Goal: Information Seeking & Learning: Learn about a topic

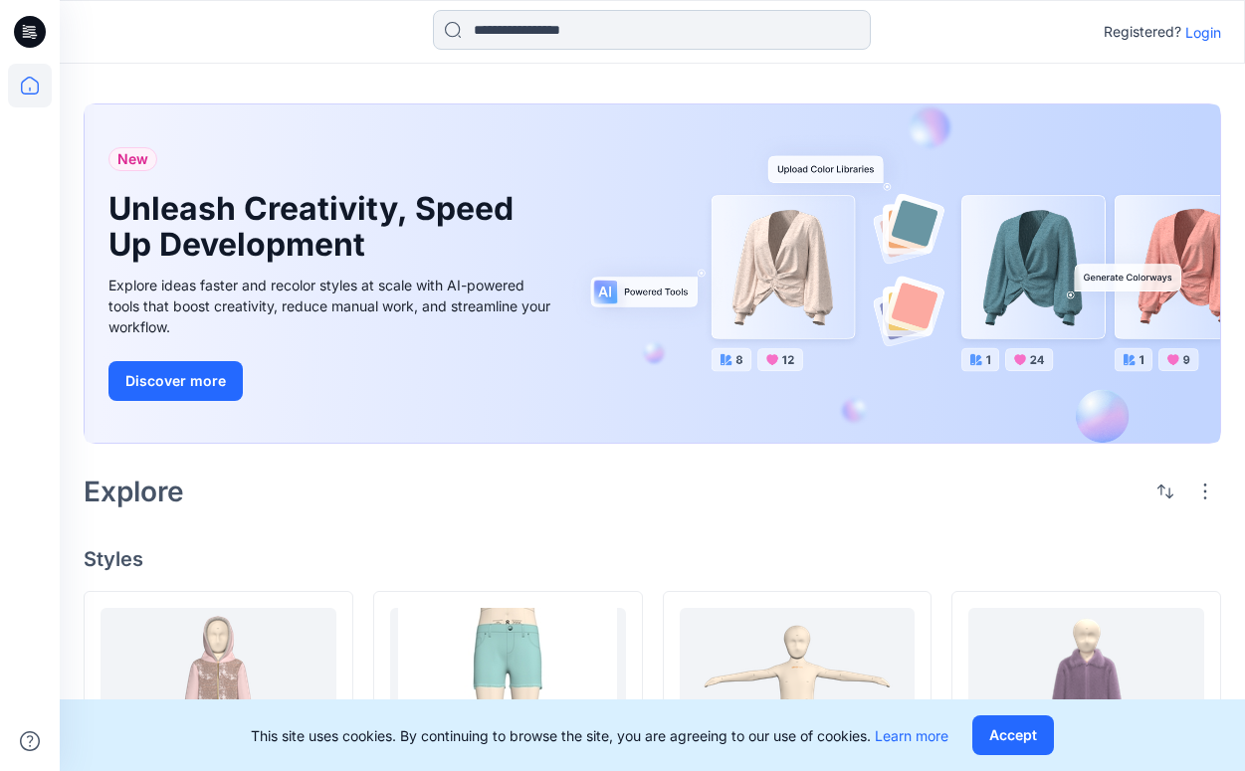
click at [557, 37] on input at bounding box center [652, 30] width 438 height 40
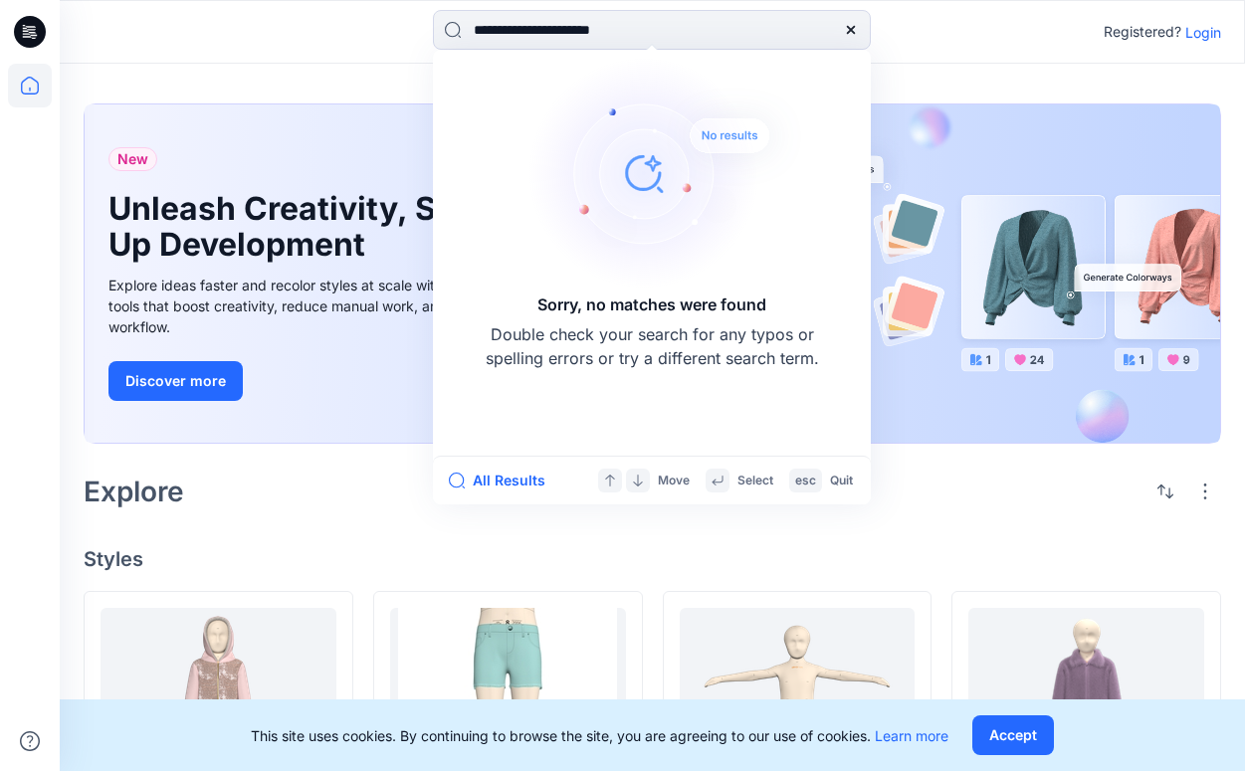
type input "**********"
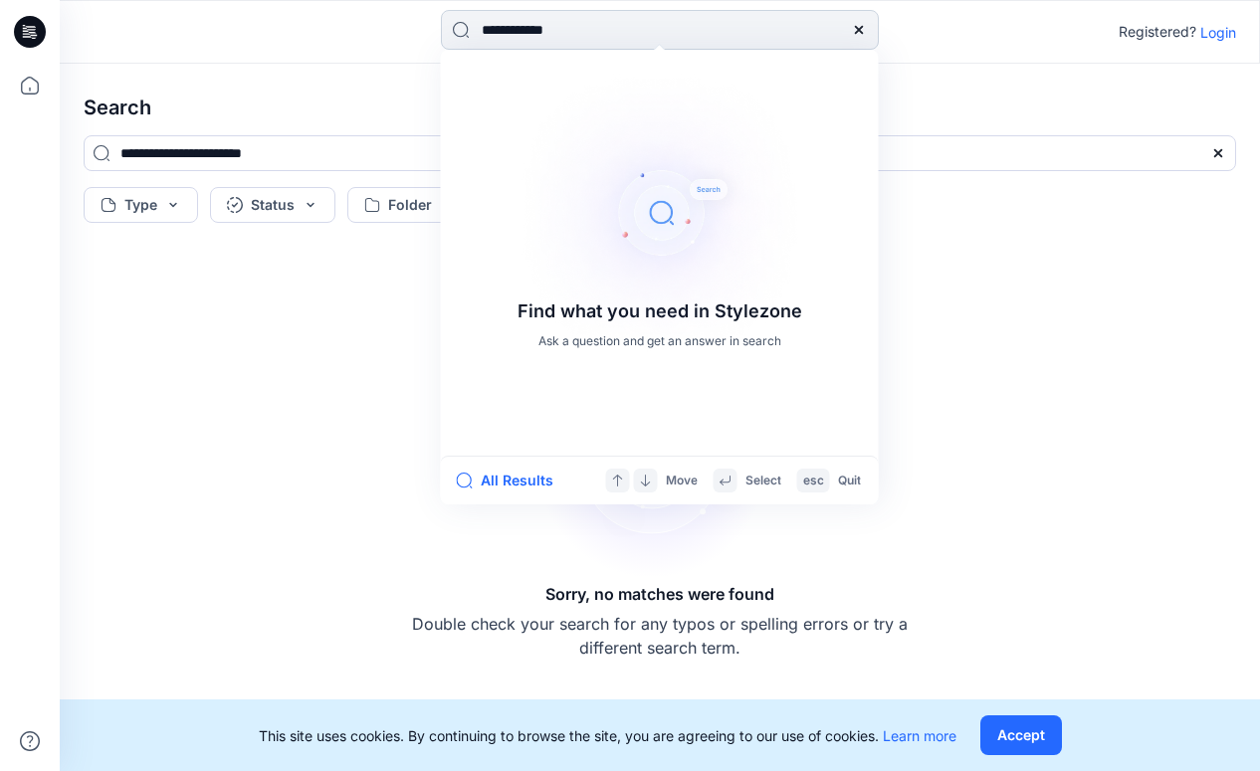
type input "**********"
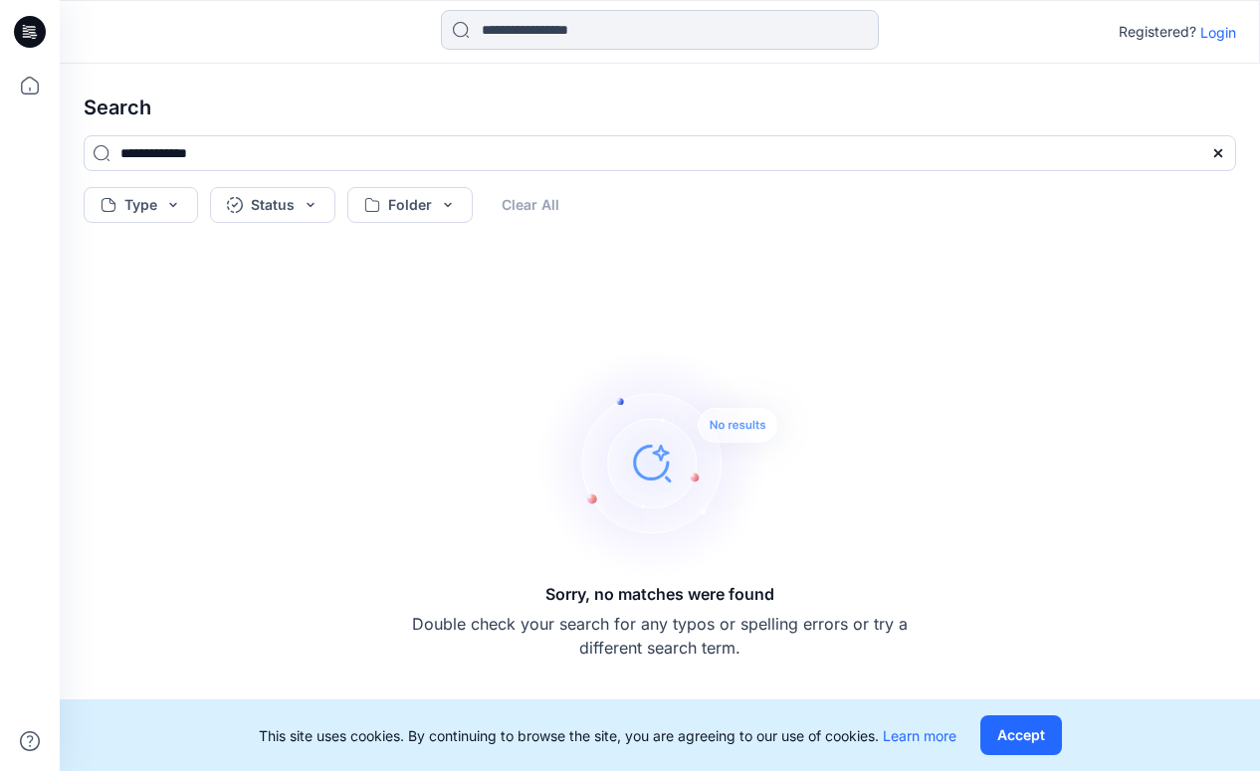
click at [557, 28] on input at bounding box center [660, 30] width 438 height 40
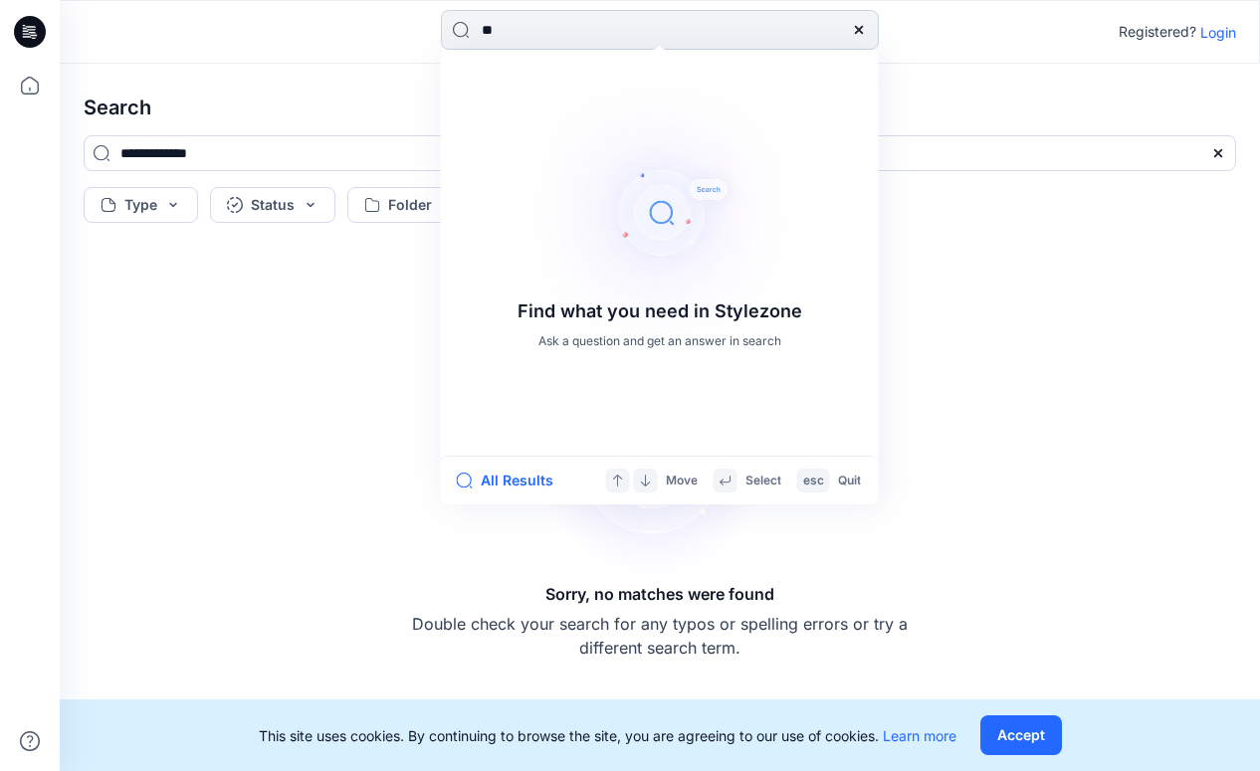
type input "***"
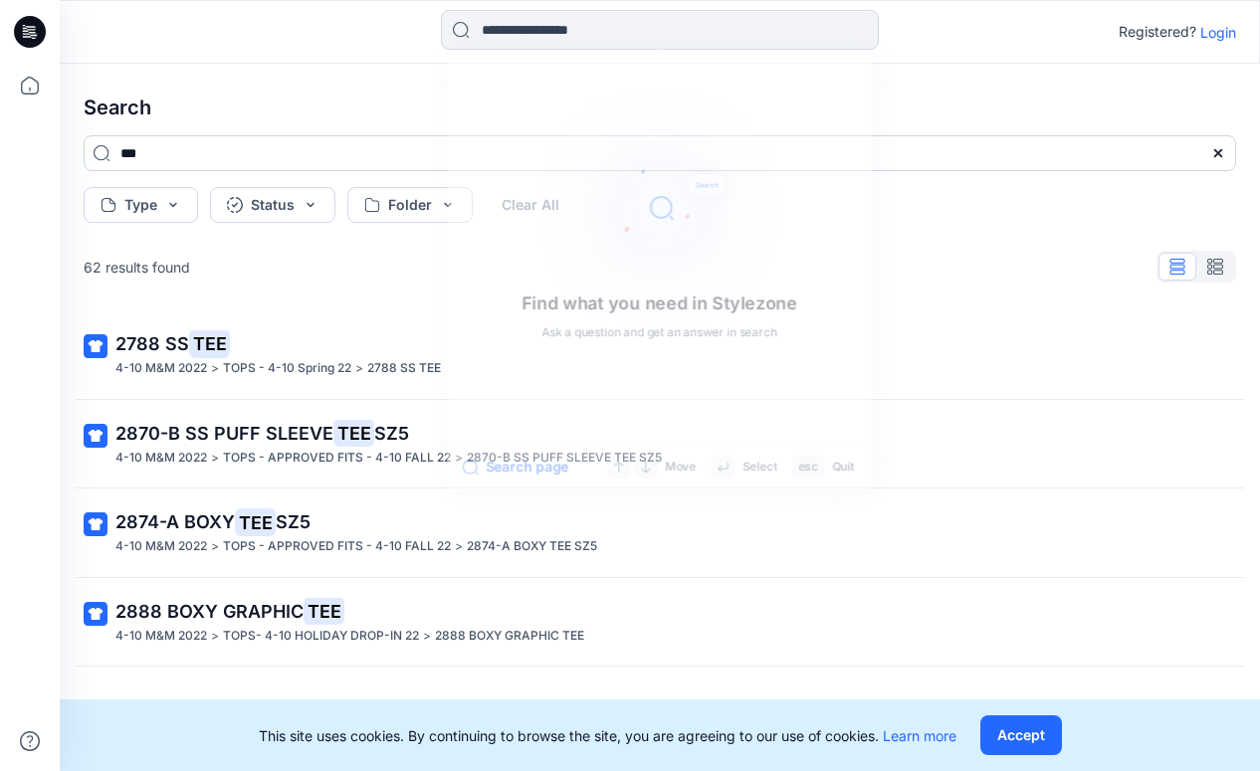
click at [228, 159] on input "***" at bounding box center [660, 153] width 1153 height 36
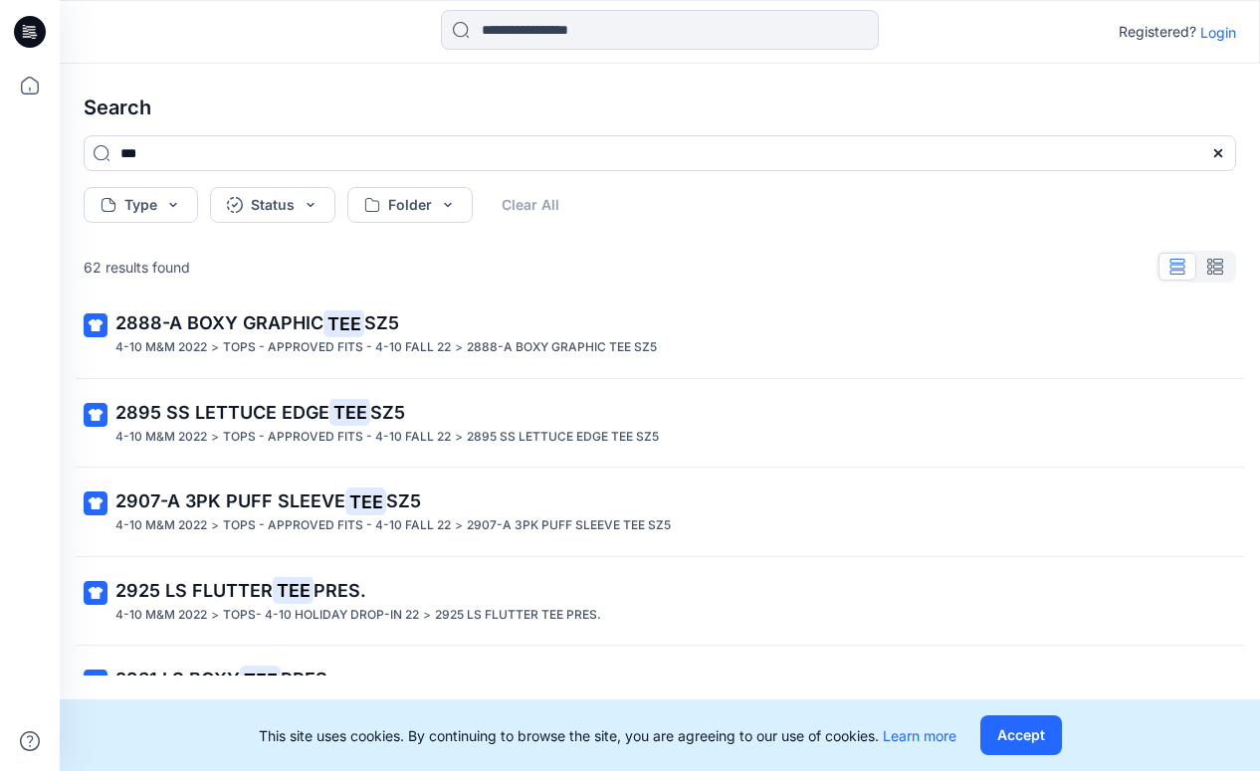
scroll to position [525, 0]
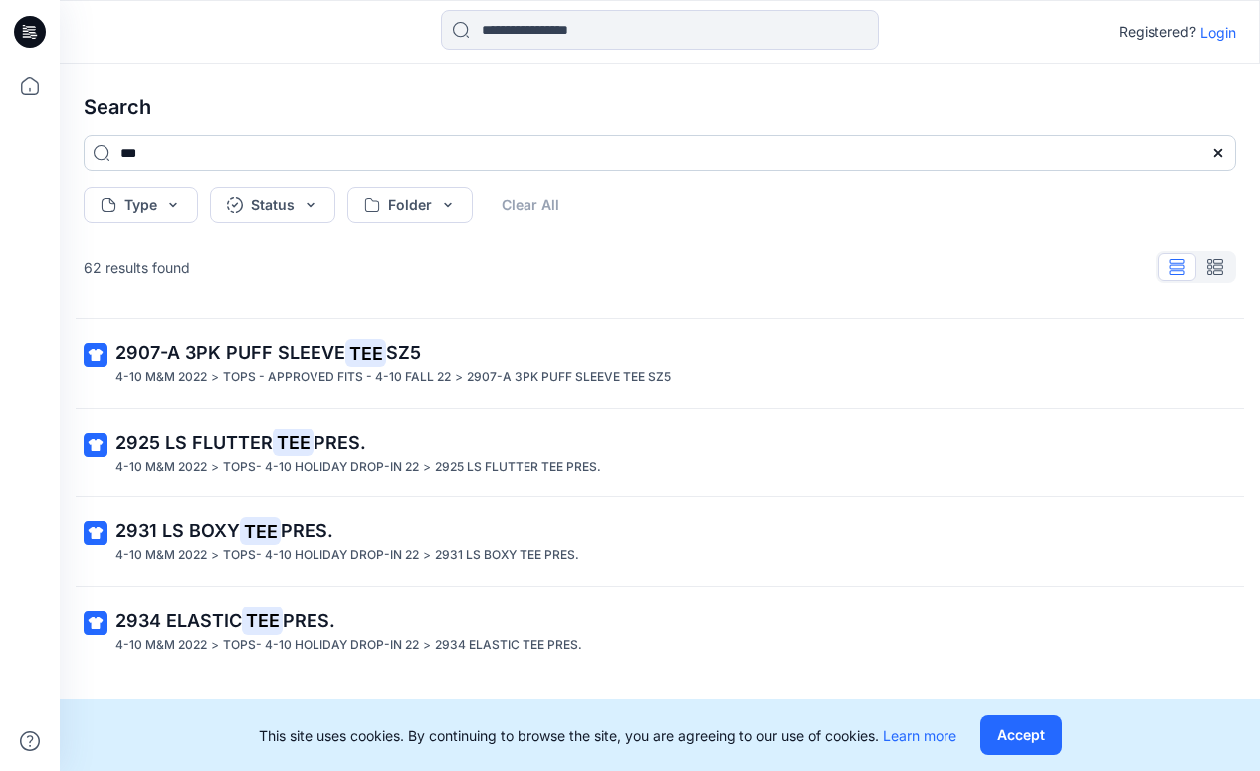
click at [214, 158] on input "***" at bounding box center [660, 153] width 1153 height 36
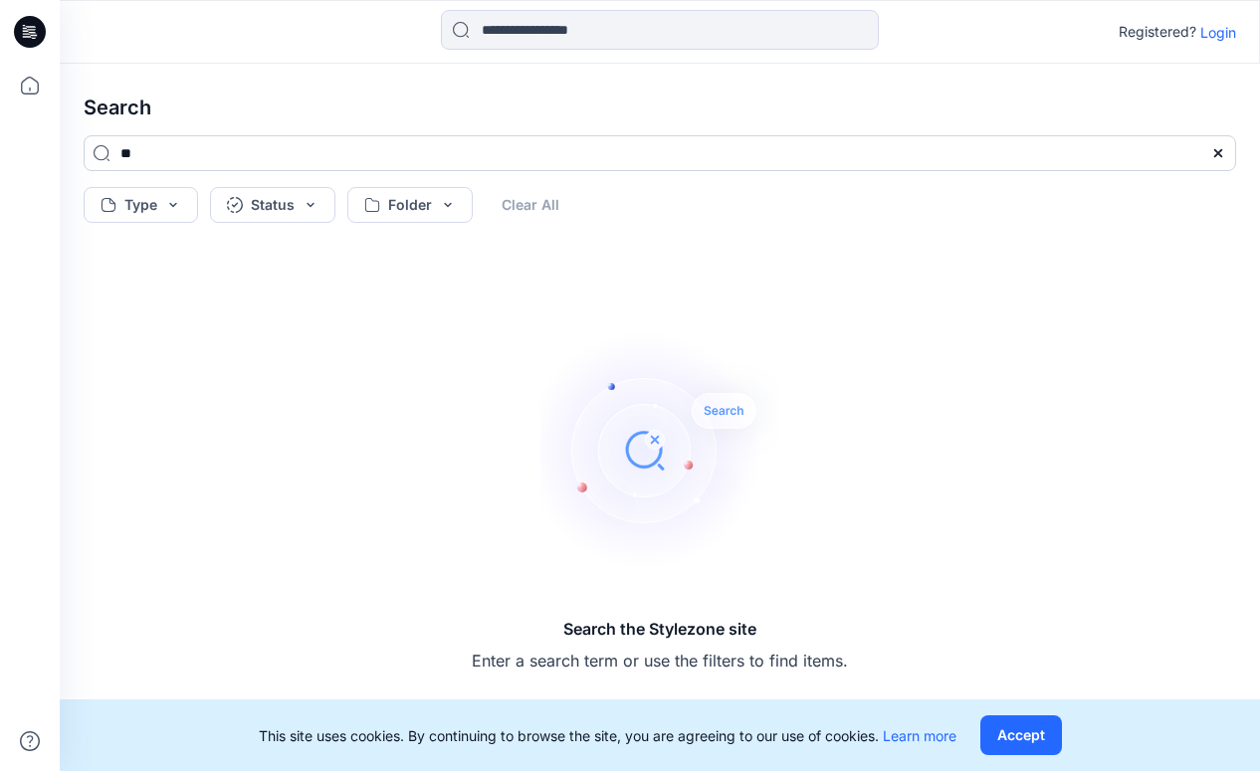
type input "*"
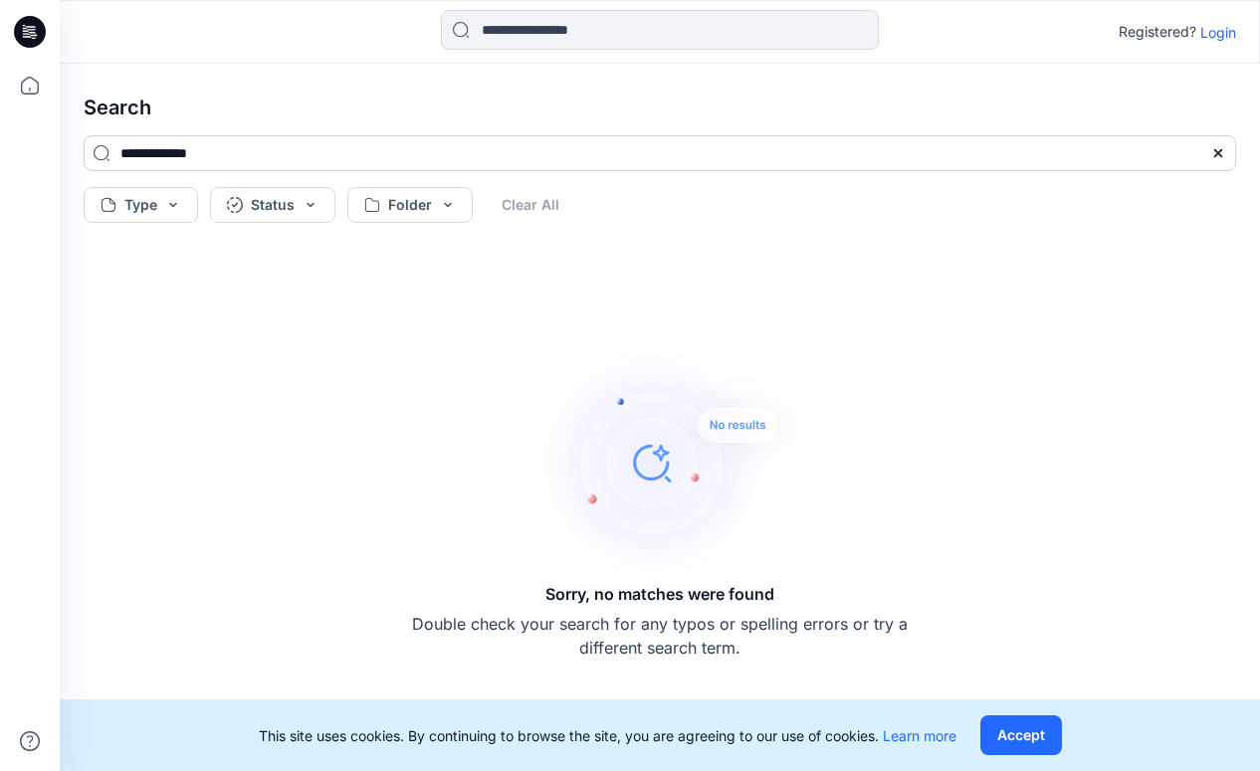
drag, startPoint x: 223, startPoint y: 155, endPoint x: 111, endPoint y: 155, distance: 111.5
click at [110, 155] on input "**********" at bounding box center [660, 153] width 1153 height 36
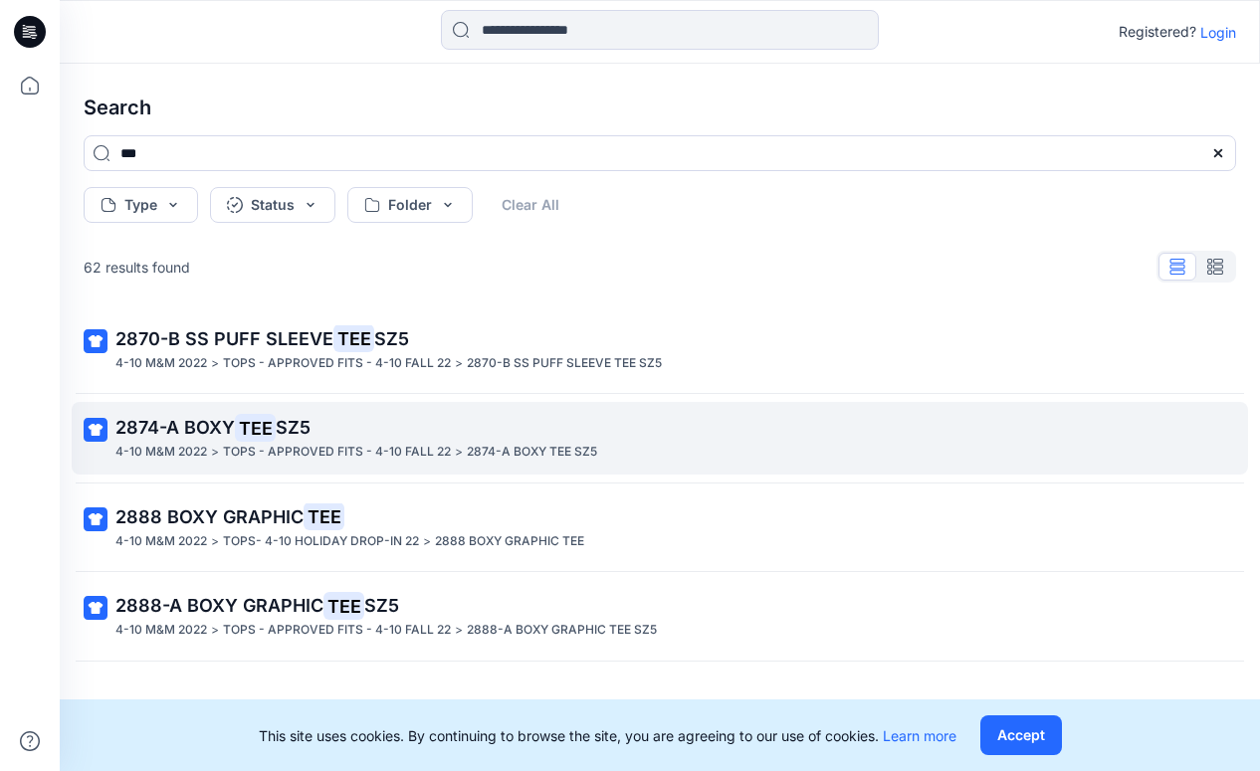
scroll to position [26, 0]
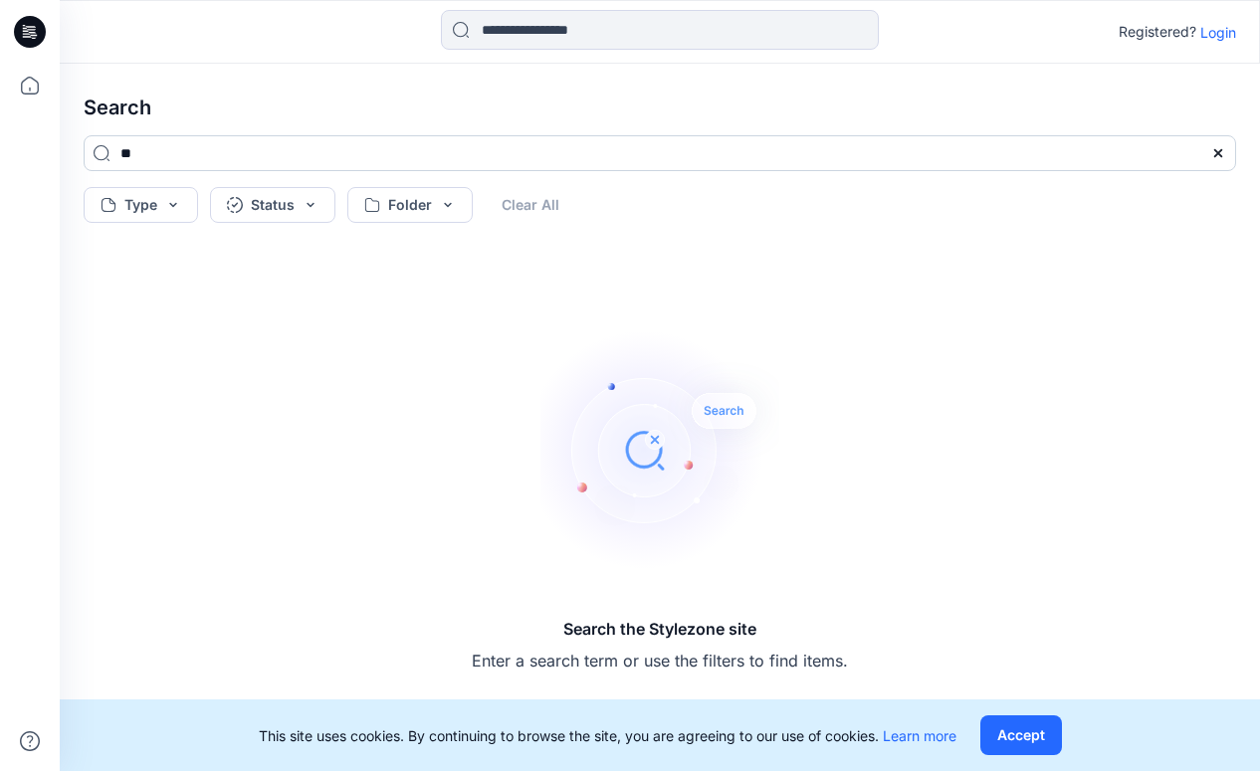
type input "*"
click at [218, 157] on input at bounding box center [660, 153] width 1153 height 36
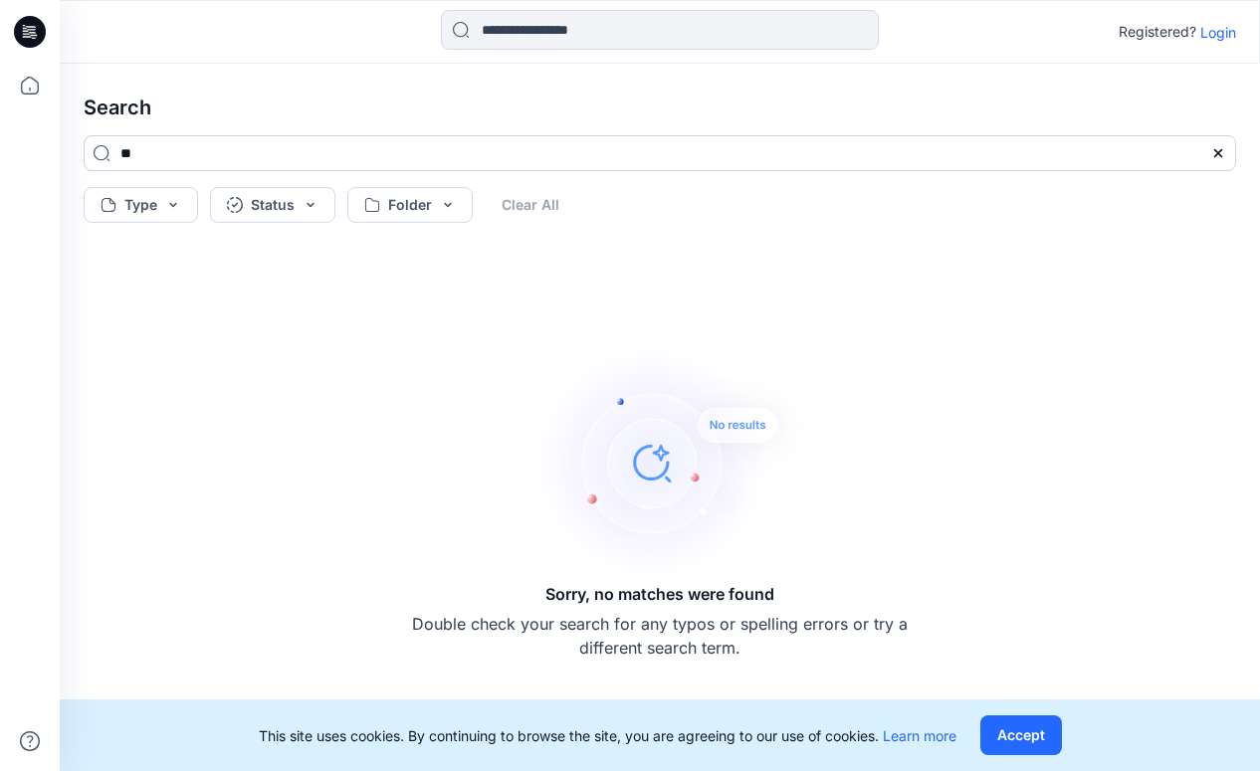
type input "*"
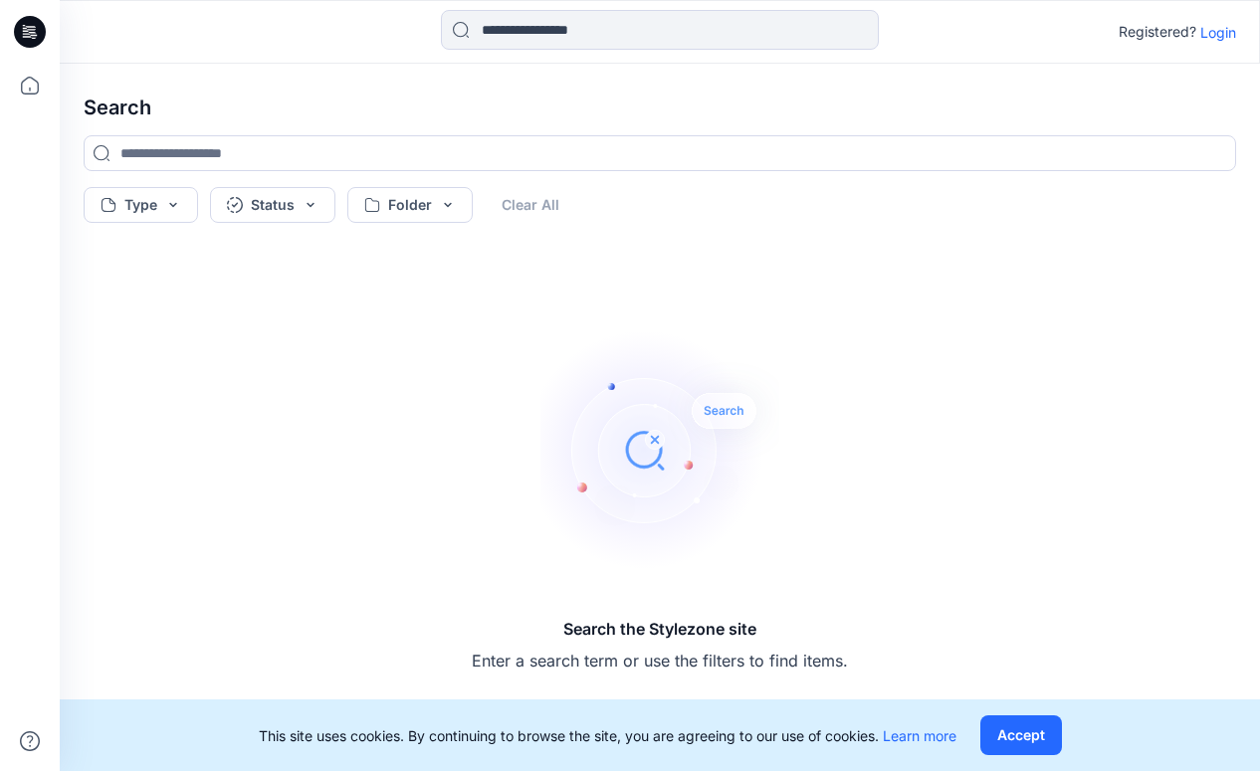
click at [1210, 25] on p "Login" at bounding box center [1218, 32] width 36 height 21
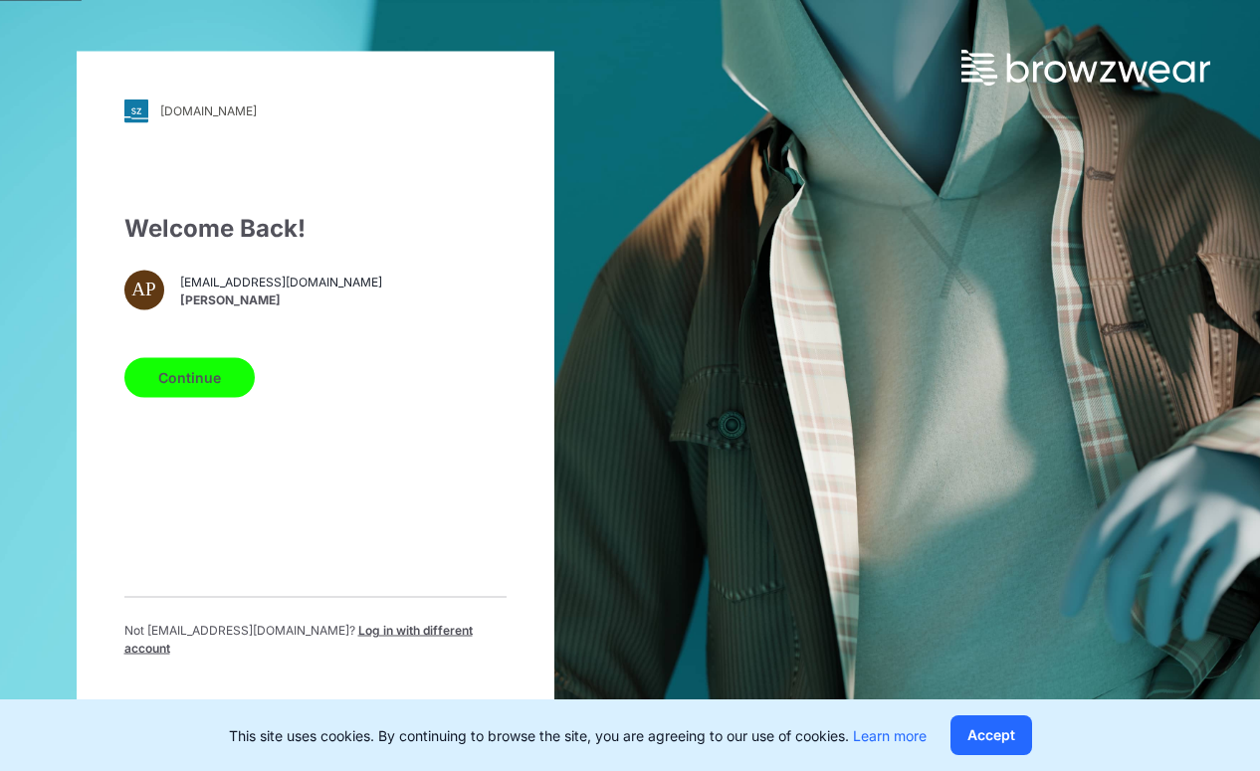
click at [186, 381] on button "Continue" at bounding box center [189, 377] width 130 height 40
click at [219, 376] on button "Continue" at bounding box center [189, 377] width 130 height 40
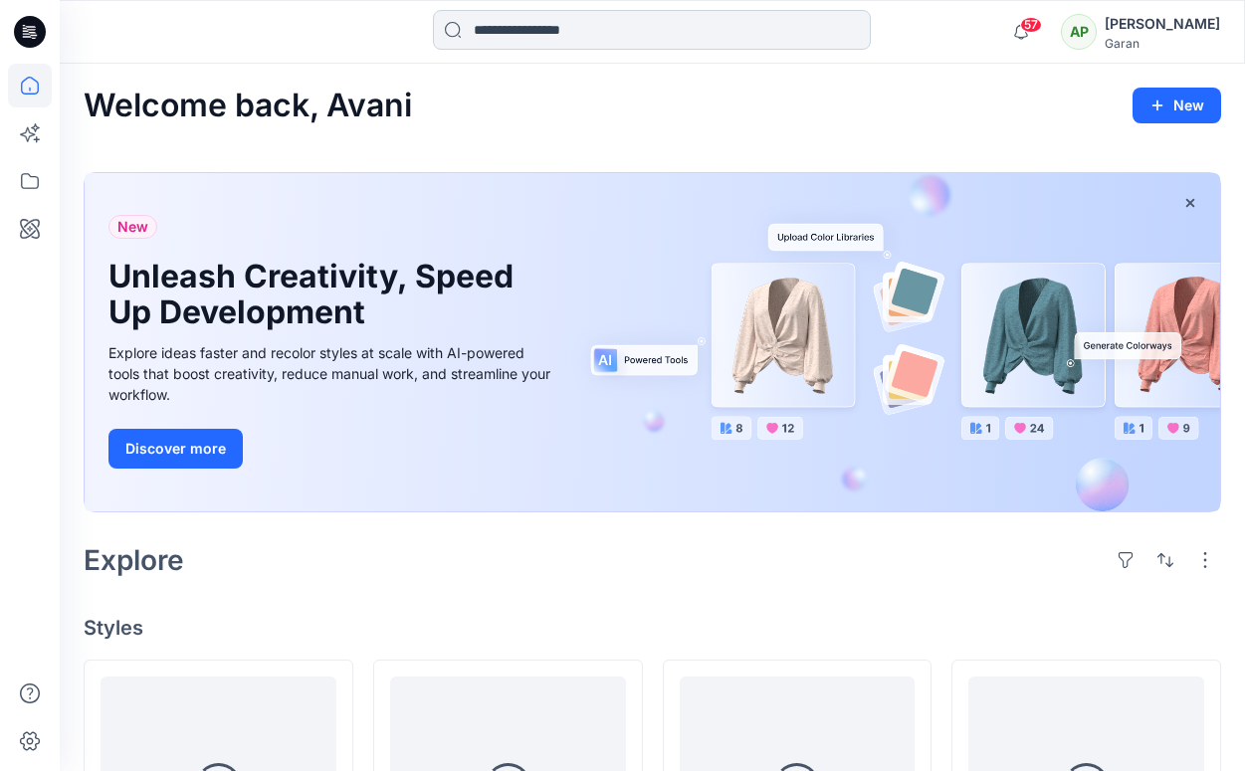
click at [542, 36] on input at bounding box center [652, 30] width 438 height 40
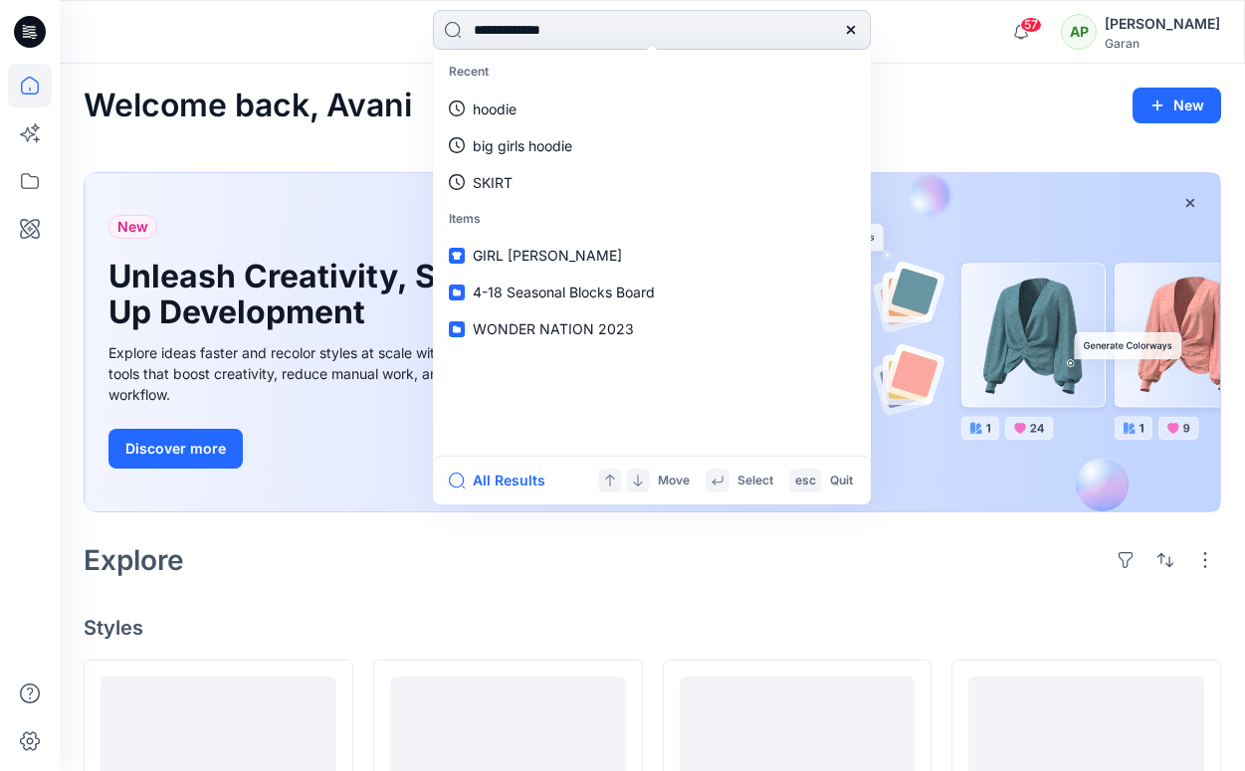
type input "**********"
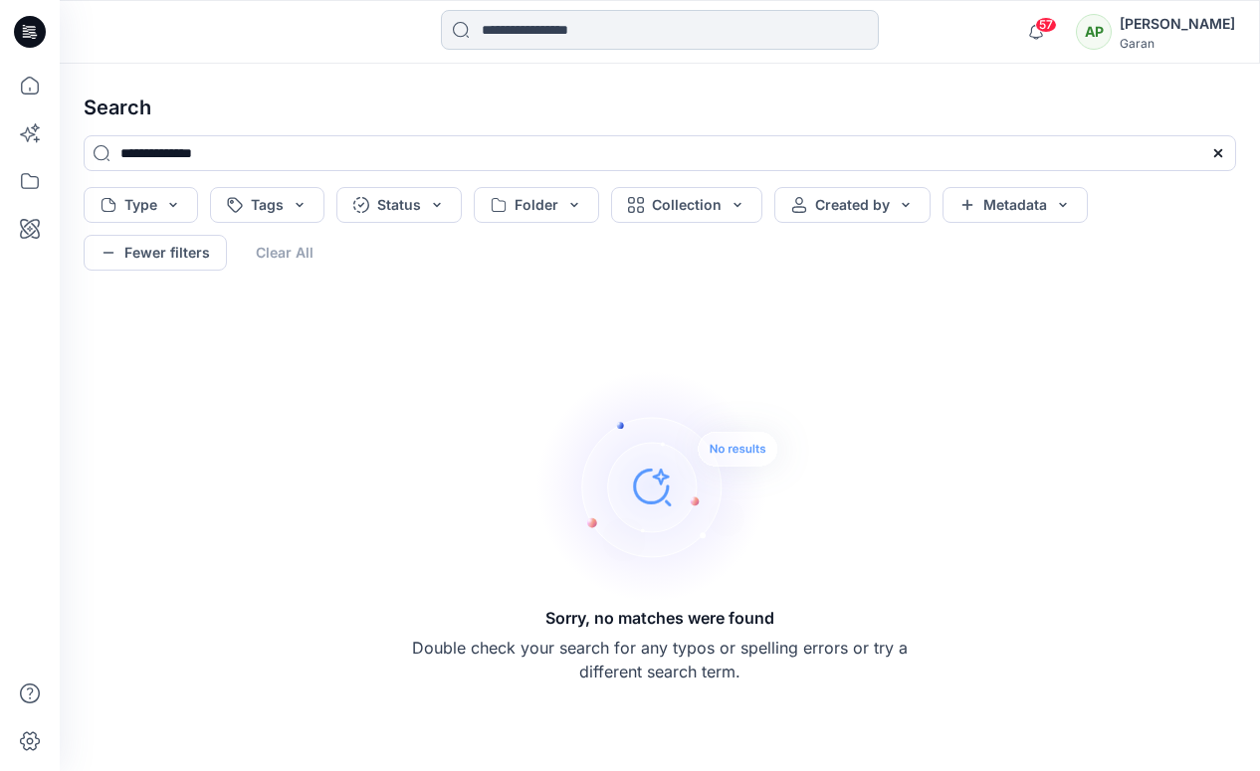
drag, startPoint x: 644, startPoint y: 36, endPoint x: 444, endPoint y: 30, distance: 200.1
click at [444, 30] on input at bounding box center [660, 30] width 438 height 40
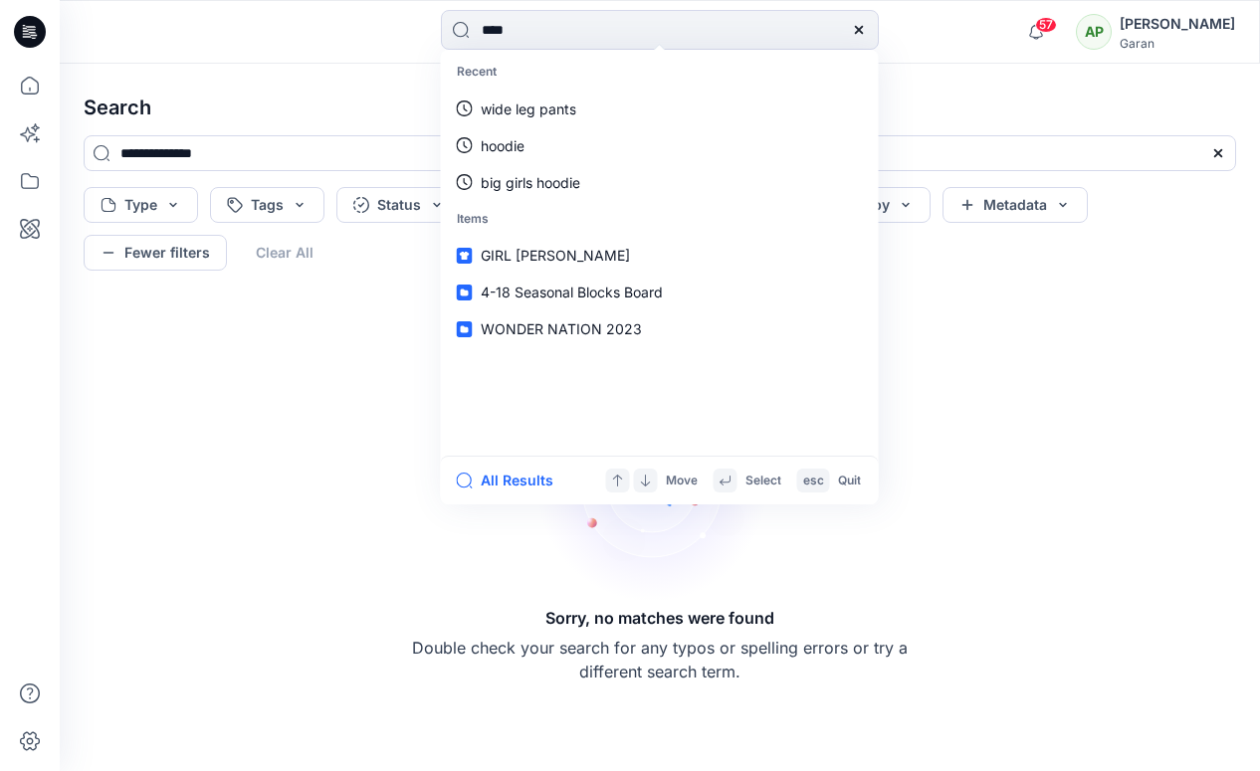
type input "*****"
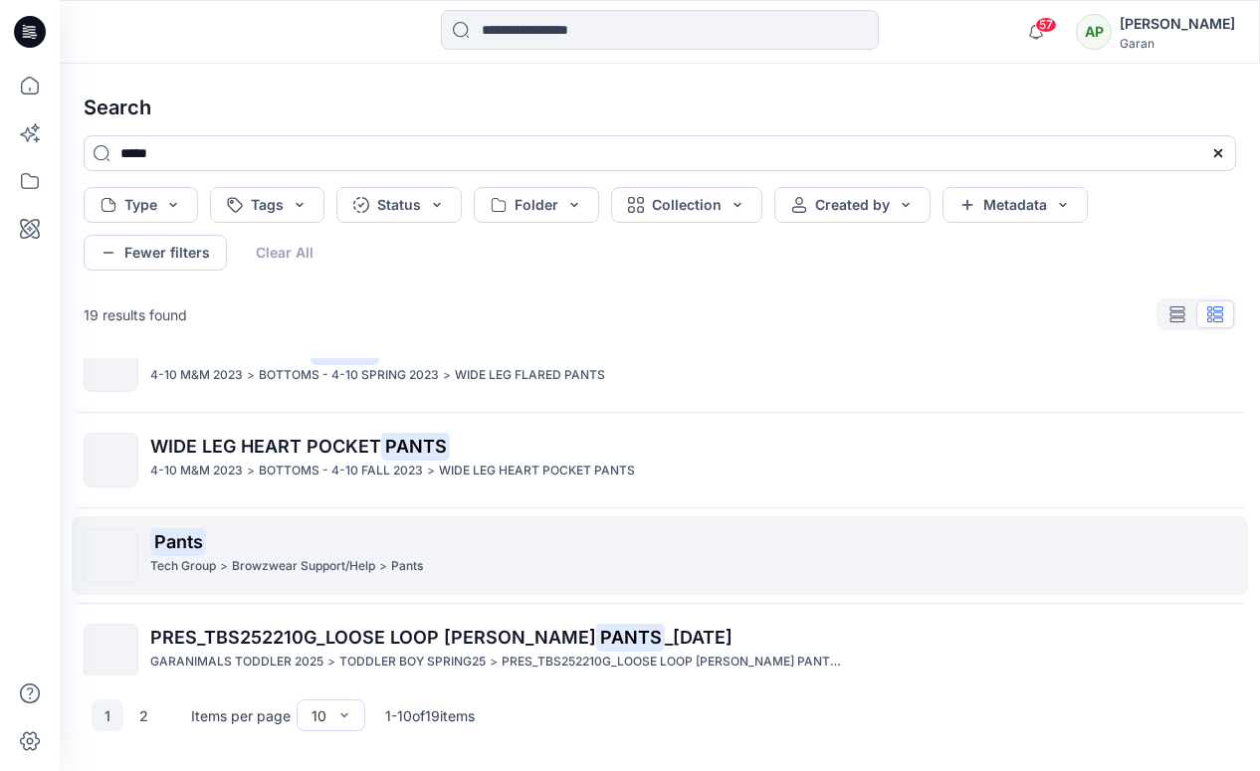
scroll to position [587, 0]
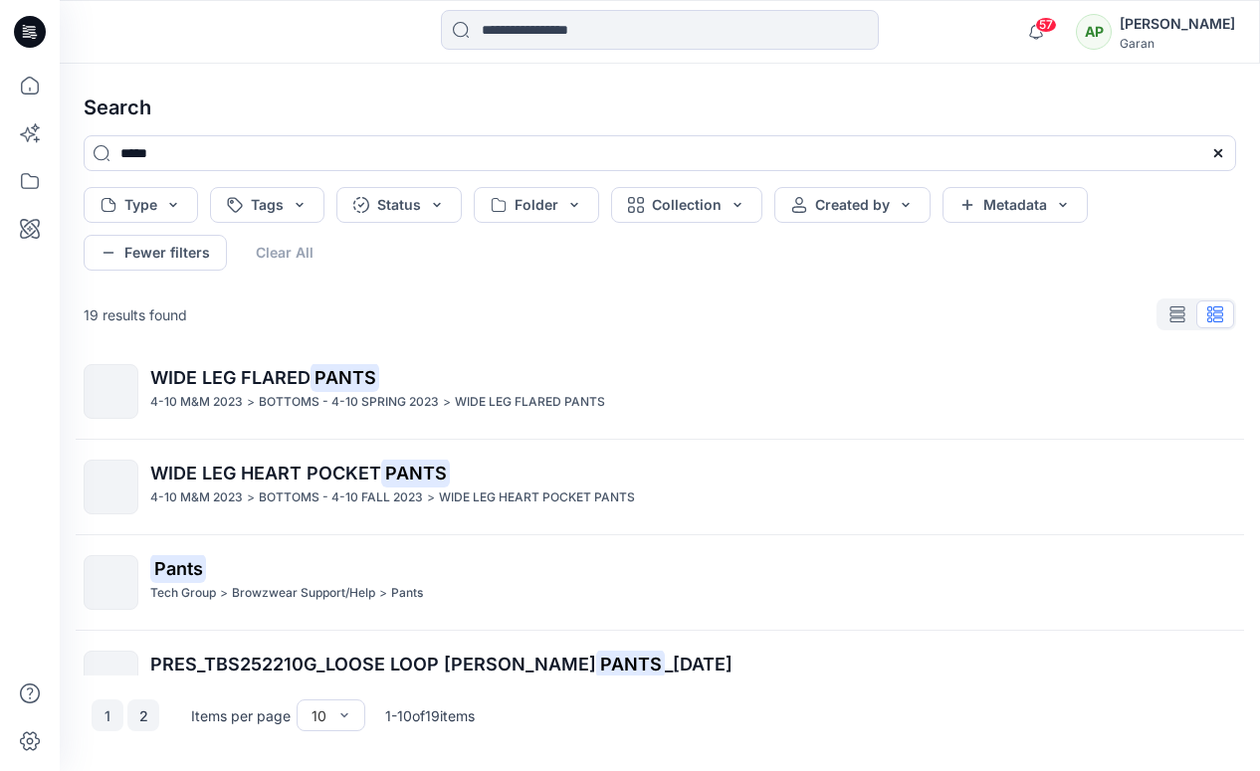
click at [145, 713] on button "2" at bounding box center [143, 716] width 32 height 32
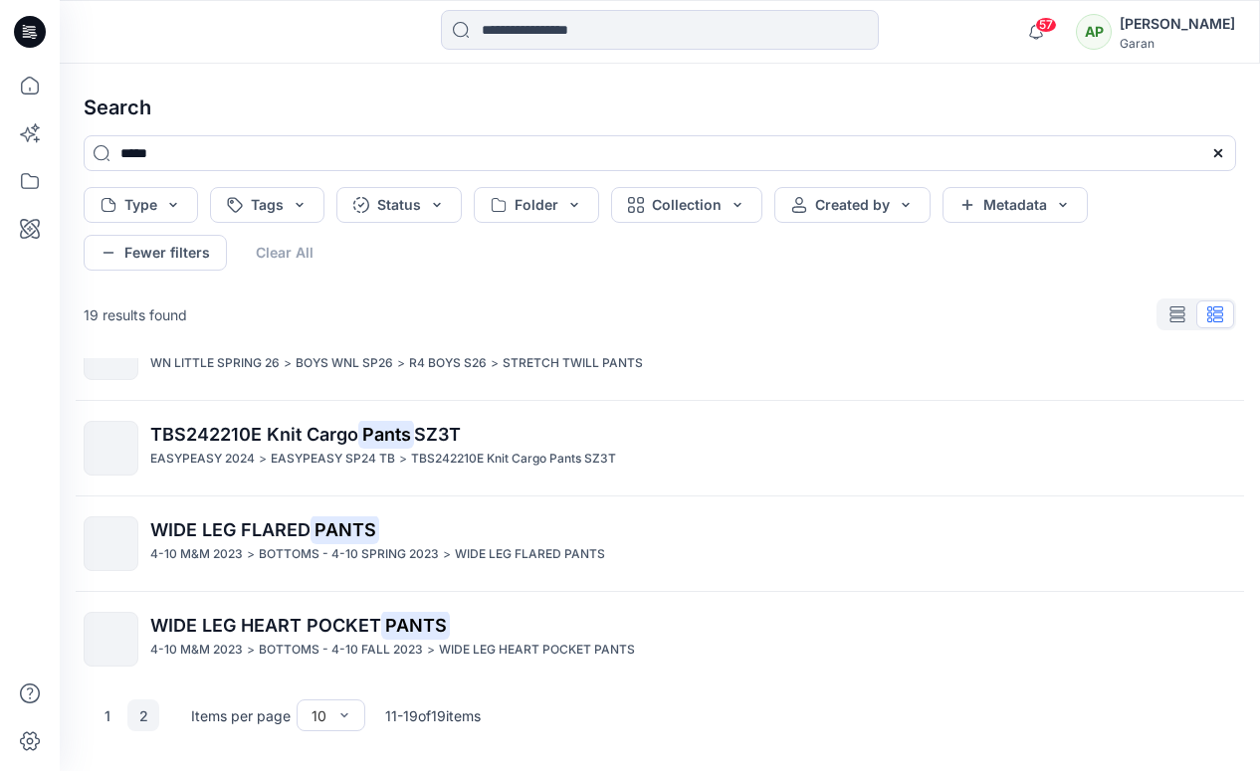
scroll to position [542, 0]
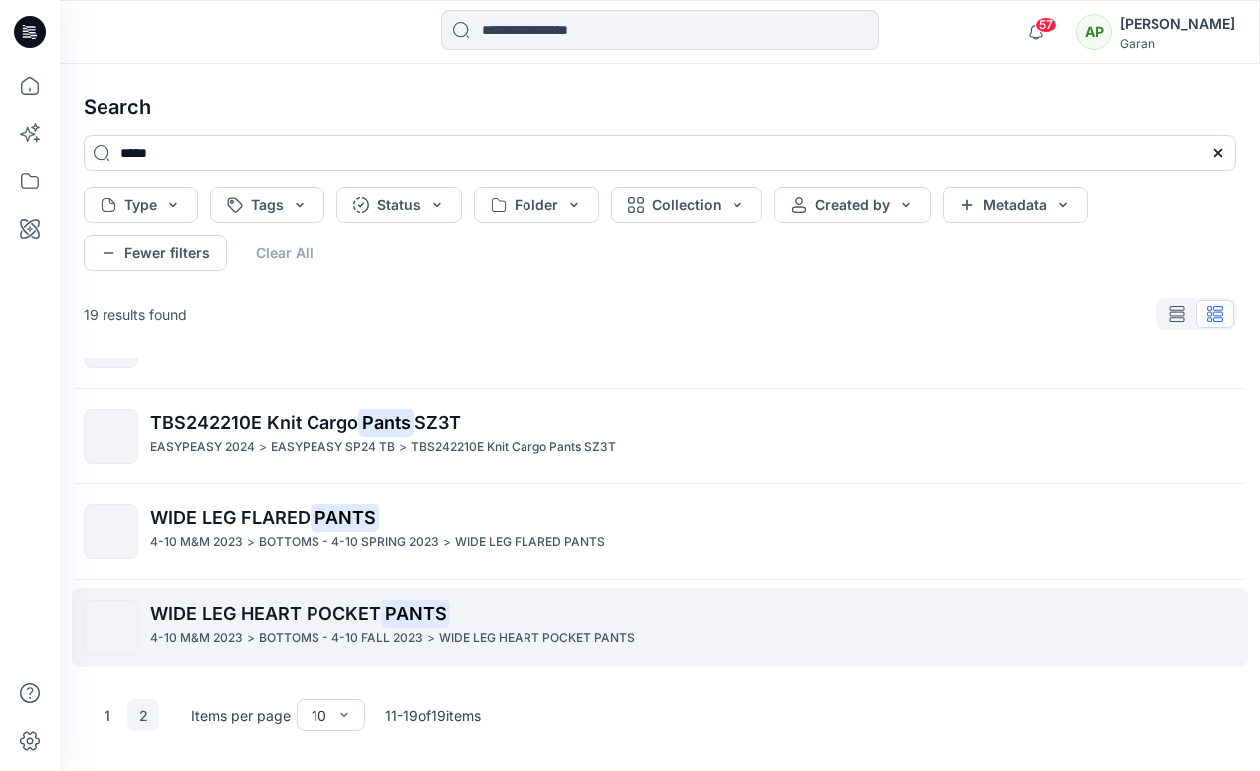
click at [219, 615] on span "WIDE LEG HEART POCKET" at bounding box center [265, 613] width 231 height 21
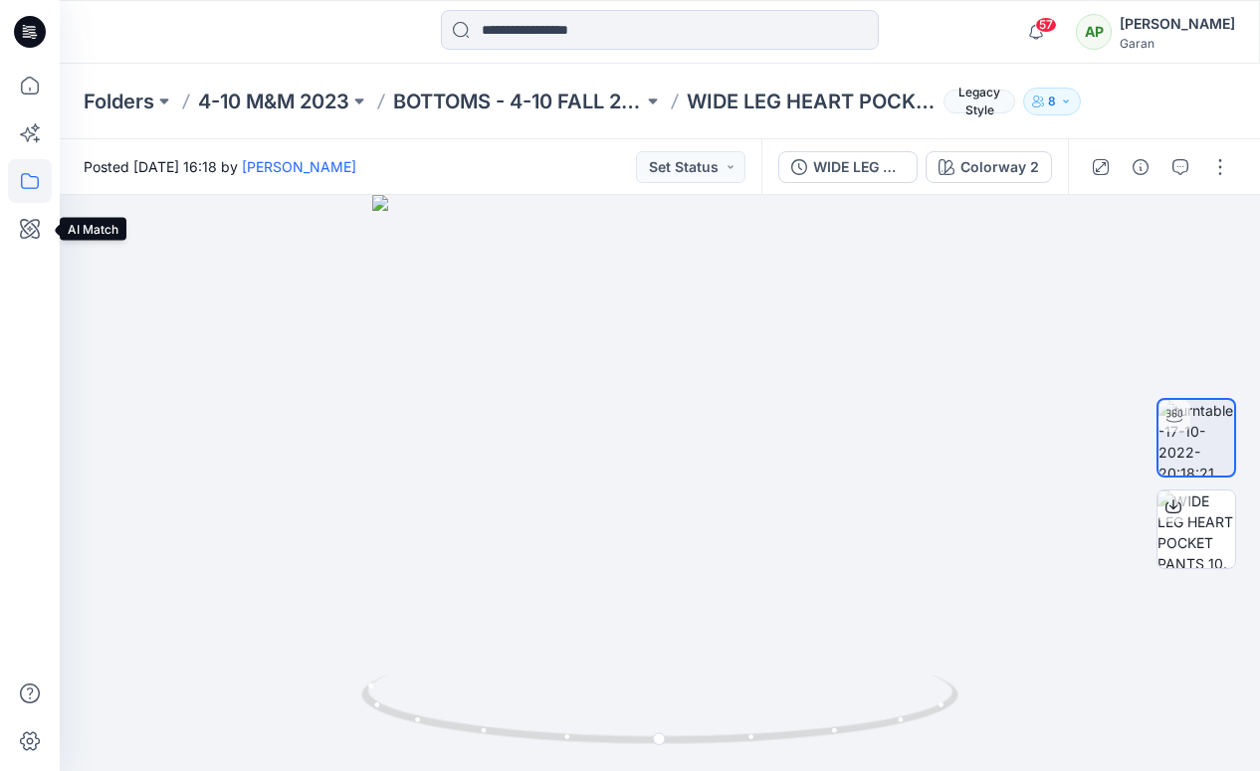
click at [31, 187] on icon at bounding box center [30, 181] width 44 height 44
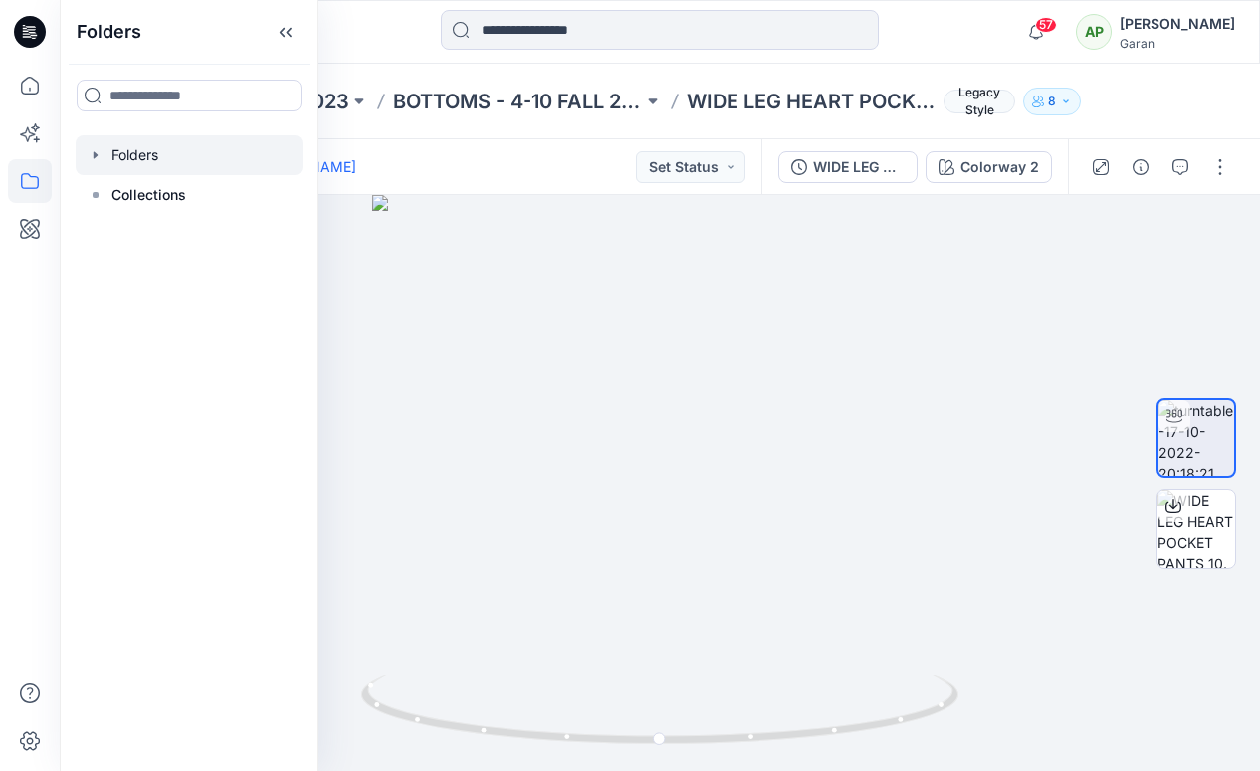
click at [103, 157] on icon "button" at bounding box center [96, 155] width 16 height 16
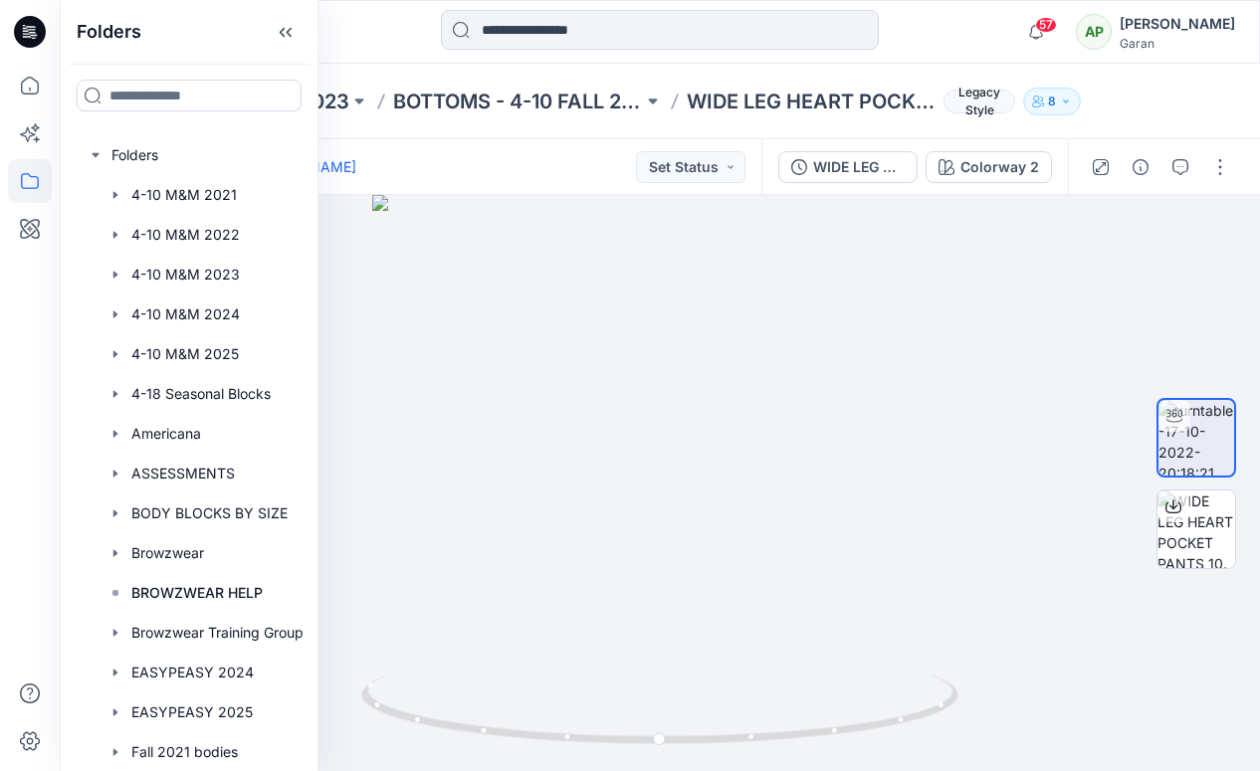
scroll to position [0, 56]
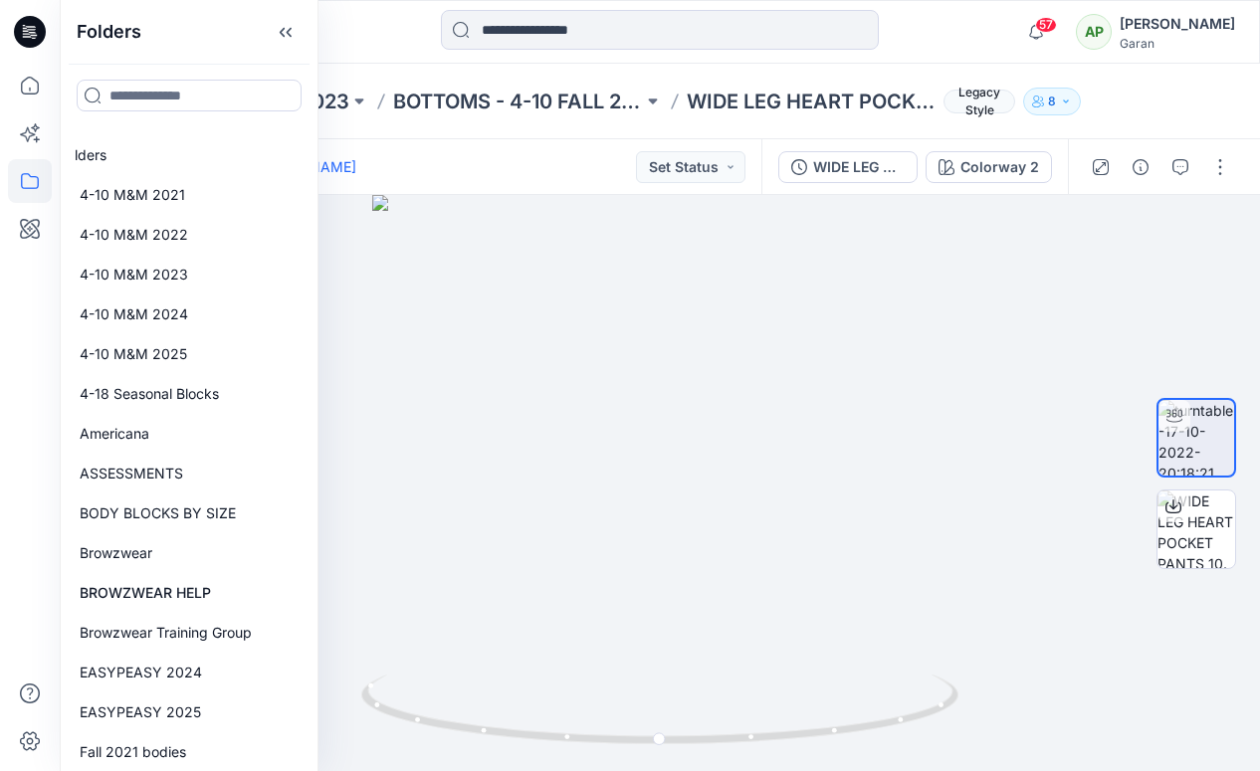
drag, startPoint x: 301, startPoint y: 255, endPoint x: 302, endPoint y: 273, distance: 17.9
click at [301, 271] on div "Folders 4-10 M&M 2021 4-10 M&M 2022 4-10 M&M 2023 4-10 M&M 2024 4-10 M&M 2025 4…" at bounding box center [189, 453] width 227 height 636
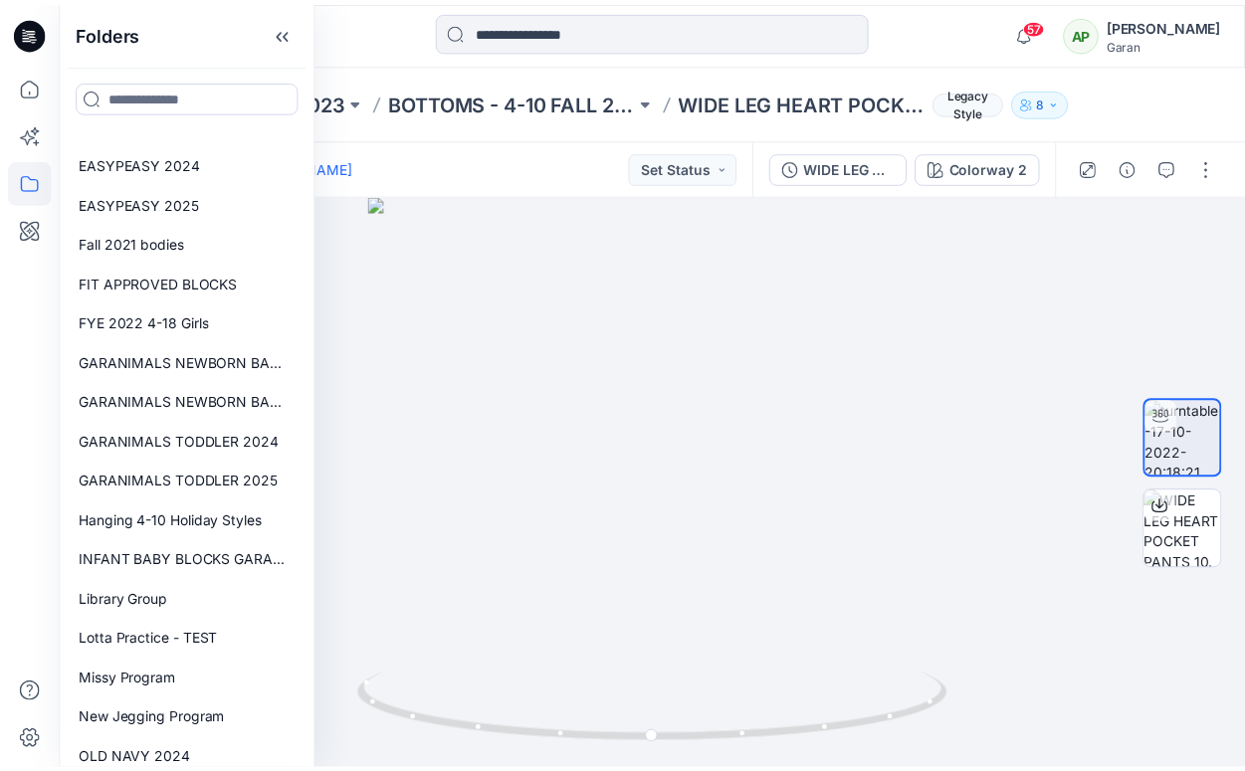
scroll to position [512, 56]
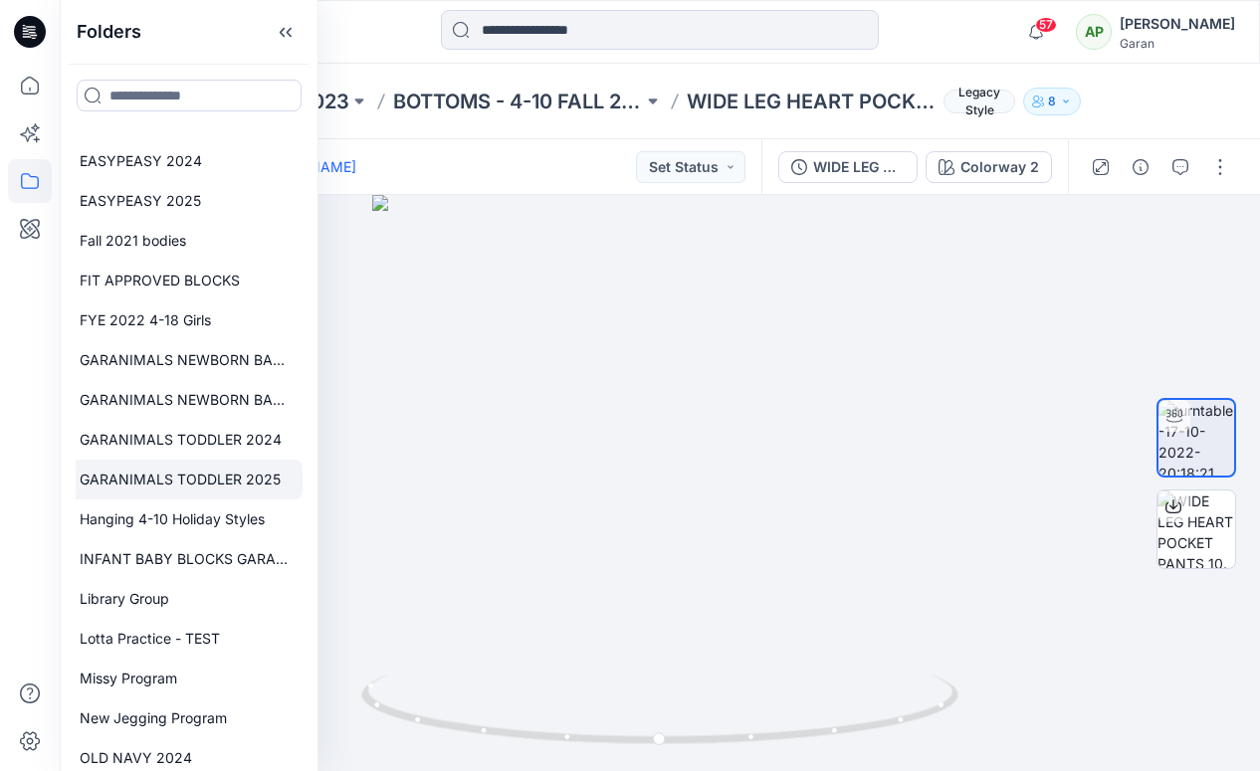
click at [207, 482] on div at bounding box center [163, 480] width 279 height 40
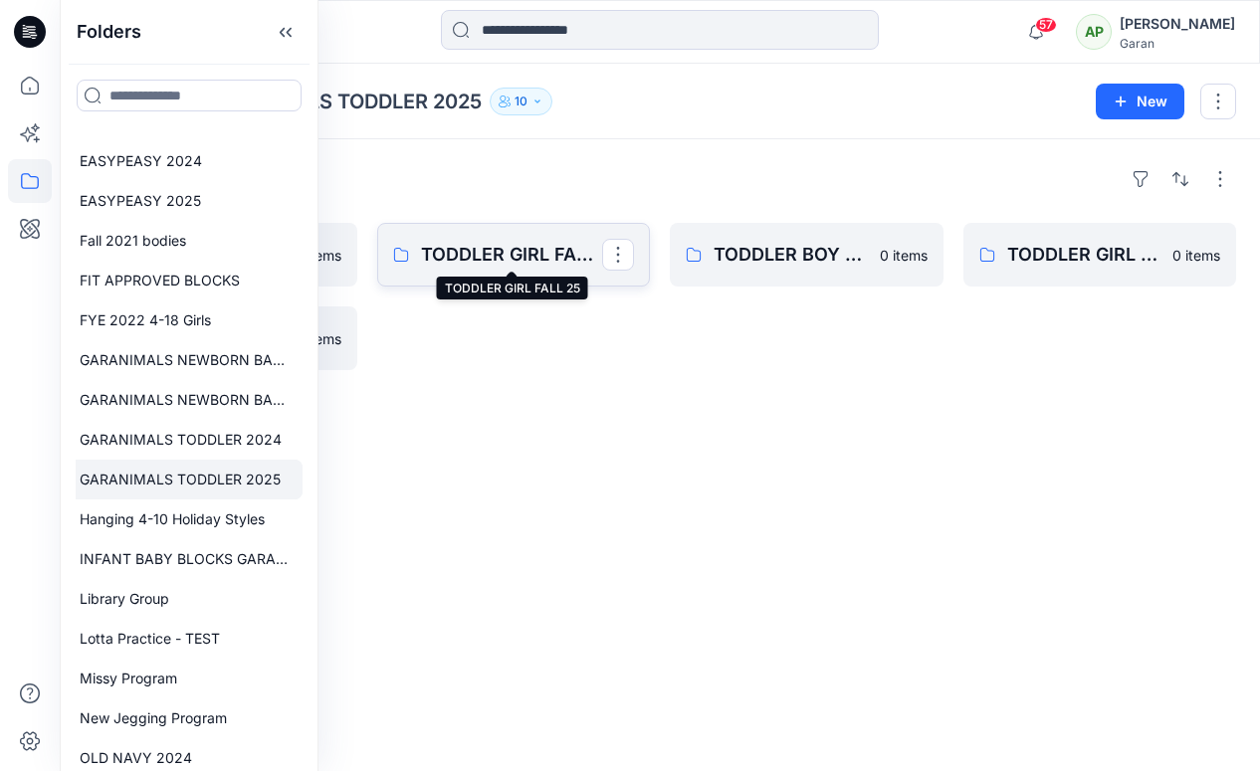
click at [480, 259] on p "TODDLER GIRL FALL 25" at bounding box center [512, 255] width 182 height 28
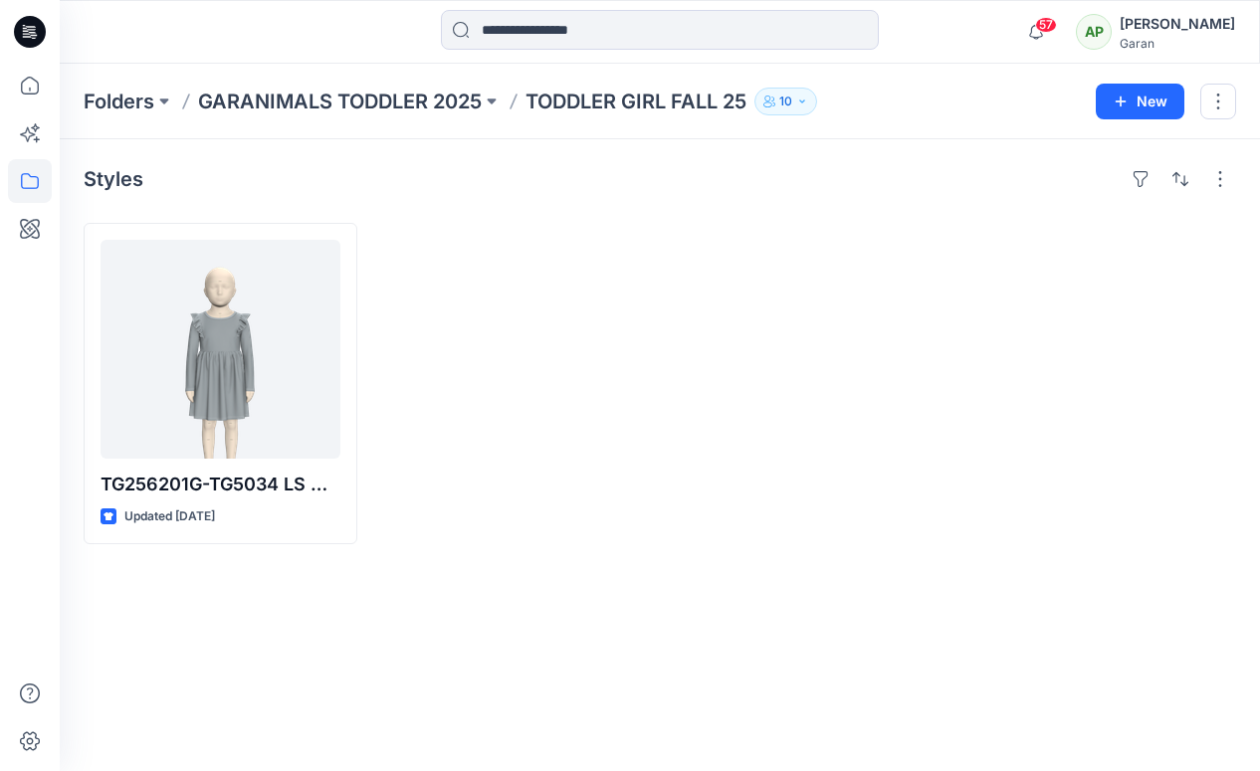
click at [409, 100] on p "GARANIMALS TODDLER 2025" at bounding box center [340, 102] width 284 height 28
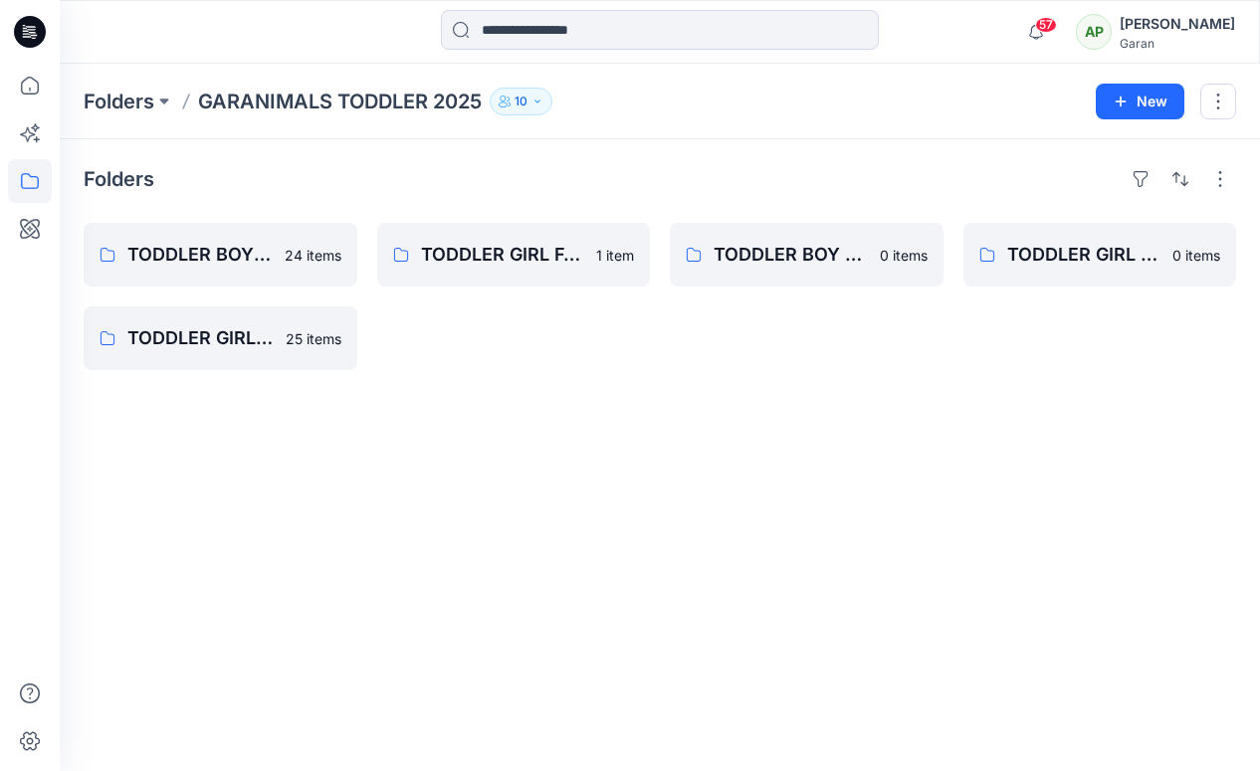
click at [216, 381] on div "Folders TODDLER BOY SPRING25 24 items TODDLER GIRL SPRING25 25 items TODDLER GI…" at bounding box center [660, 455] width 1200 height 632
click at [217, 350] on p "TODDLER GIRL SPRING25" at bounding box center [218, 338] width 182 height 28
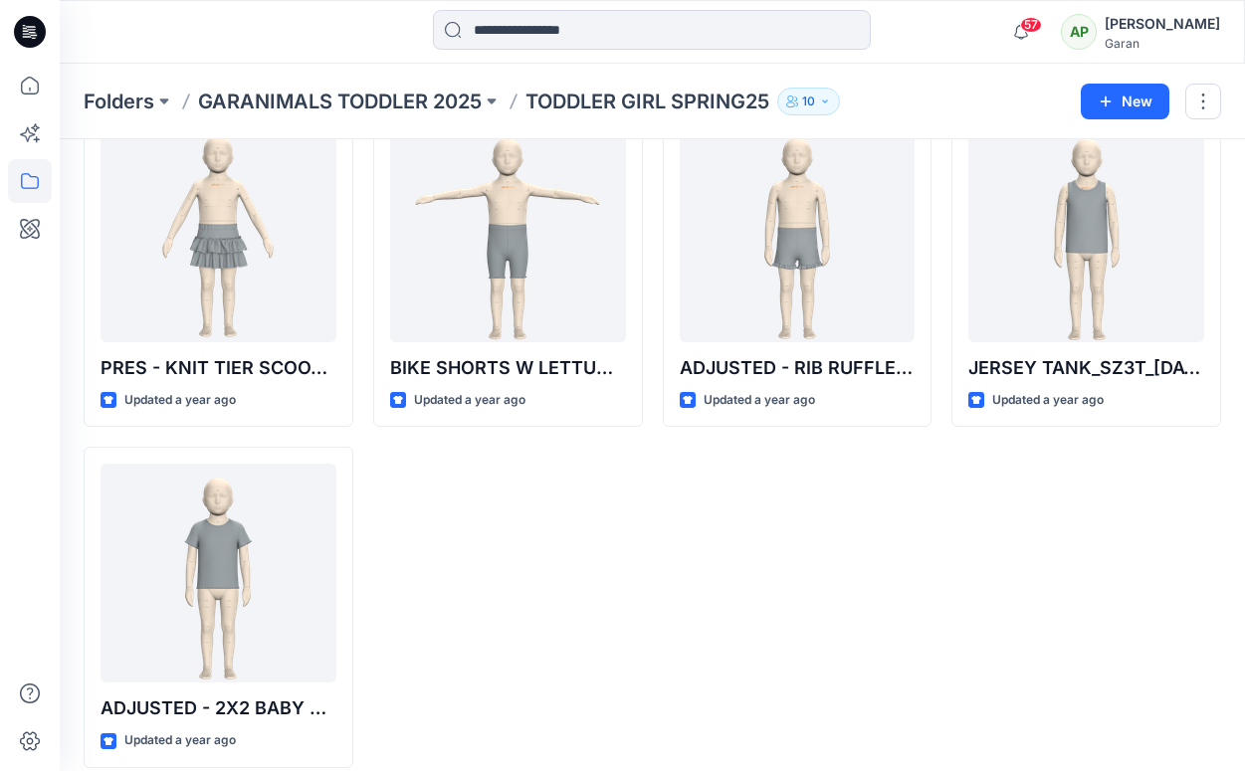
scroll to position [1842, 0]
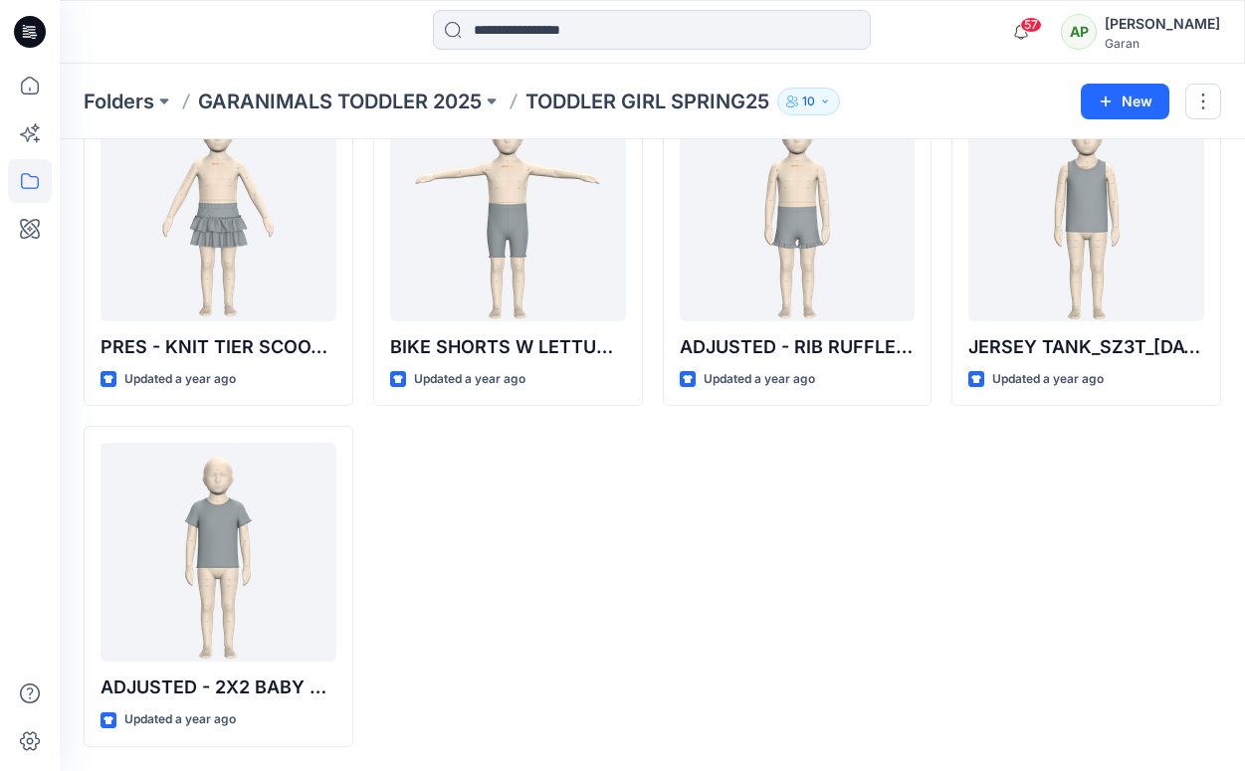
drag, startPoint x: 1242, startPoint y: 568, endPoint x: 1248, endPoint y: 495, distance: 73.9
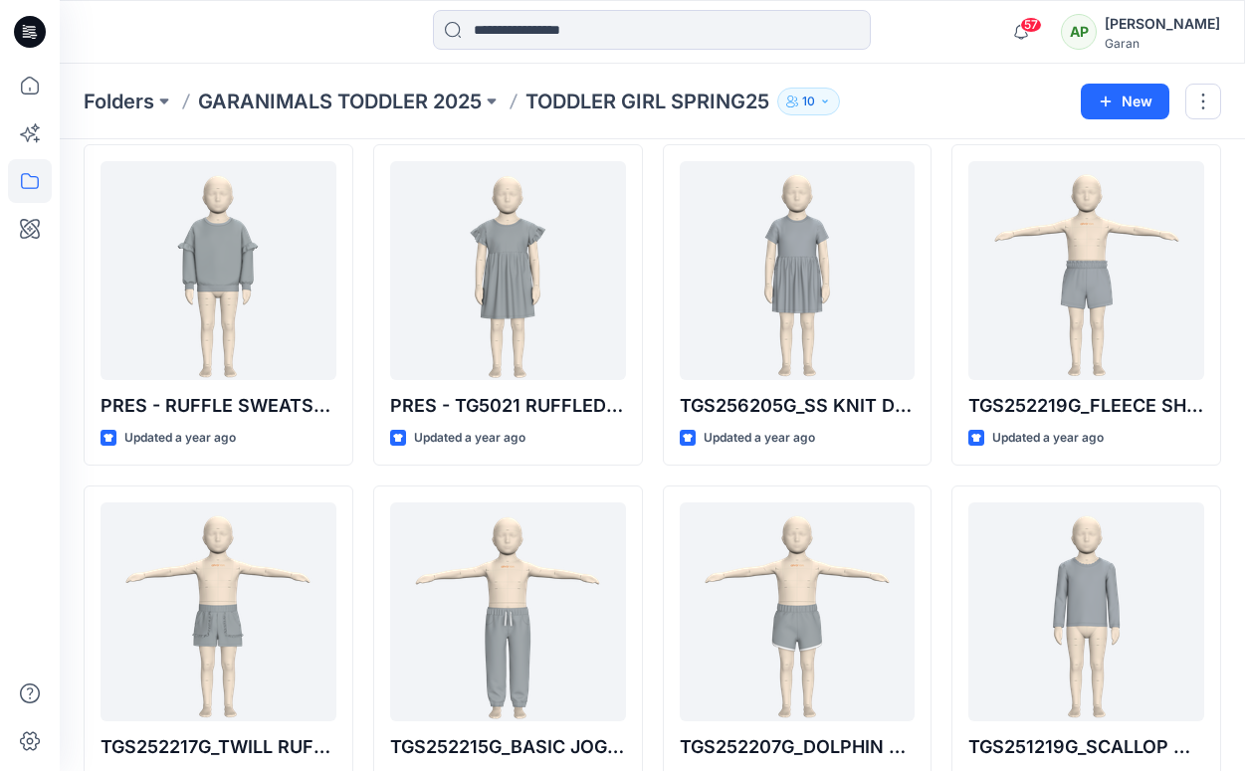
scroll to position [0, 0]
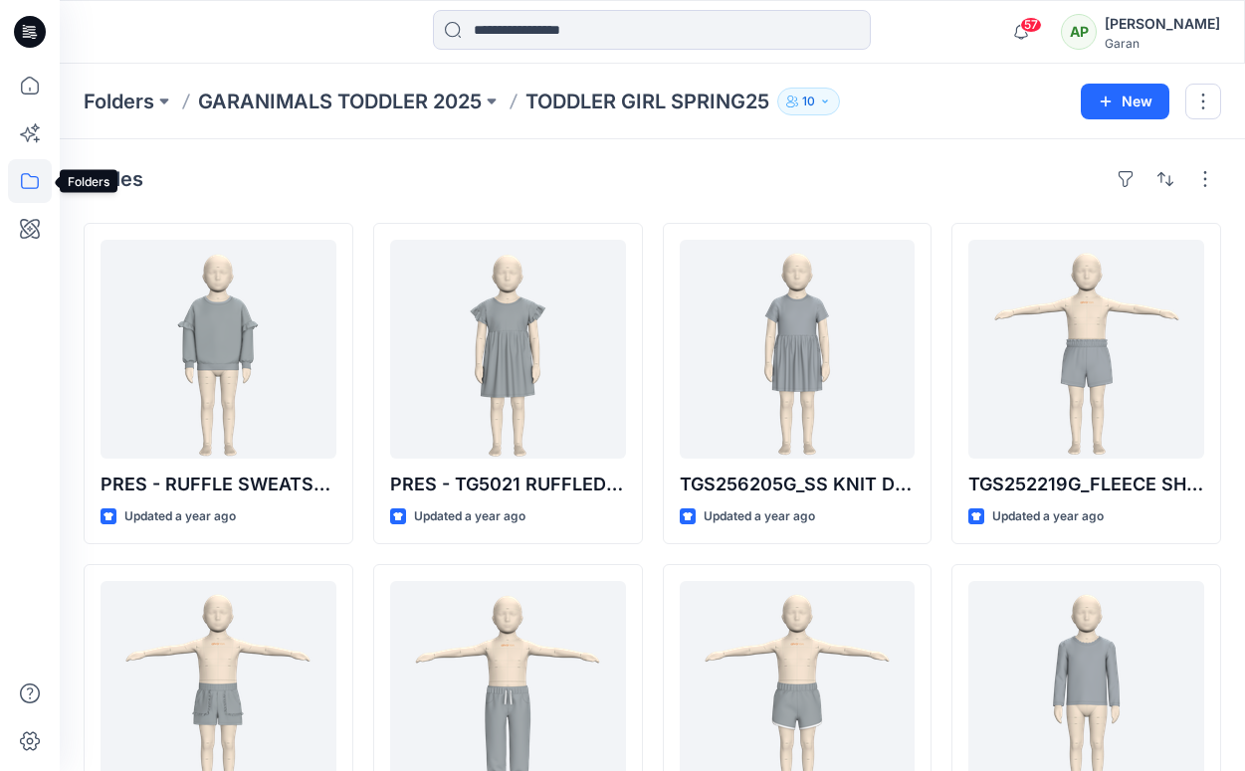
click at [22, 182] on icon at bounding box center [30, 181] width 44 height 44
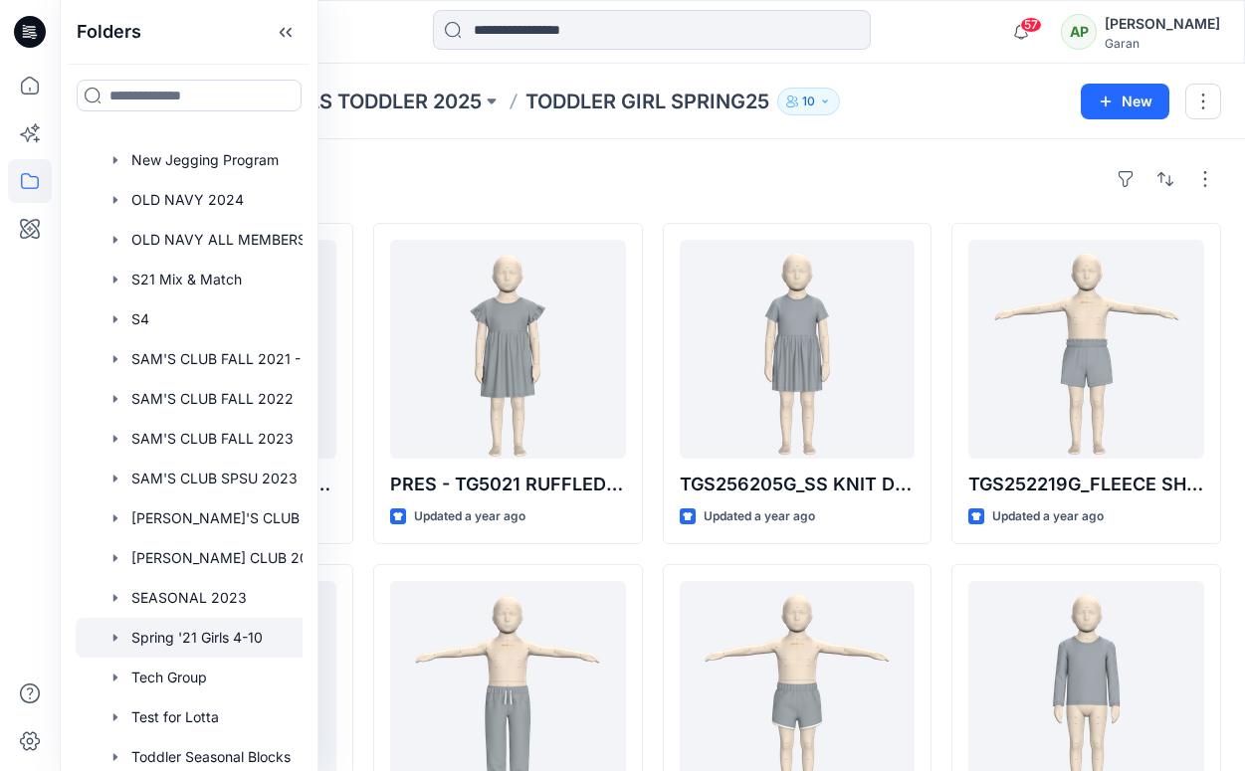
scroll to position [1325, 0]
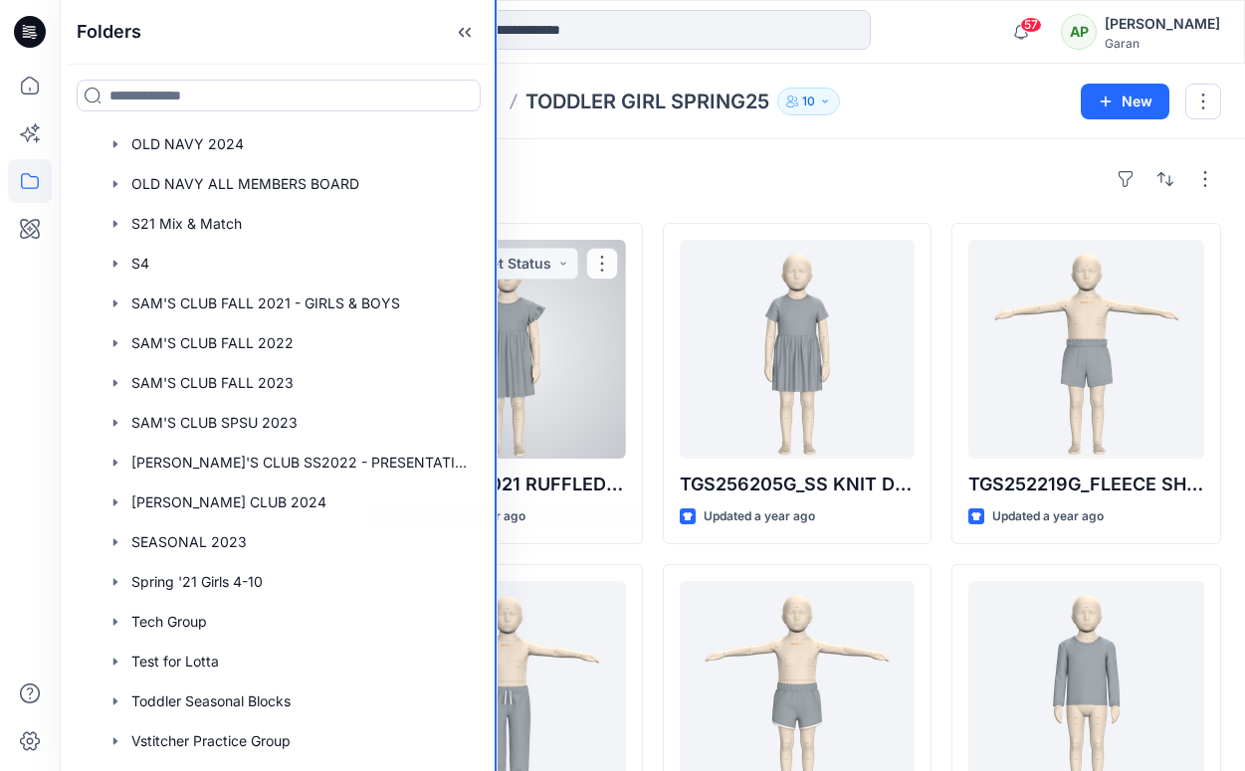
drag, startPoint x: 315, startPoint y: 495, endPoint x: 497, endPoint y: 428, distance: 193.0
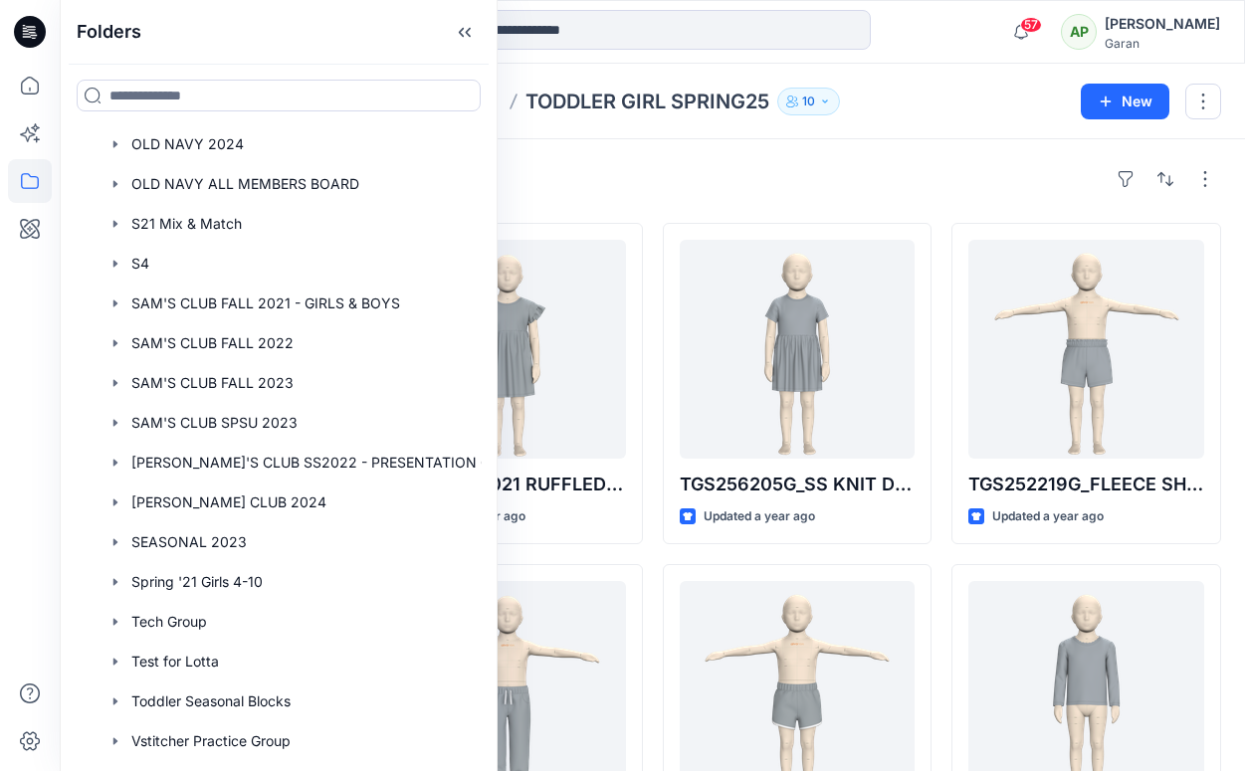
drag, startPoint x: 482, startPoint y: 541, endPoint x: 483, endPoint y: 527, distance: 14.0
click at [483, 527] on div "Folders Folders 4-10 M&M 2021 4-10 M&M 2022 4-10 M&M 2023 4-10 M&M 2024 4-10 M&…" at bounding box center [279, 385] width 438 height 771
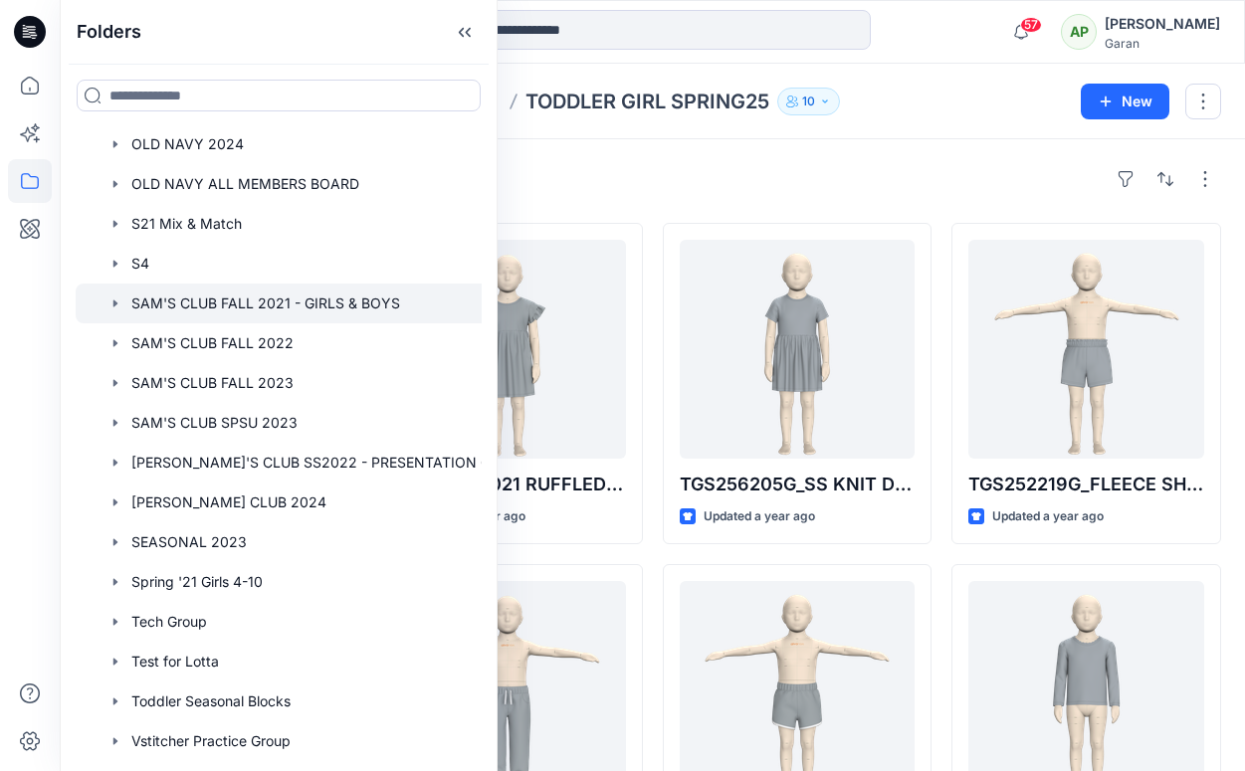
click at [300, 306] on div at bounding box center [304, 304] width 457 height 40
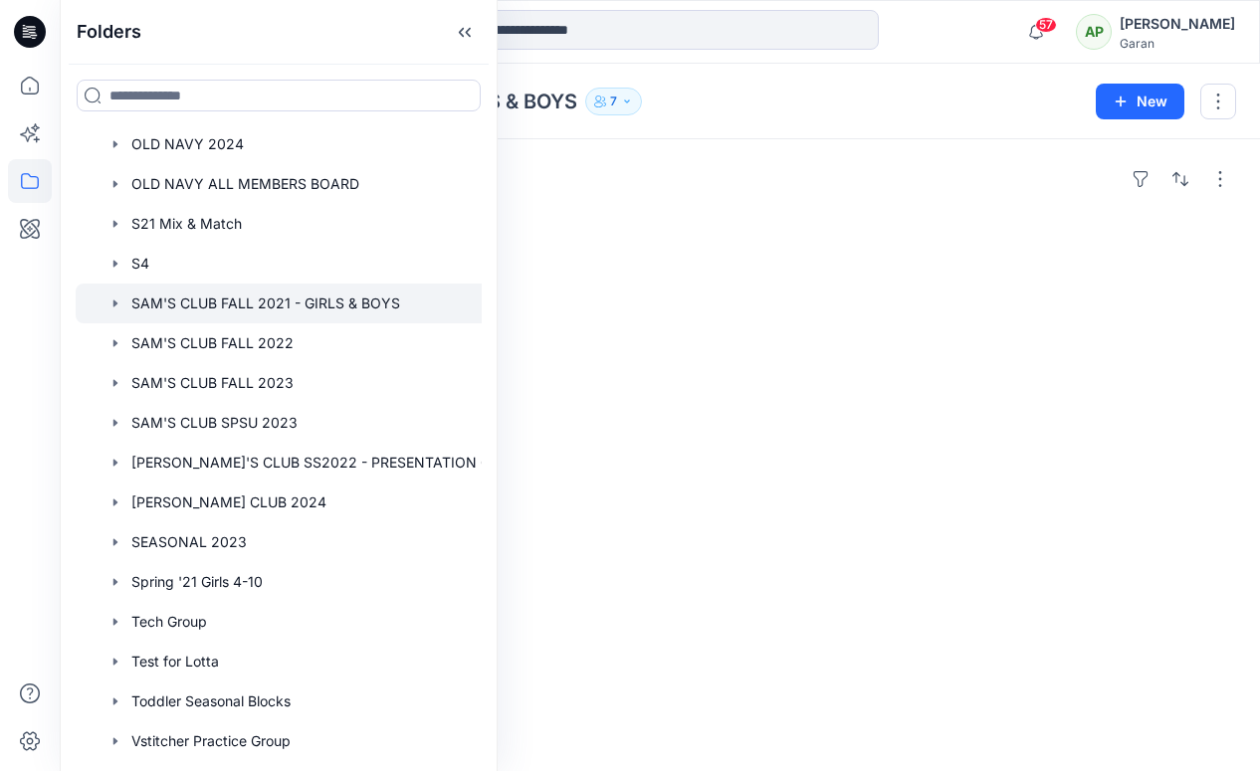
click at [560, 207] on div "Folders SAM'S CLUB FALL 2021 - GIRLS & BOYS BOARD 80 items" at bounding box center [660, 455] width 1200 height 632
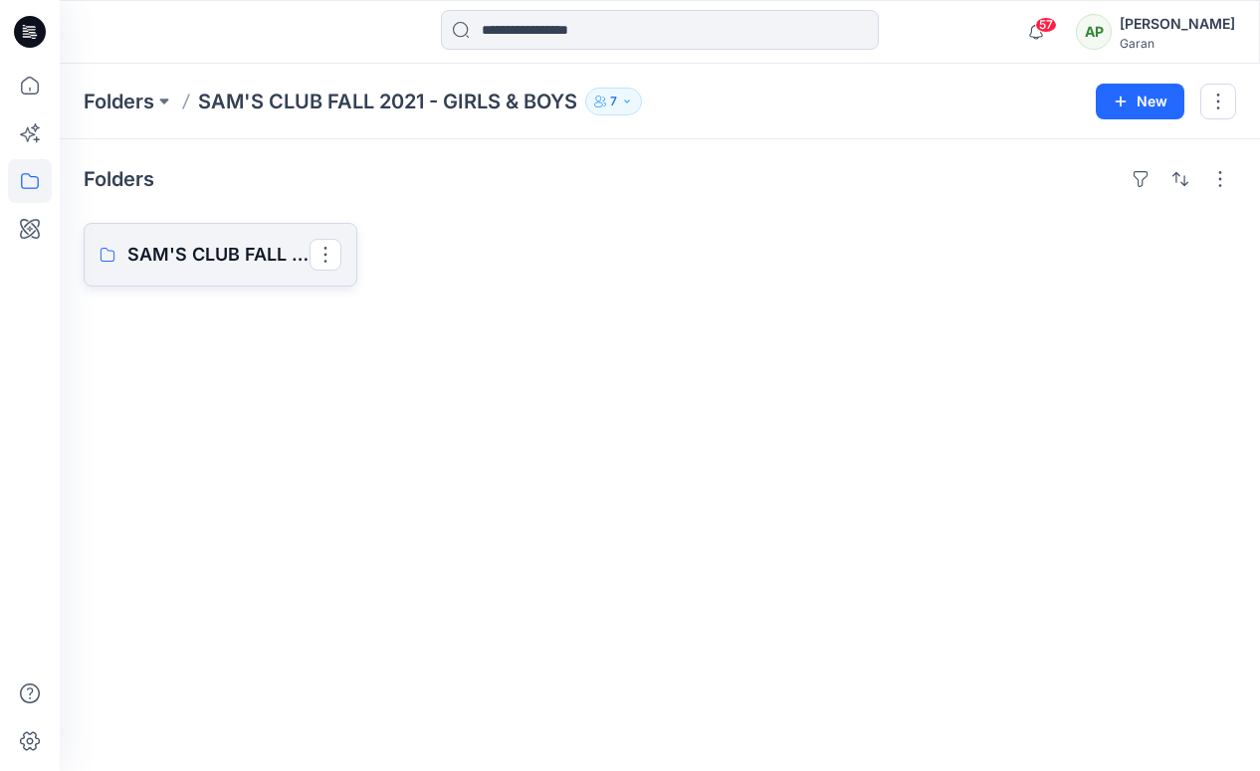
click at [201, 257] on p "SAM'S CLUB FALL 2021 - GIRLS & BOYS BOARD" at bounding box center [218, 255] width 182 height 28
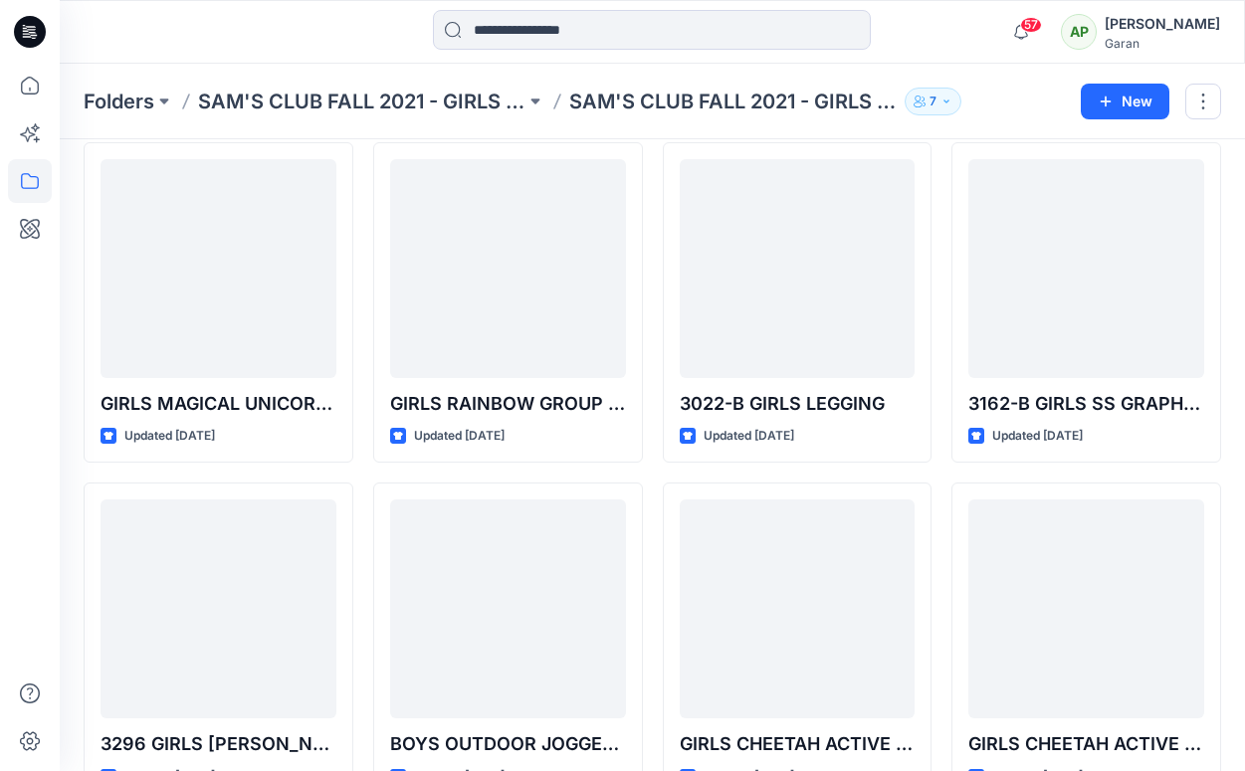
scroll to position [6274, 0]
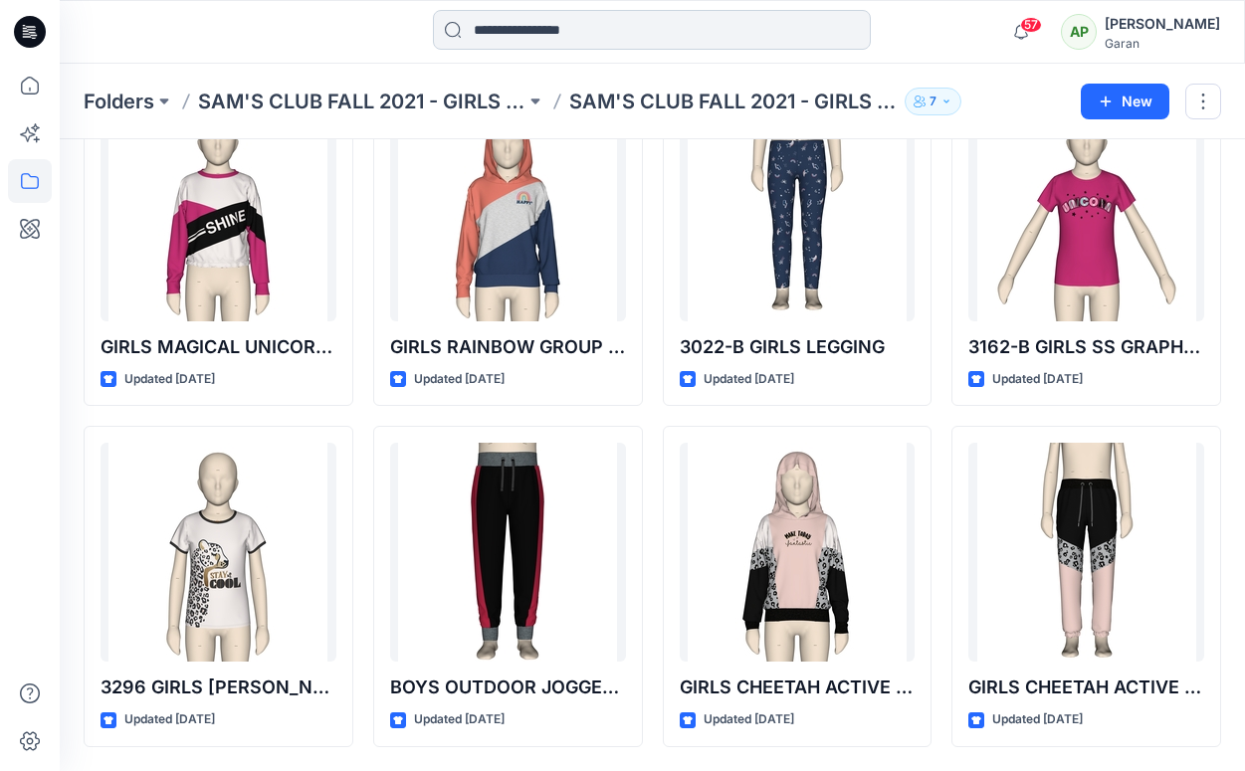
click at [574, 25] on input at bounding box center [652, 30] width 438 height 40
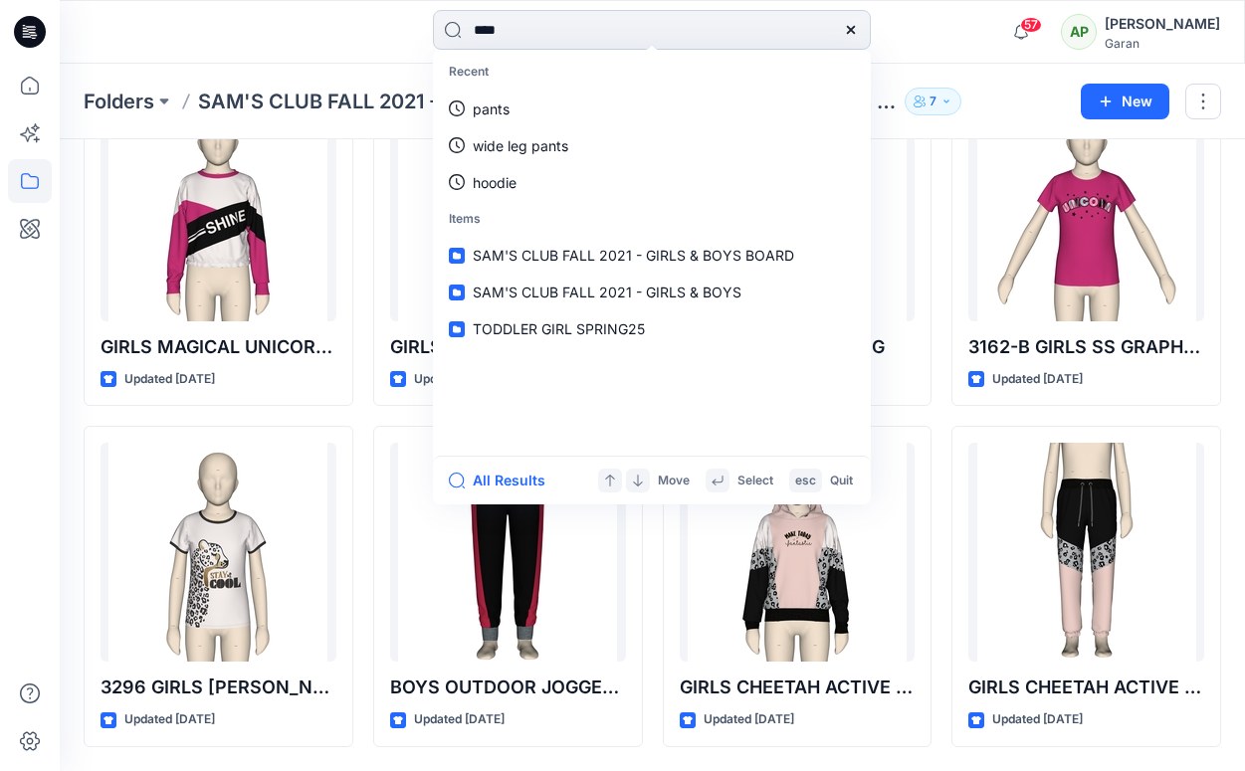
type input "*****"
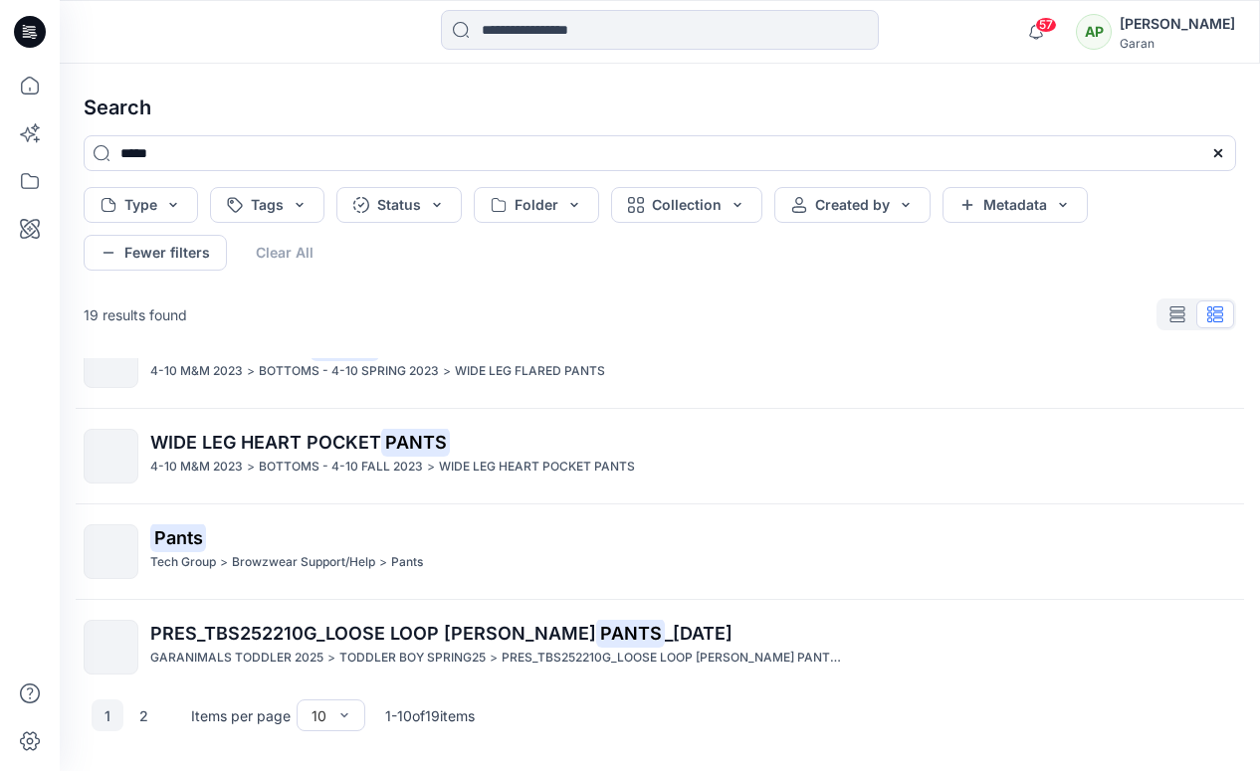
scroll to position [638, 0]
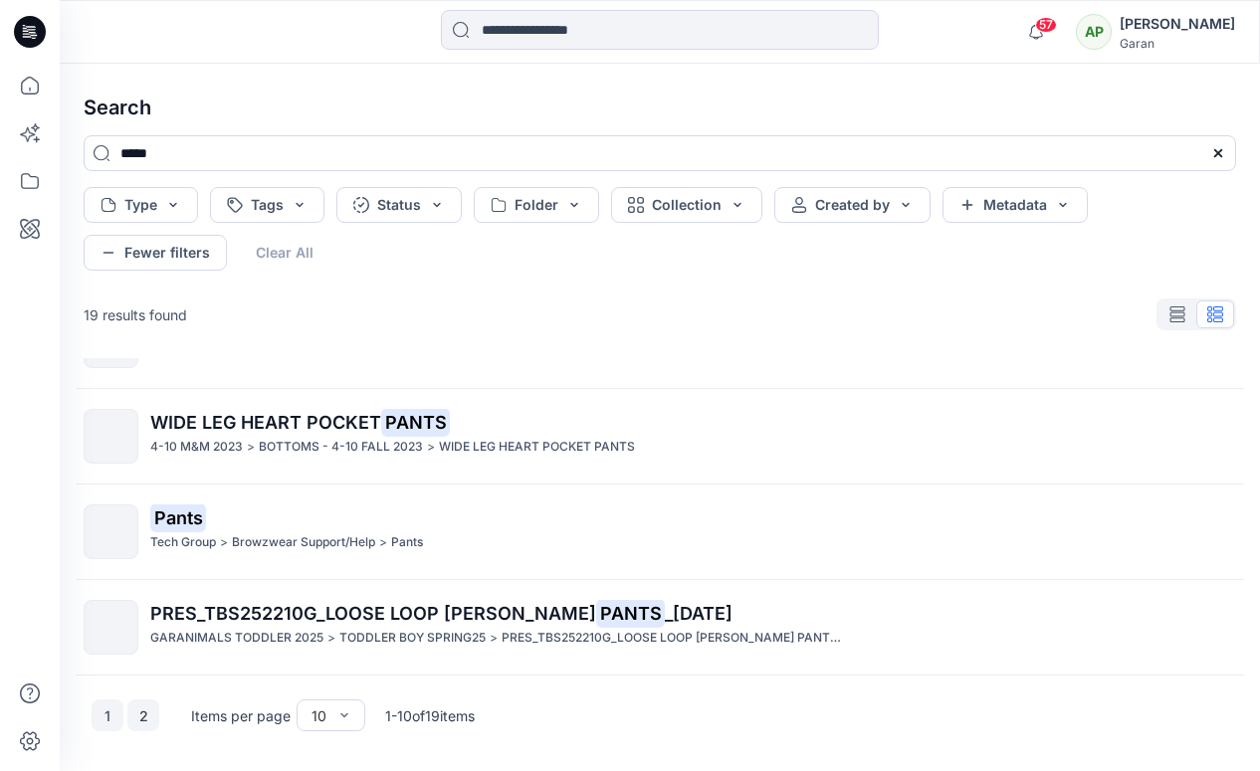
click at [149, 719] on button "2" at bounding box center [143, 716] width 32 height 32
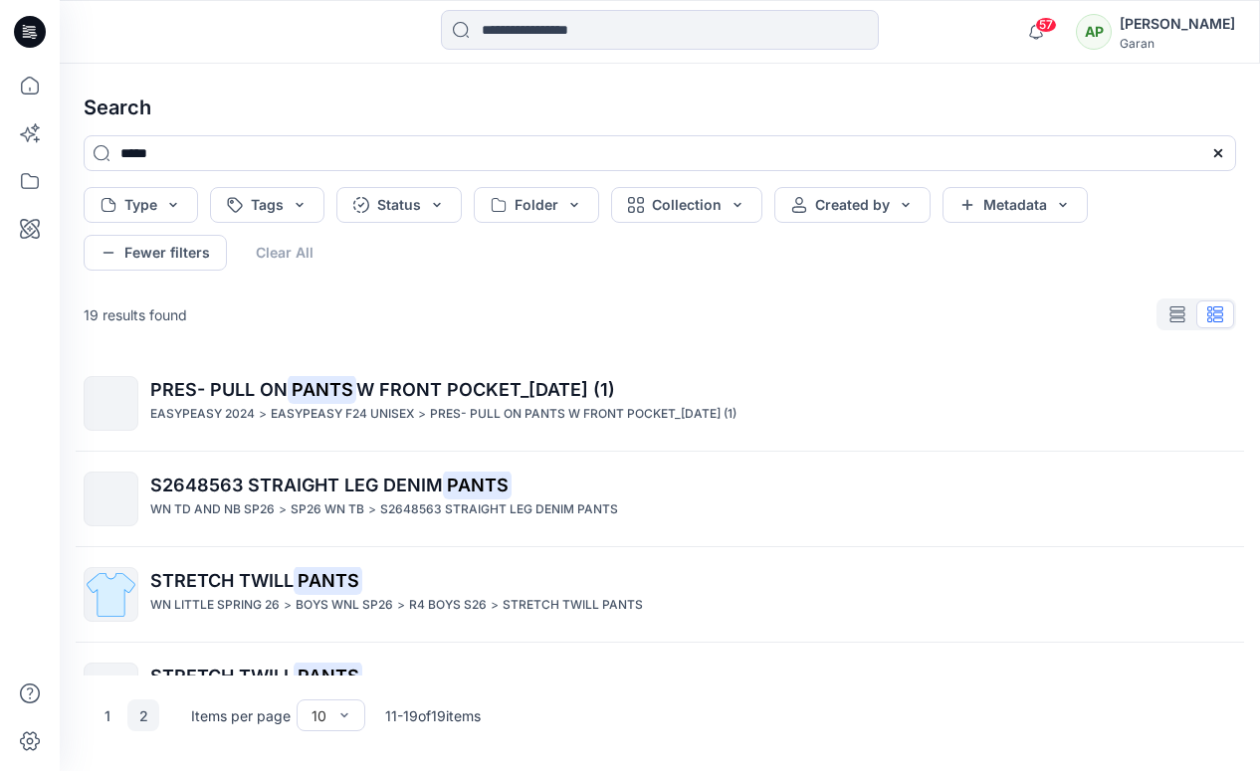
scroll to position [0, 0]
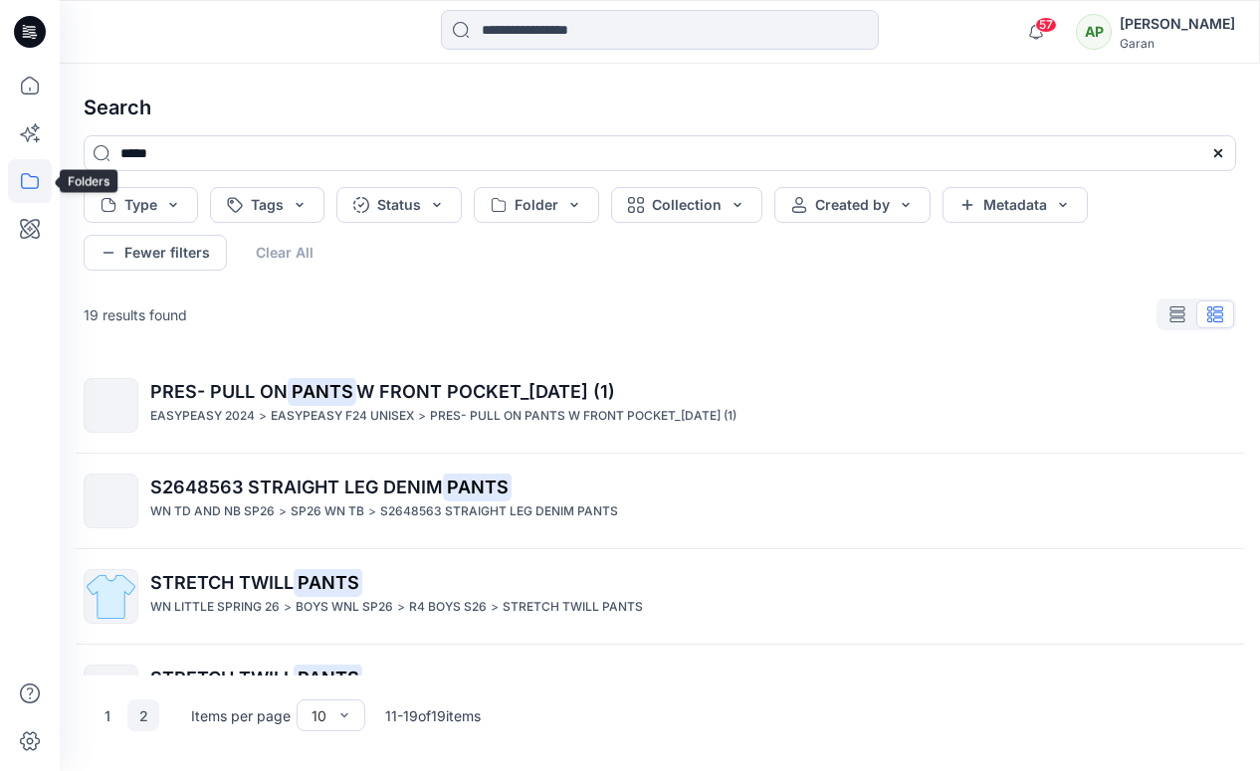
click at [26, 189] on icon at bounding box center [30, 181] width 44 height 44
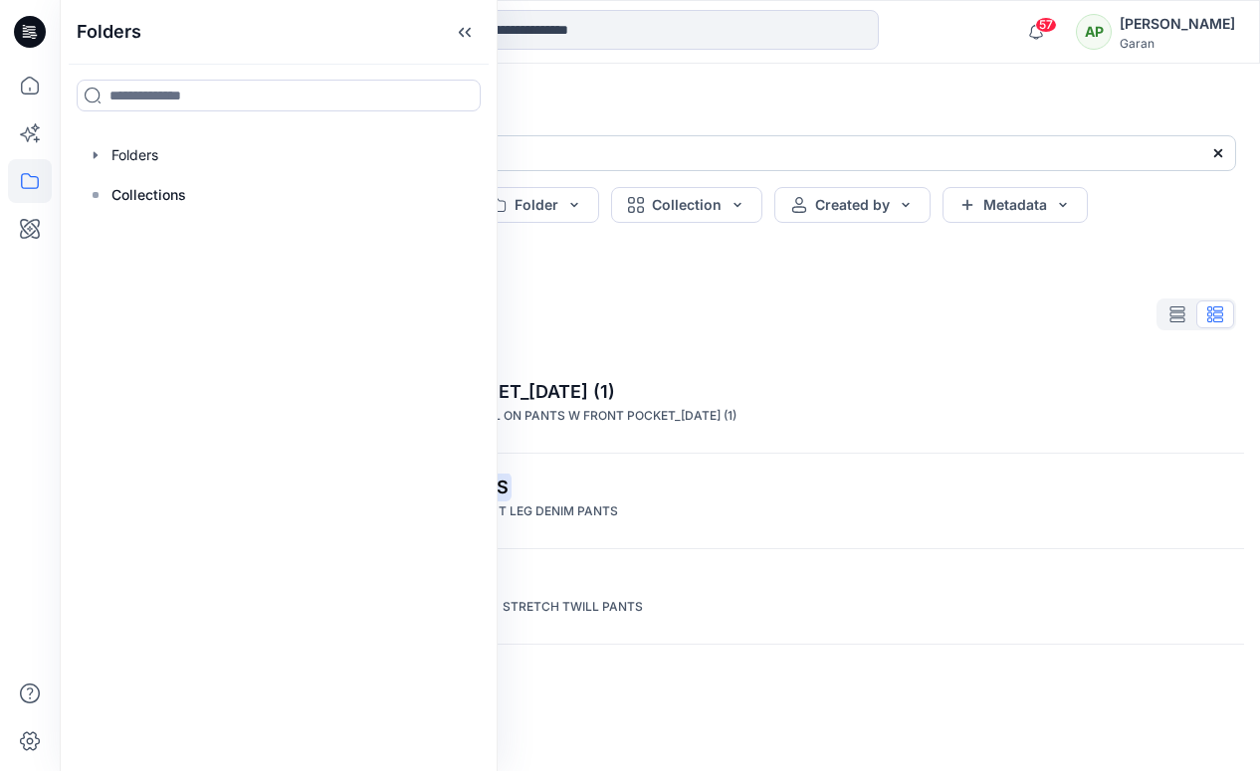
click at [718, 154] on input "*****" at bounding box center [660, 153] width 1153 height 36
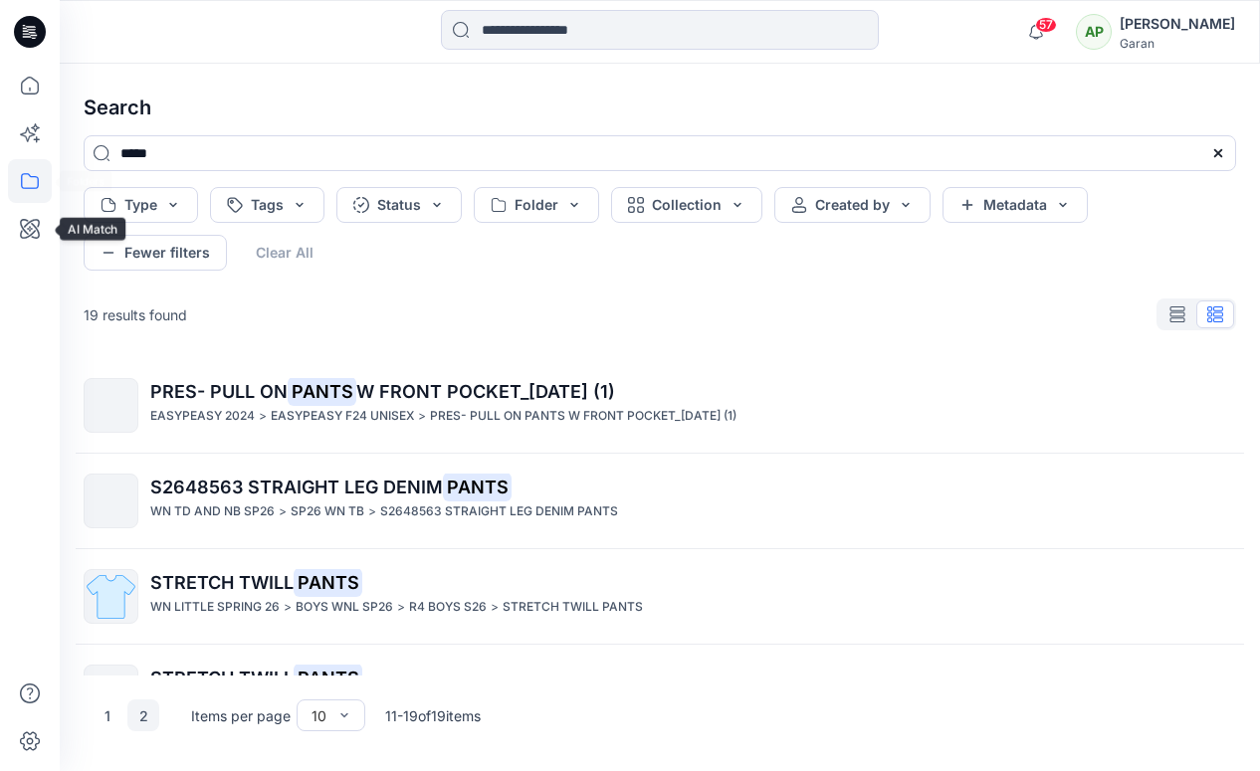
click at [33, 179] on icon at bounding box center [30, 181] width 44 height 44
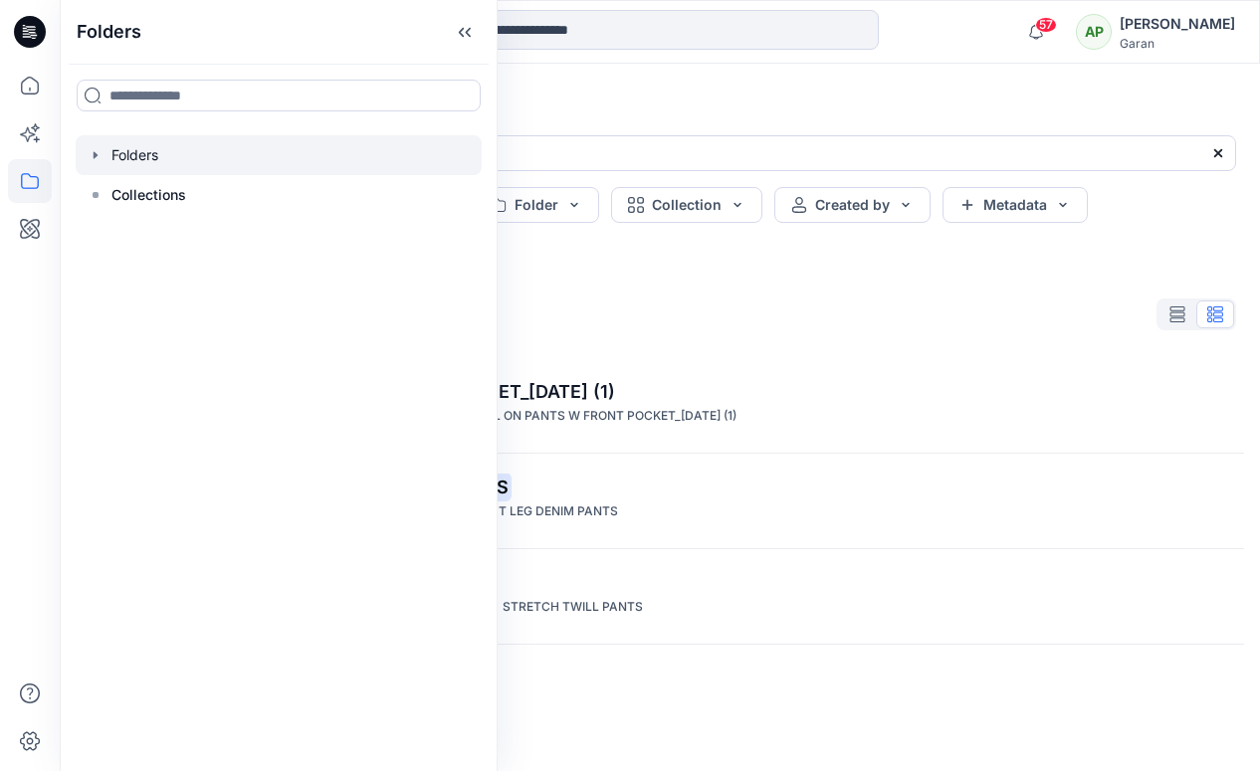
click at [92, 159] on icon "button" at bounding box center [96, 155] width 16 height 16
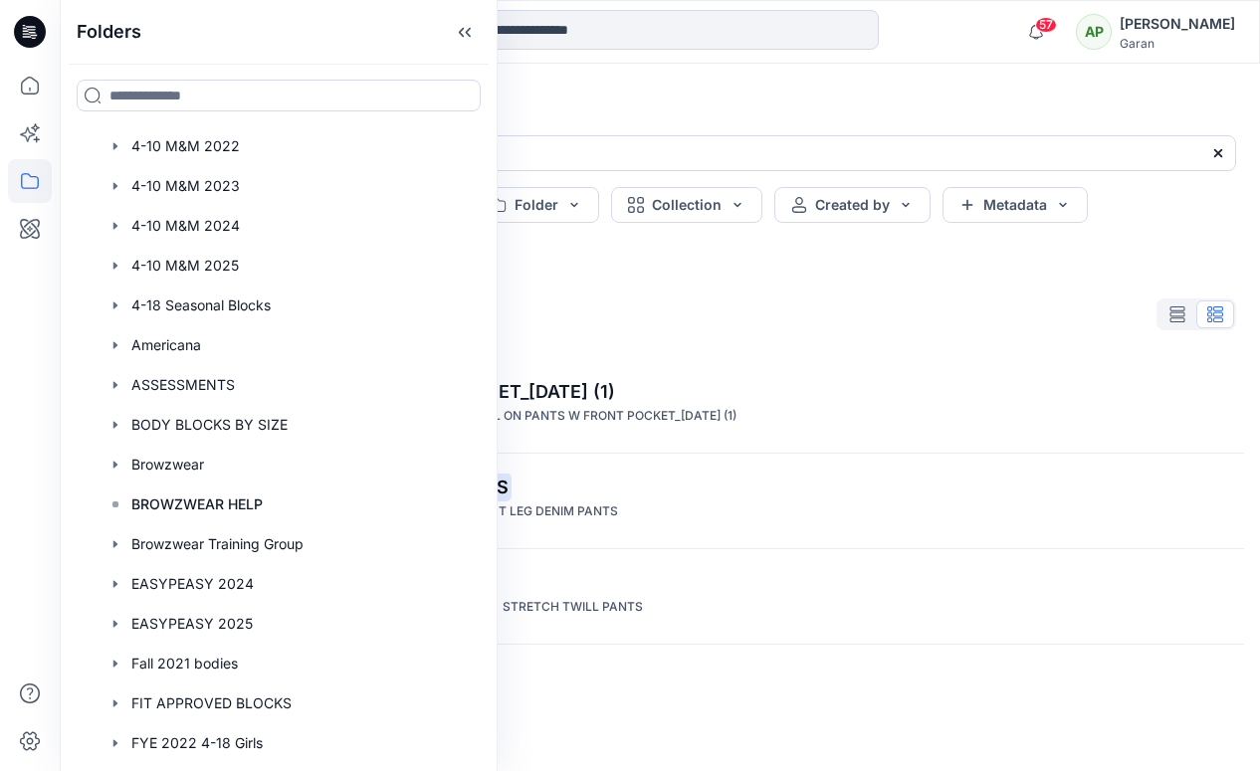
scroll to position [97, 0]
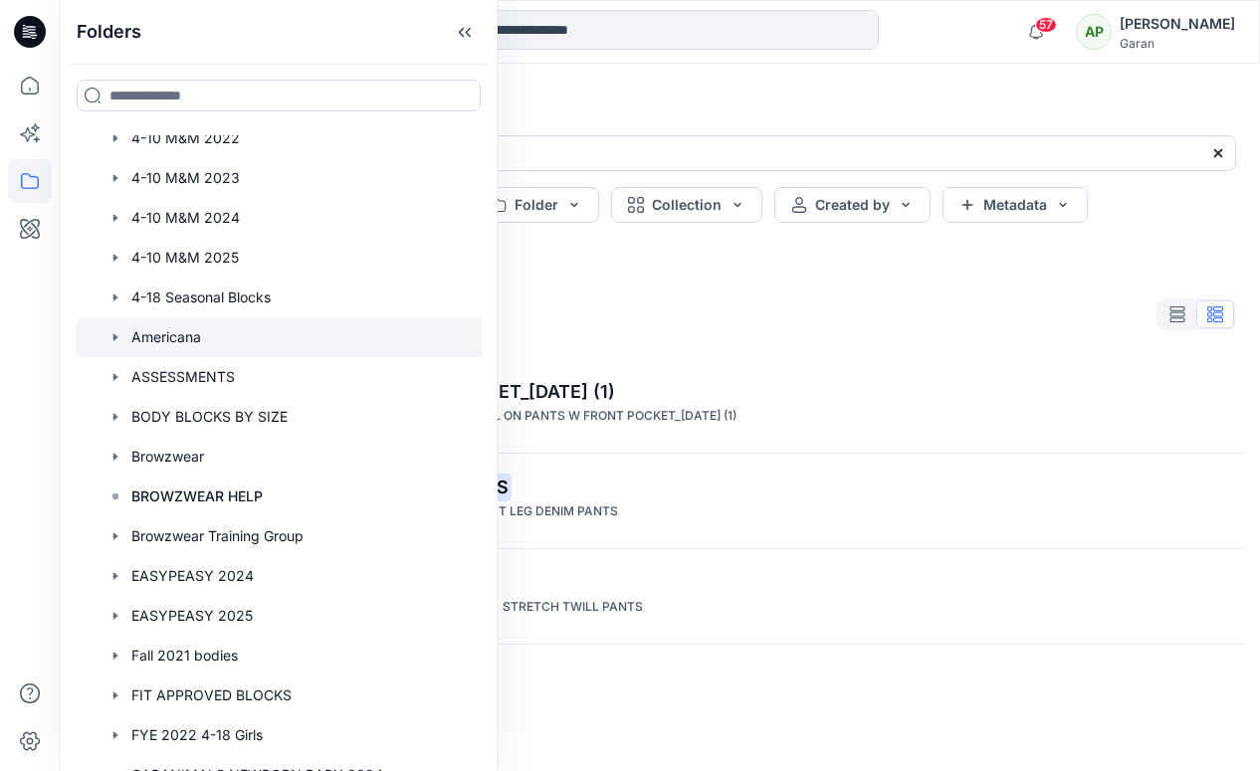
click at [207, 341] on div at bounding box center [304, 337] width 457 height 40
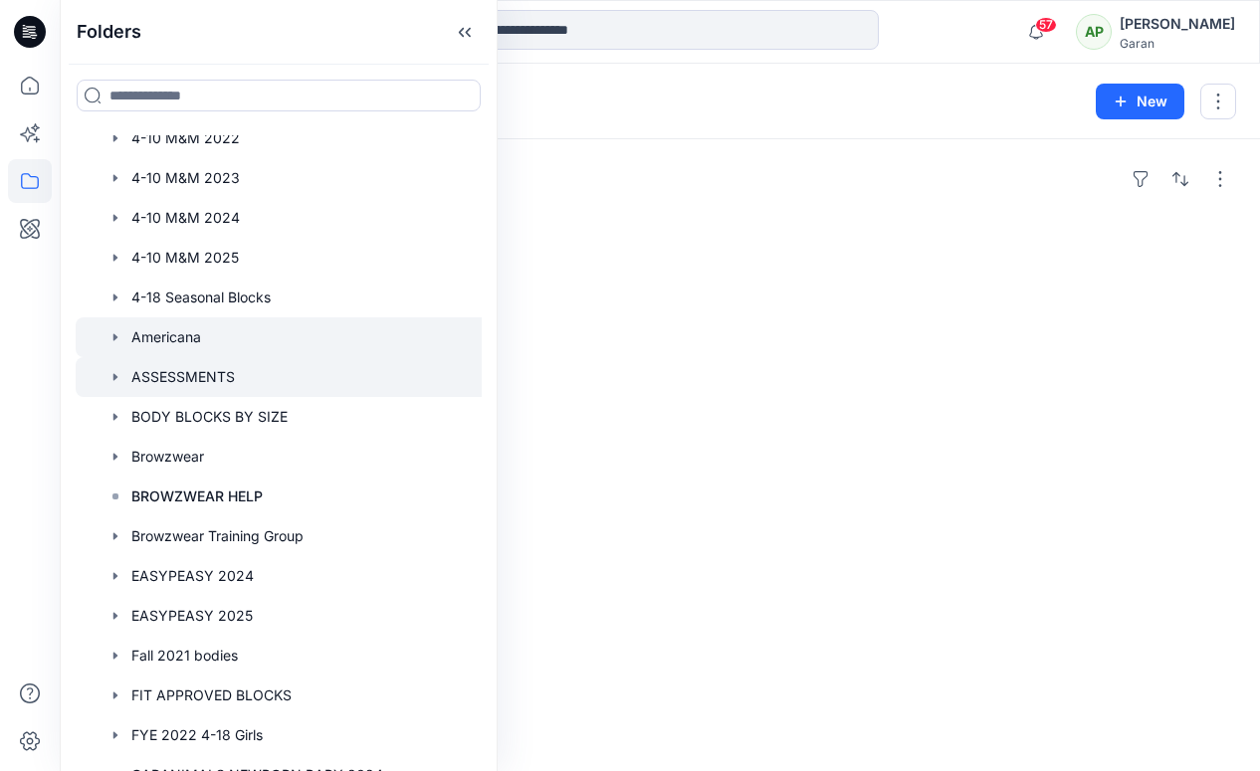
drag, startPoint x: 484, startPoint y: 329, endPoint x: 476, endPoint y: 387, distance: 58.3
click at [478, 439] on div "Folders Folders 4-10 M&M 2021 4-10 M&M 2022 4-10 M&M 2023 4-10 M&M 2024 4-10 M&…" at bounding box center [279, 385] width 438 height 771
drag, startPoint x: 482, startPoint y: 326, endPoint x: 478, endPoint y: 444, distance: 117.5
click at [478, 444] on div "Folders Folders 4-10 M&M 2021 4-10 M&M 2022 4-10 M&M 2023 4-10 M&M 2024 4-10 M&…" at bounding box center [279, 385] width 438 height 771
click at [562, 36] on input at bounding box center [660, 30] width 438 height 40
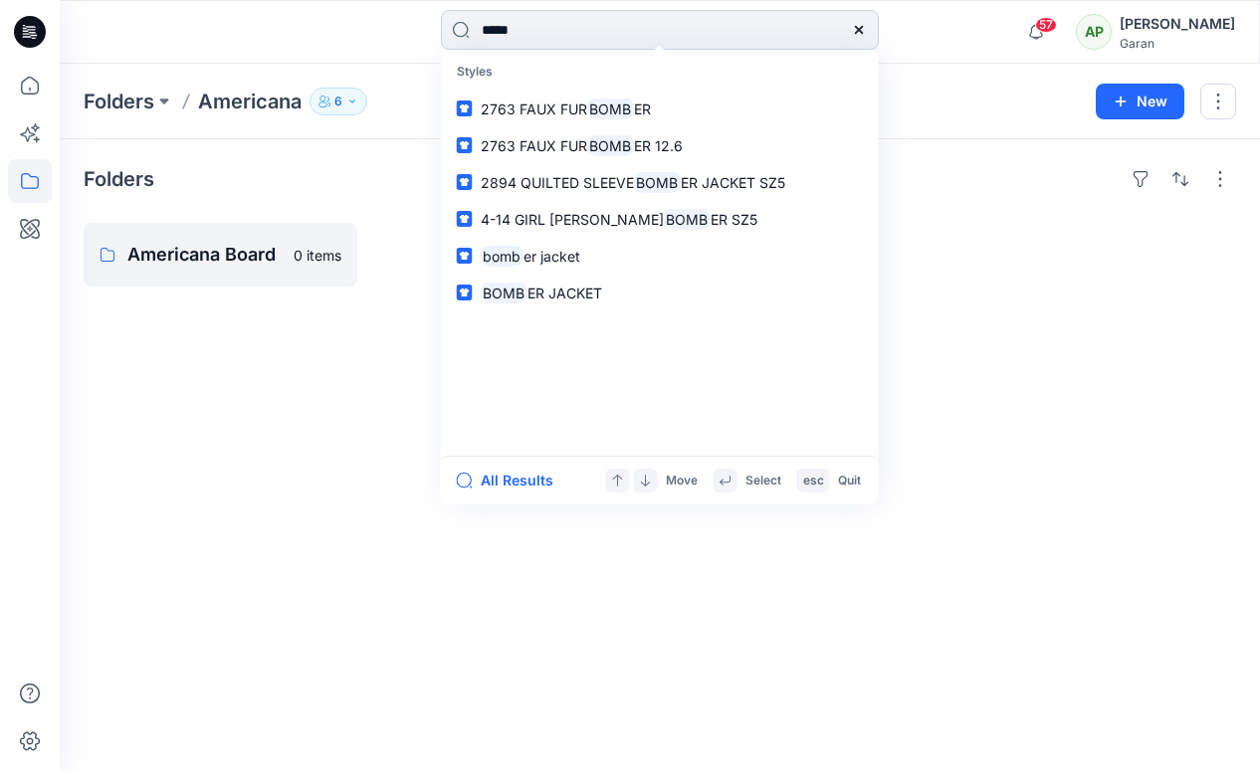
type input "******"
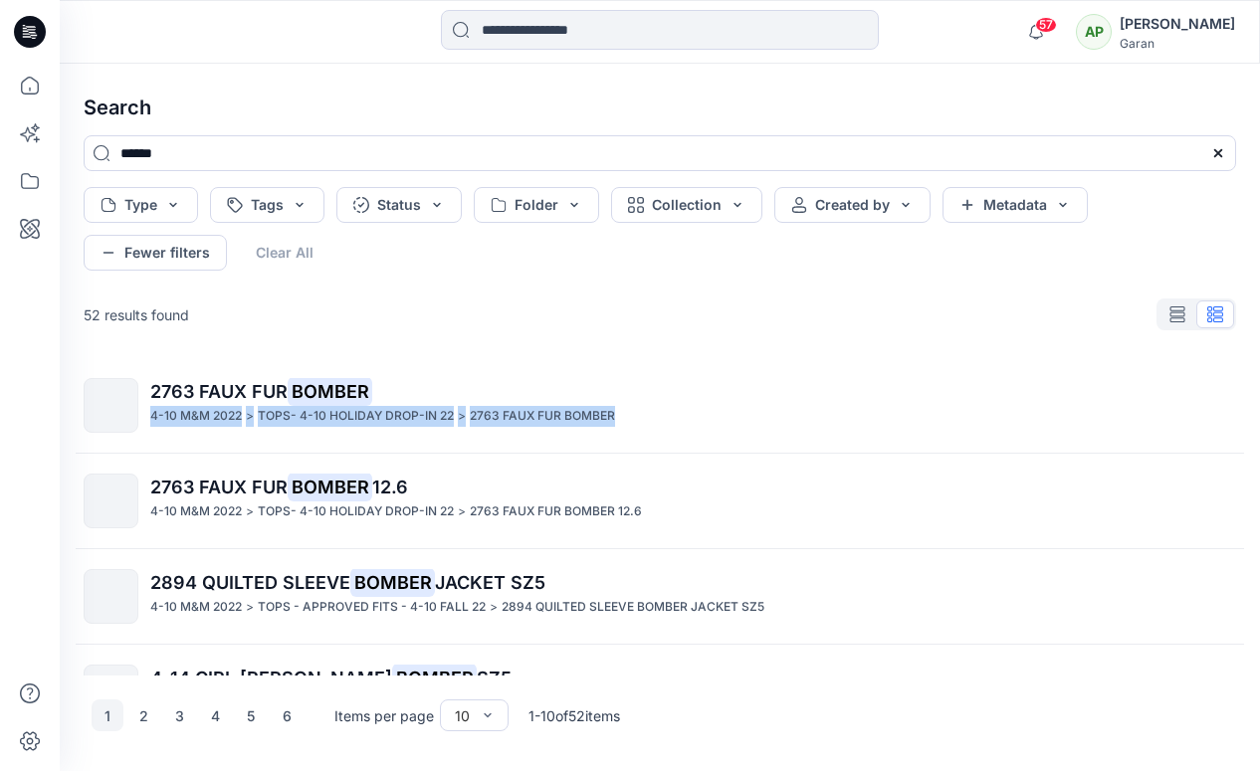
drag, startPoint x: 1246, startPoint y: 389, endPoint x: 1246, endPoint y: 407, distance: 17.9
click at [1241, 408] on div "2763 FAUX FUR BOMBER 4-10 M&M 2022 > TOPS- 4-10 HOLIDAY DROP-IN 22 > 2763 FAUX …" at bounding box center [660, 516] width 1184 height 317
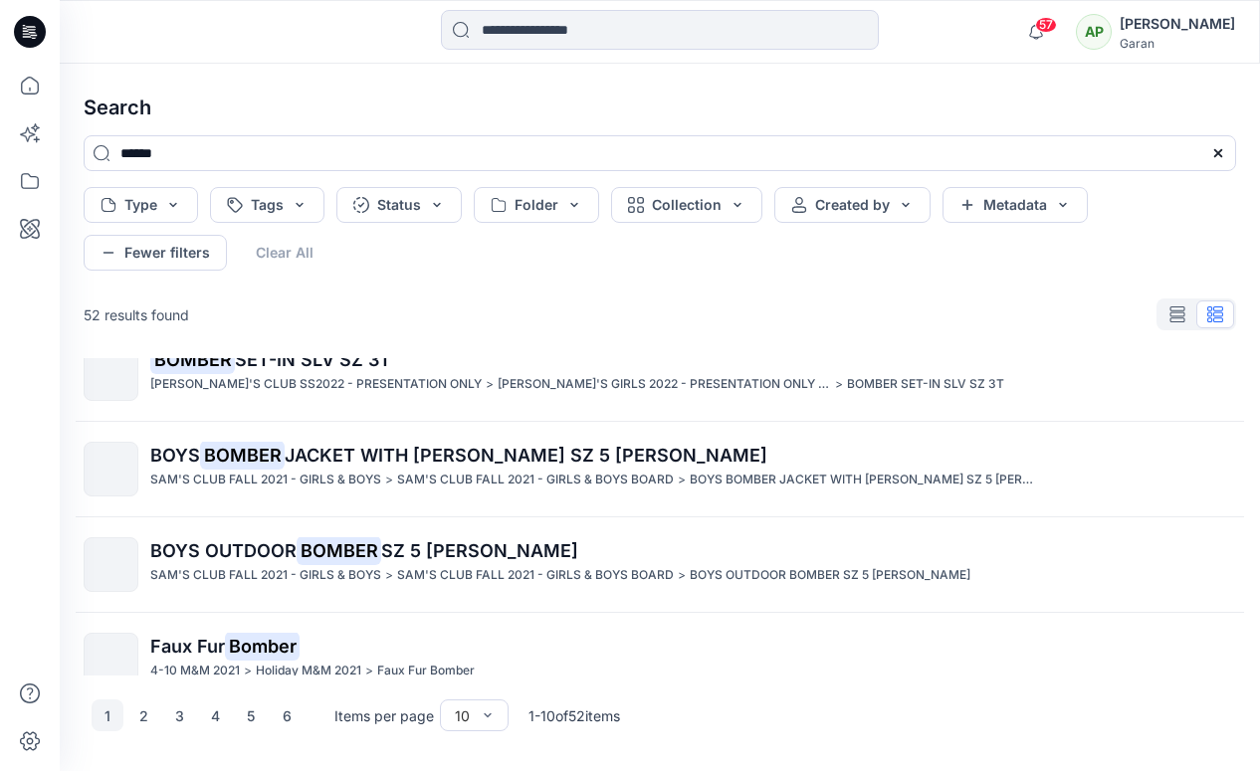
scroll to position [638, 0]
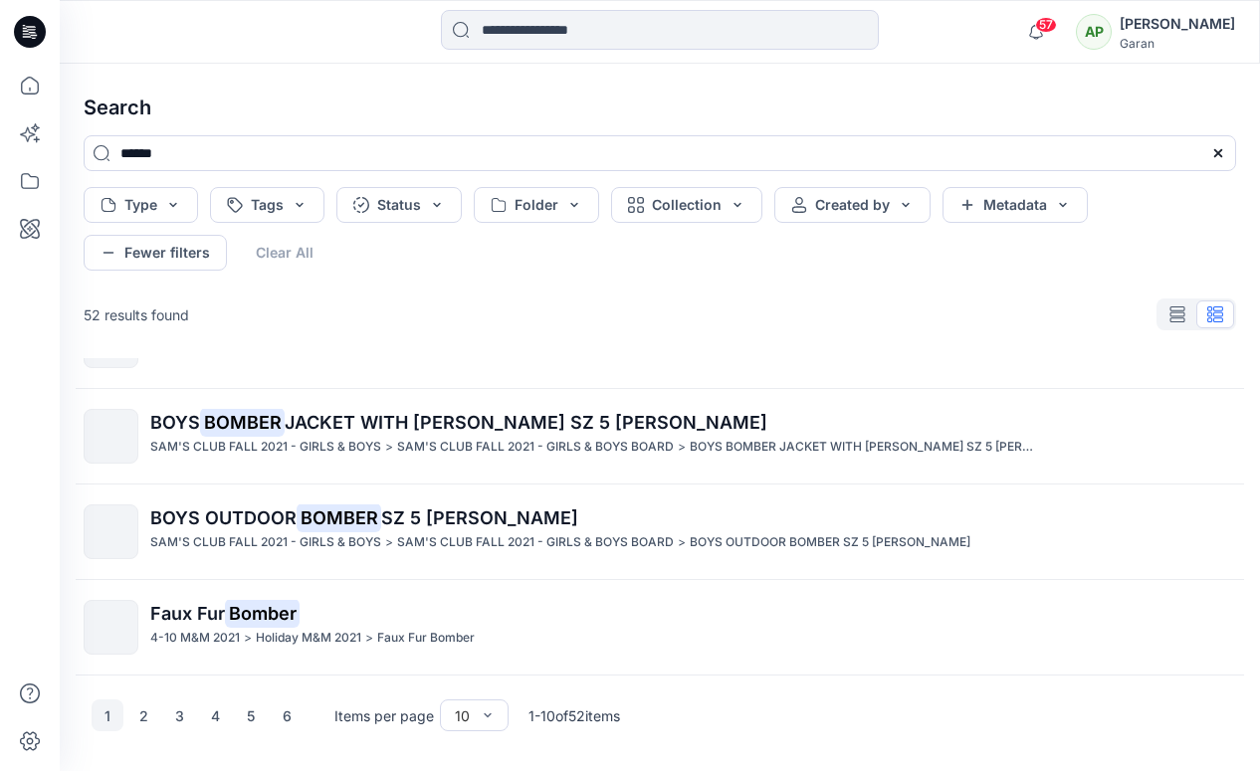
drag, startPoint x: 149, startPoint y: 719, endPoint x: 186, endPoint y: 696, distance: 43.4
click at [149, 719] on button "2" at bounding box center [143, 716] width 32 height 32
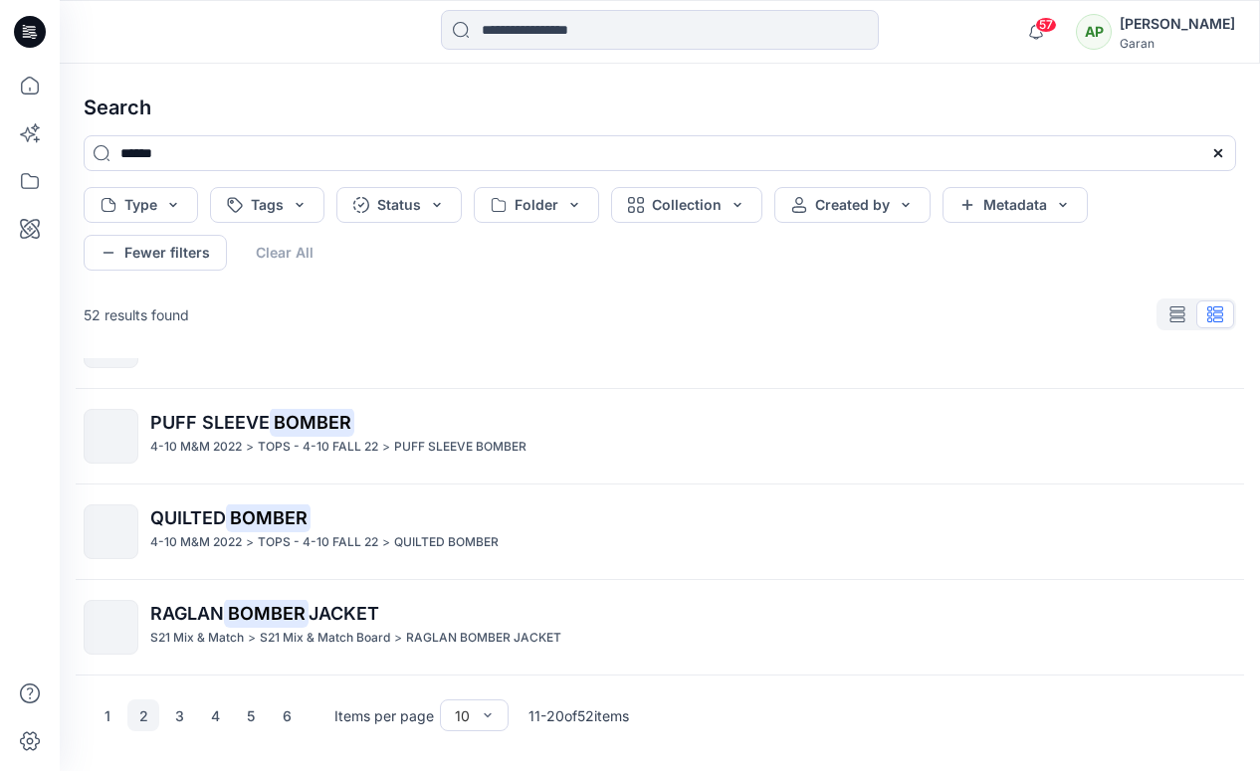
click at [1244, 612] on div "FLEECE BOMBER JACKET 4-10 M&M 2023 > TOPS - 4-10 FALL 2023 > FLEECE BOMBER JACK…" at bounding box center [660, 516] width 1184 height 317
drag, startPoint x: 1254, startPoint y: 600, endPoint x: 1246, endPoint y: 616, distance: 17.8
click at [1244, 613] on div "Search ****** Type Tags Status Folder Collection Created by Metadata Fewer filt…" at bounding box center [660, 418] width 1200 height 708
click at [1242, 561] on div "FLEECE BOMBER JACKET 4-10 M&M 2023 > TOPS - 4-10 FALL 2023 > FLEECE BOMBER JACK…" at bounding box center [660, 516] width 1184 height 317
click at [189, 712] on button "3" at bounding box center [179, 716] width 32 height 32
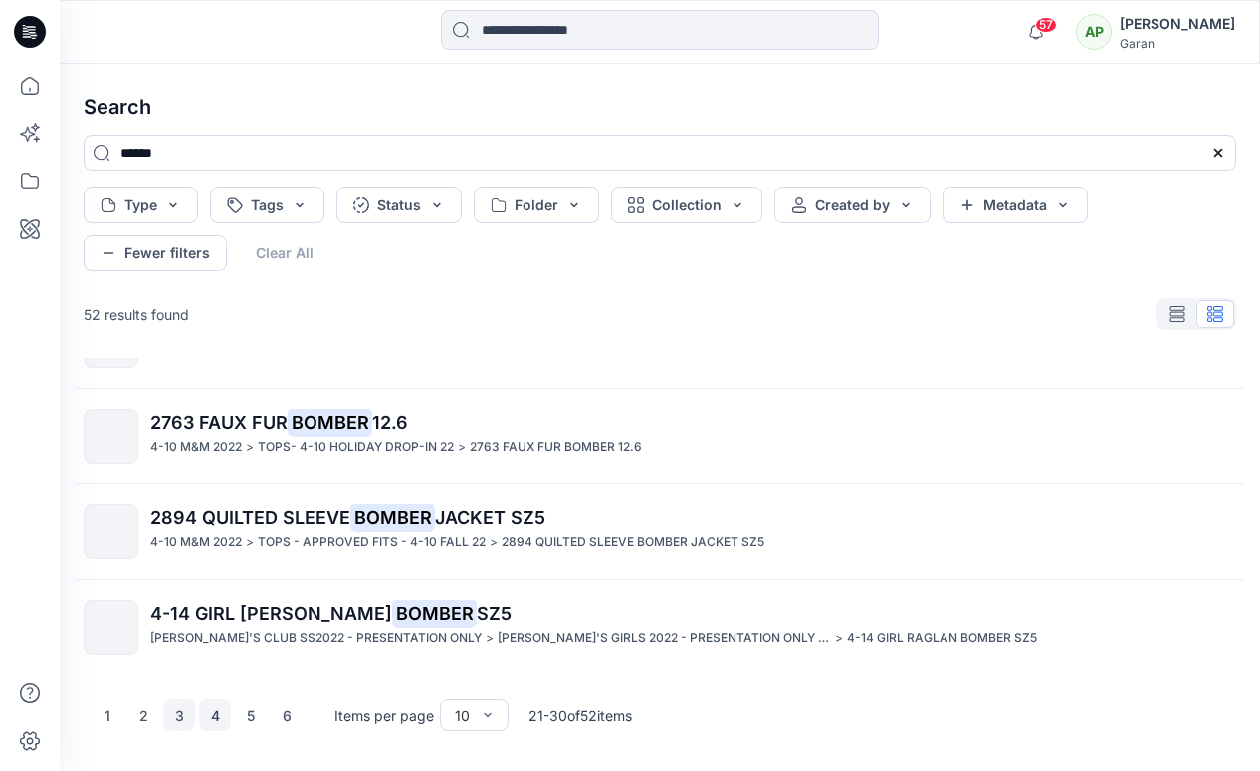
drag, startPoint x: 212, startPoint y: 721, endPoint x: 227, endPoint y: 723, distance: 15.1
click at [211, 721] on button "4" at bounding box center [215, 716] width 32 height 32
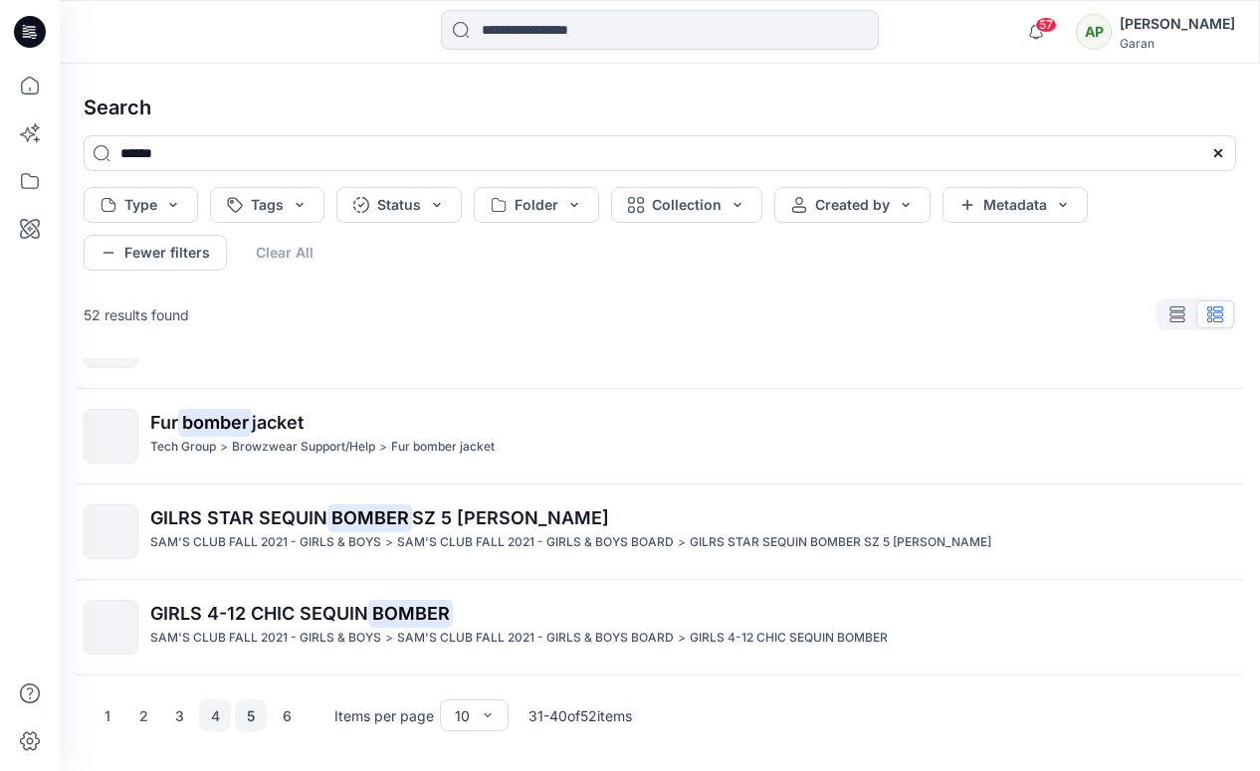
click at [252, 725] on button "5" at bounding box center [251, 716] width 32 height 32
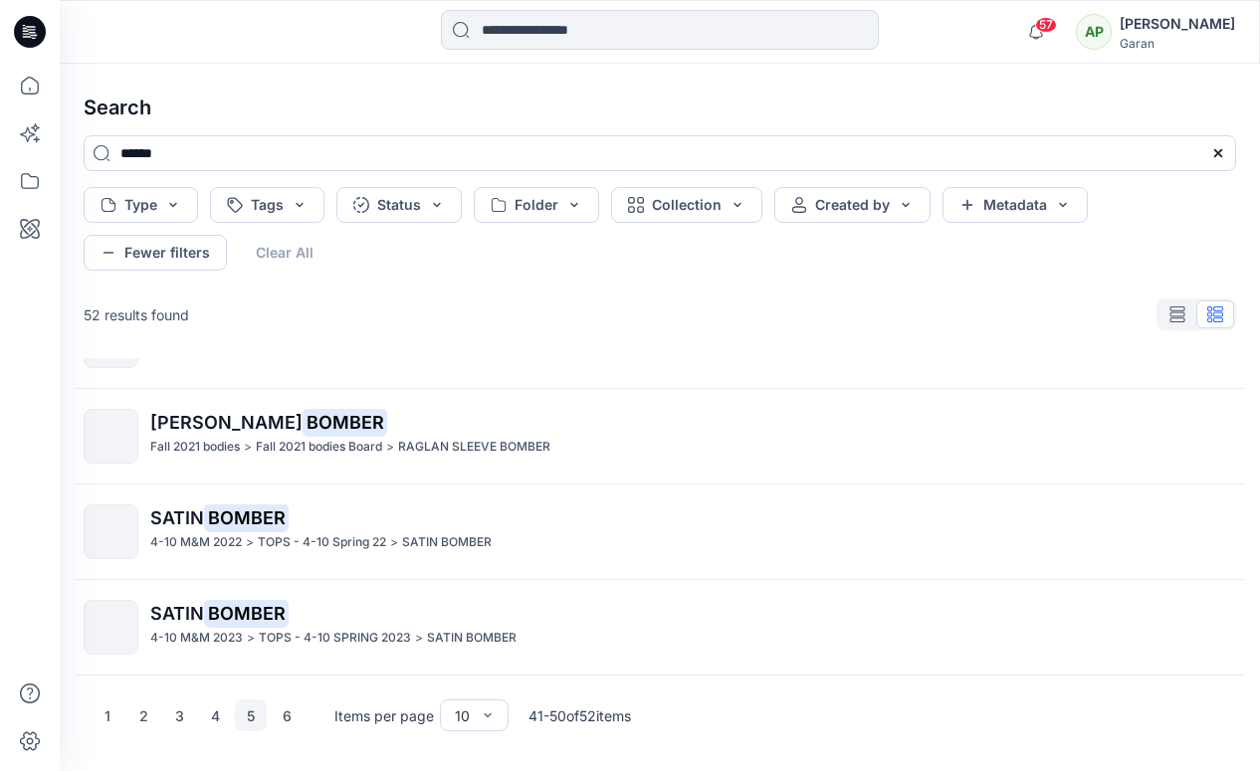
drag, startPoint x: 1244, startPoint y: 595, endPoint x: 1244, endPoint y: 583, distance: 11.9
click at [1244, 581] on div "GIRLS 4-12 UNICORN BOMBER JACKET SAM'S CLUB FALL 2021 - GIRLS & BOYS > SAM'S CL…" at bounding box center [660, 516] width 1184 height 317
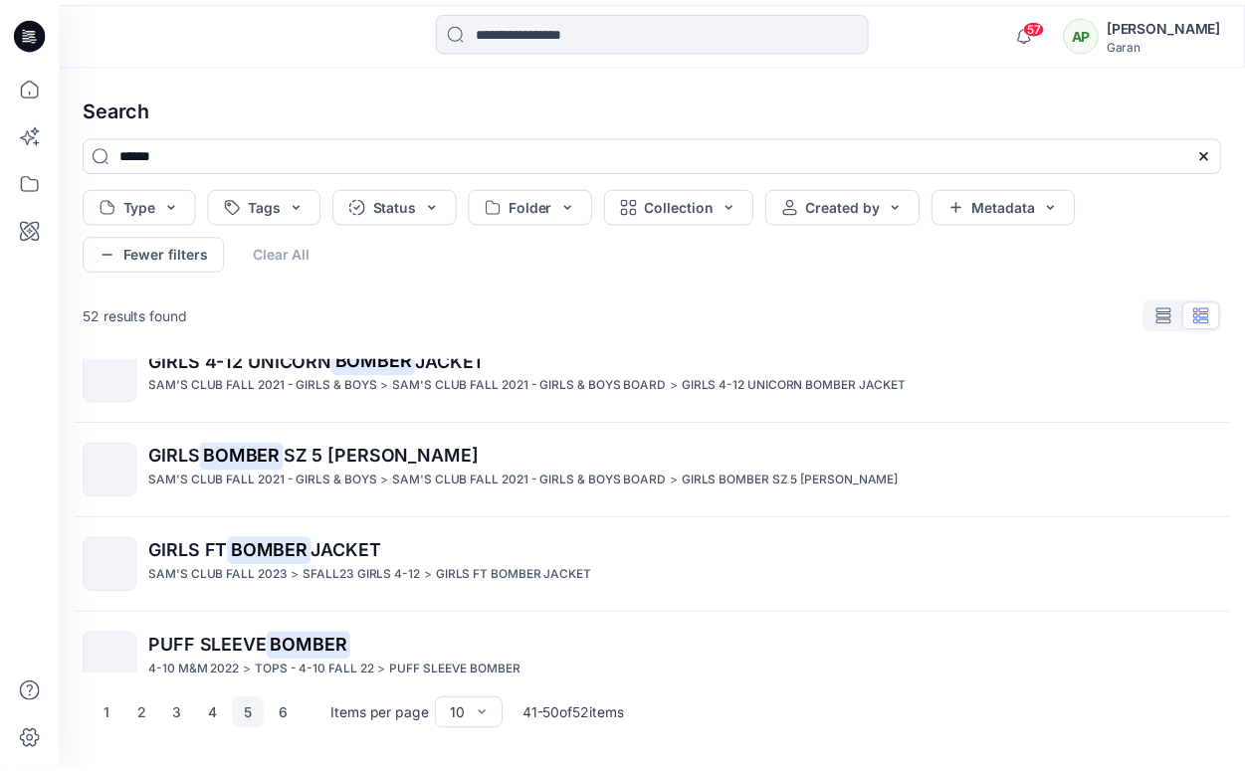
scroll to position [0, 0]
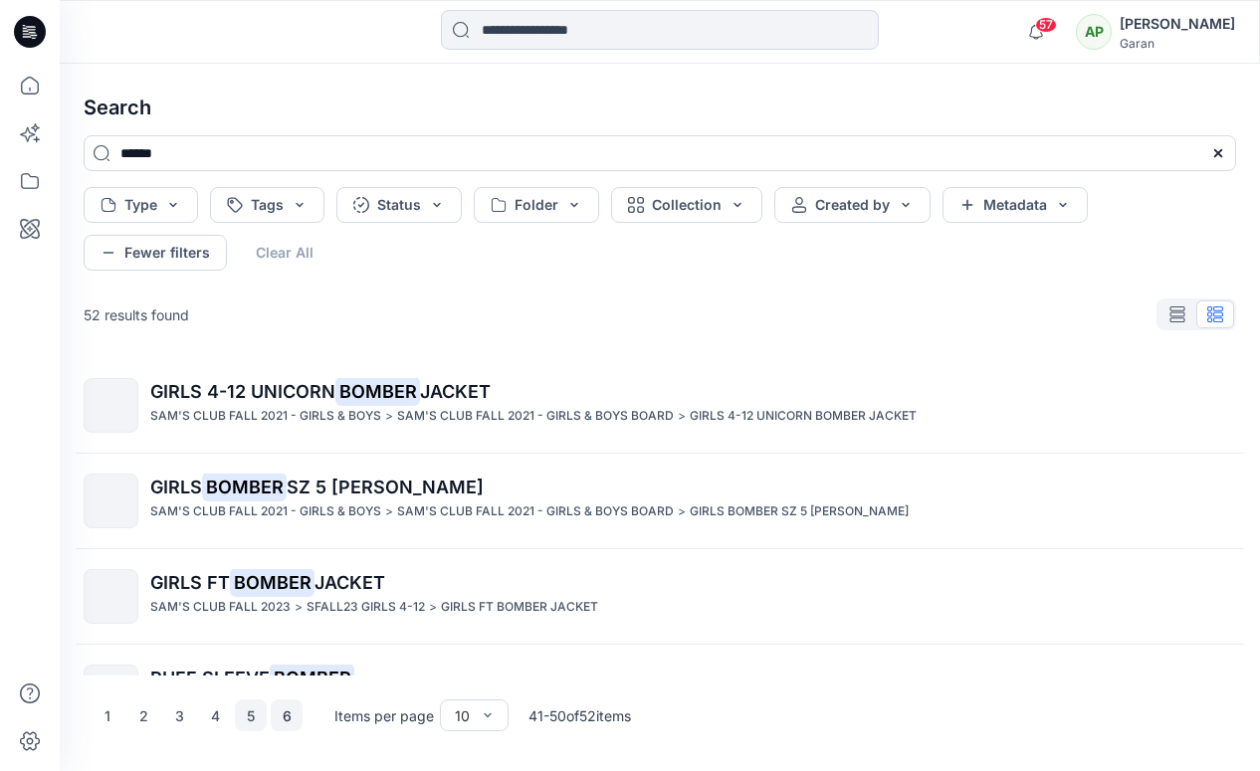
click at [280, 710] on button "6" at bounding box center [287, 716] width 32 height 32
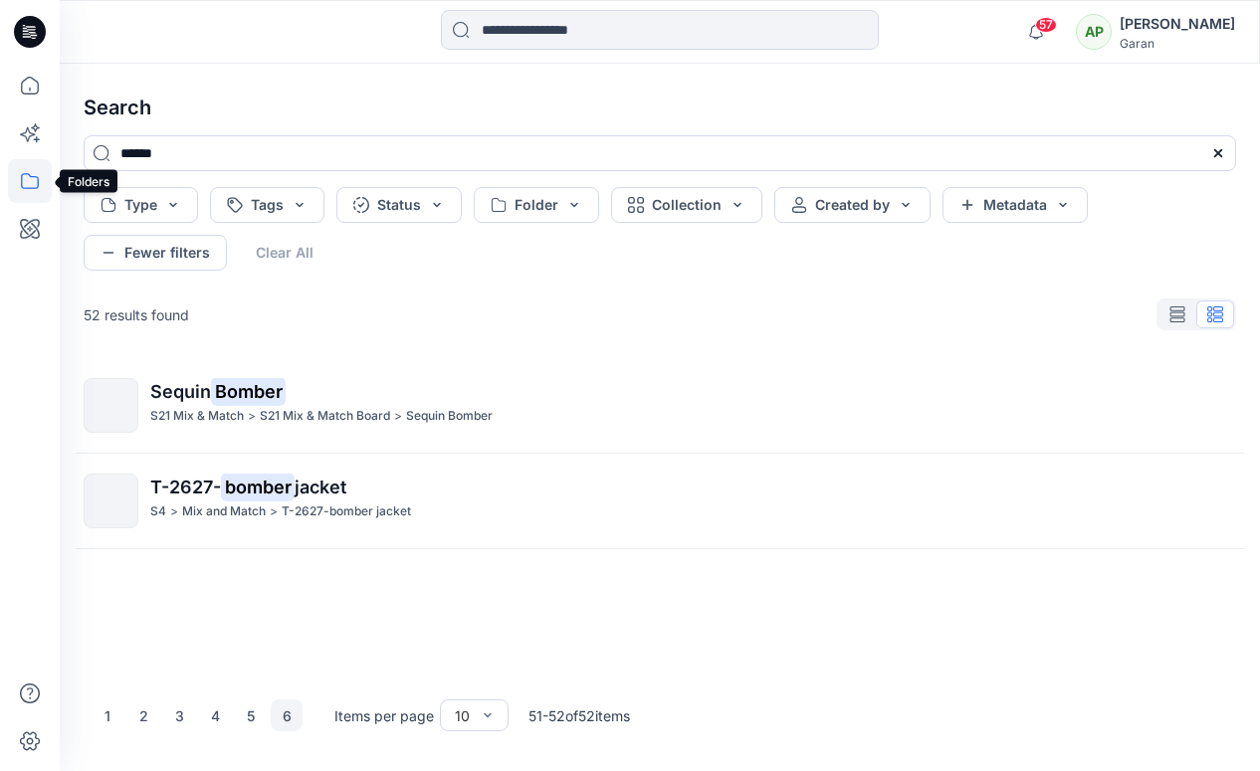
click at [33, 178] on icon at bounding box center [30, 181] width 44 height 44
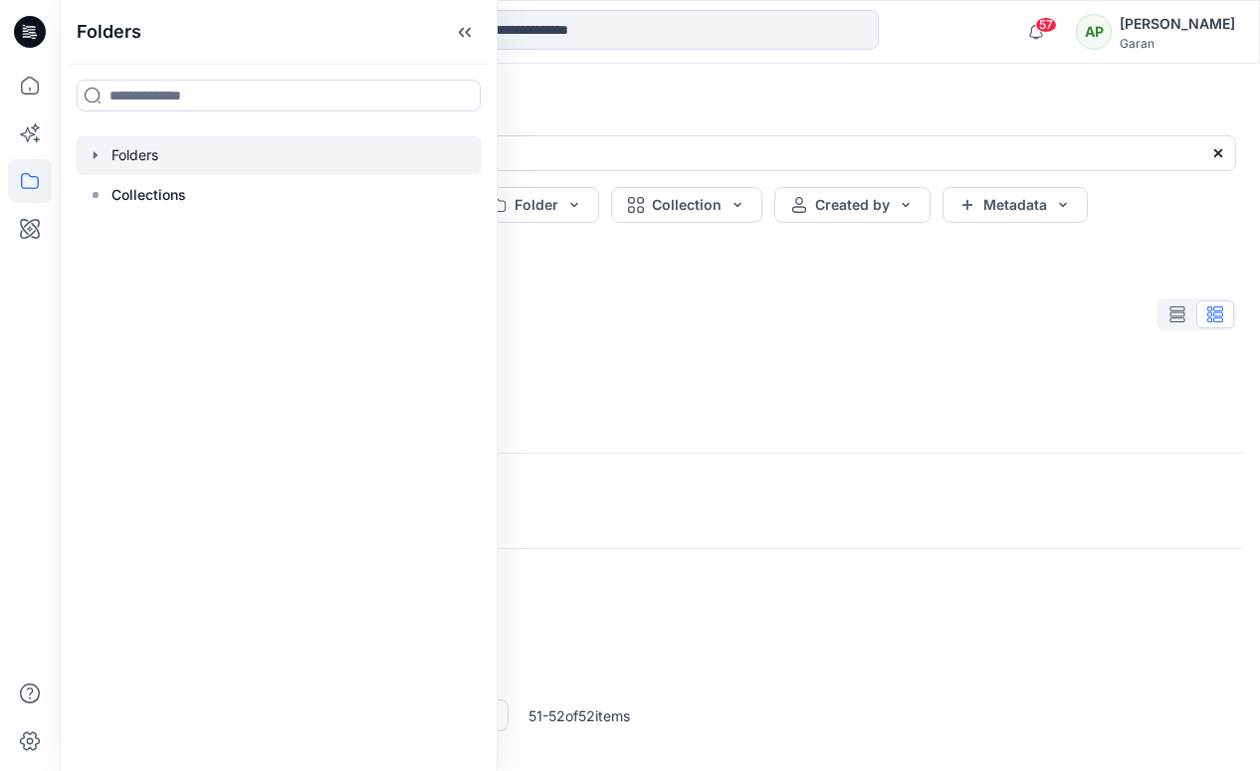
click at [141, 160] on div at bounding box center [279, 155] width 406 height 40
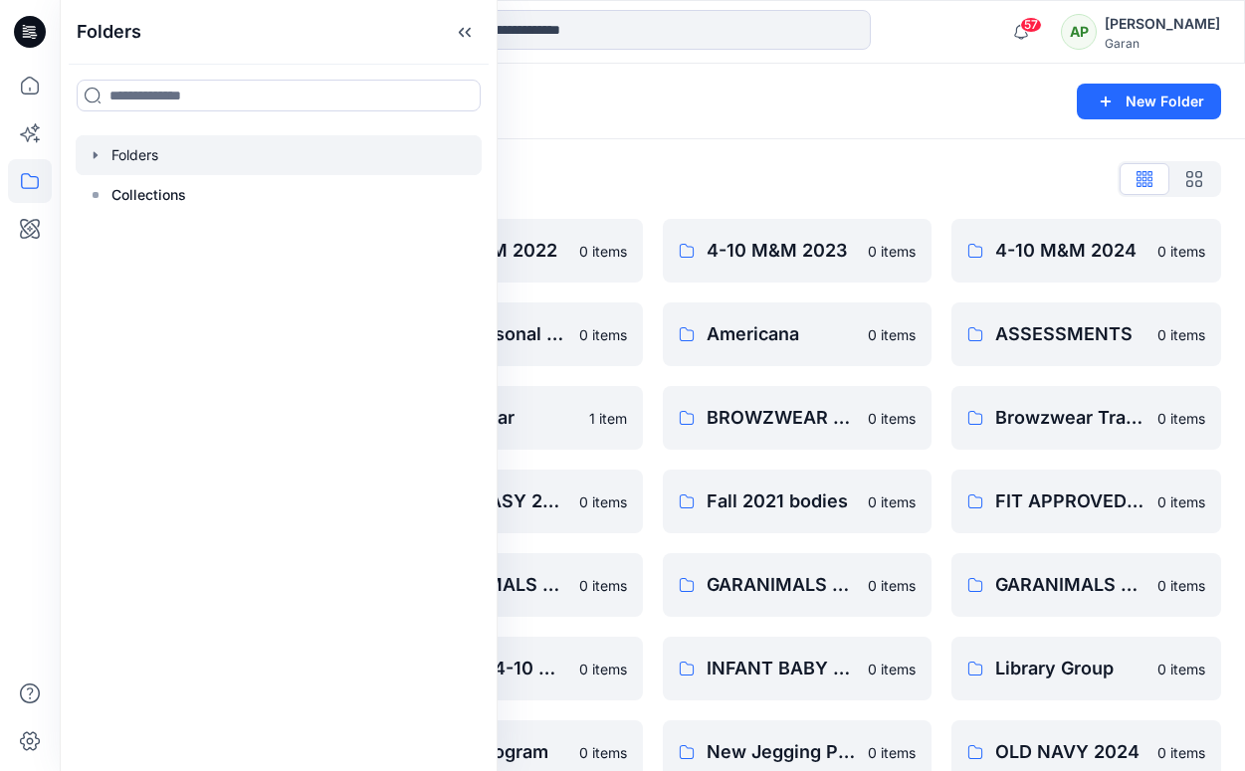
click at [102, 157] on icon "button" at bounding box center [96, 155] width 16 height 16
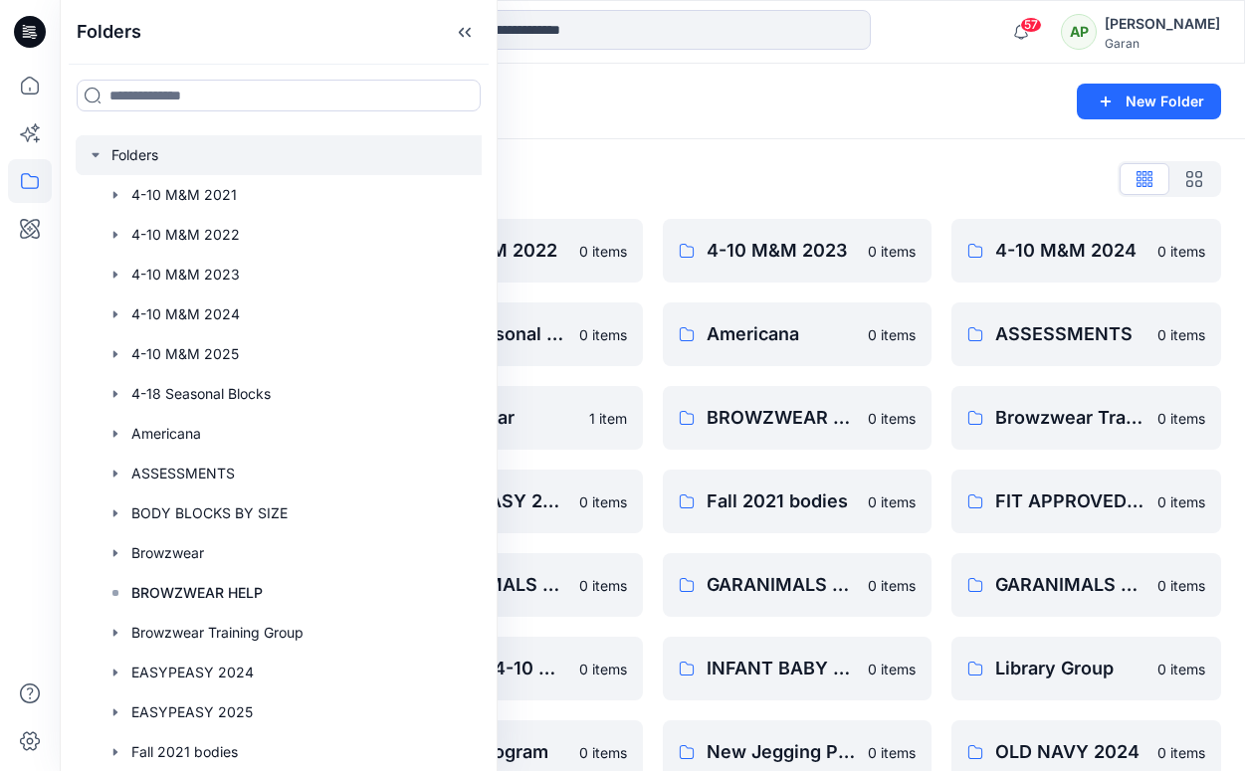
click at [484, 294] on div "Folders Folders 4-10 M&M 2021 4-10 M&M 2022 4-10 M&M 2023 4-10 M&M 2024 4-10 M&…" at bounding box center [279, 385] width 438 height 771
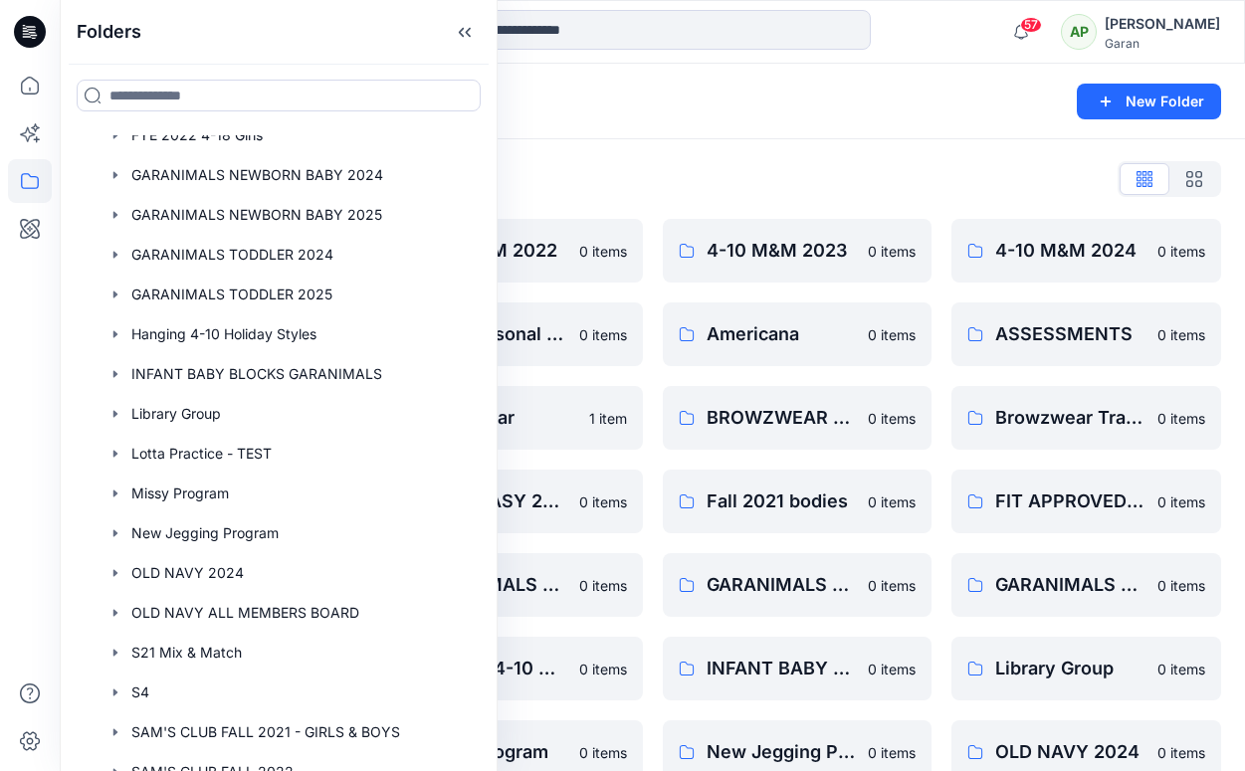
scroll to position [700, 0]
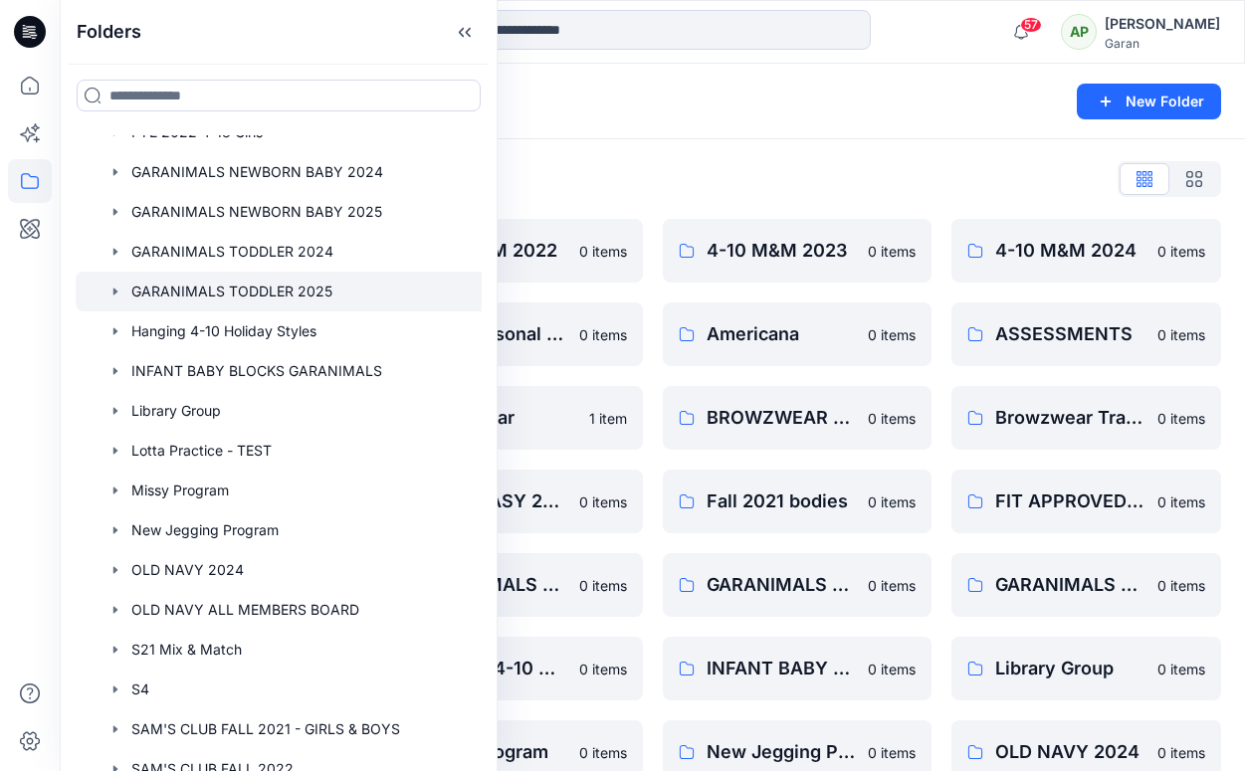
click at [242, 282] on div at bounding box center [304, 292] width 457 height 40
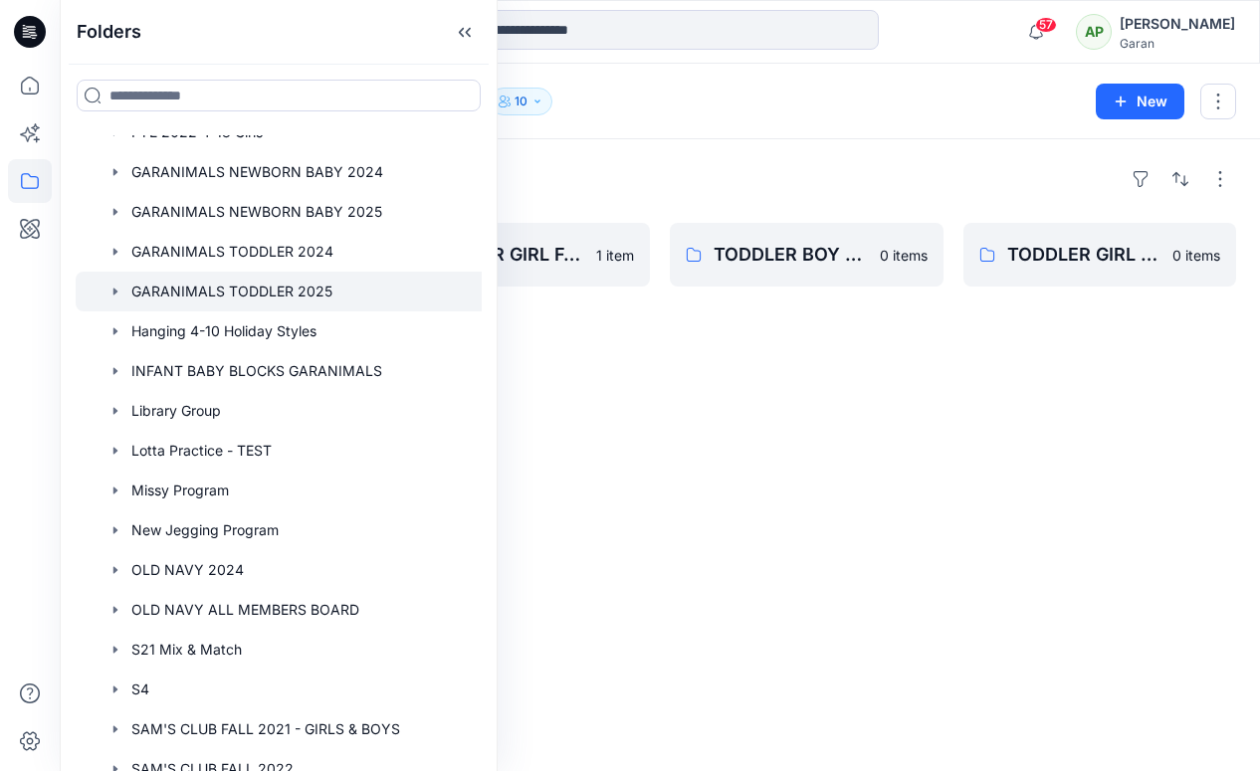
drag, startPoint x: 984, startPoint y: 459, endPoint x: 945, endPoint y: 430, distance: 49.2
click at [984, 459] on div "Folders TODDLER BOY SPRING25 24 items TODDLER GIRL SPRING25 25 items TODDLER GI…" at bounding box center [660, 455] width 1200 height 632
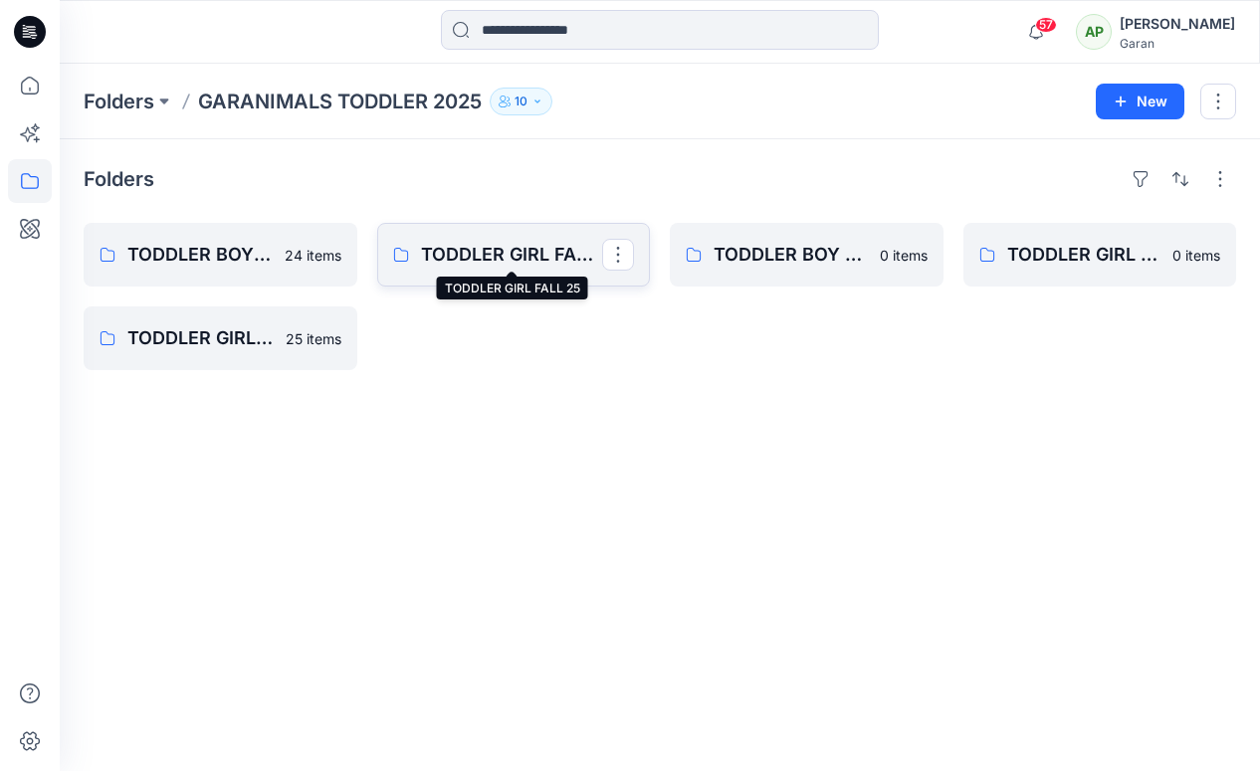
click at [463, 256] on p "TODDLER GIRL FALL 25" at bounding box center [512, 255] width 182 height 28
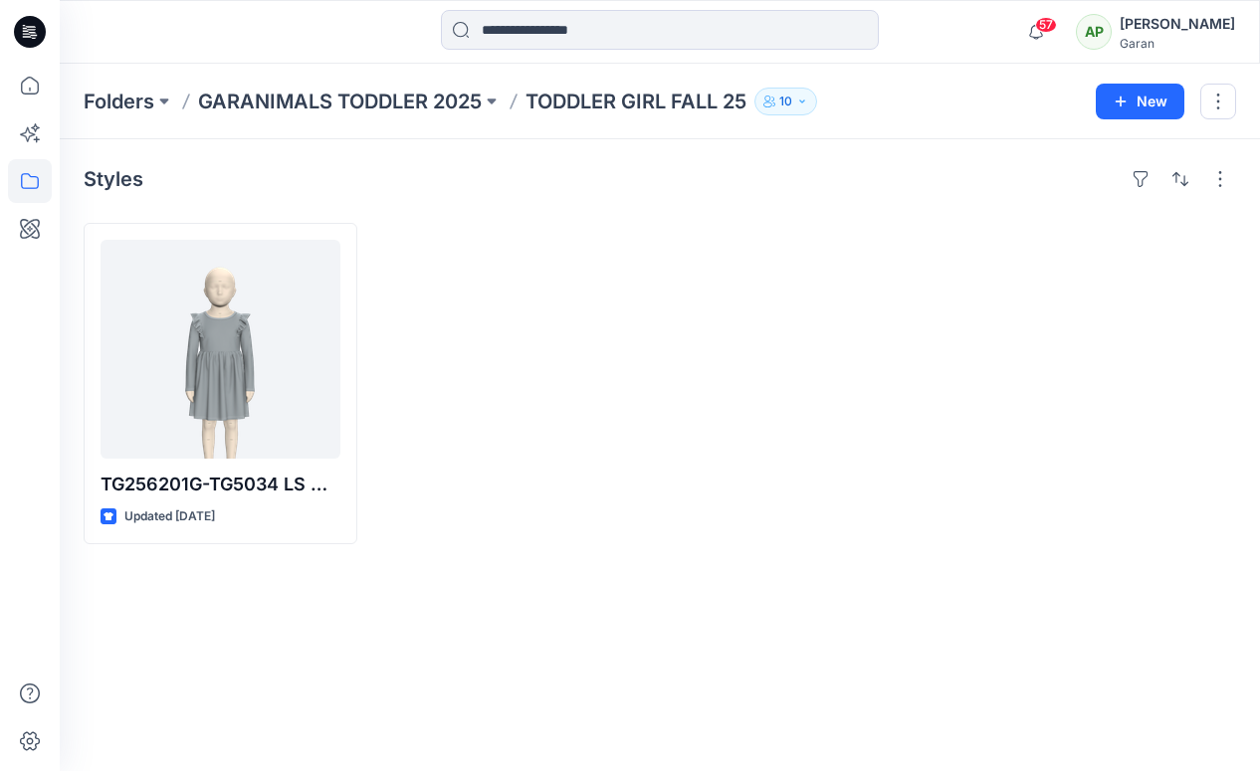
click at [347, 99] on p "GARANIMALS TODDLER 2025" at bounding box center [340, 102] width 284 height 28
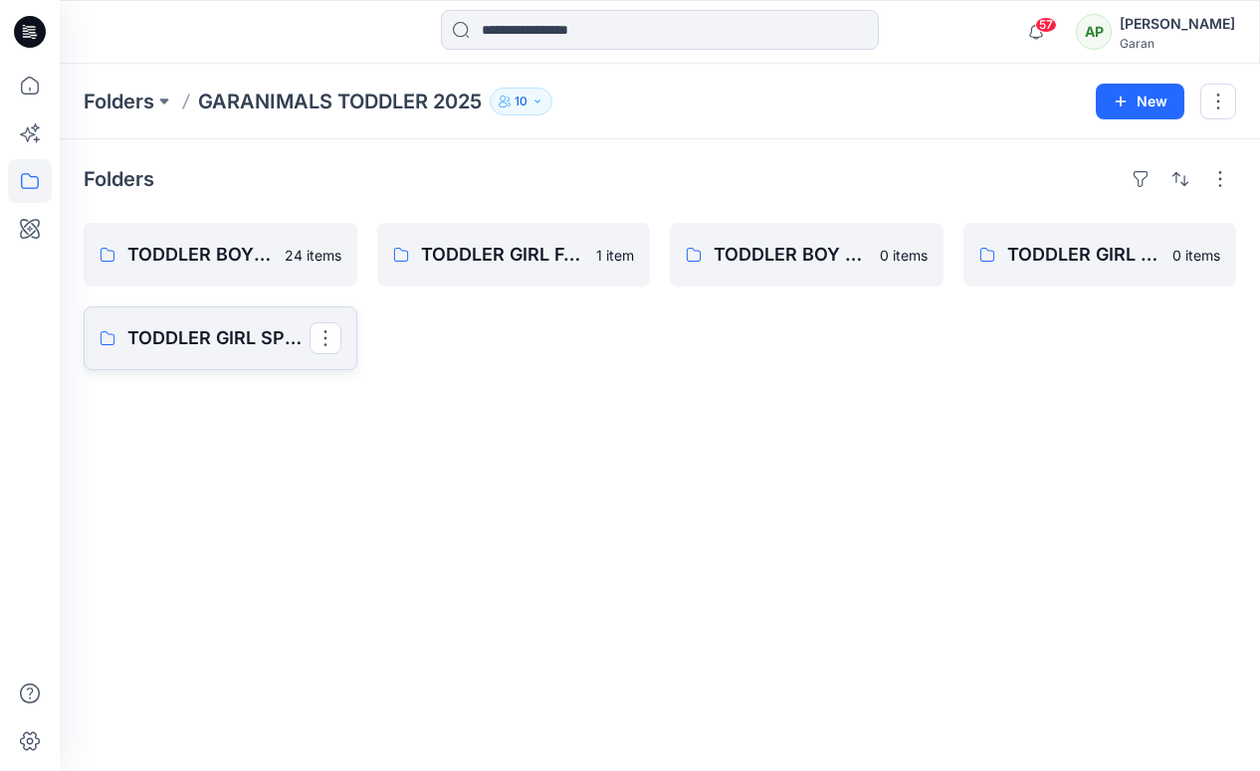
click at [221, 339] on p "TODDLER GIRL SPRING25" at bounding box center [218, 338] width 182 height 28
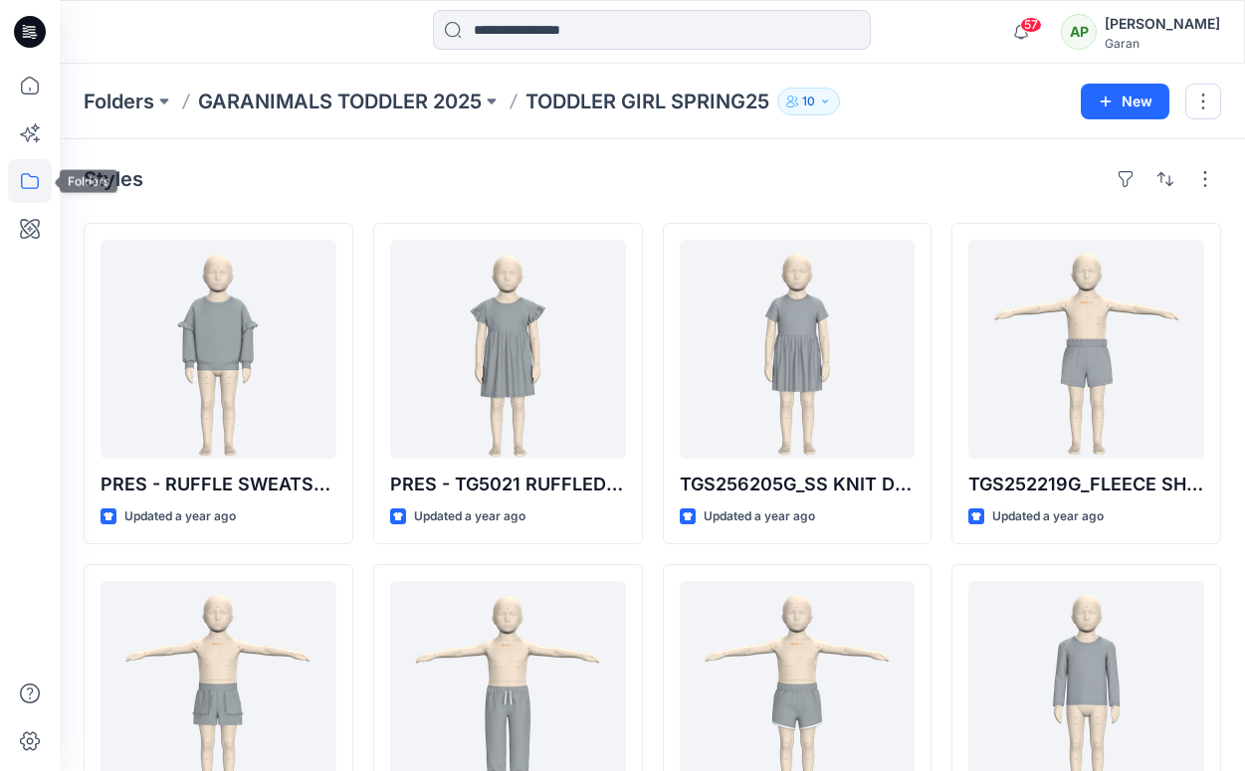
click at [34, 177] on icon at bounding box center [30, 181] width 44 height 44
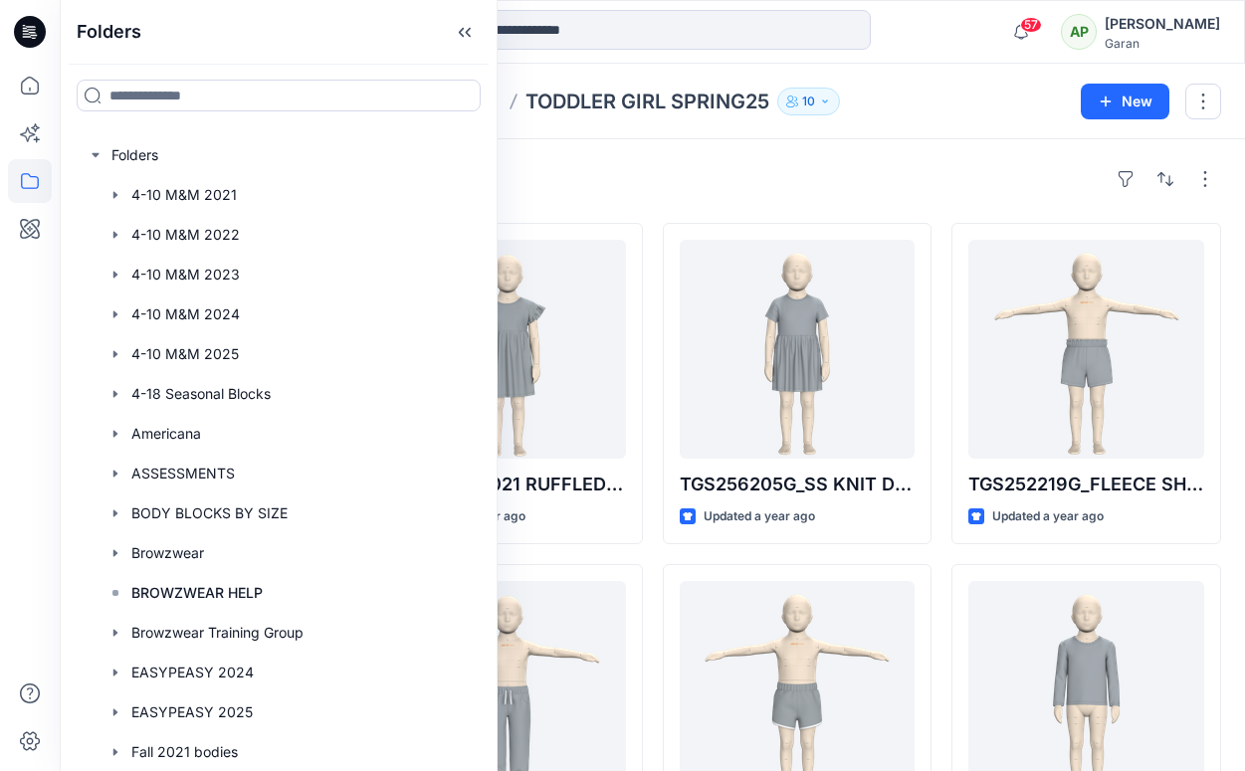
click at [855, 163] on div "Styles" at bounding box center [653, 179] width 1138 height 32
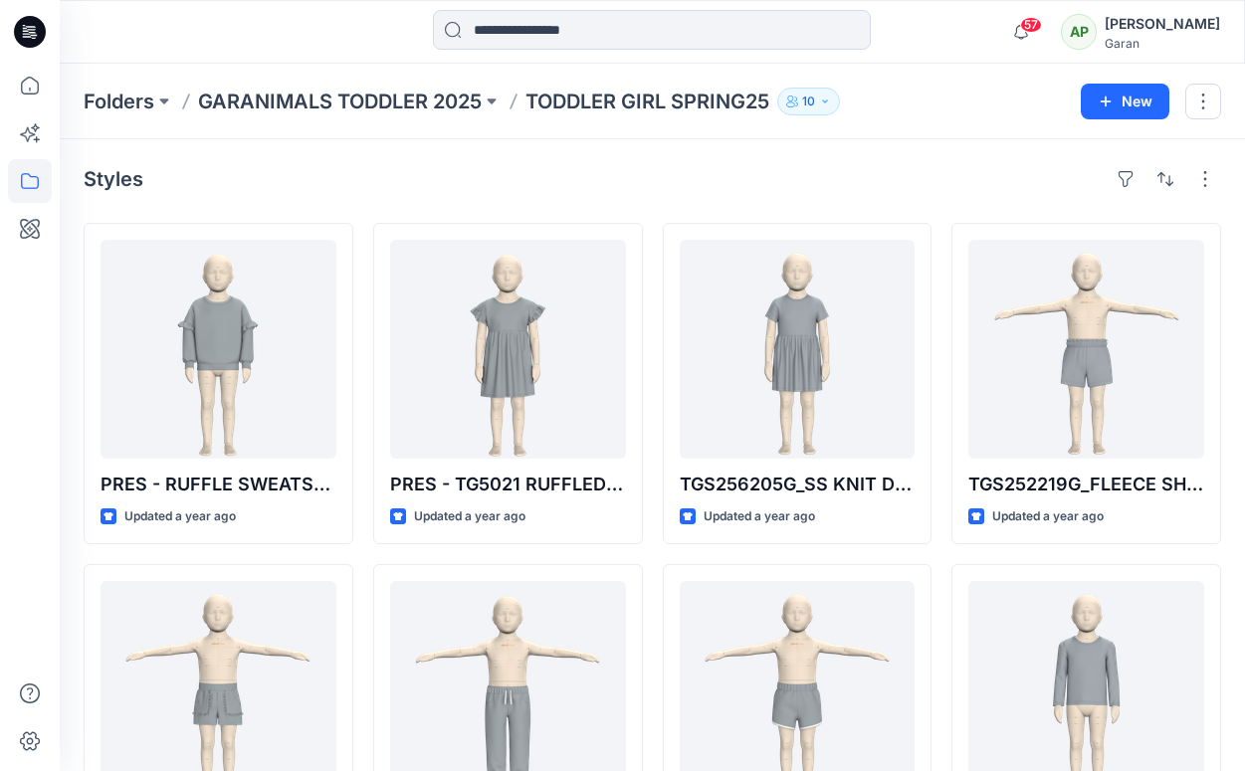
drag, startPoint x: 348, startPoint y: 97, endPoint x: 724, endPoint y: 4, distance: 386.5
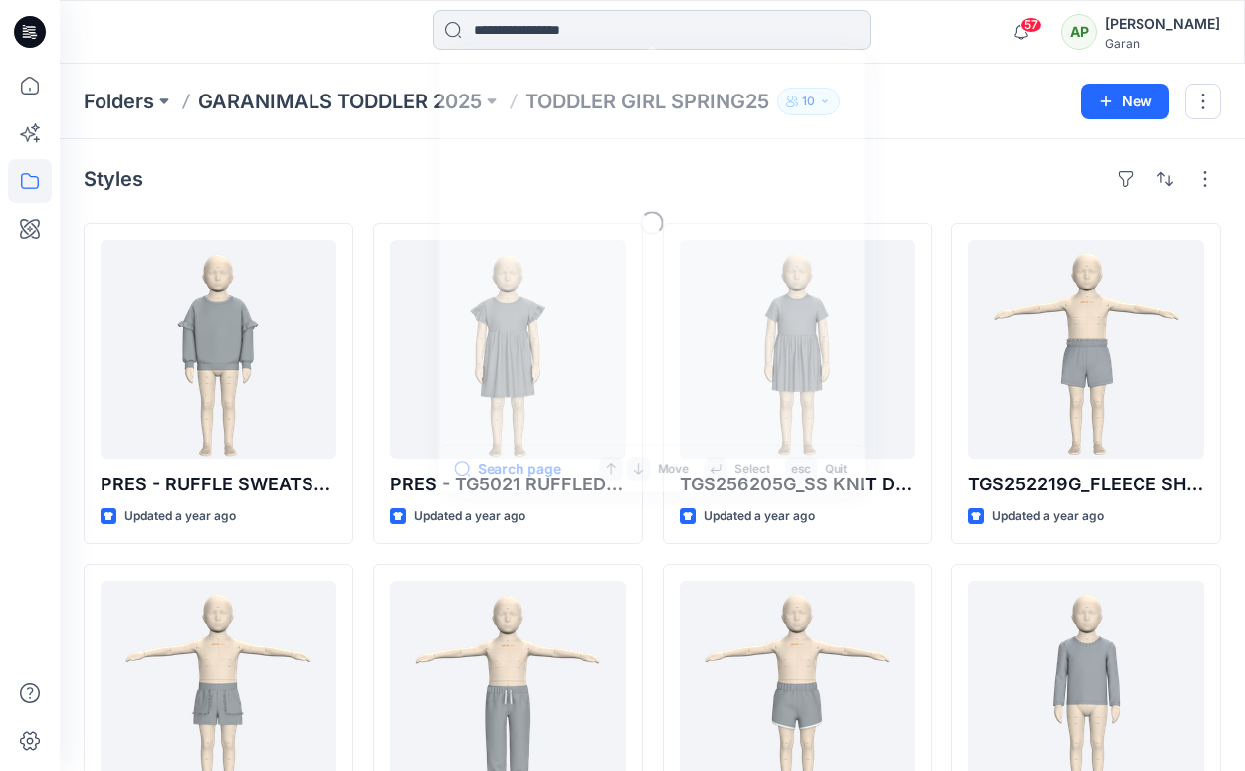
drag, startPoint x: 474, startPoint y: 30, endPoint x: 484, endPoint y: 27, distance: 10.4
click at [475, 30] on input at bounding box center [652, 30] width 438 height 40
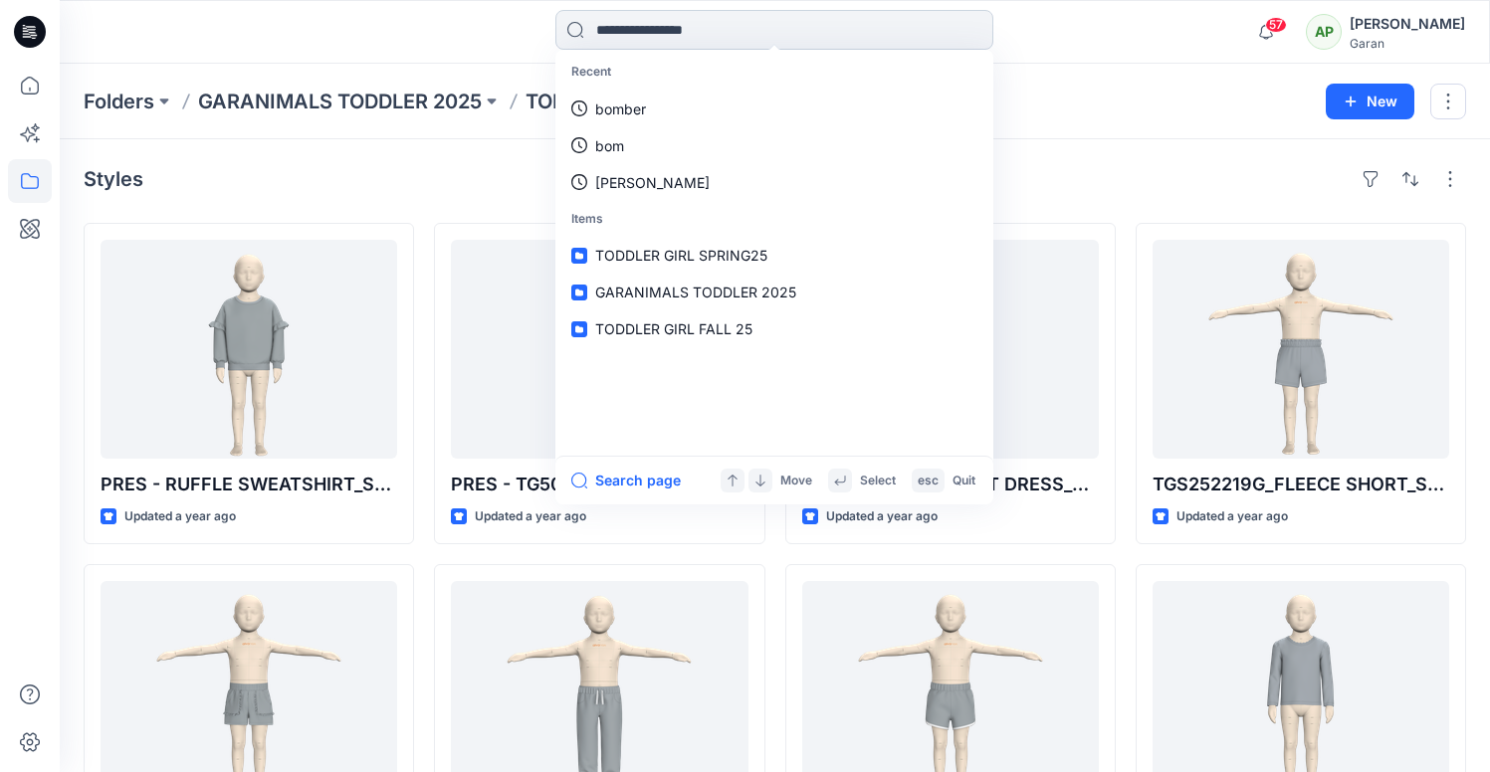
click at [624, 36] on input at bounding box center [774, 30] width 438 height 40
type input "*"
type input "******"
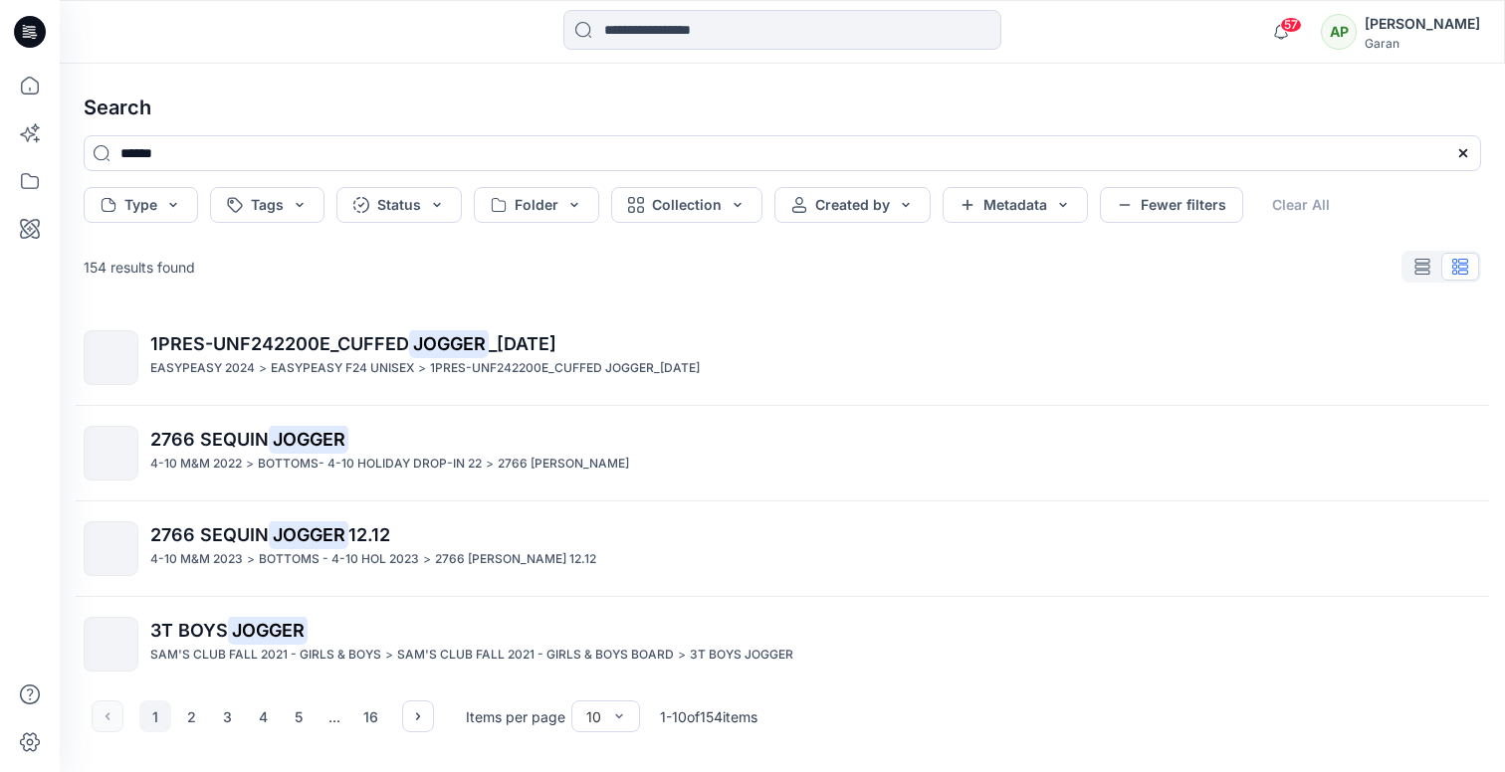
click at [174, 638] on span "3T BOYS" at bounding box center [189, 630] width 78 height 21
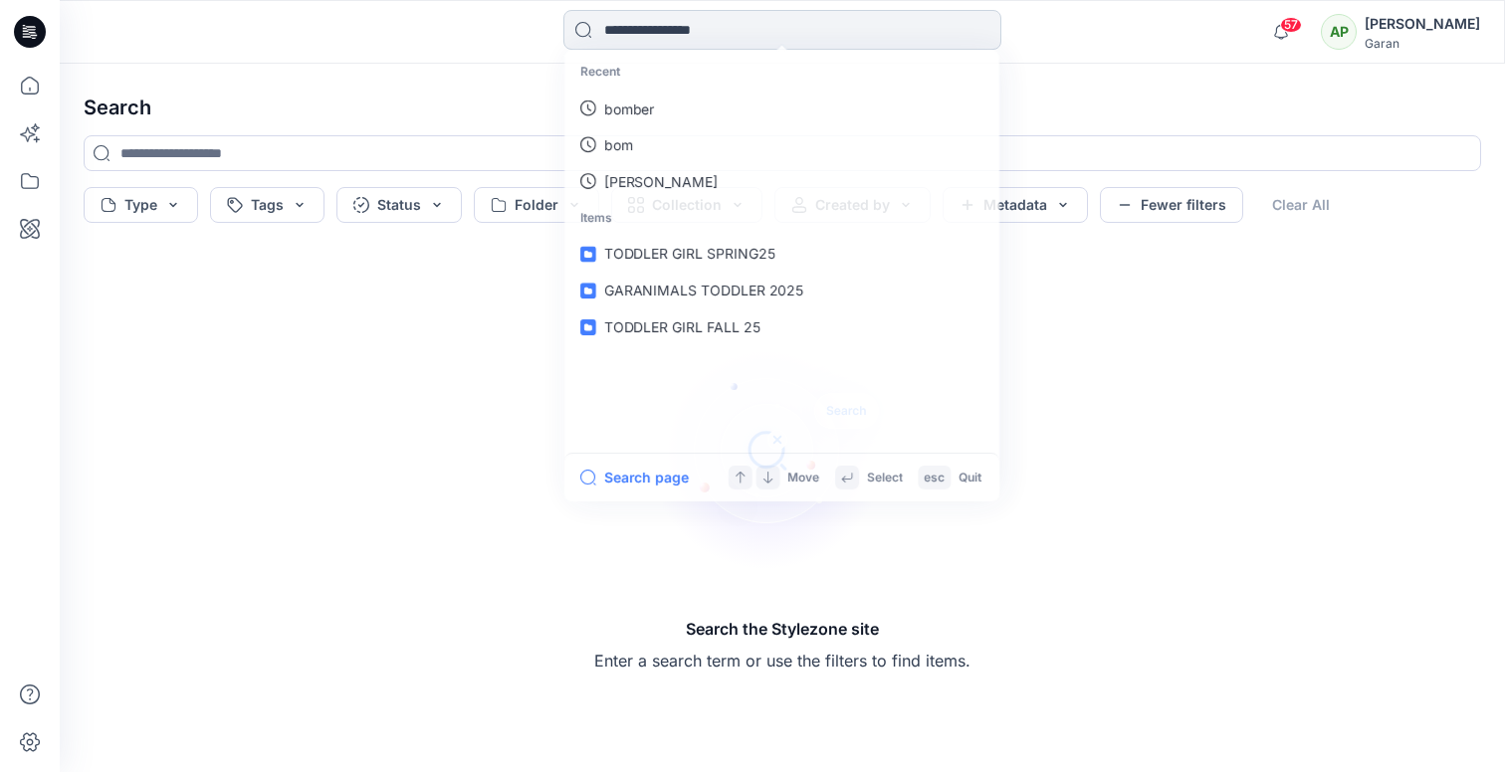
click at [610, 29] on input at bounding box center [782, 30] width 438 height 40
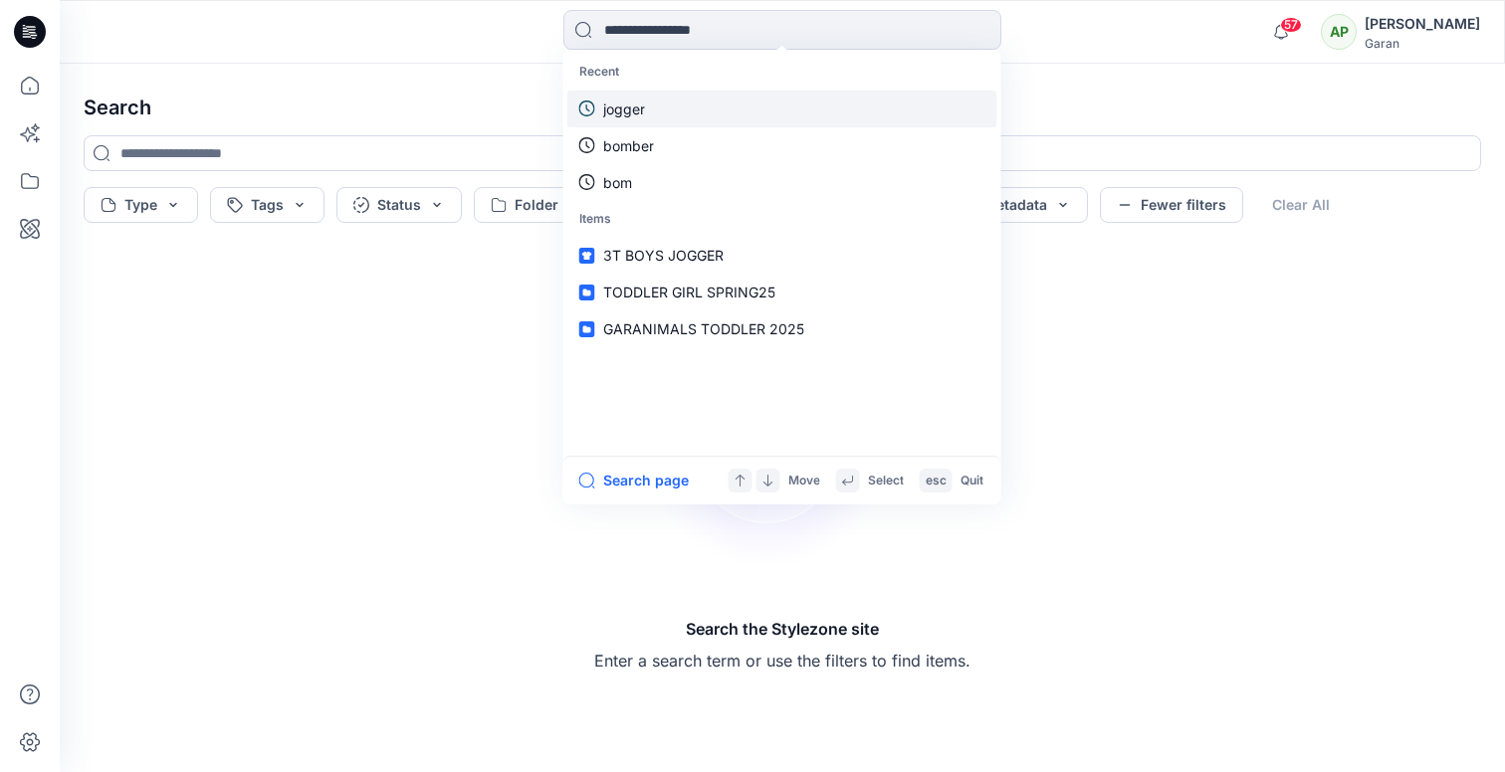
click at [701, 114] on link "jogger" at bounding box center [782, 109] width 430 height 37
type input "******"
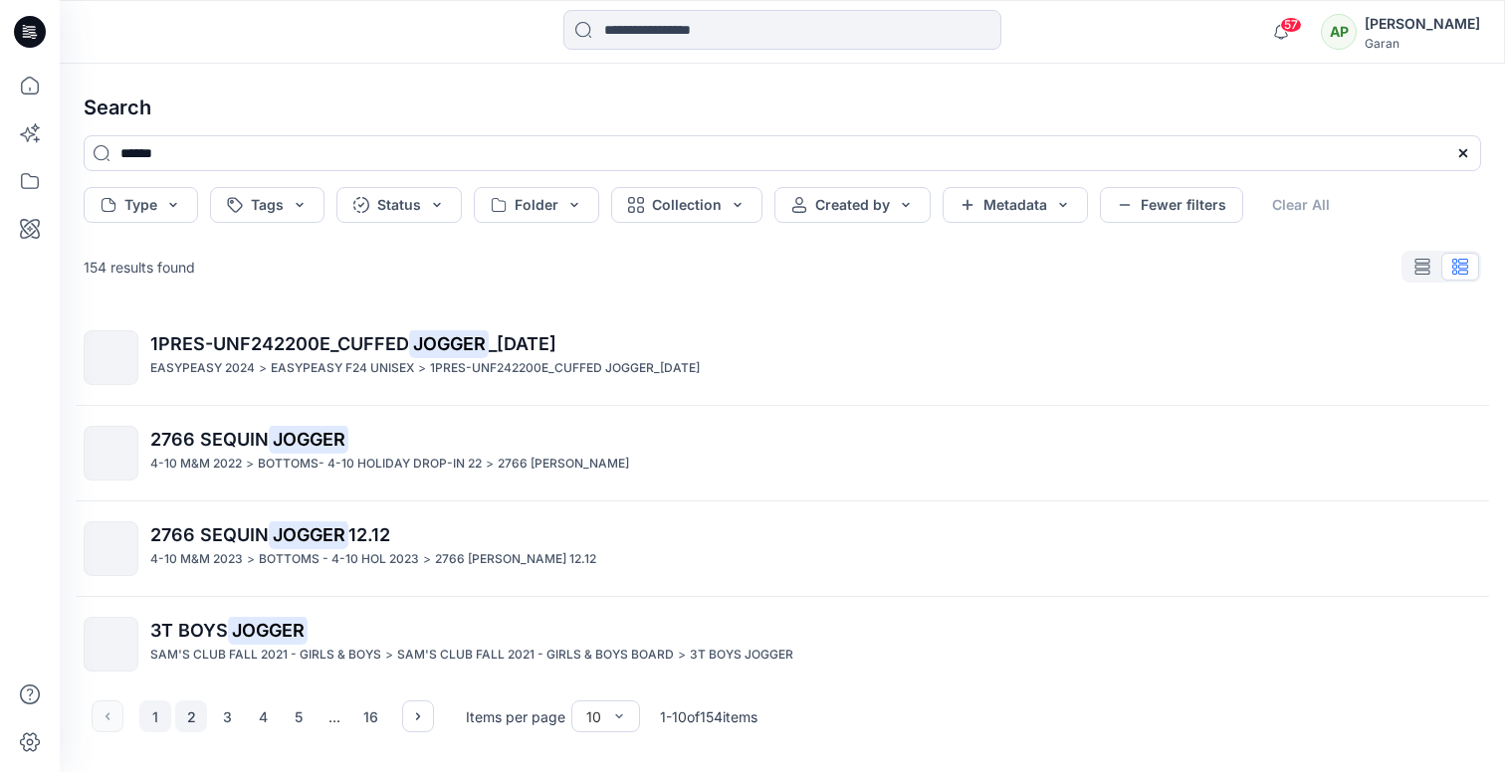
click at [194, 717] on button "2" at bounding box center [191, 717] width 32 height 32
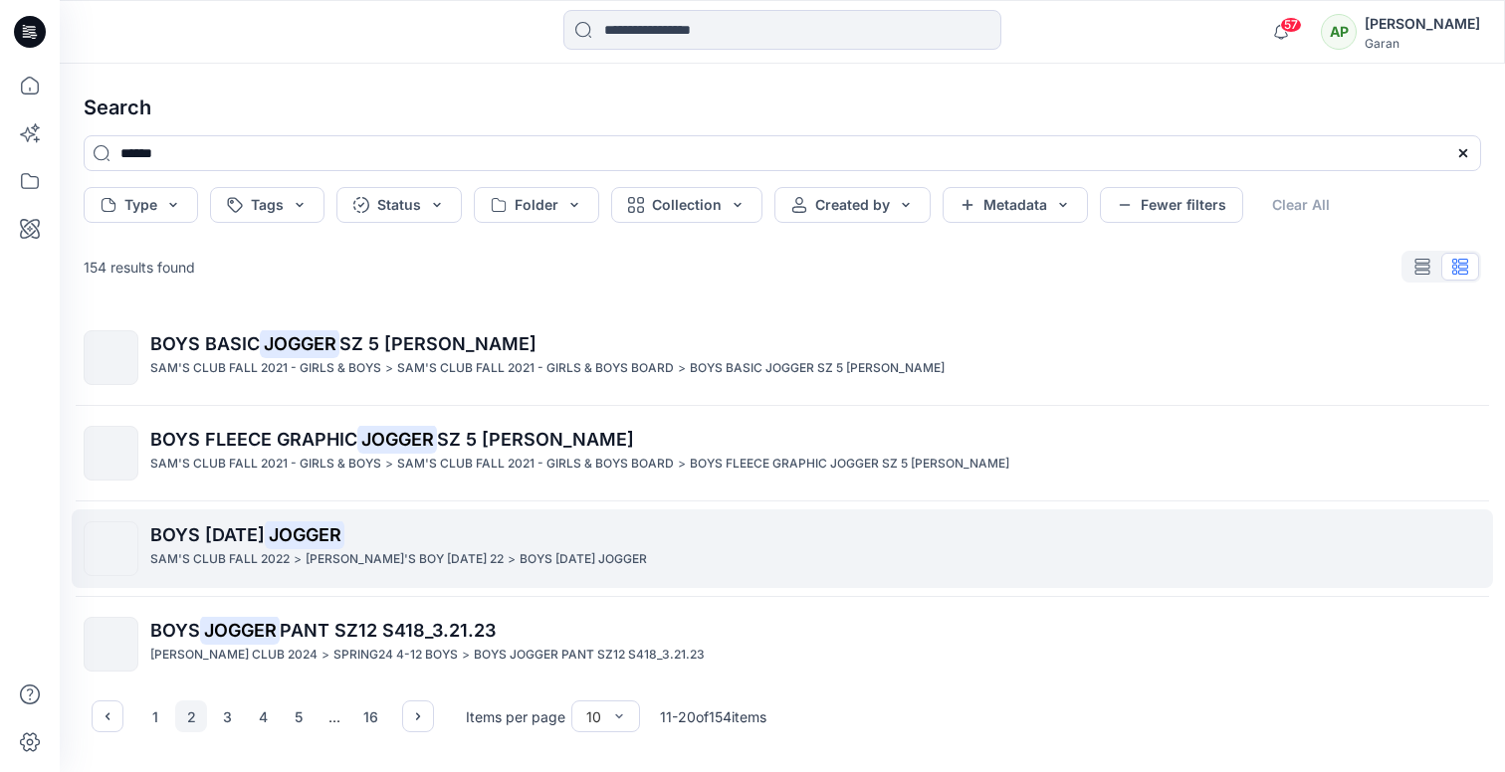
click at [227, 537] on span "BOYS HALLOWEEN" at bounding box center [207, 535] width 114 height 21
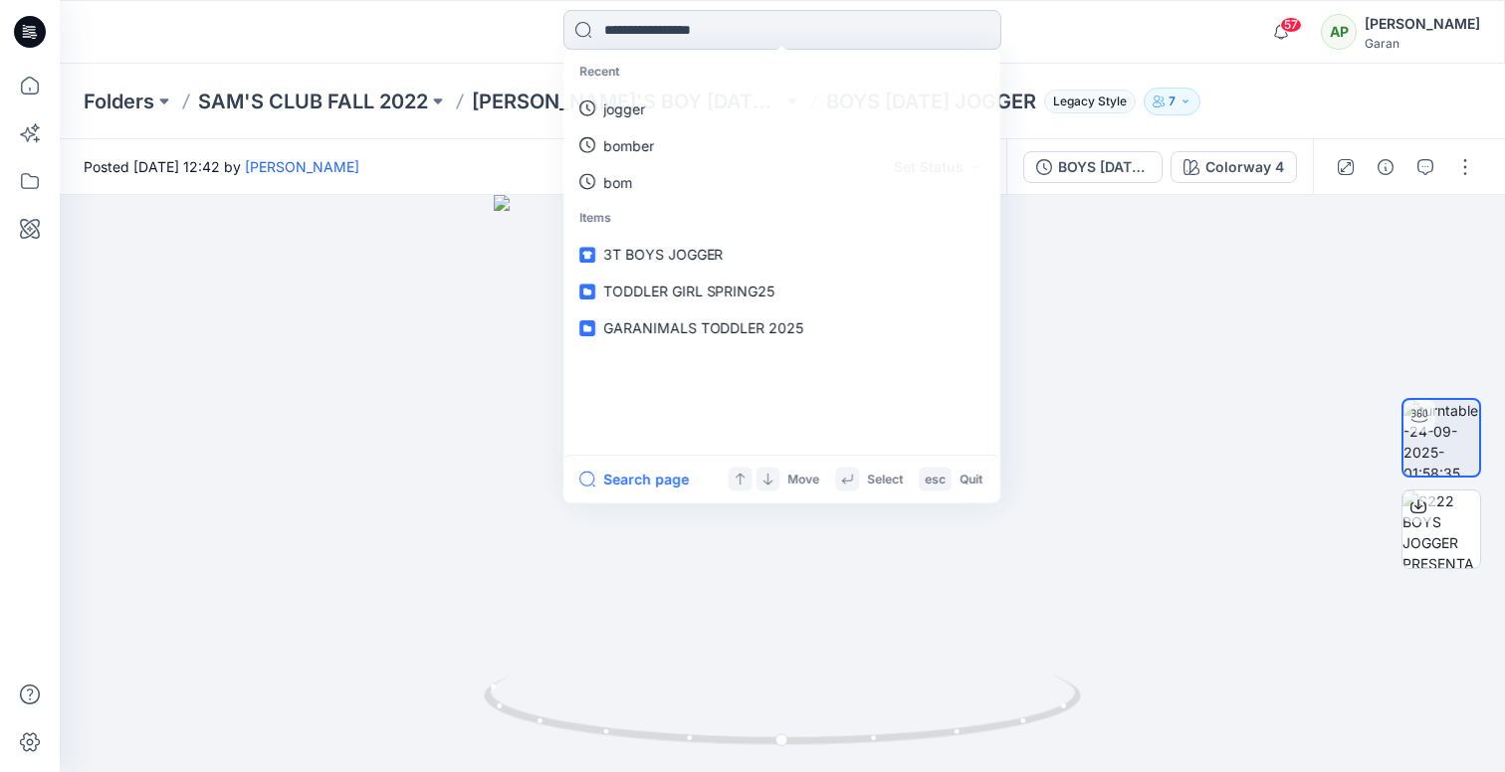
click at [637, 31] on input at bounding box center [782, 30] width 438 height 40
type input "******"
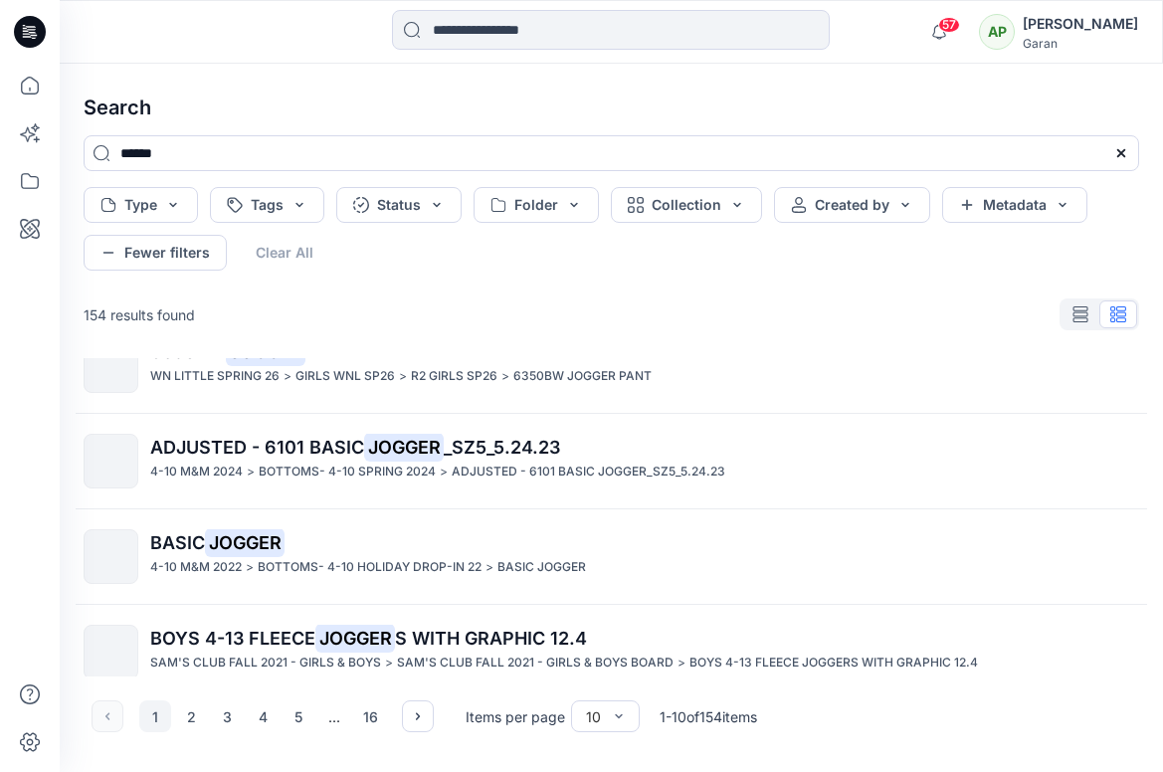
scroll to position [637, 0]
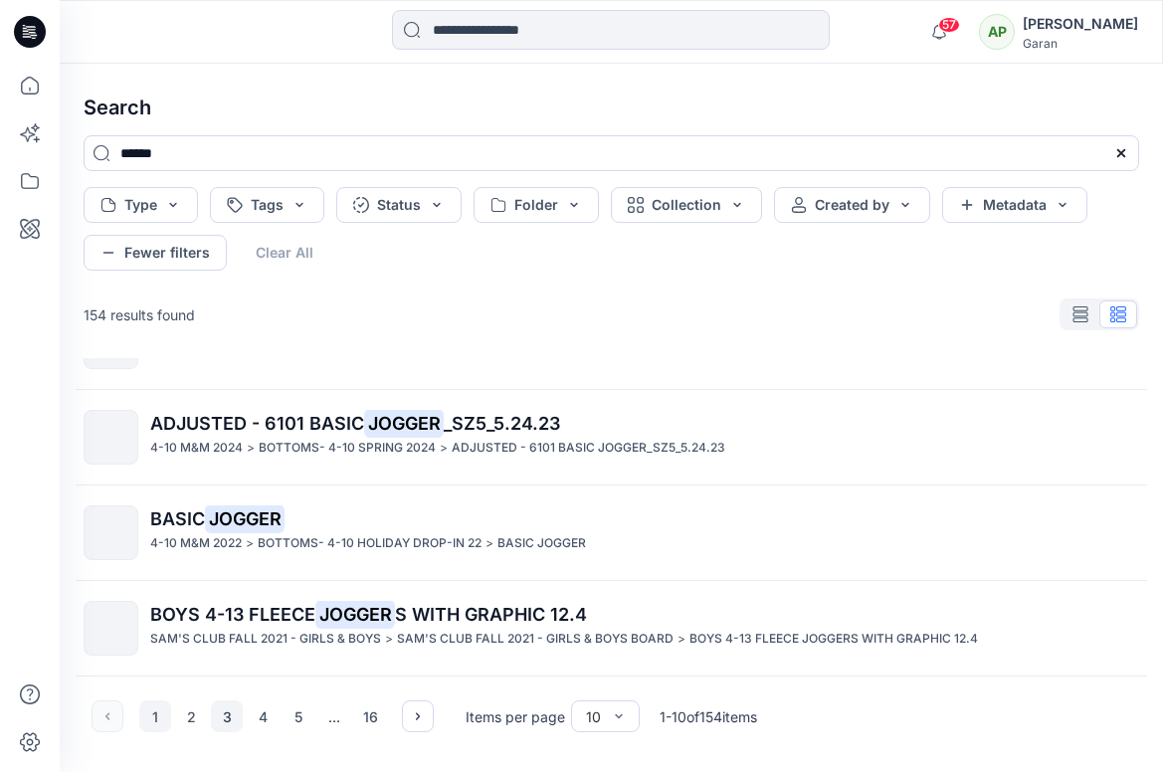
click at [235, 717] on button "3" at bounding box center [227, 717] width 32 height 32
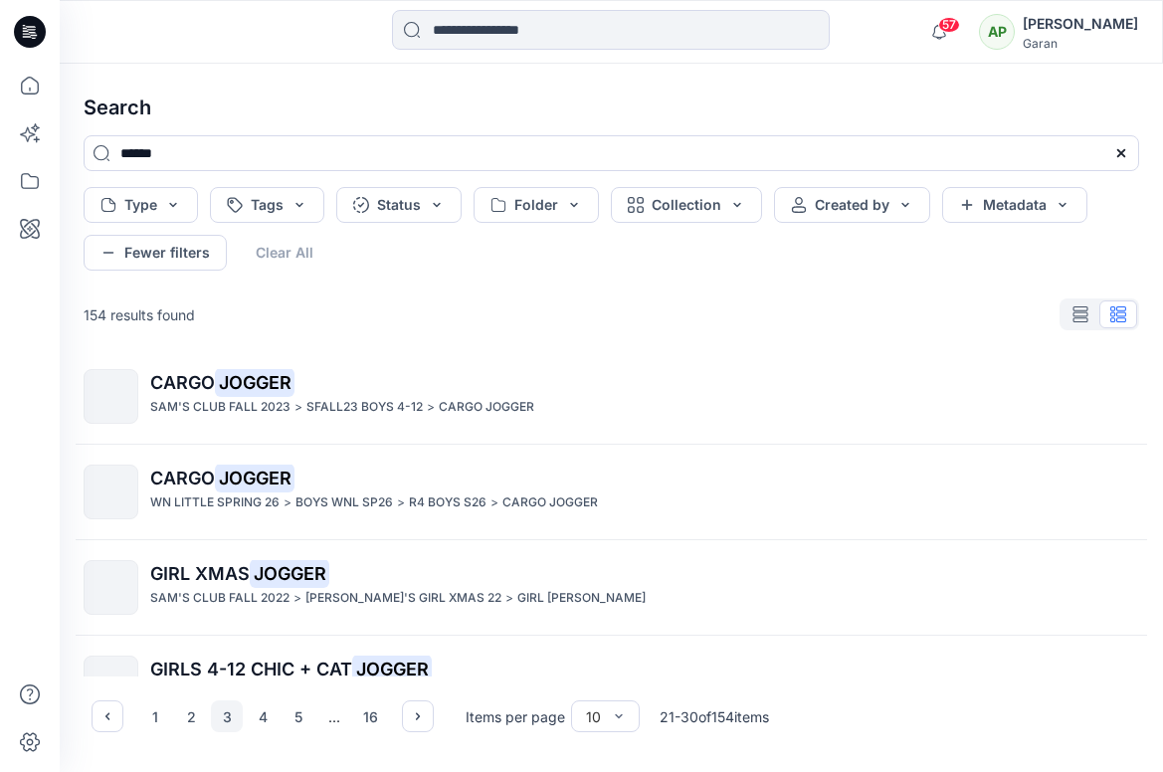
scroll to position [0, 0]
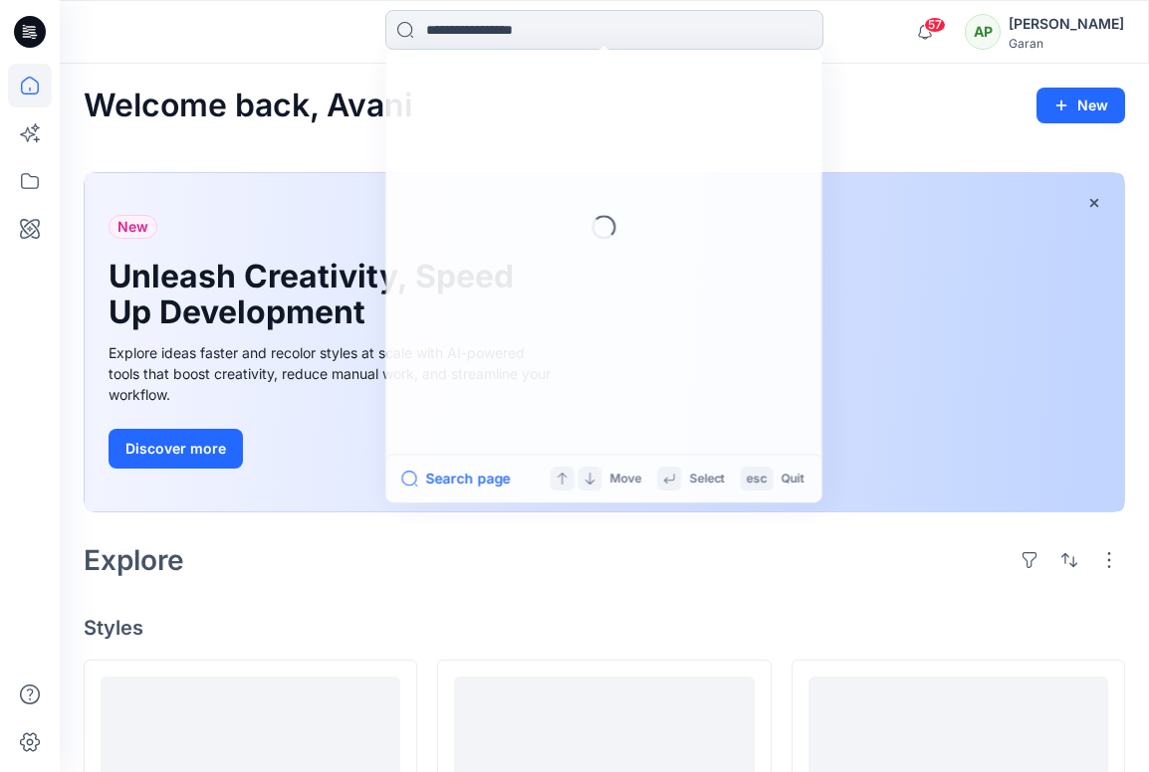
click at [514, 26] on input at bounding box center [604, 30] width 438 height 40
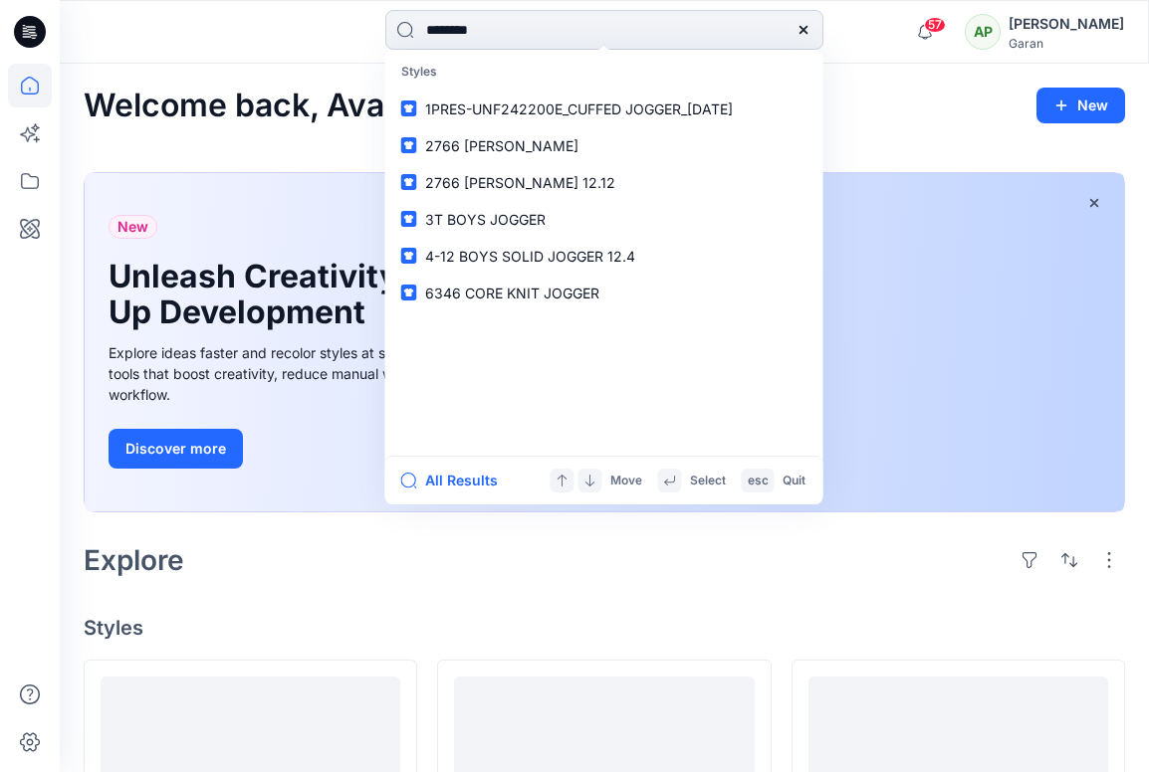
type input "*********"
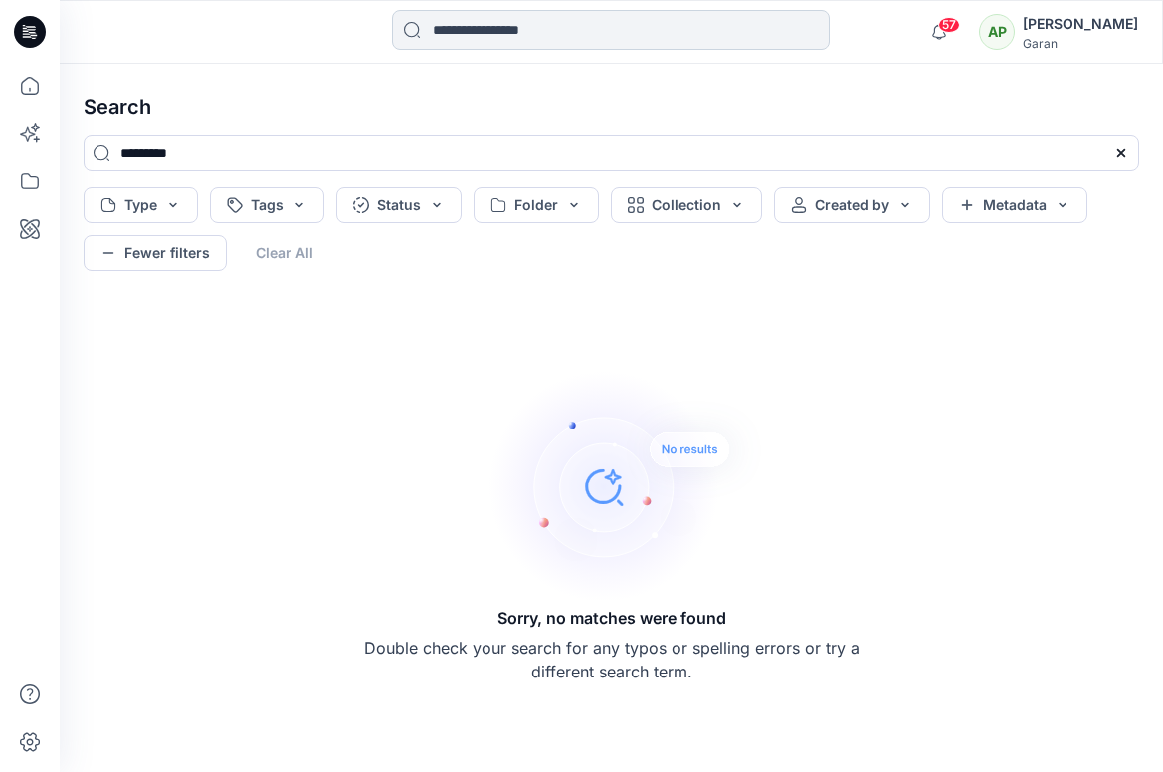
drag, startPoint x: 550, startPoint y: 30, endPoint x: 540, endPoint y: 24, distance: 11.6
click at [550, 29] on input at bounding box center [611, 30] width 438 height 40
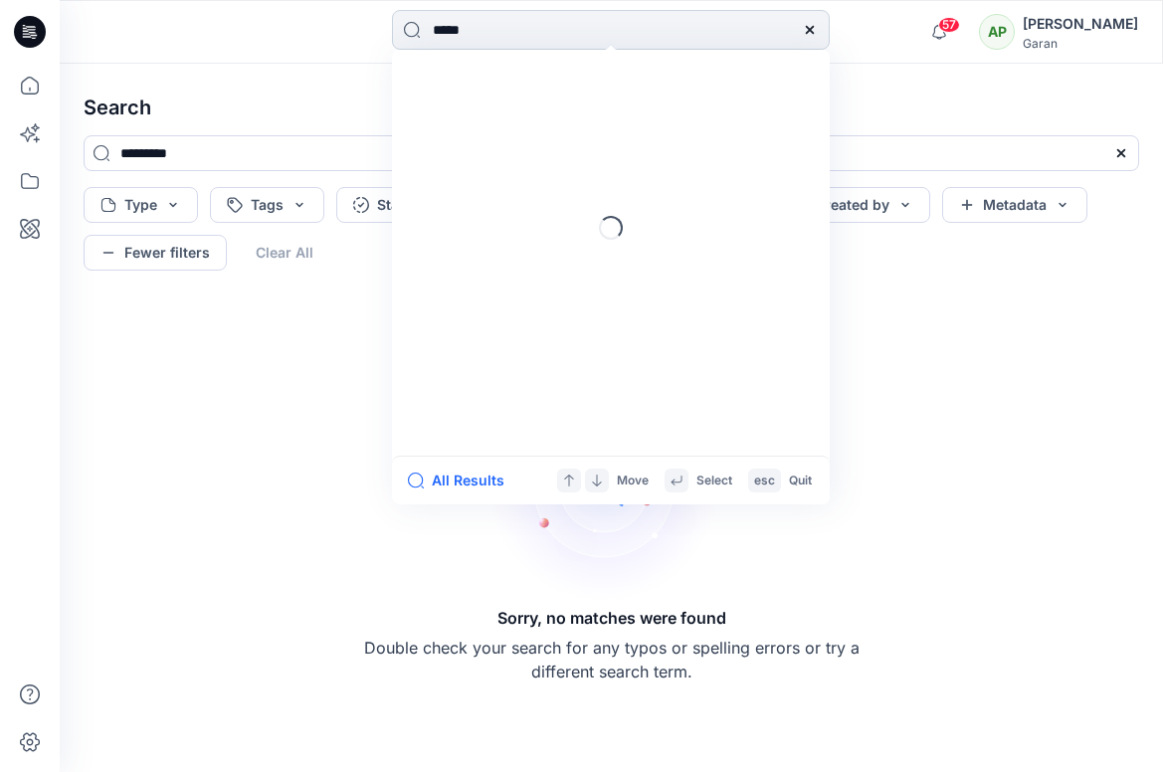
type input "******"
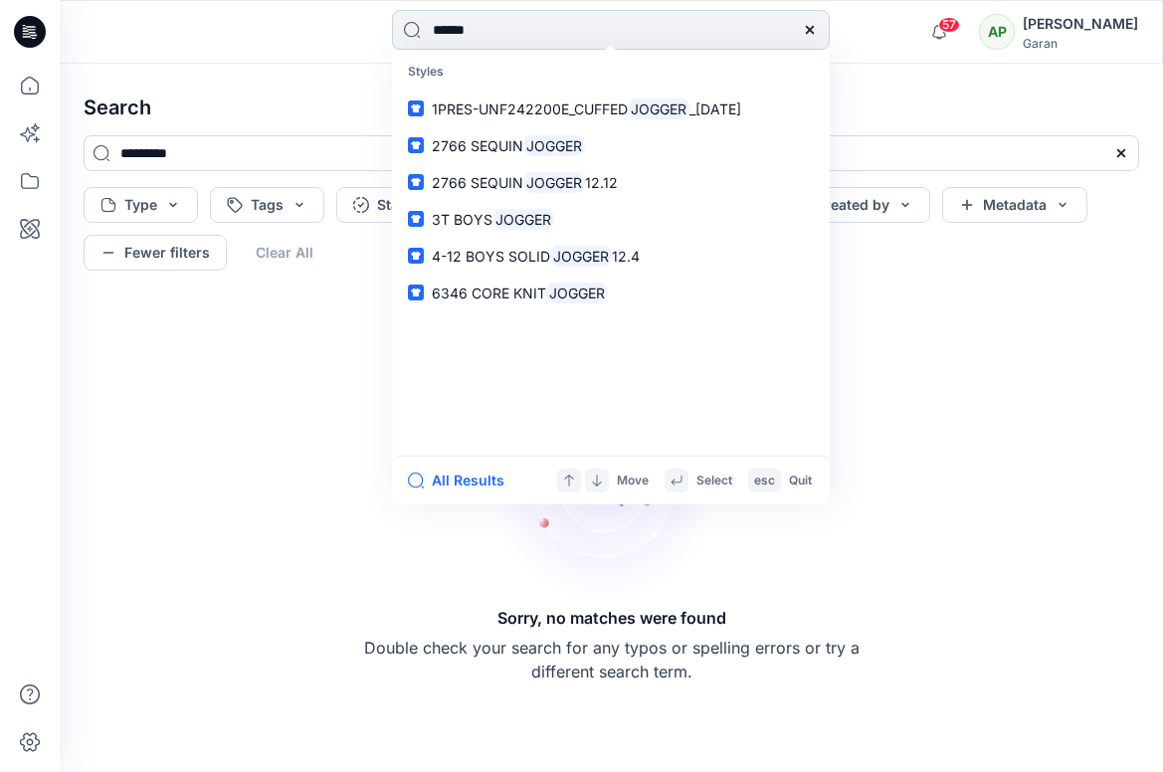
type input "******"
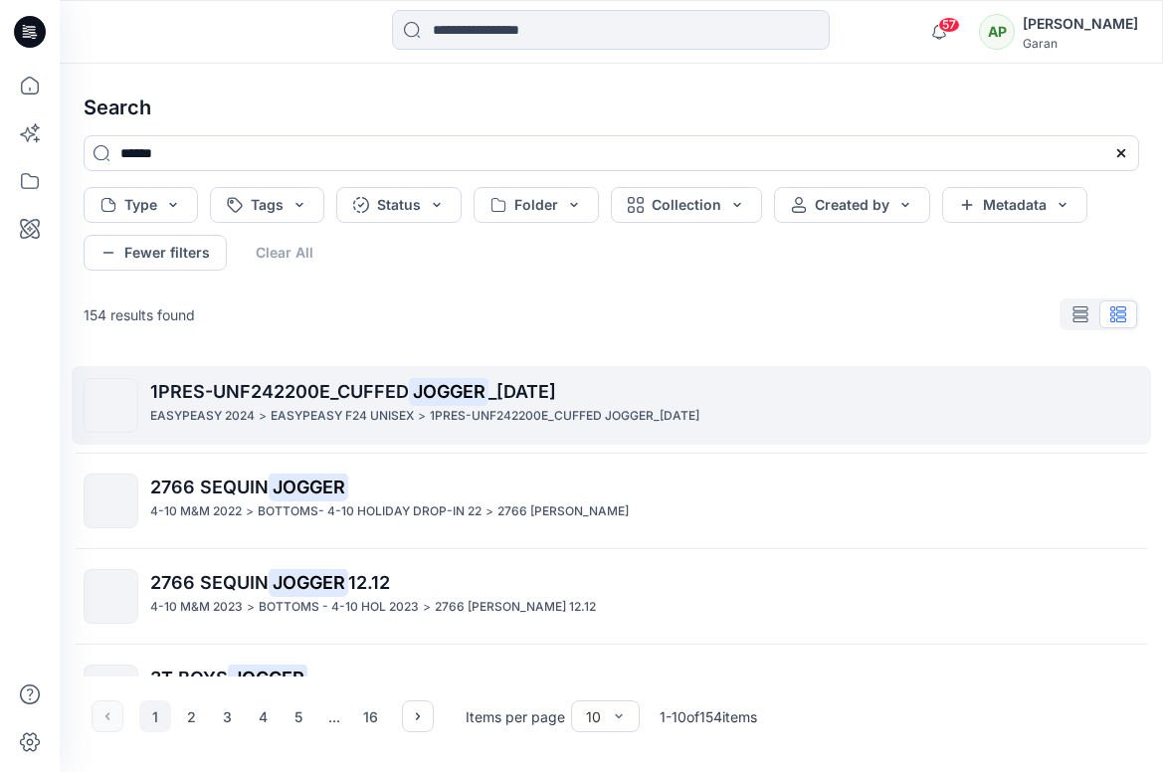
drag, startPoint x: 1150, startPoint y: 394, endPoint x: 1145, endPoint y: 405, distance: 12.0
click at [1145, 407] on div "1PRES-UNF242200E_CUFFED JOGGER _[DATE] EASYPEASY 2024 > EASYPEASY F24 UNISEX > …" at bounding box center [612, 517] width 1088 height 318
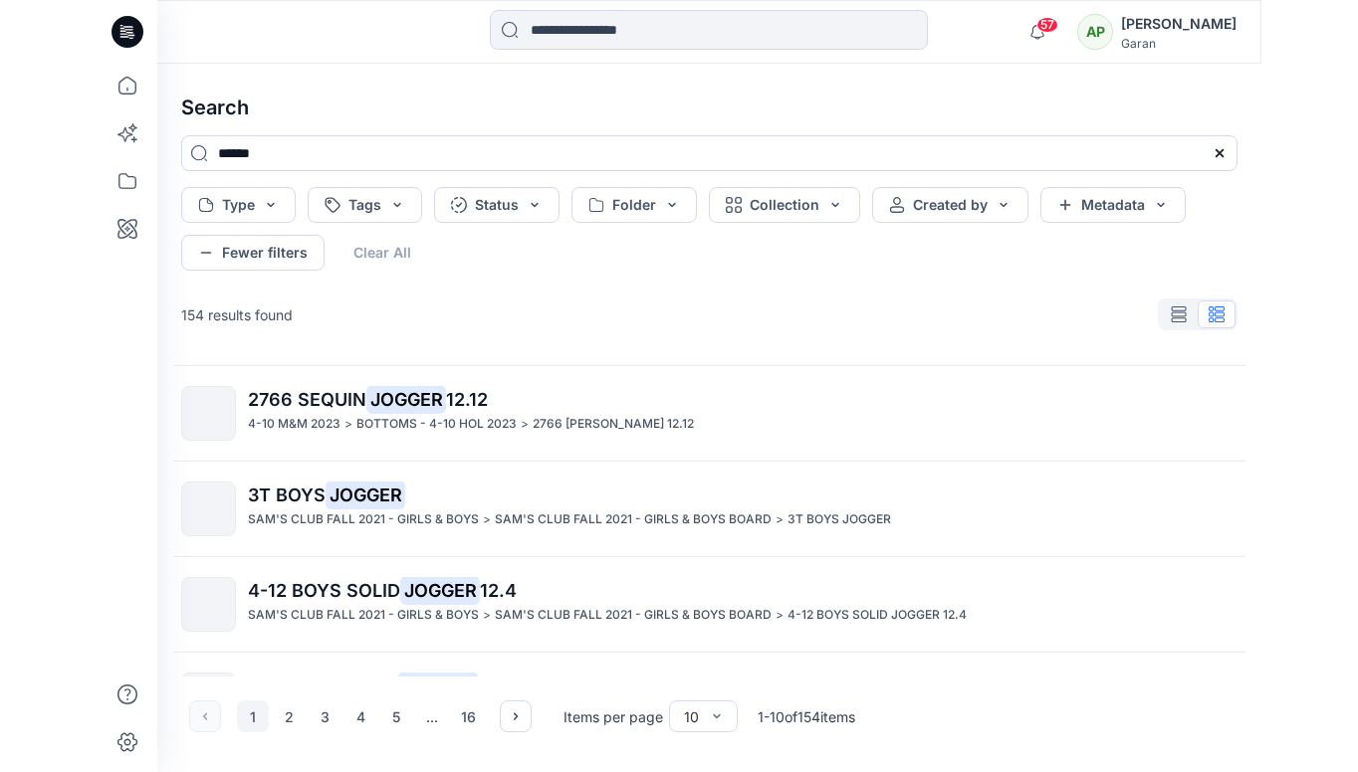
scroll to position [189, 0]
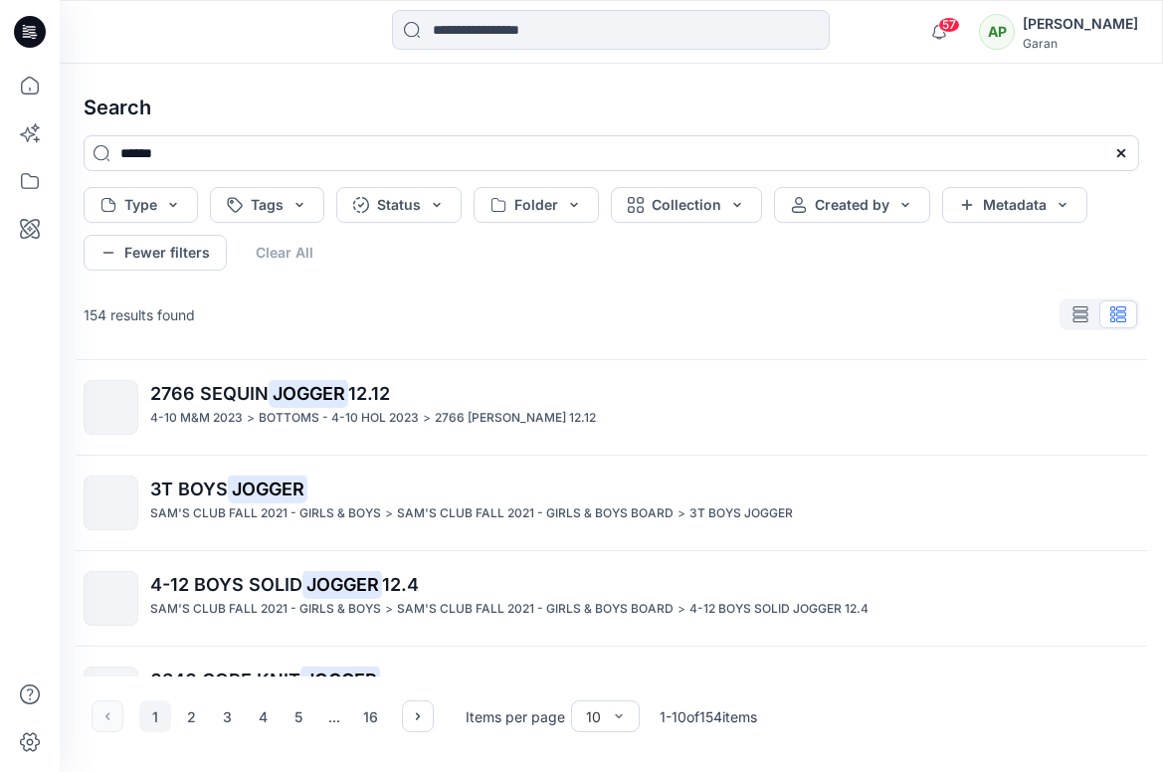
drag, startPoint x: 271, startPoint y: 503, endPoint x: 283, endPoint y: 508, distance: 12.9
click at [271, 504] on p "SAM'S CLUB FALL 2021 - GIRLS & BOYS" at bounding box center [265, 514] width 231 height 21
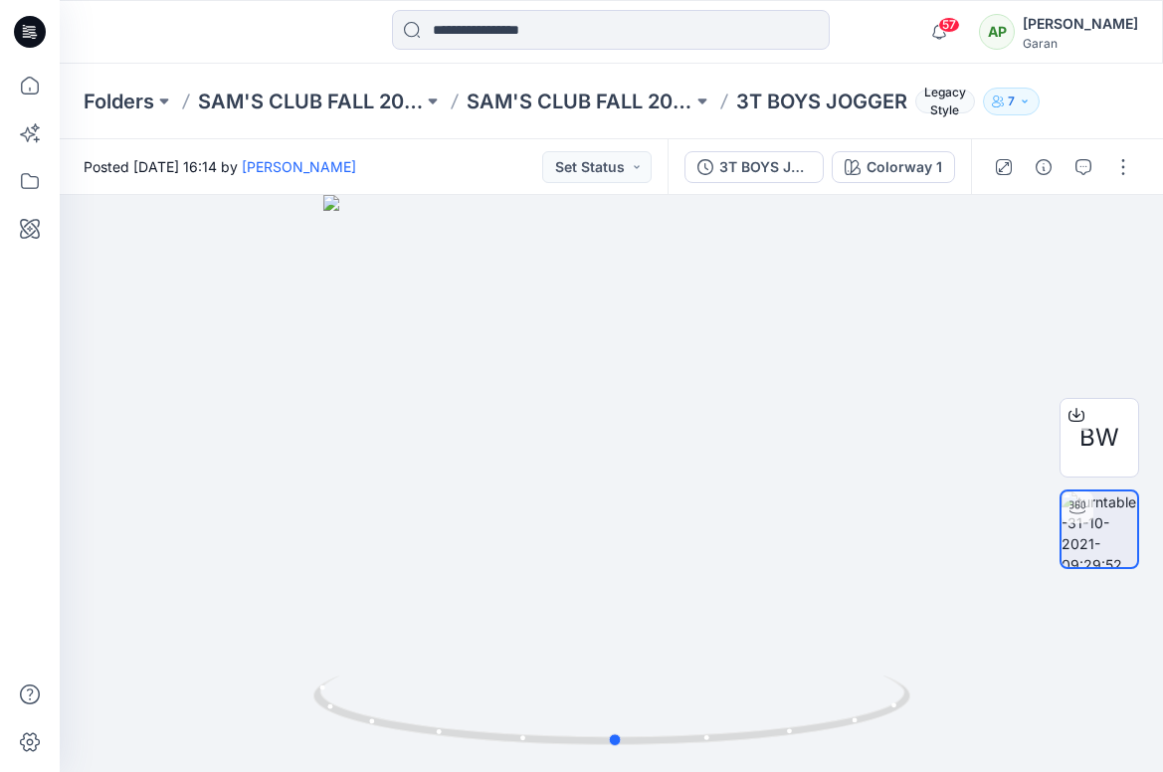
drag, startPoint x: 634, startPoint y: 742, endPoint x: 1218, endPoint y: 585, distance: 605.0
click at [1162, 585] on html "57 Notifications [PERSON_NAME] has updated GRAPHIC TEE_Final_AddieFarrellbw wit…" at bounding box center [581, 386] width 1163 height 772
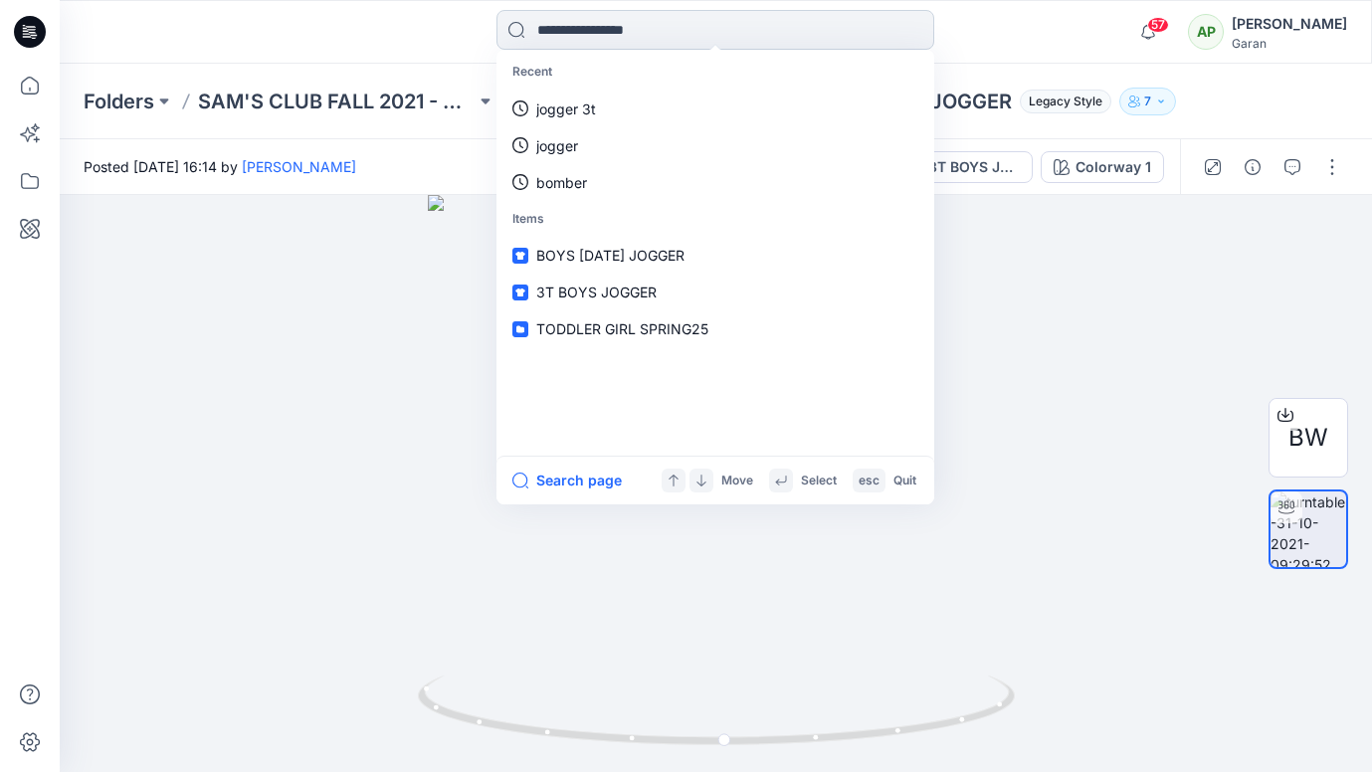
drag, startPoint x: 670, startPoint y: 29, endPoint x: 514, endPoint y: 31, distance: 156.3
click at [514, 31] on input at bounding box center [716, 30] width 438 height 40
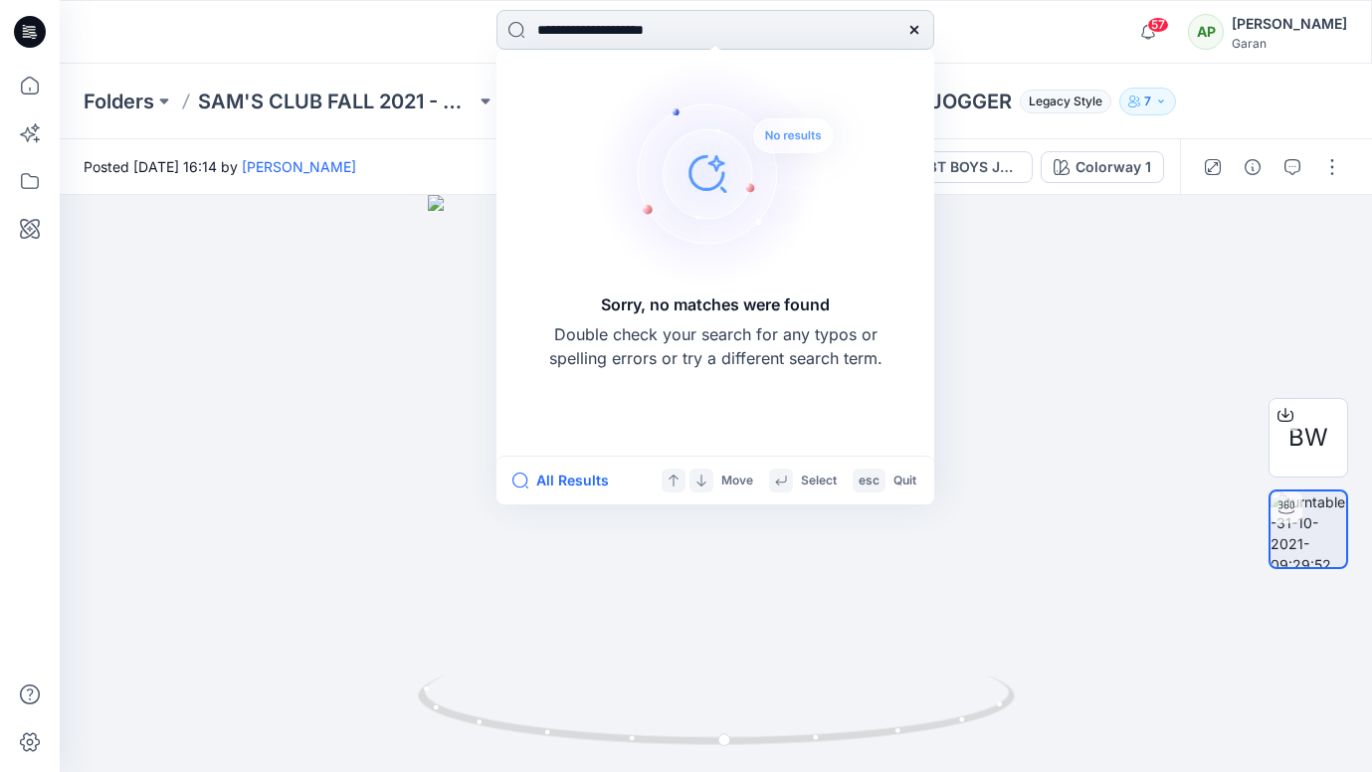
type input "**********"
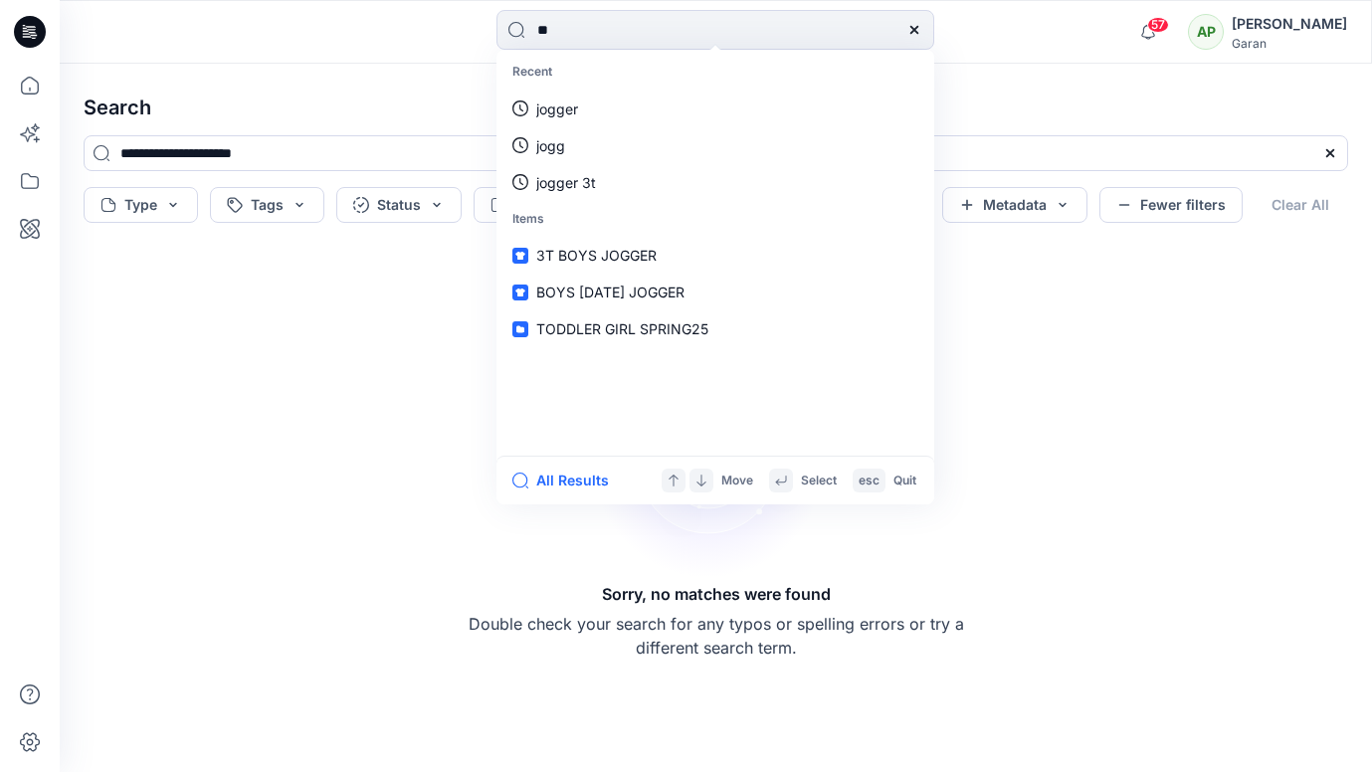
type input "***"
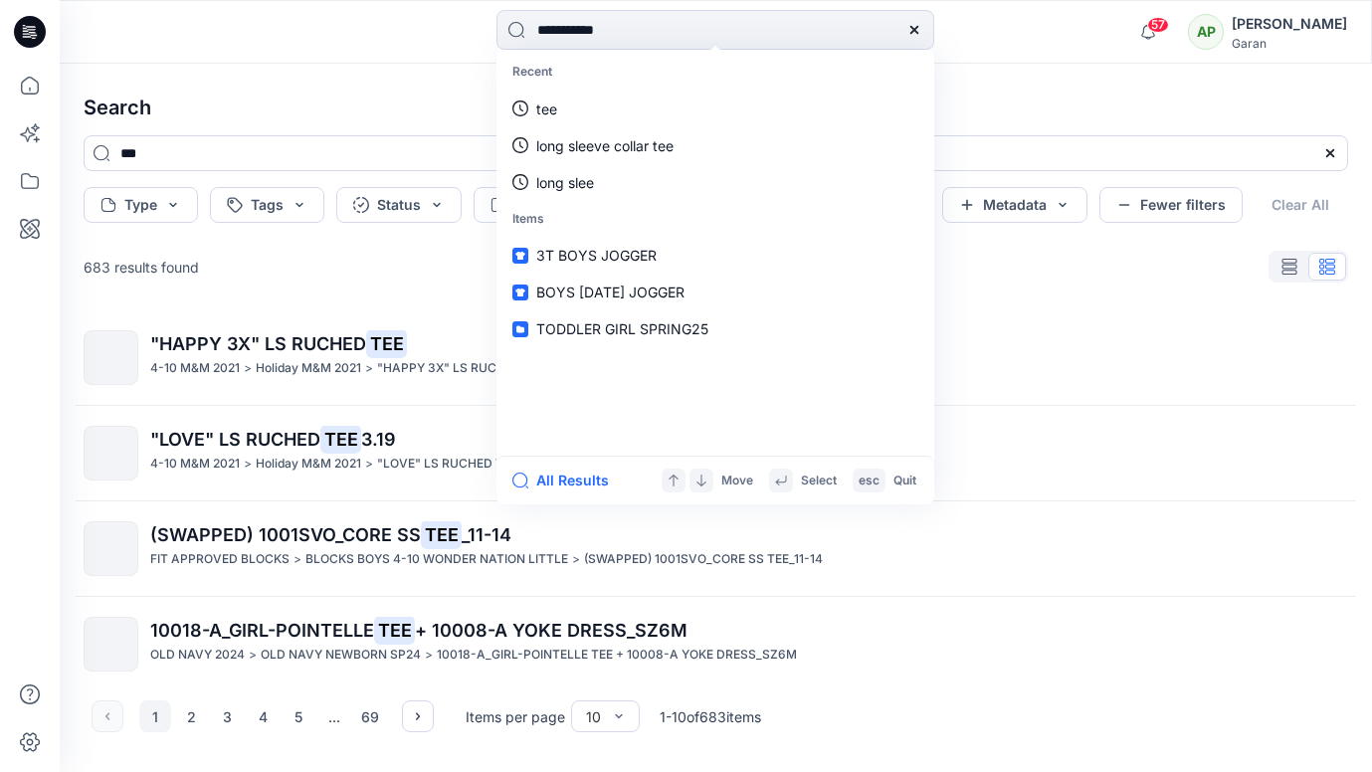
type input "**********"
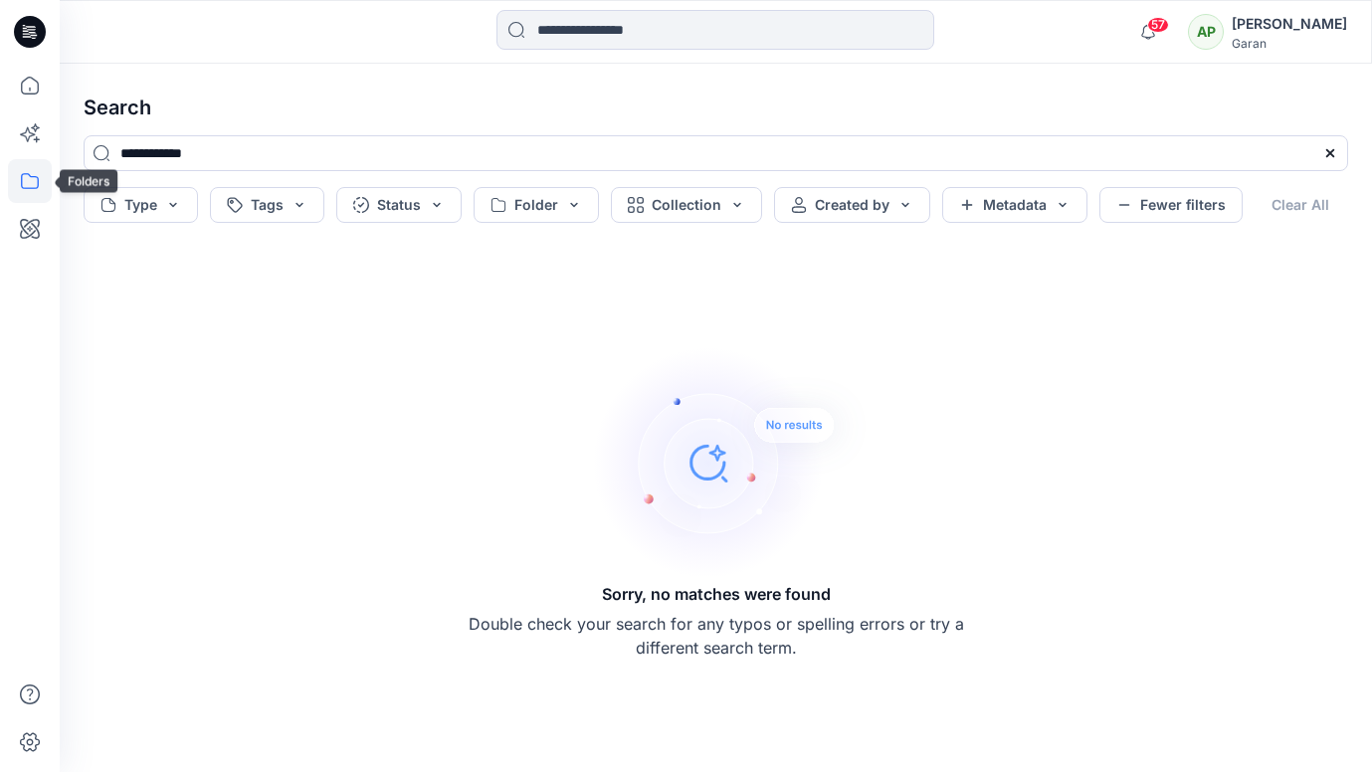
click at [32, 181] on icon at bounding box center [30, 181] width 44 height 44
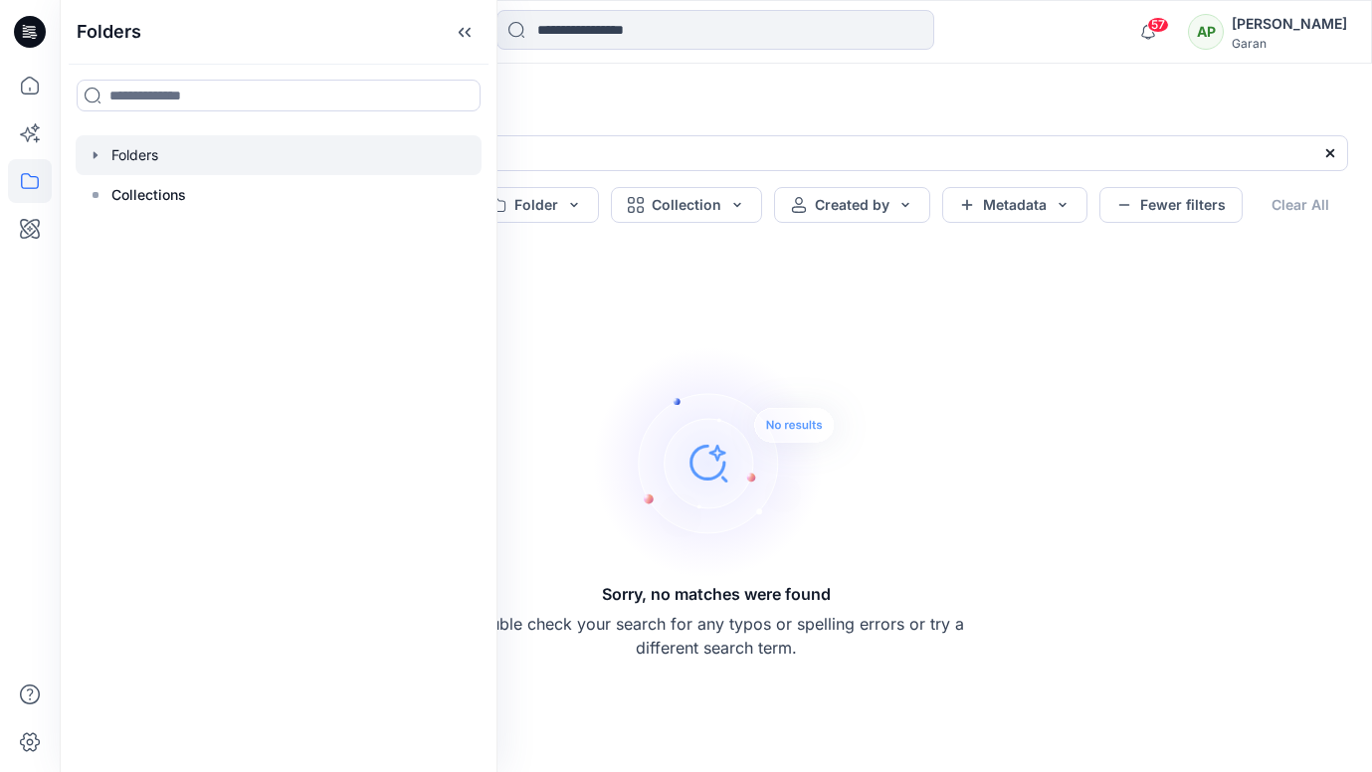
click at [145, 160] on div at bounding box center [279, 155] width 406 height 40
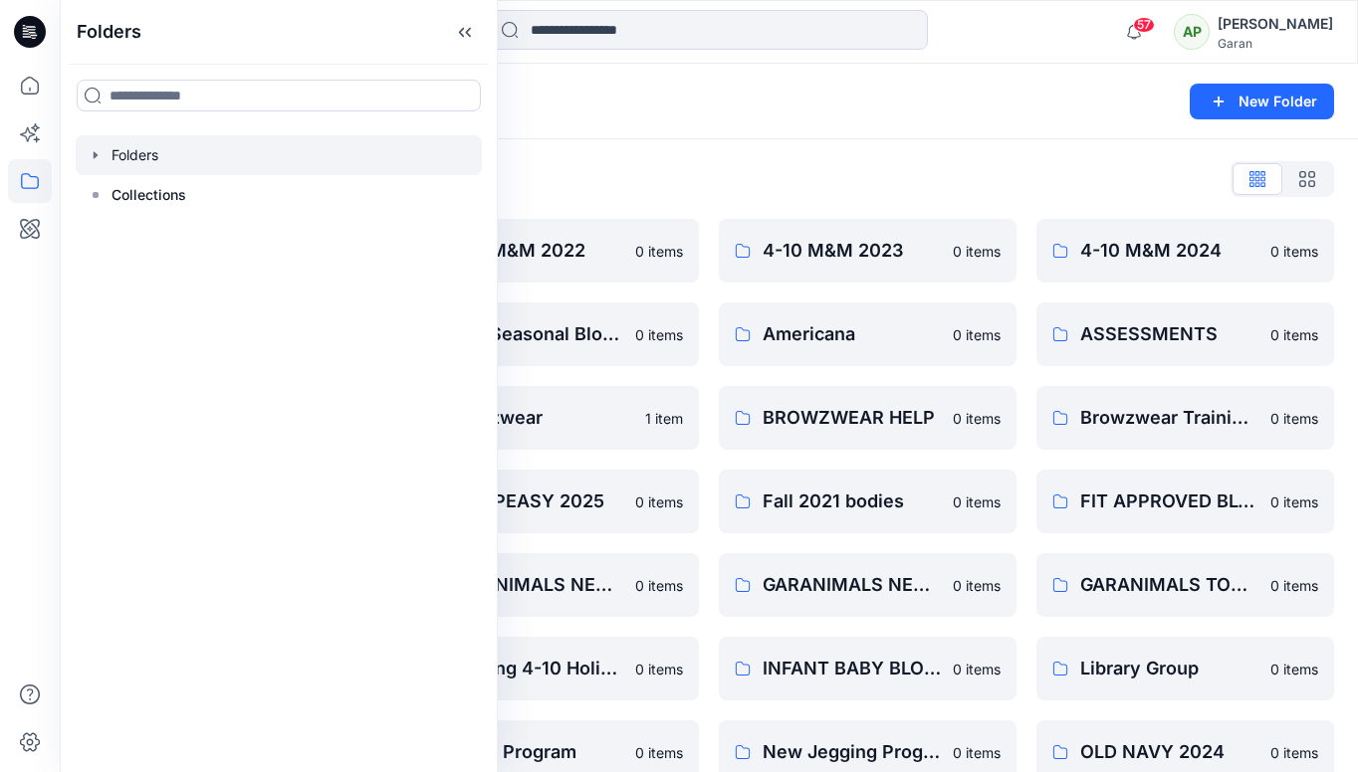
click at [687, 150] on div "Folders List 4-10 M&M 2021 0 items 4-10 M&M 2025 0 items BODY BLOCKS BY SIZE 0 …" at bounding box center [709, 724] width 1298 height 1170
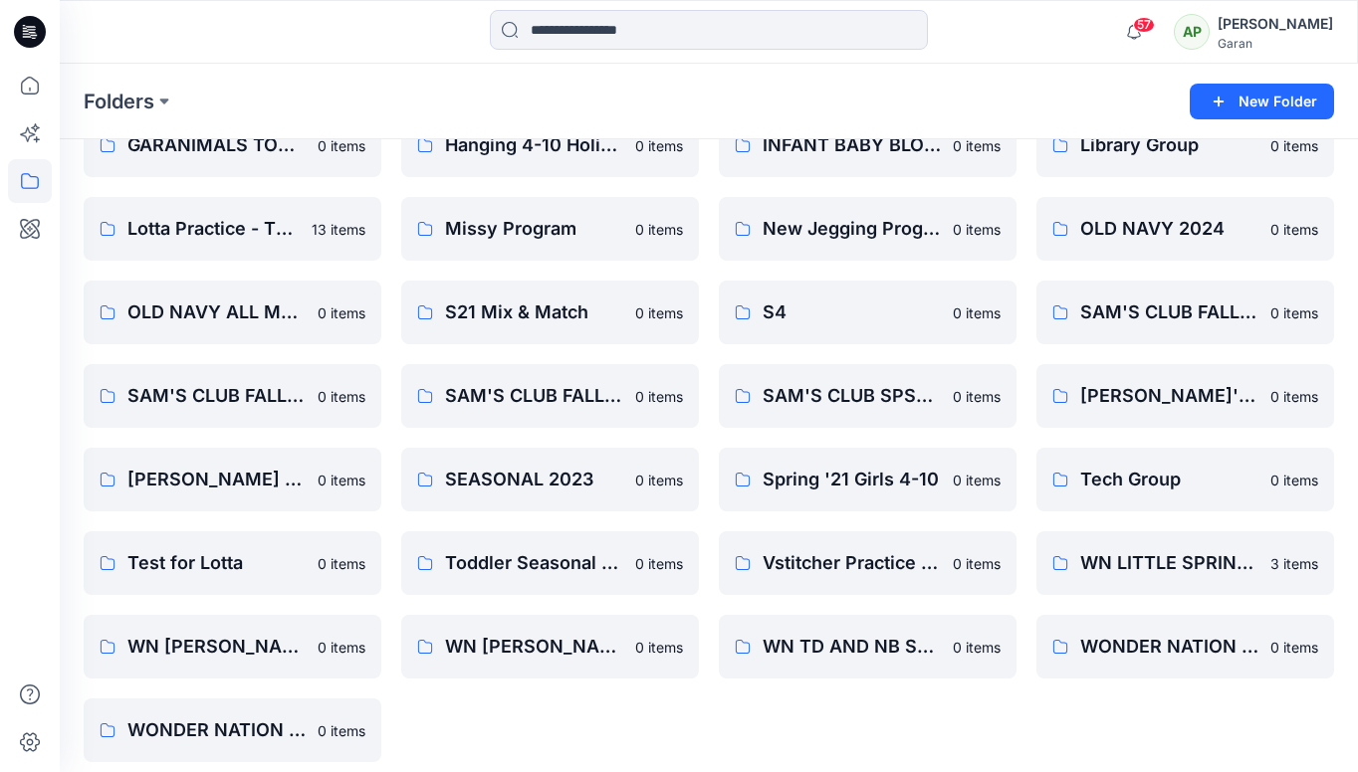
scroll to position [537, 0]
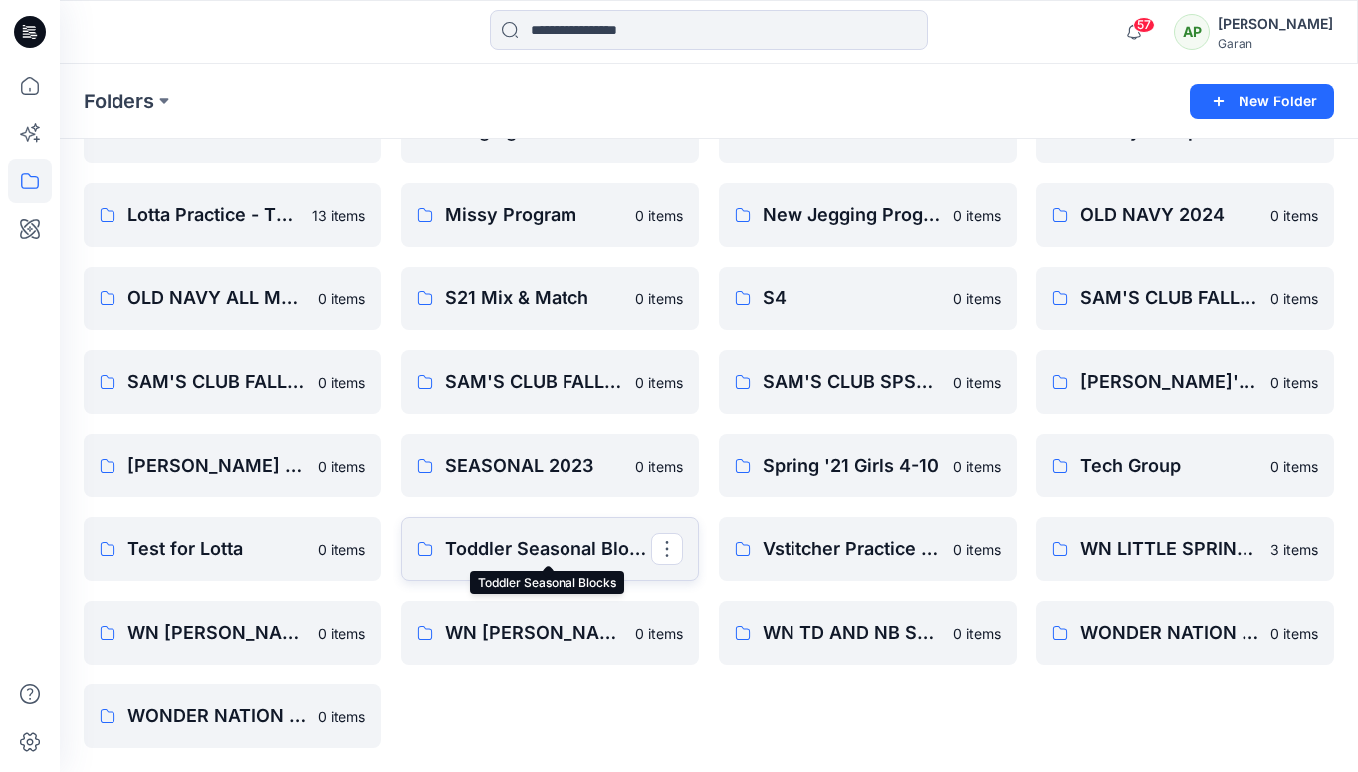
click at [592, 543] on p "Toddler Seasonal Blocks" at bounding box center [548, 549] width 206 height 28
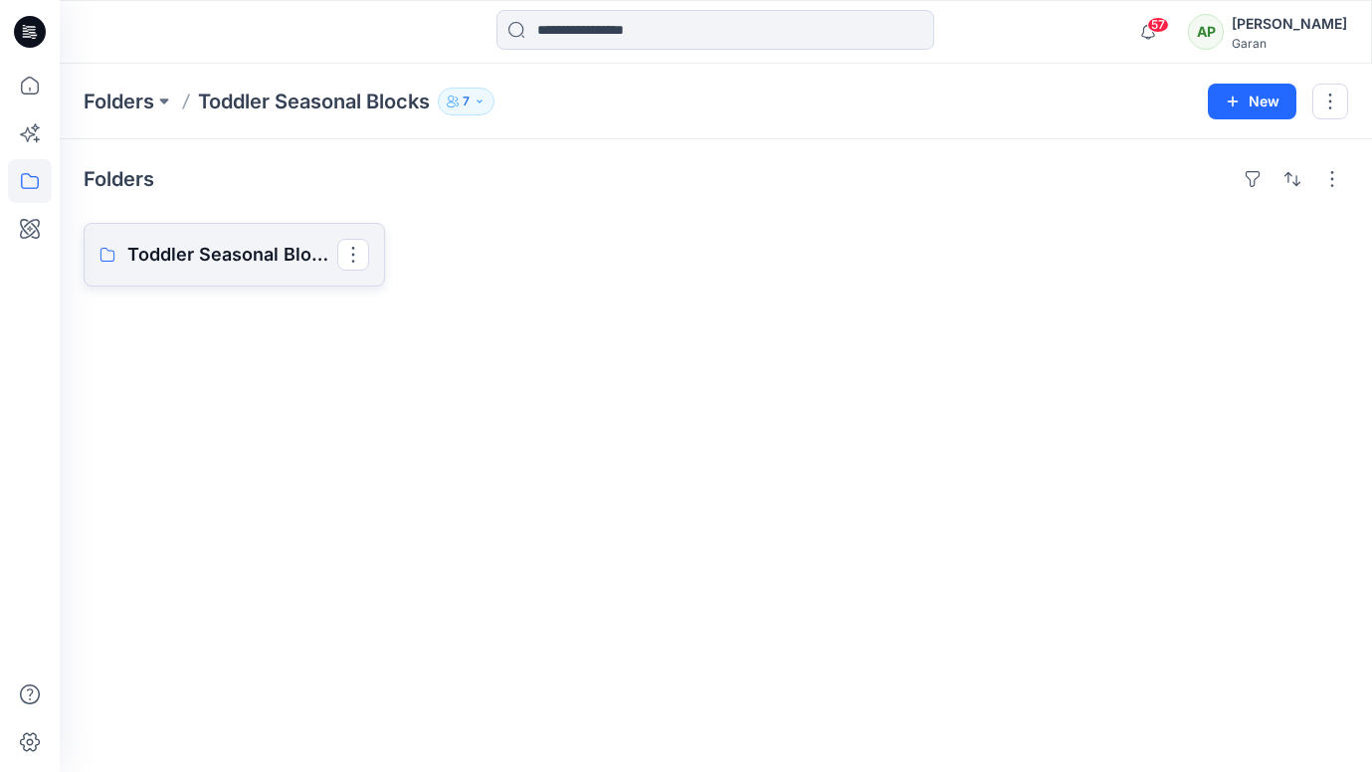
click at [177, 245] on p "Toddler Seasonal Blocks Board" at bounding box center [232, 255] width 210 height 28
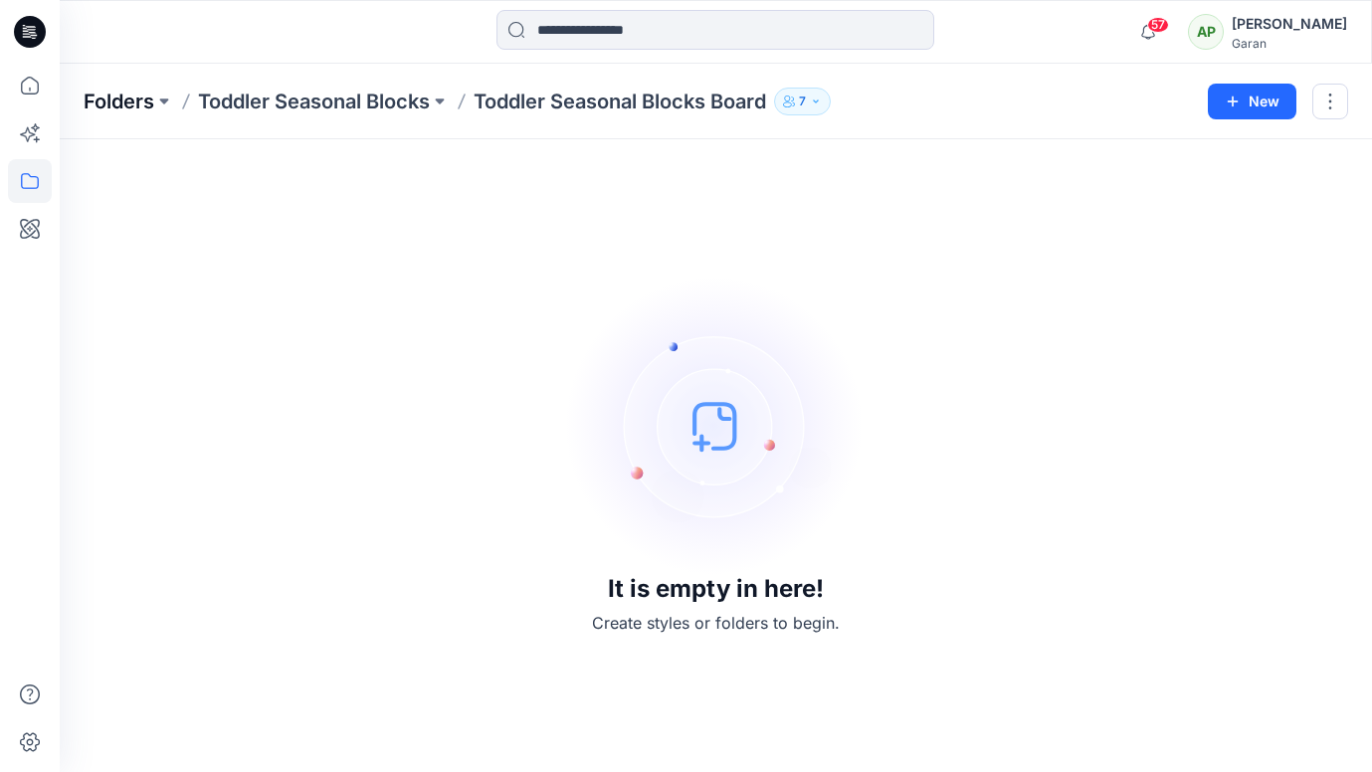
click at [125, 112] on p "Folders" at bounding box center [119, 102] width 71 height 28
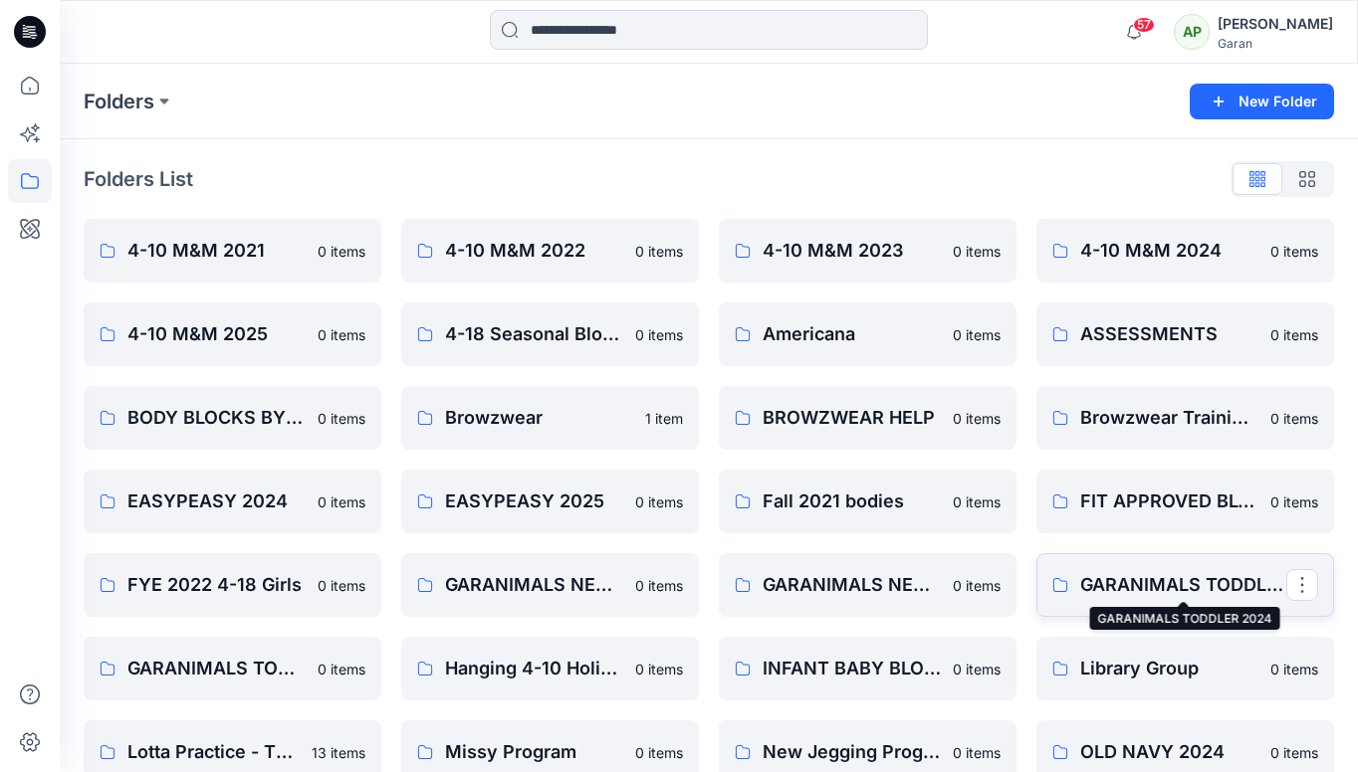
click at [1142, 586] on p "GARANIMALS TODDLER 2024" at bounding box center [1183, 585] width 206 height 28
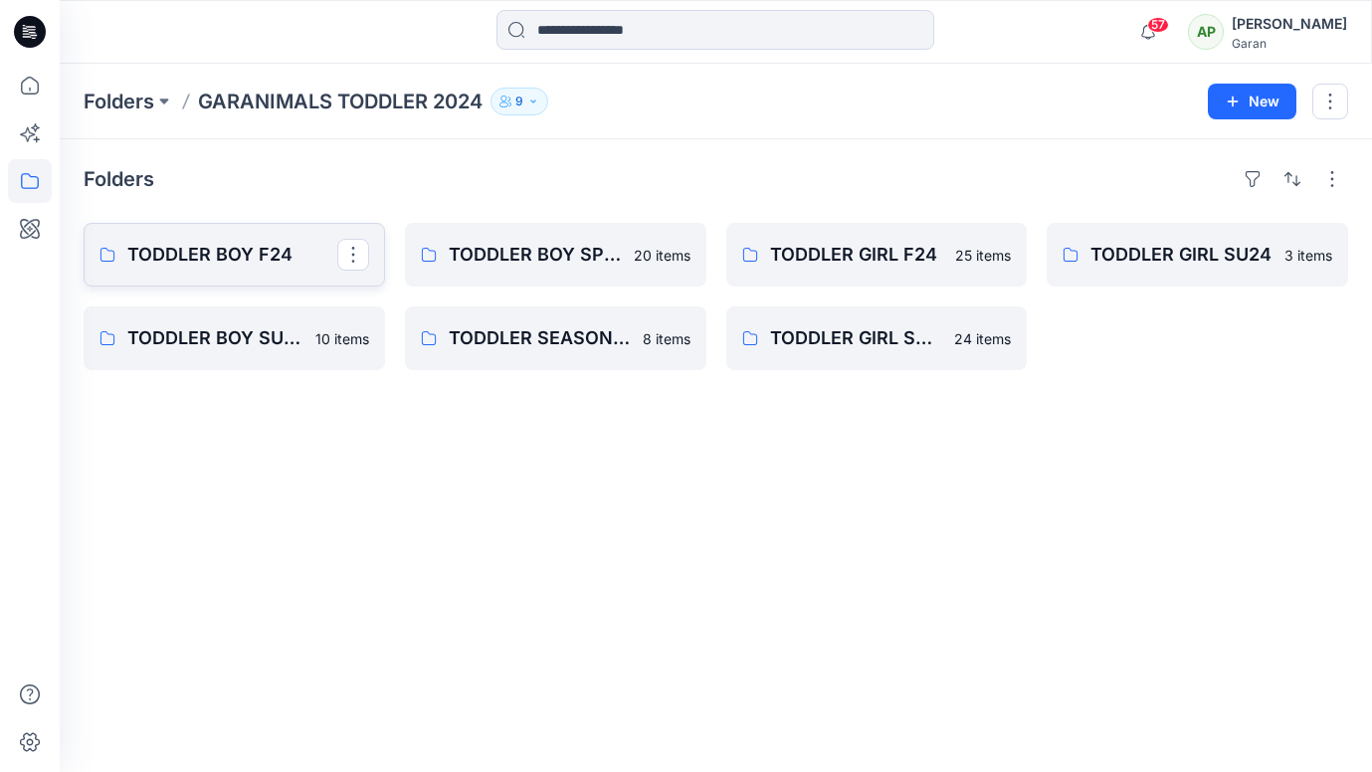
click at [298, 269] on link "TODDLER BOY F24" at bounding box center [235, 255] width 302 height 64
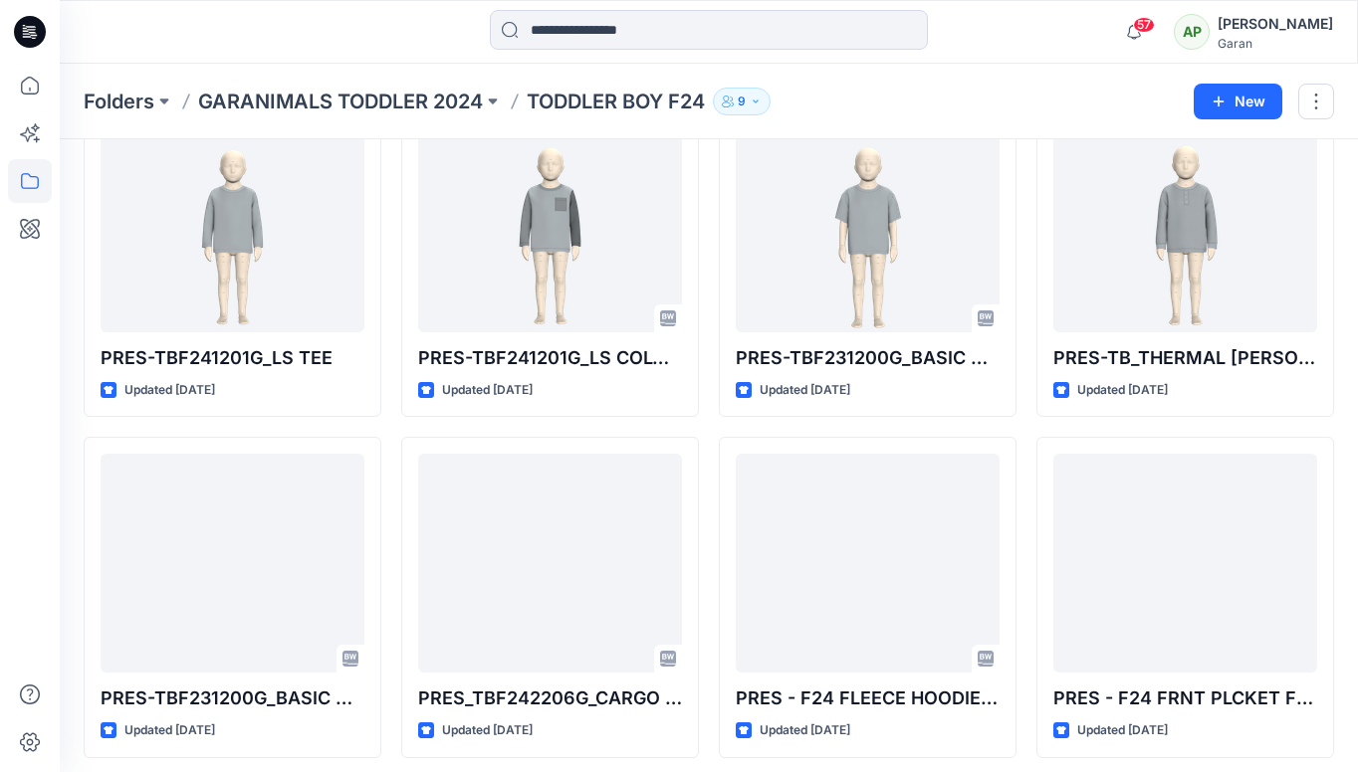
scroll to position [1159, 0]
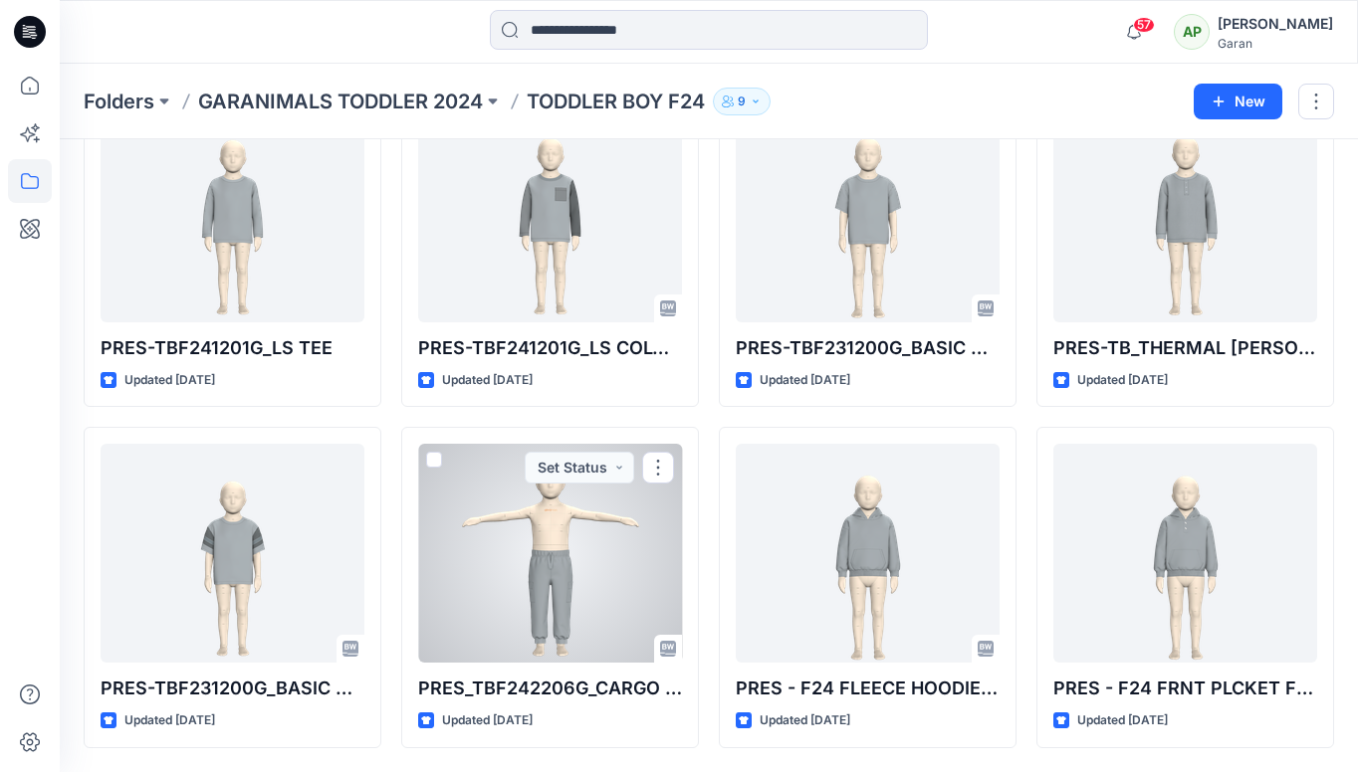
click at [578, 635] on div at bounding box center [550, 553] width 264 height 219
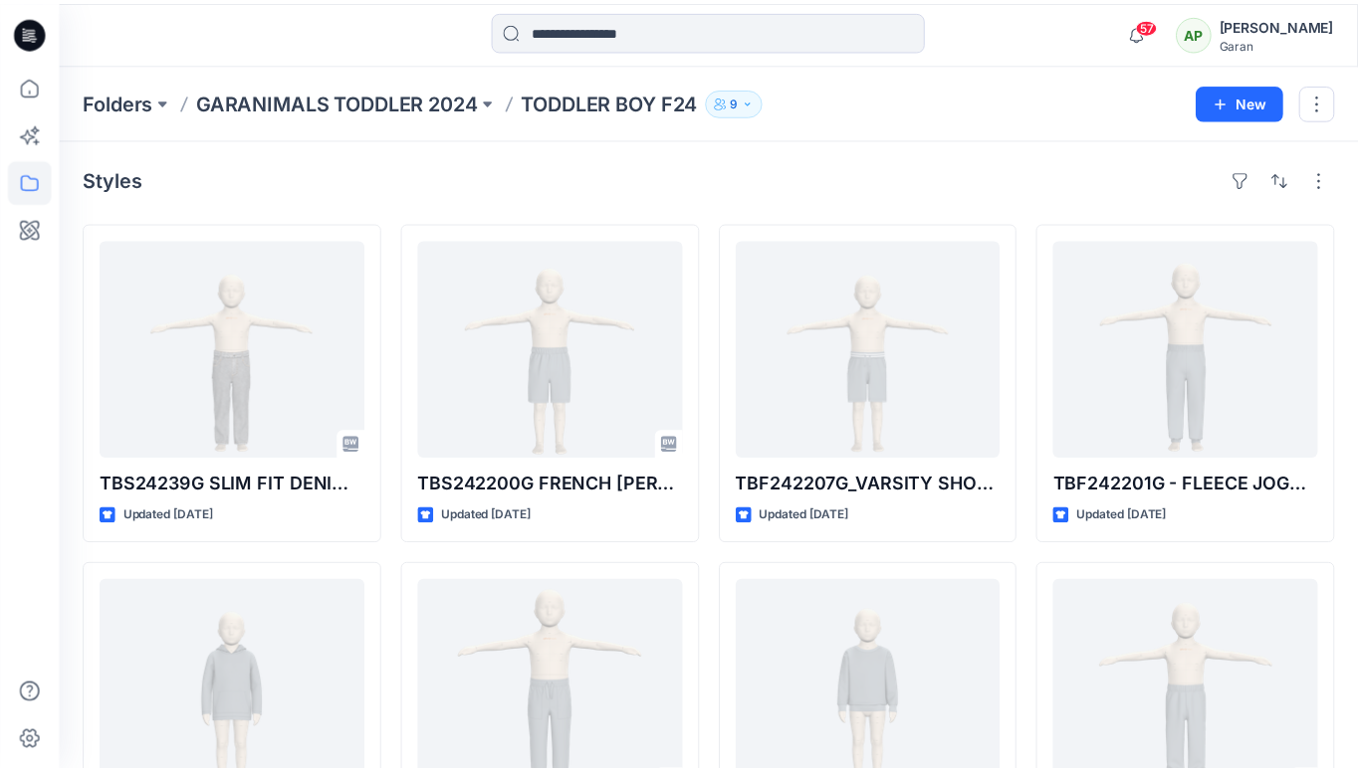
scroll to position [1159, 0]
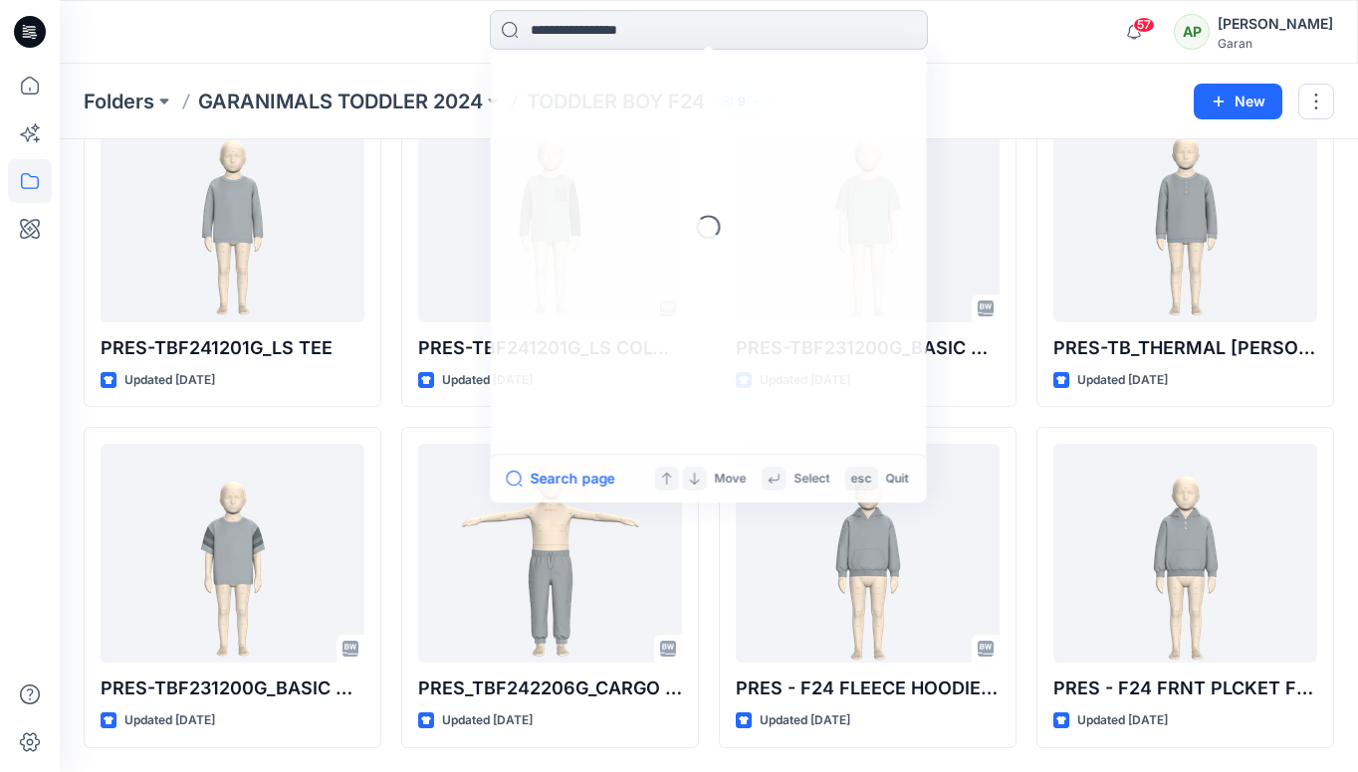
drag, startPoint x: 624, startPoint y: 32, endPoint x: 637, endPoint y: 31, distance: 13.0
click at [629, 36] on input at bounding box center [709, 30] width 438 height 40
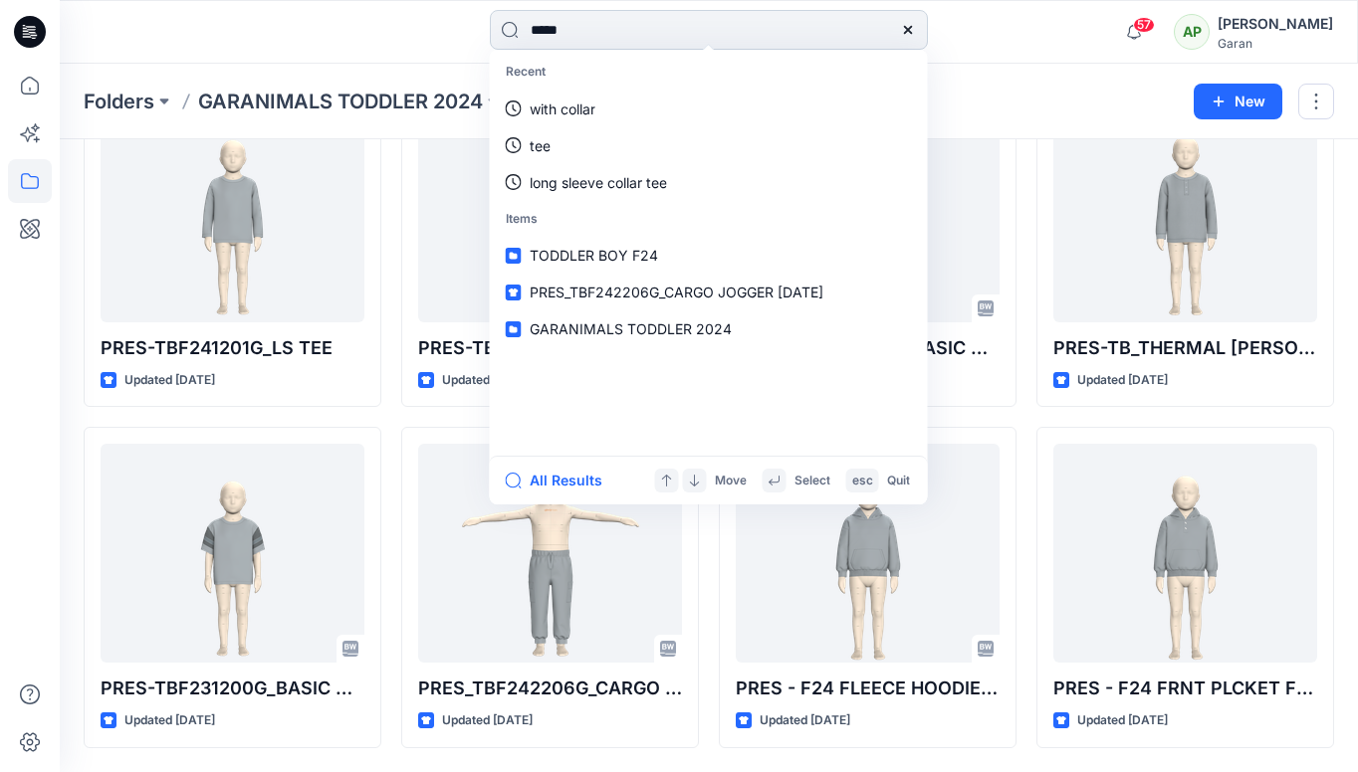
type input "******"
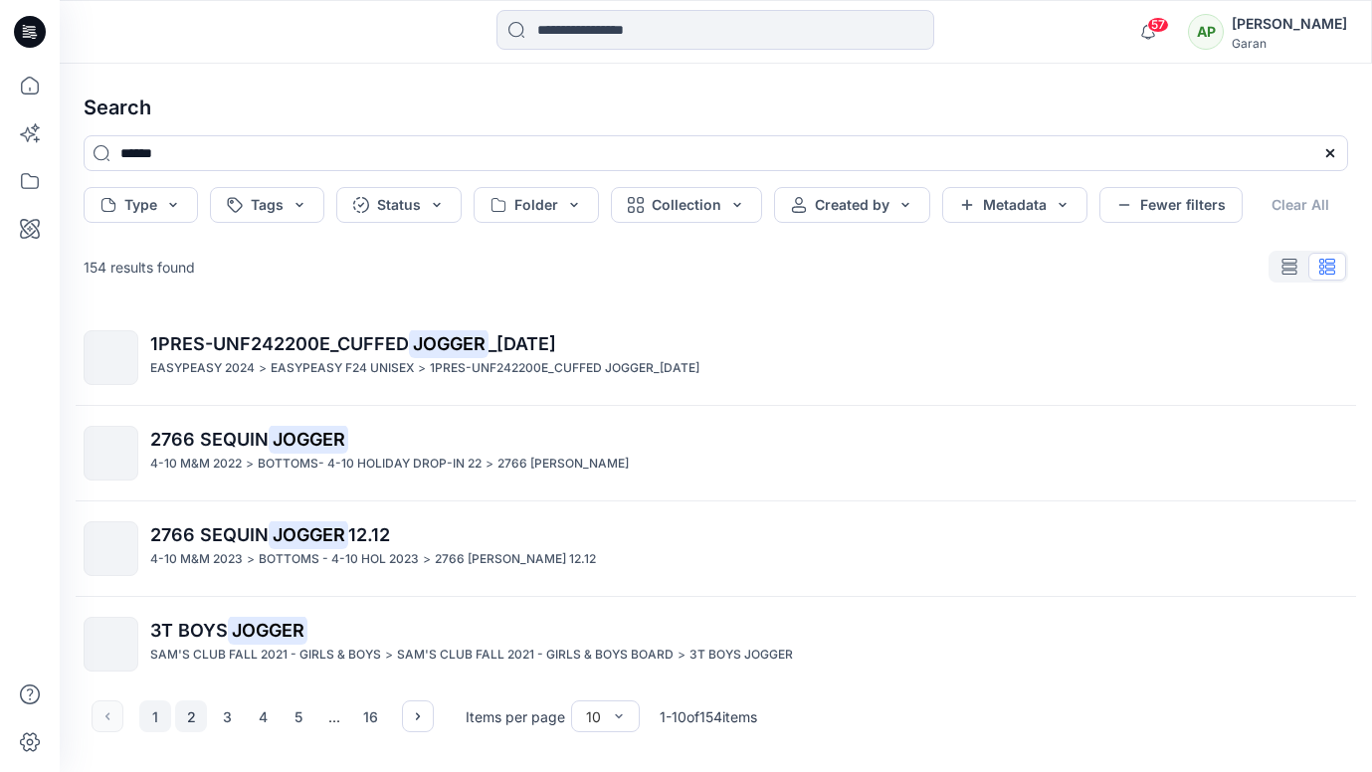
click at [193, 715] on button "2" at bounding box center [191, 717] width 32 height 32
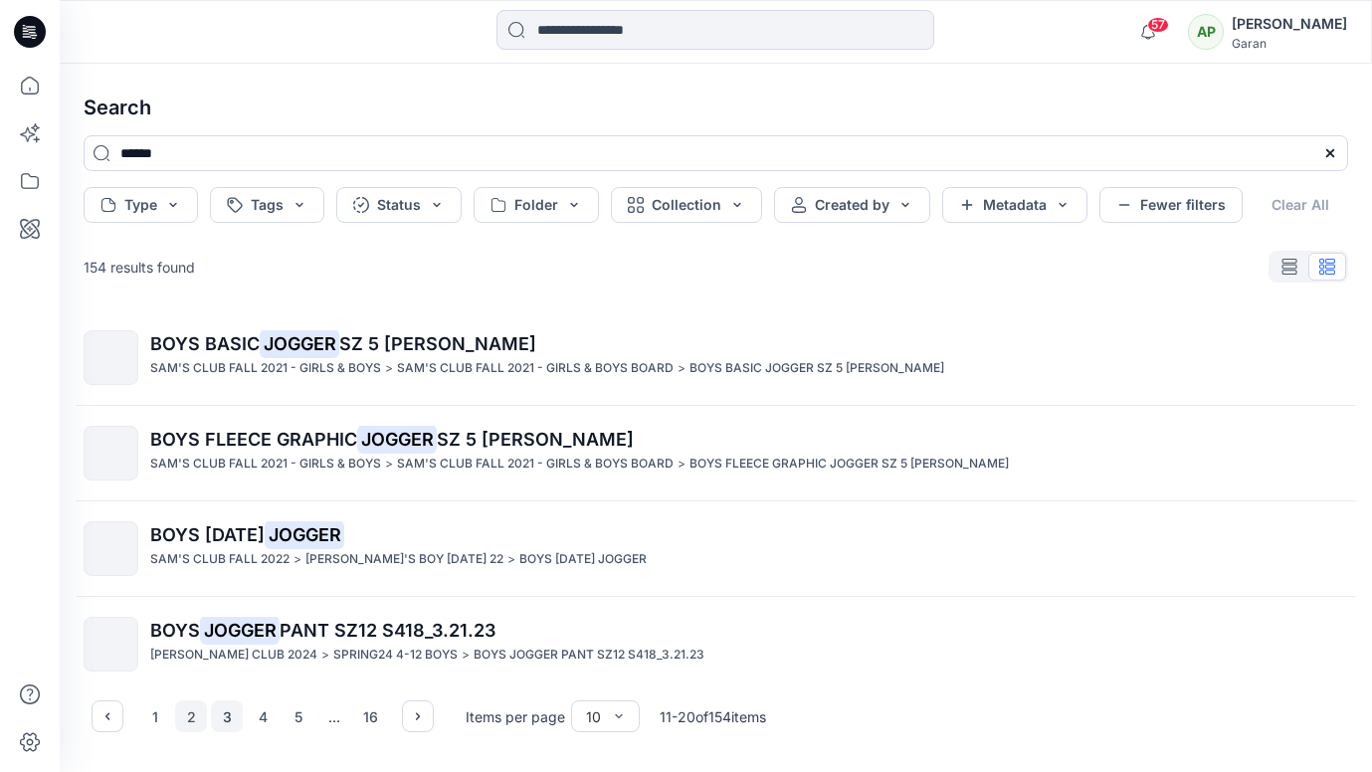
click at [225, 720] on button "3" at bounding box center [227, 717] width 32 height 32
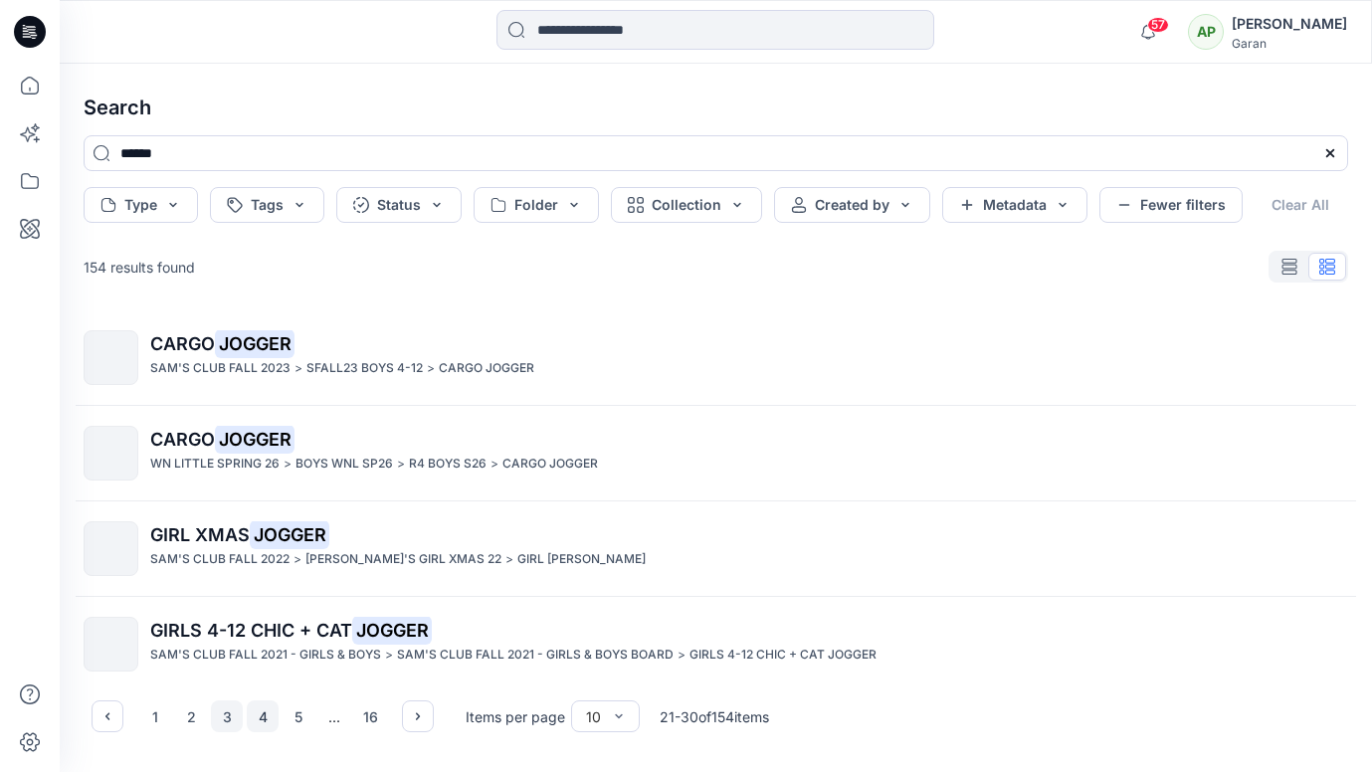
click at [260, 715] on button "4" at bounding box center [263, 717] width 32 height 32
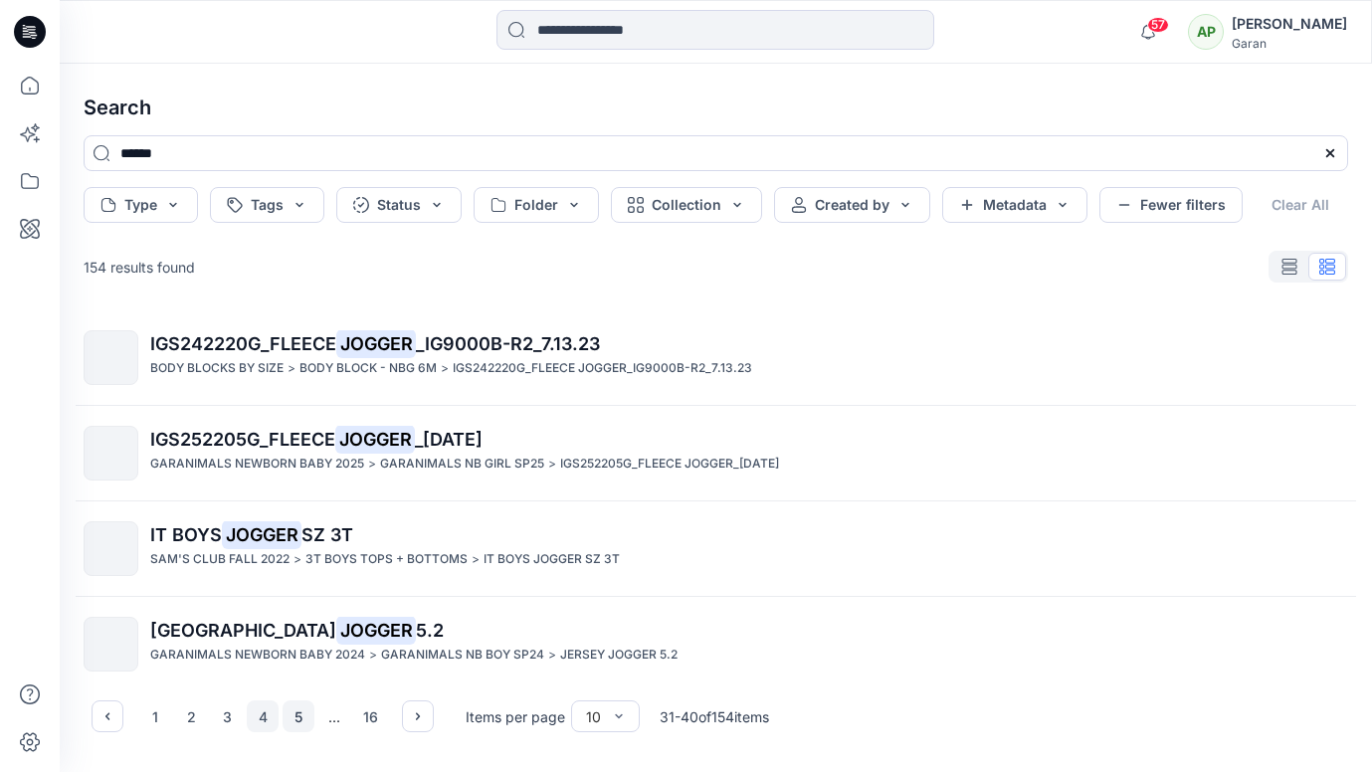
click at [304, 713] on button "5" at bounding box center [299, 717] width 32 height 32
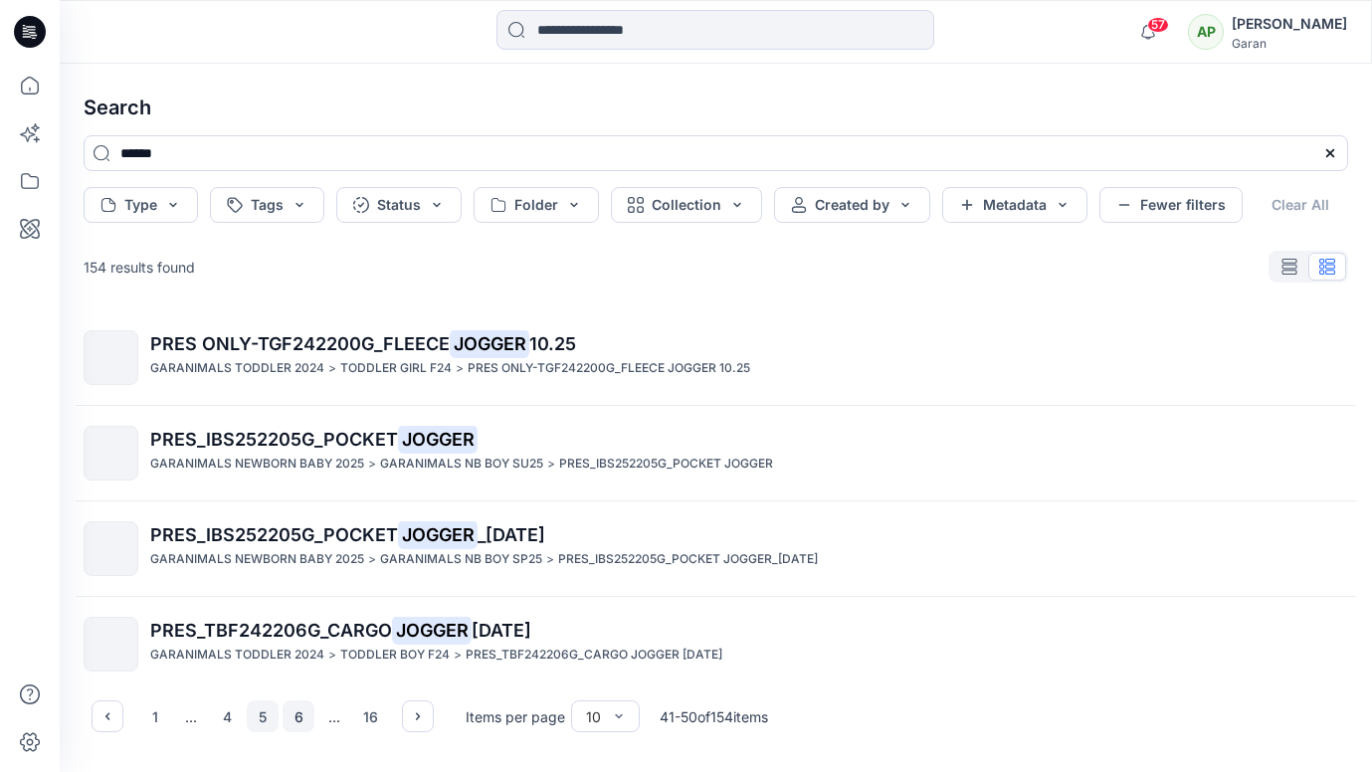
click at [303, 721] on button "6" at bounding box center [299, 717] width 32 height 32
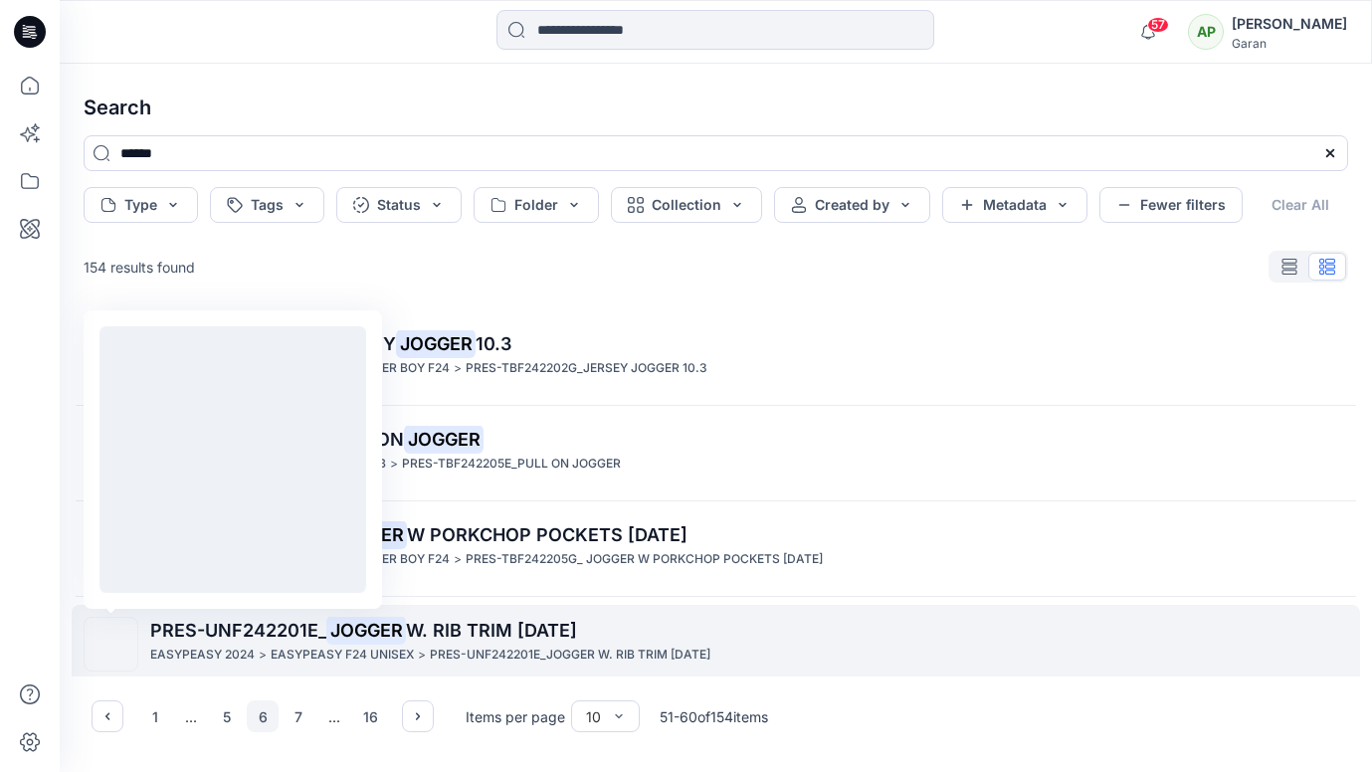
click at [111, 645] on img at bounding box center [111, 645] width 0 height 0
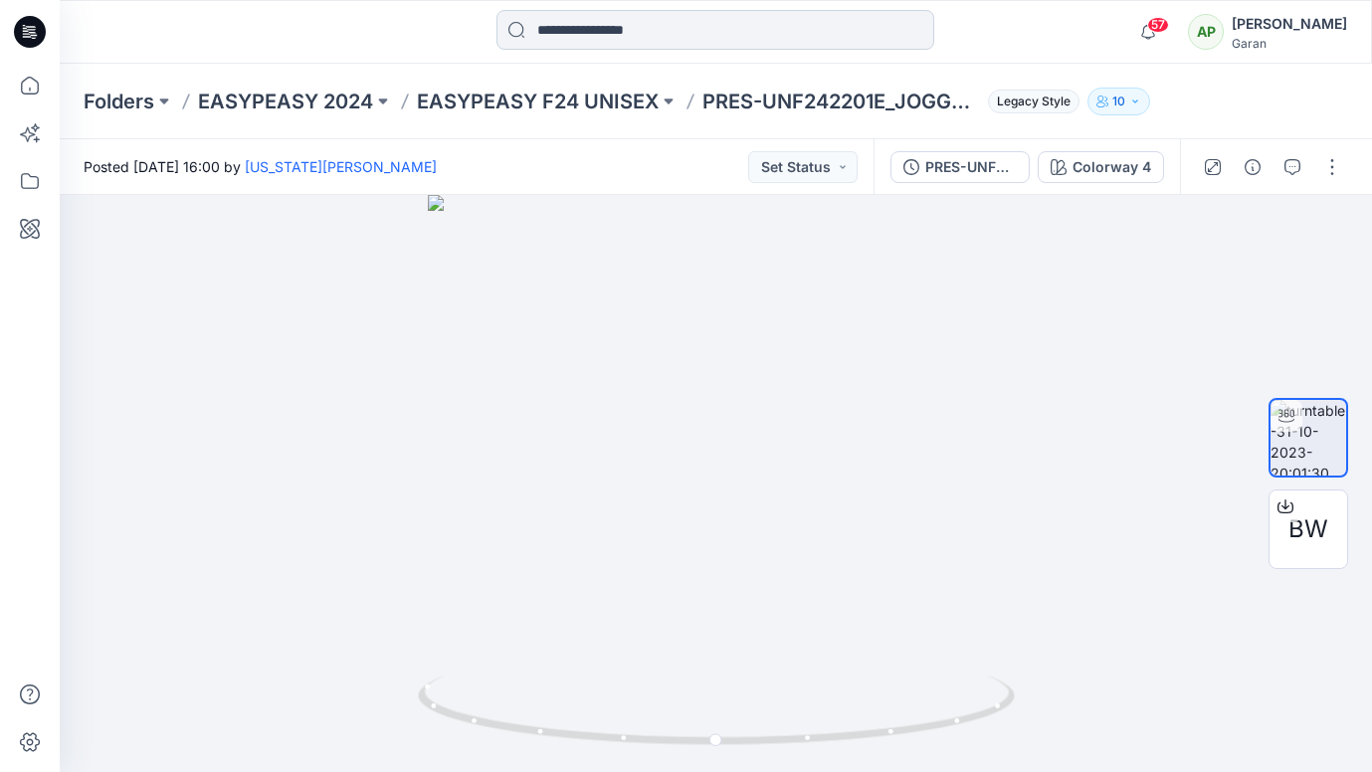
click at [594, 19] on input at bounding box center [716, 30] width 438 height 40
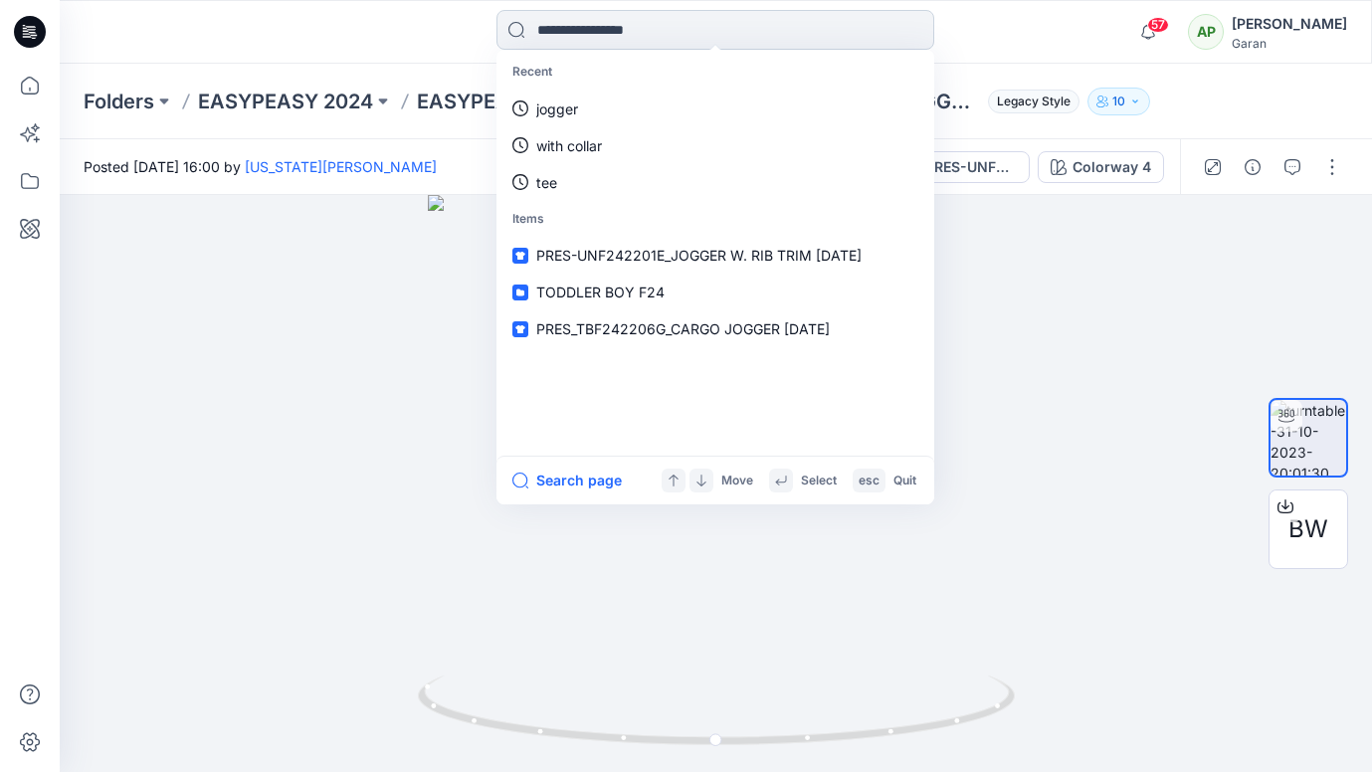
click at [587, 33] on input at bounding box center [716, 30] width 438 height 40
type input "***"
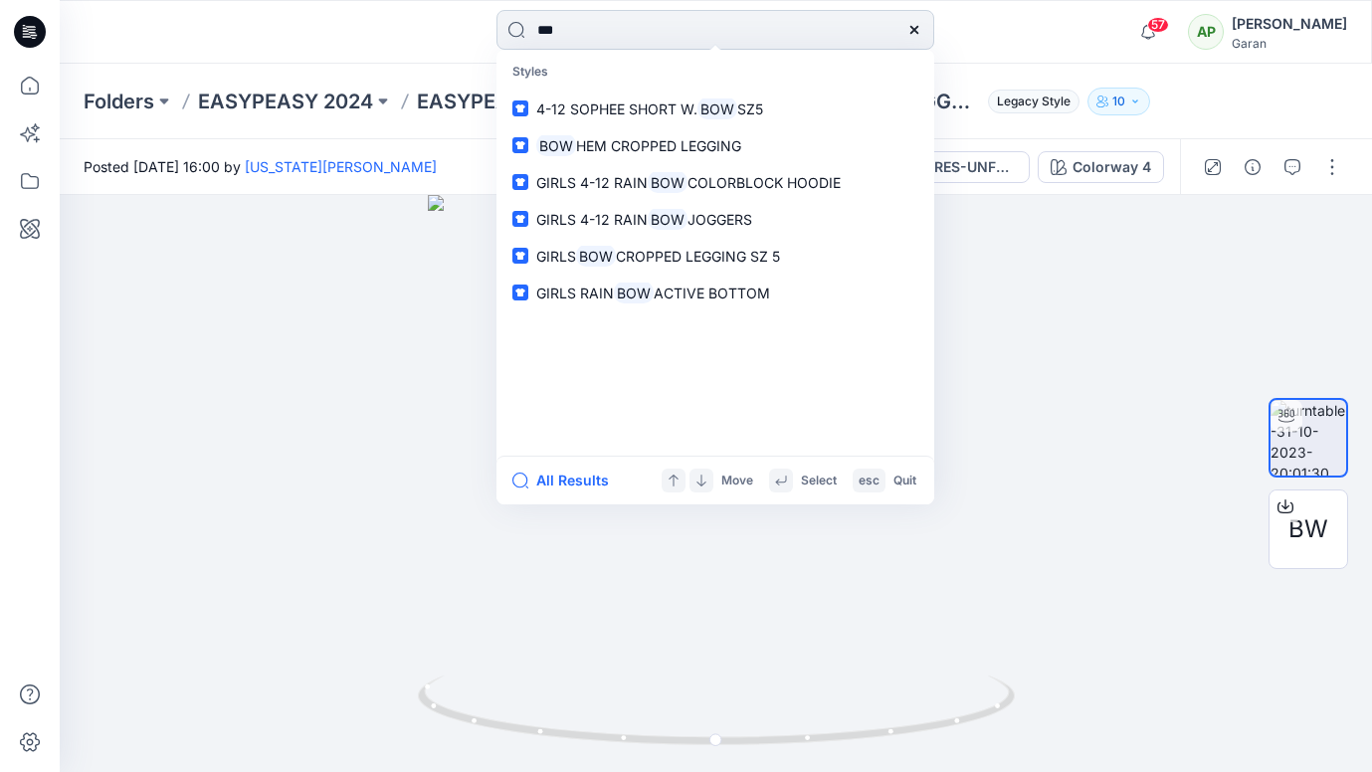
click at [606, 30] on input "***" at bounding box center [716, 30] width 438 height 40
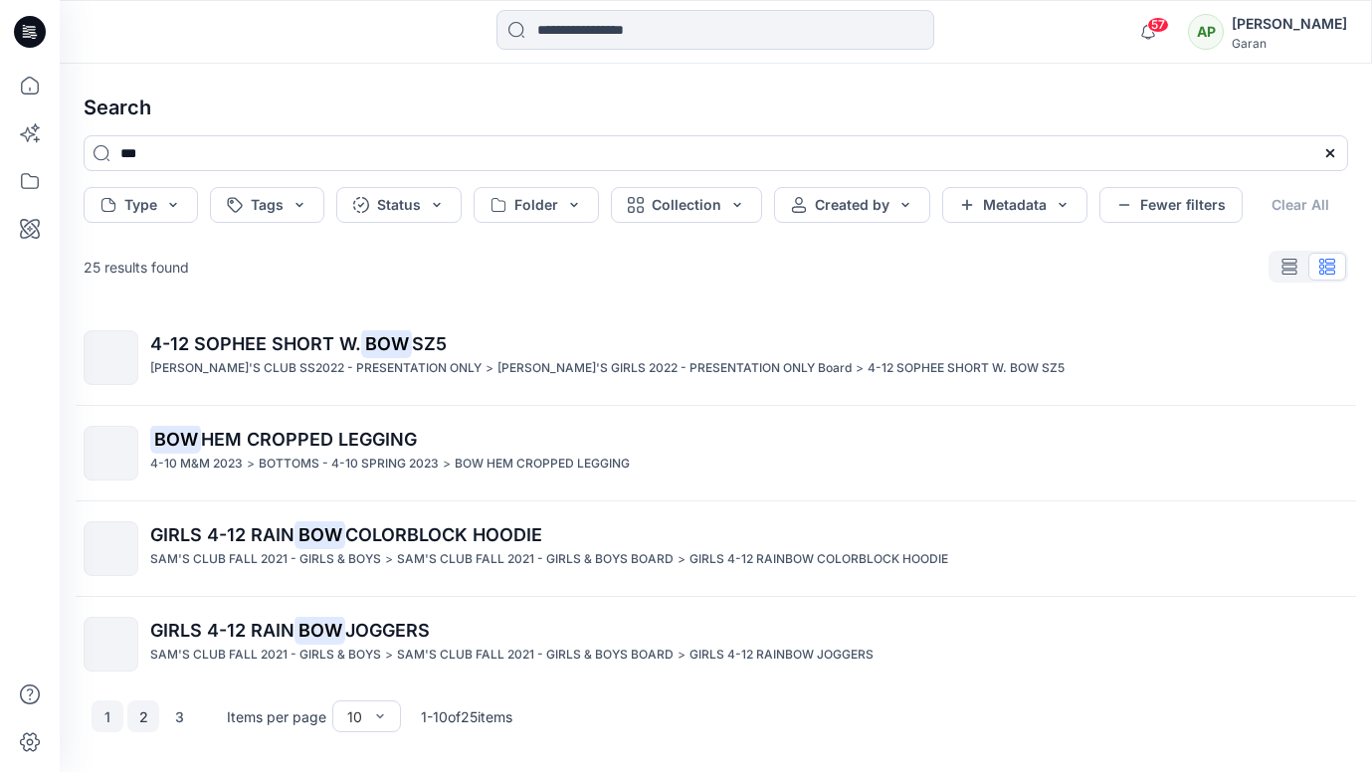
click at [150, 720] on button "2" at bounding box center [143, 717] width 32 height 32
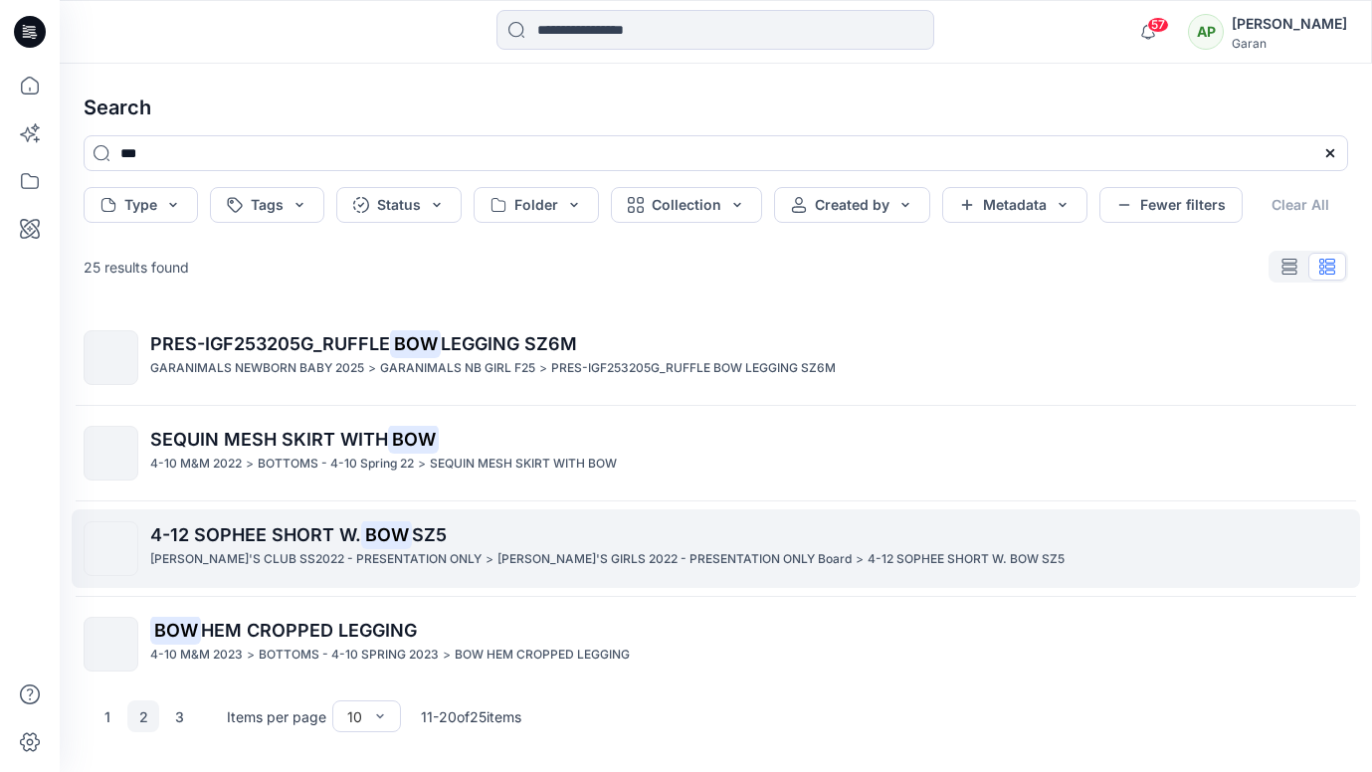
click at [184, 536] on span "4-12 SOPHEE SHORT W." at bounding box center [255, 535] width 211 height 21
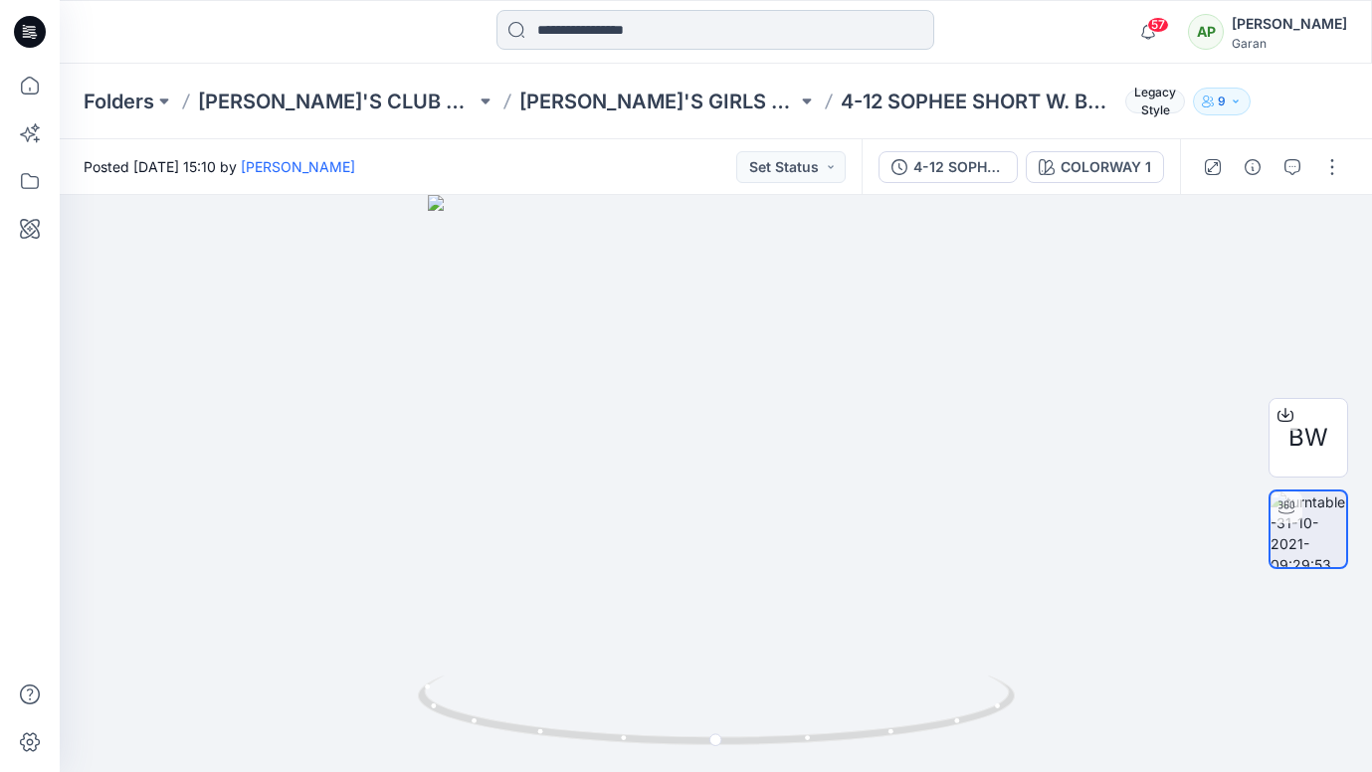
click at [571, 42] on input at bounding box center [716, 30] width 438 height 40
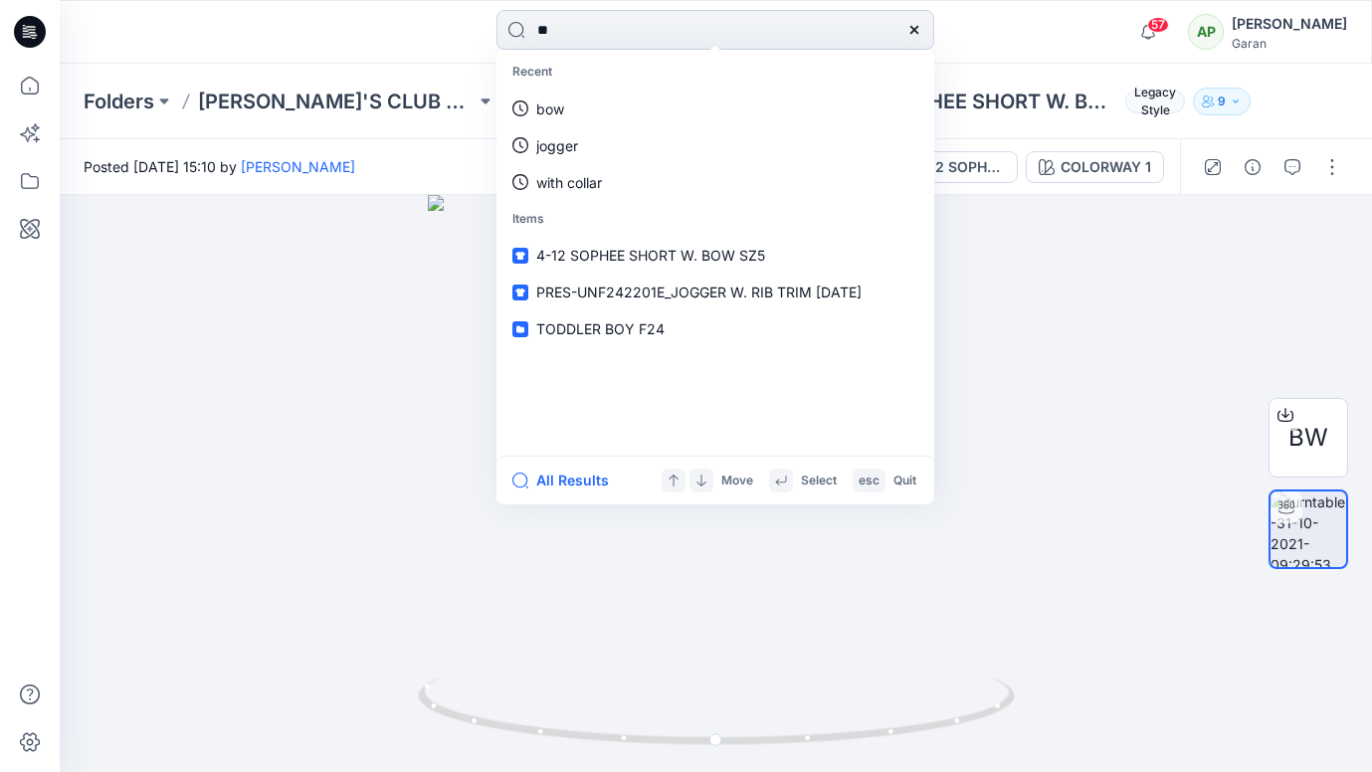
type input "***"
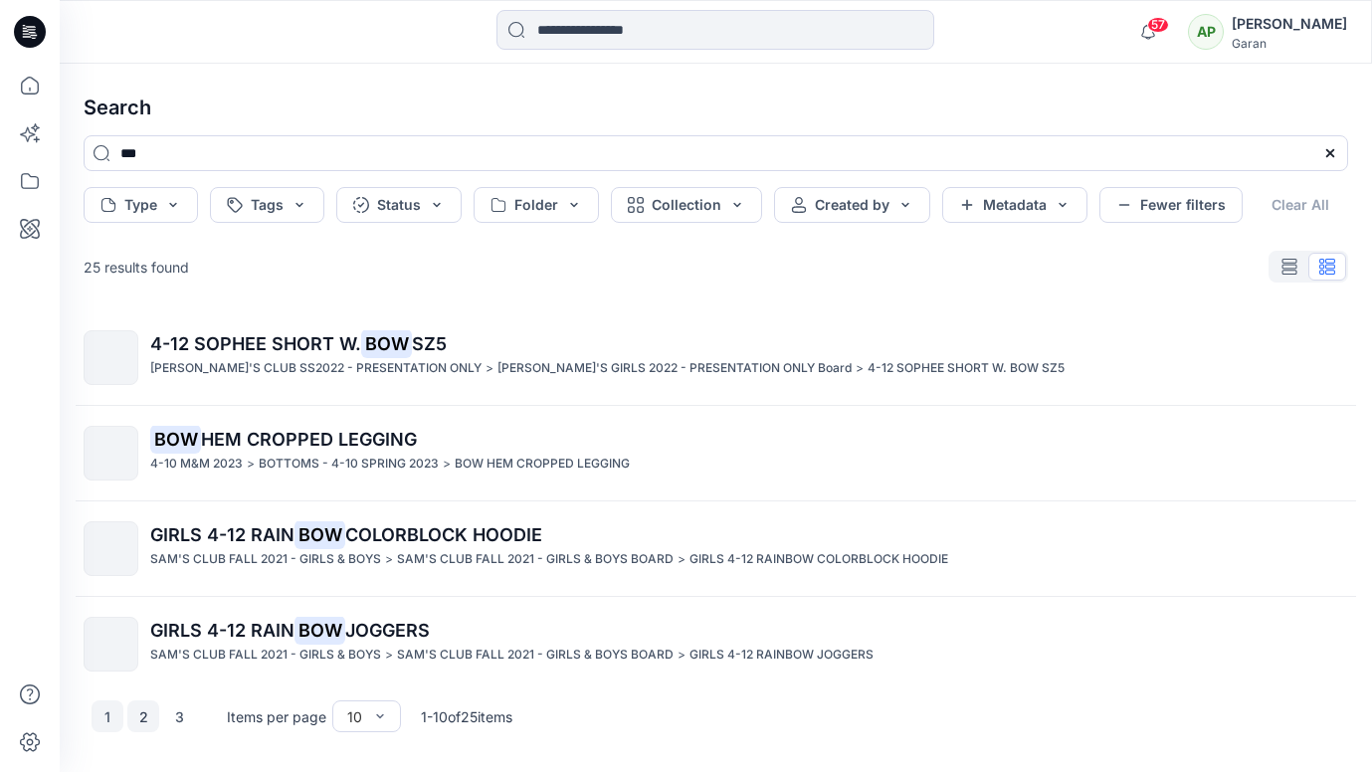
click at [144, 723] on button "2" at bounding box center [143, 717] width 32 height 32
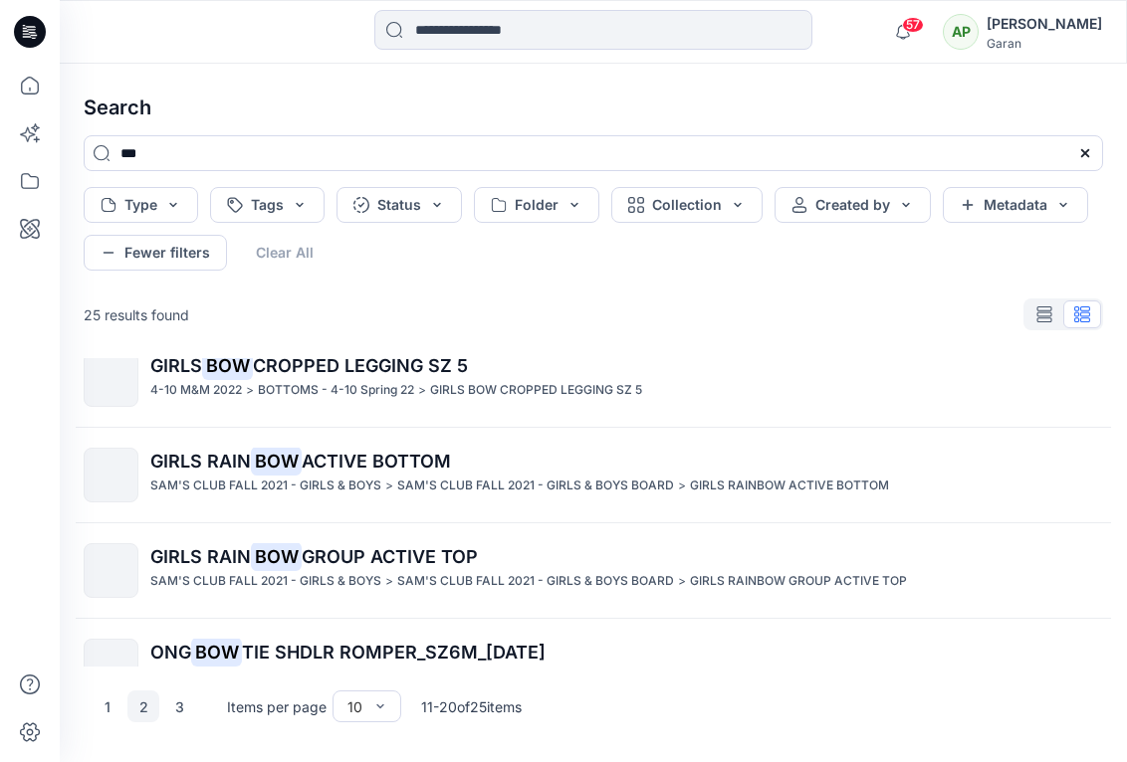
scroll to position [647, 0]
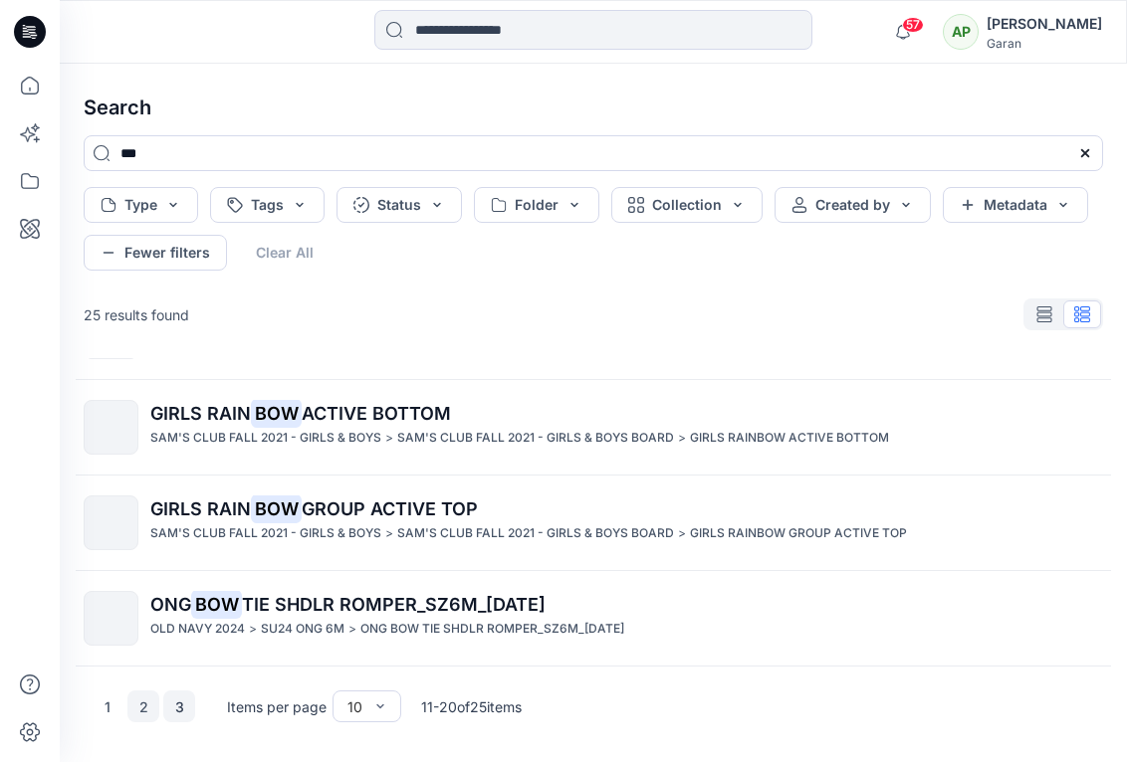
click at [173, 718] on button "3" at bounding box center [179, 707] width 32 height 32
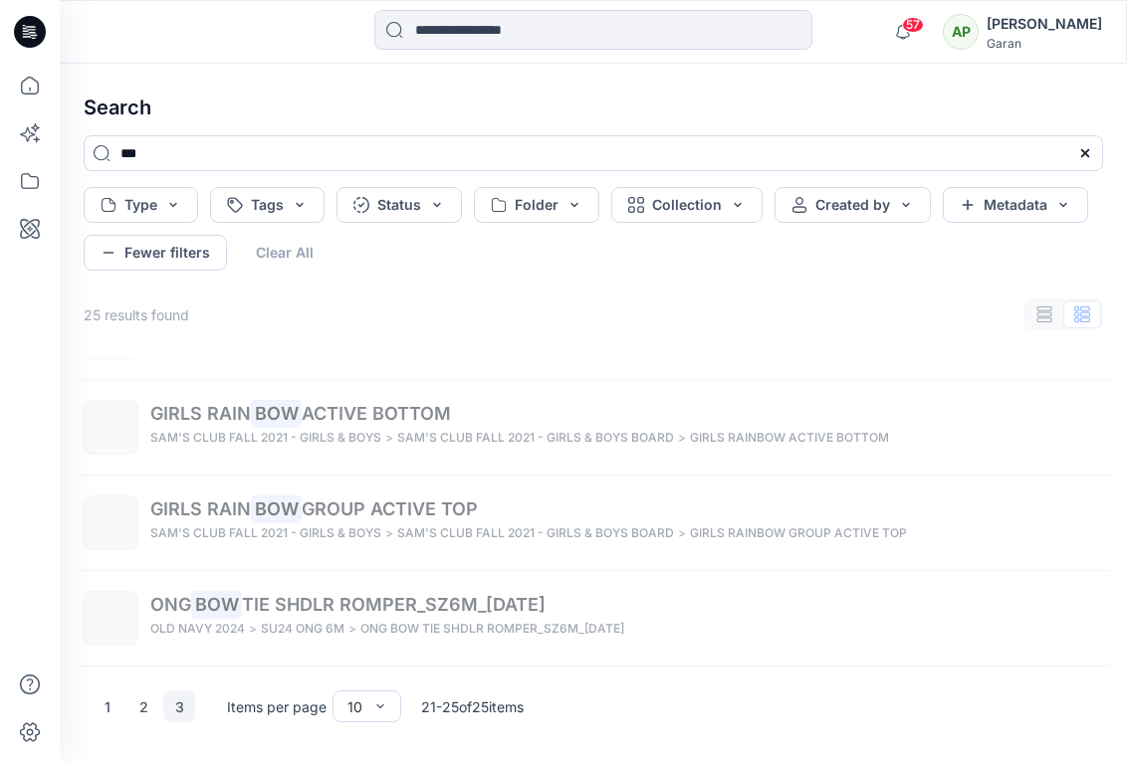
scroll to position [169, 0]
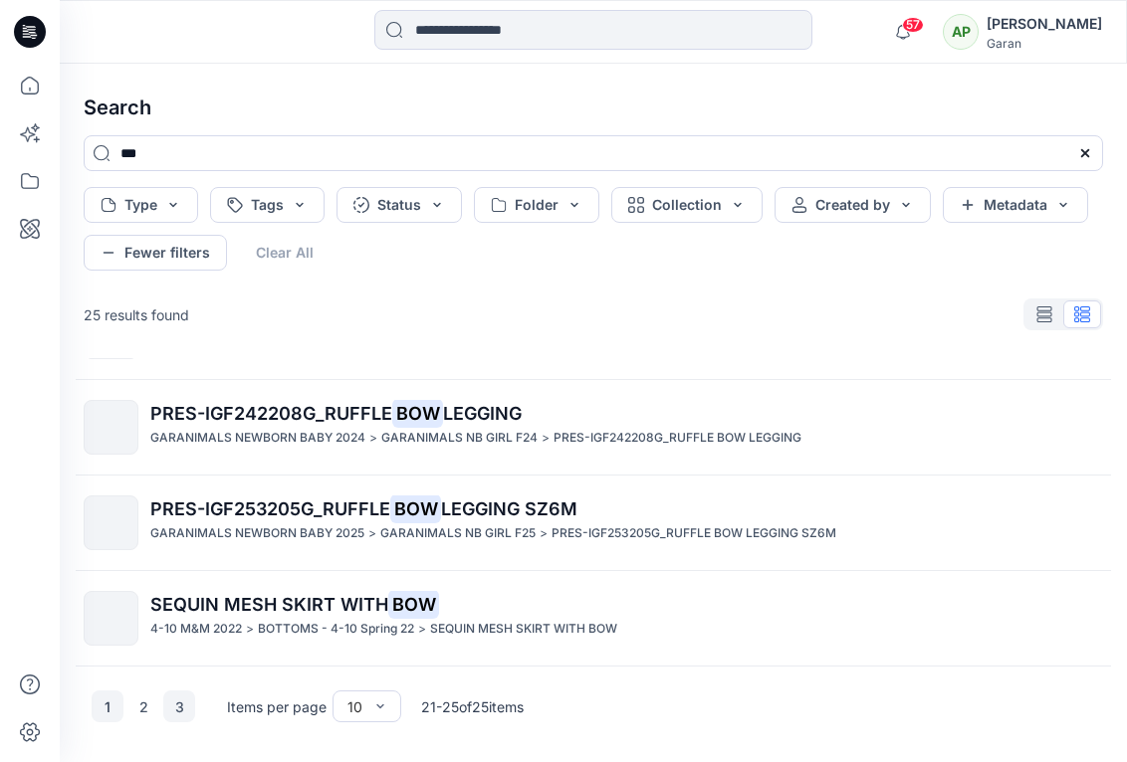
click at [112, 708] on button "1" at bounding box center [108, 707] width 32 height 32
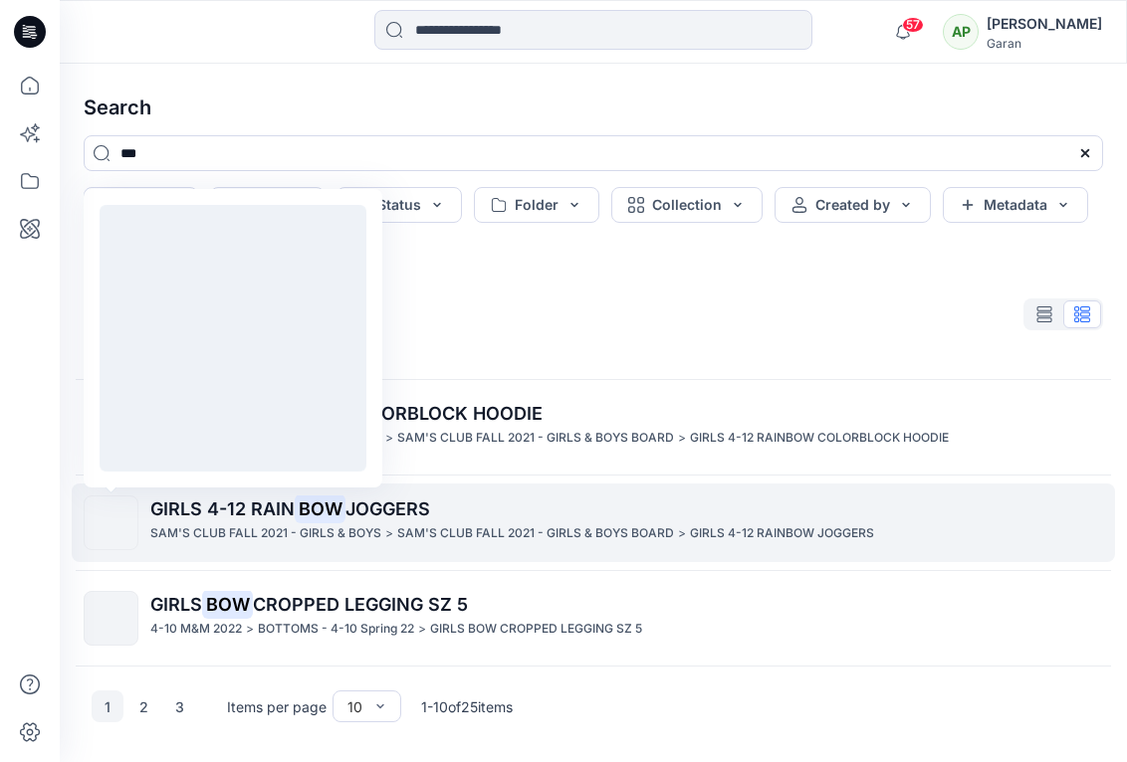
click at [111, 524] on img at bounding box center [111, 524] width 0 height 0
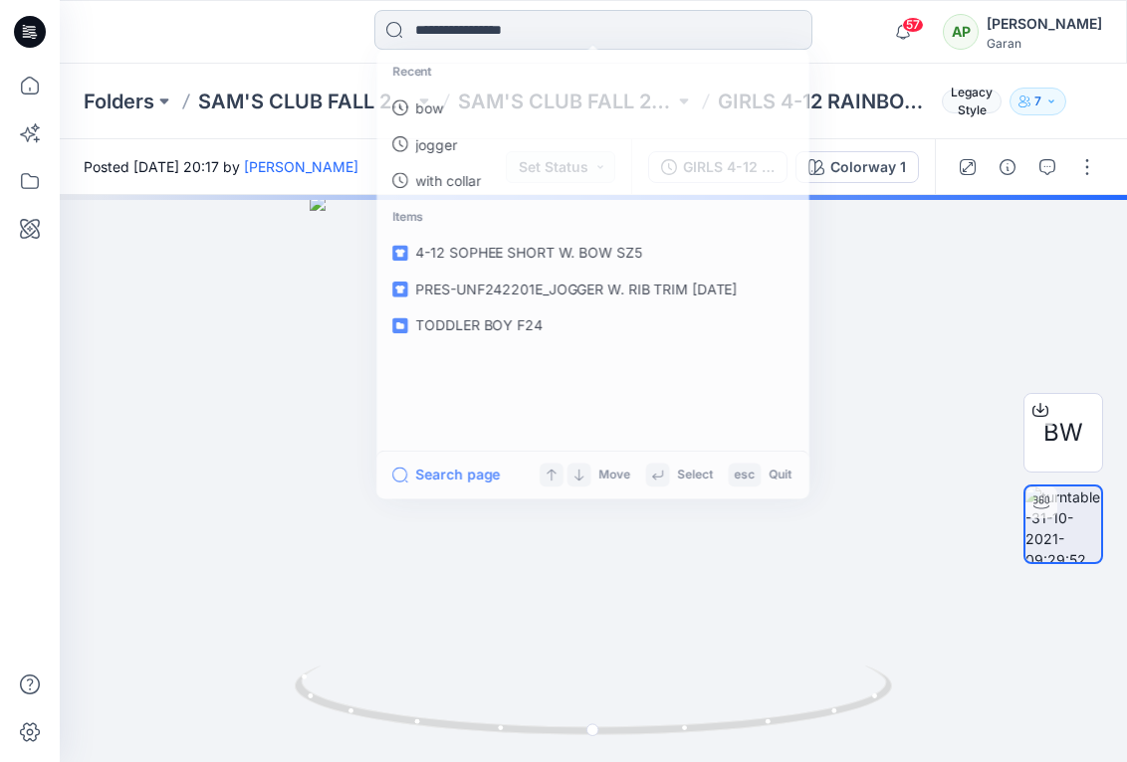
click at [418, 18] on input at bounding box center [593, 30] width 438 height 40
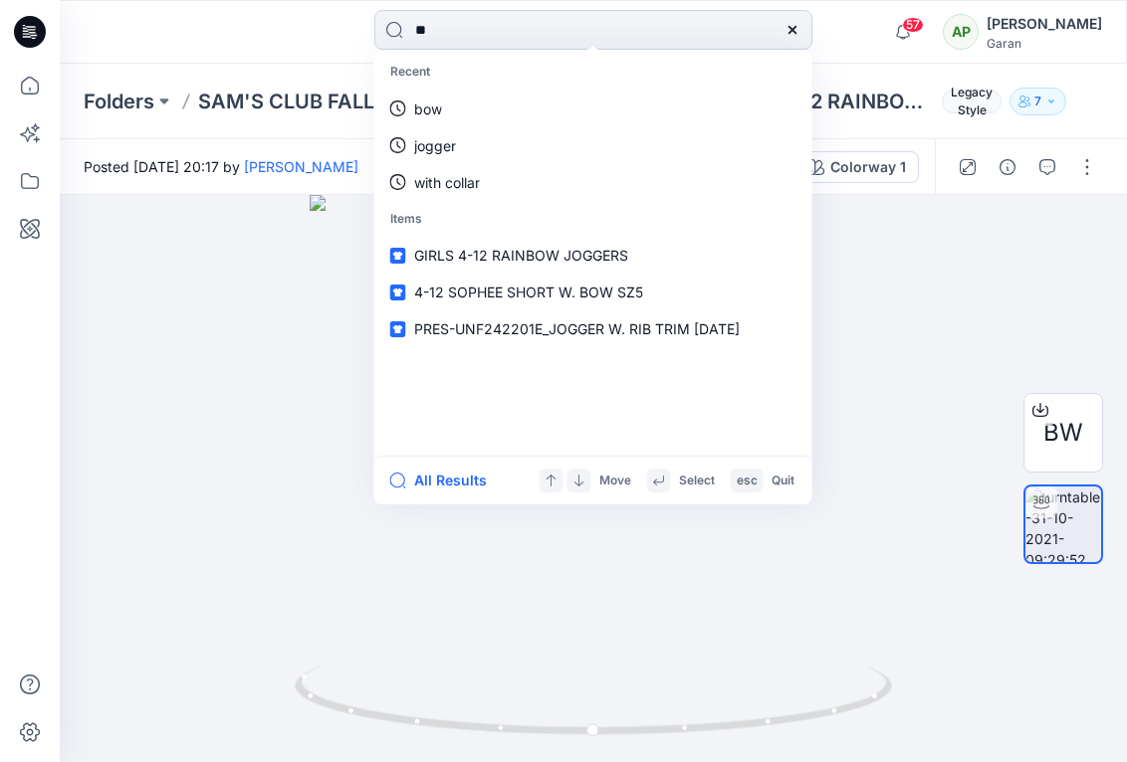
type input "***"
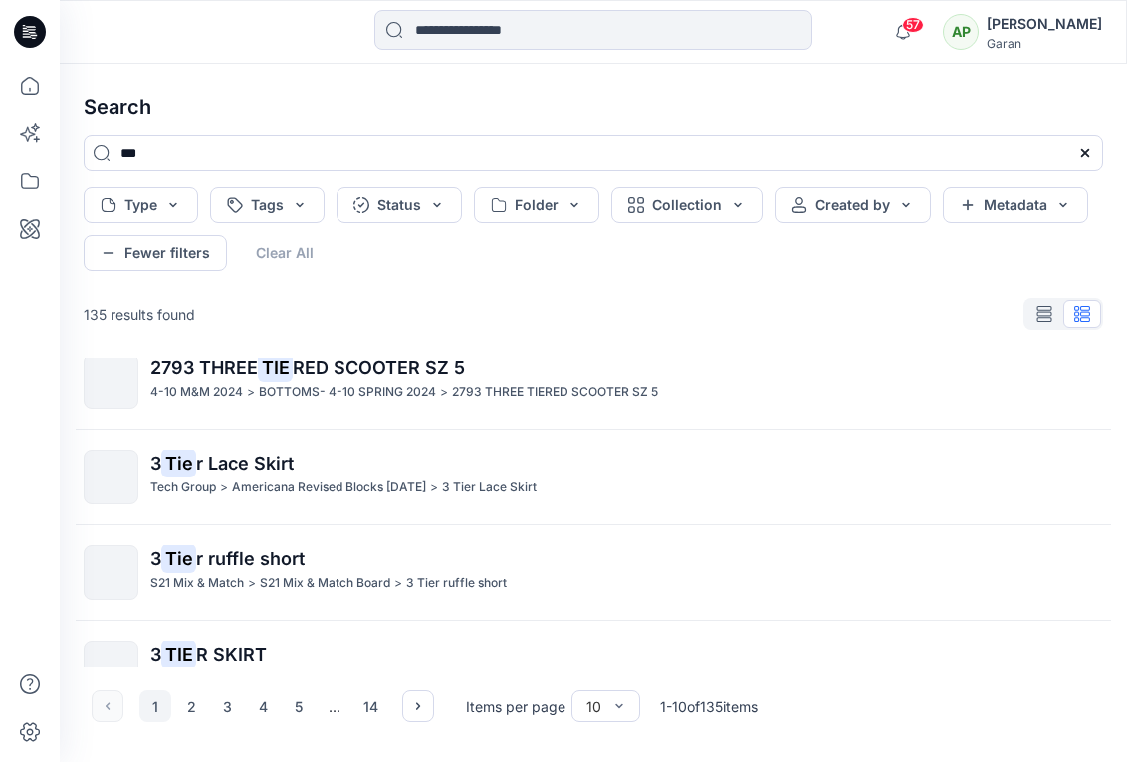
scroll to position [647, 0]
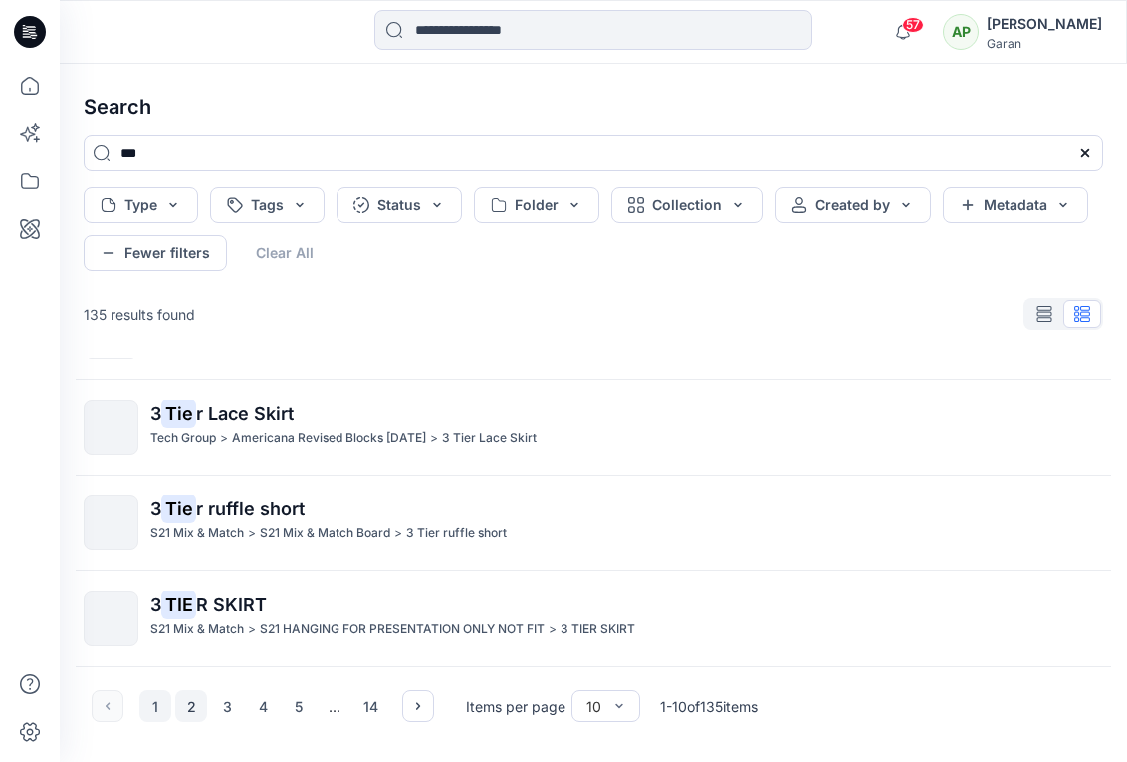
click at [190, 708] on button "2" at bounding box center [191, 707] width 32 height 32
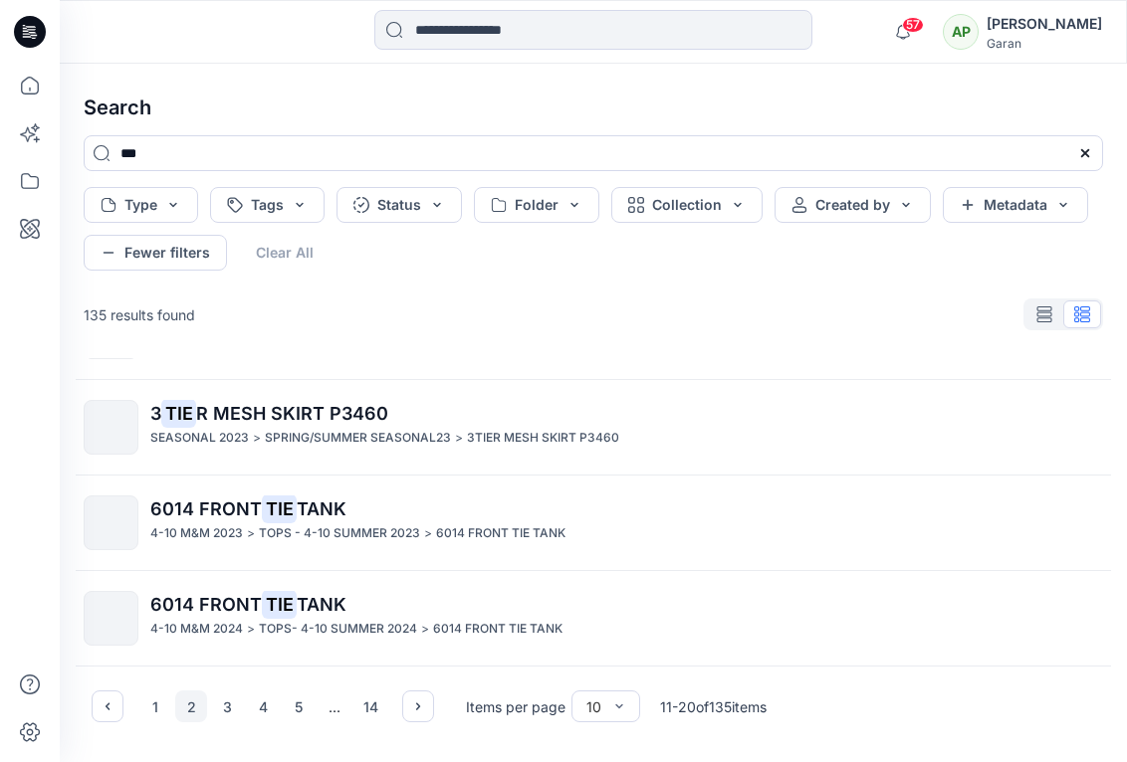
click at [1105, 699] on div "1 2 3 4 5 ... 14 Items per page 10 11 - 20 of 135 items" at bounding box center [593, 707] width 1051 height 80
click at [227, 708] on button "3" at bounding box center [227, 707] width 32 height 32
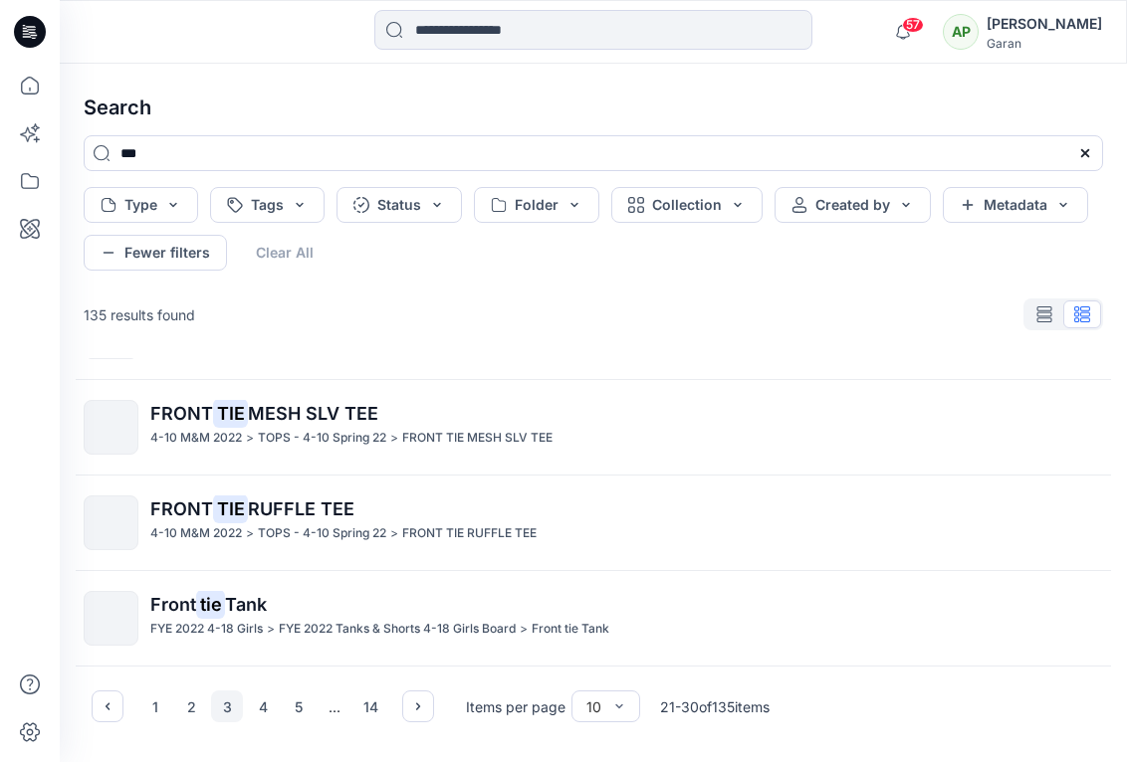
drag, startPoint x: 1120, startPoint y: 575, endPoint x: 1116, endPoint y: 585, distance: 10.7
click at [1115, 585] on div "Search *** Type Tags Status Folder Collection Created by Metadata Fewer filters…" at bounding box center [593, 413] width 1067 height 699
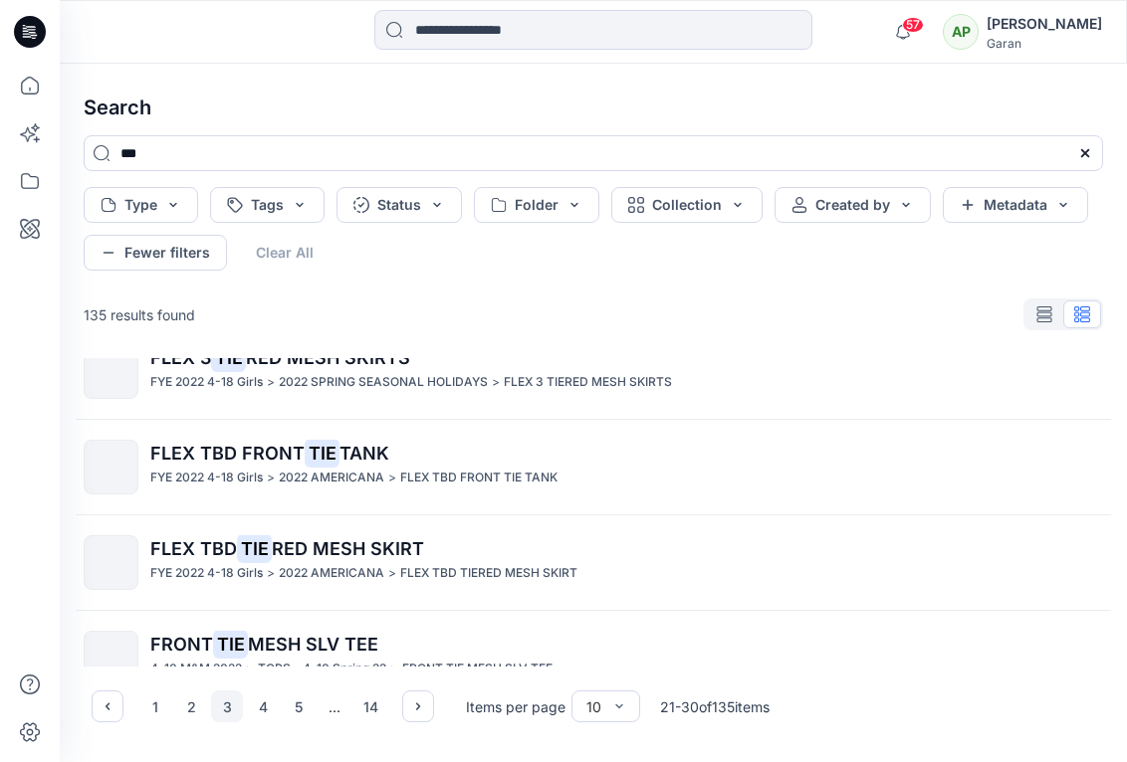
scroll to position [624, 0]
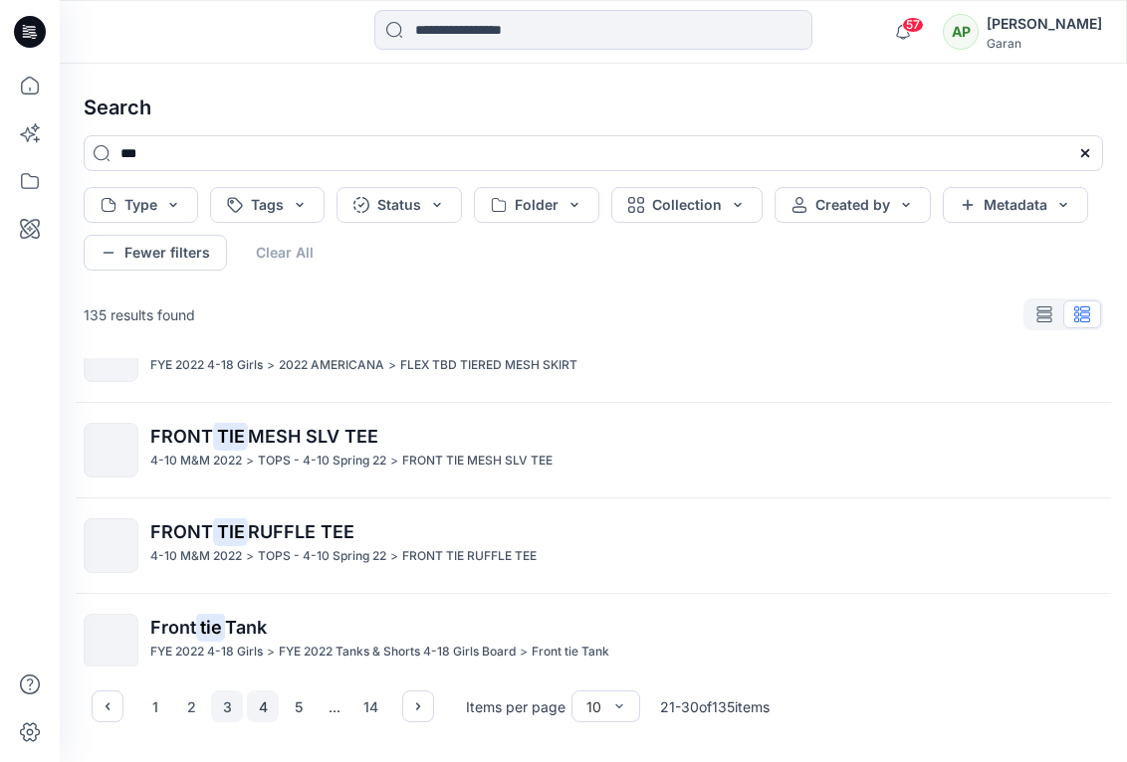
click at [260, 710] on button "4" at bounding box center [263, 707] width 32 height 32
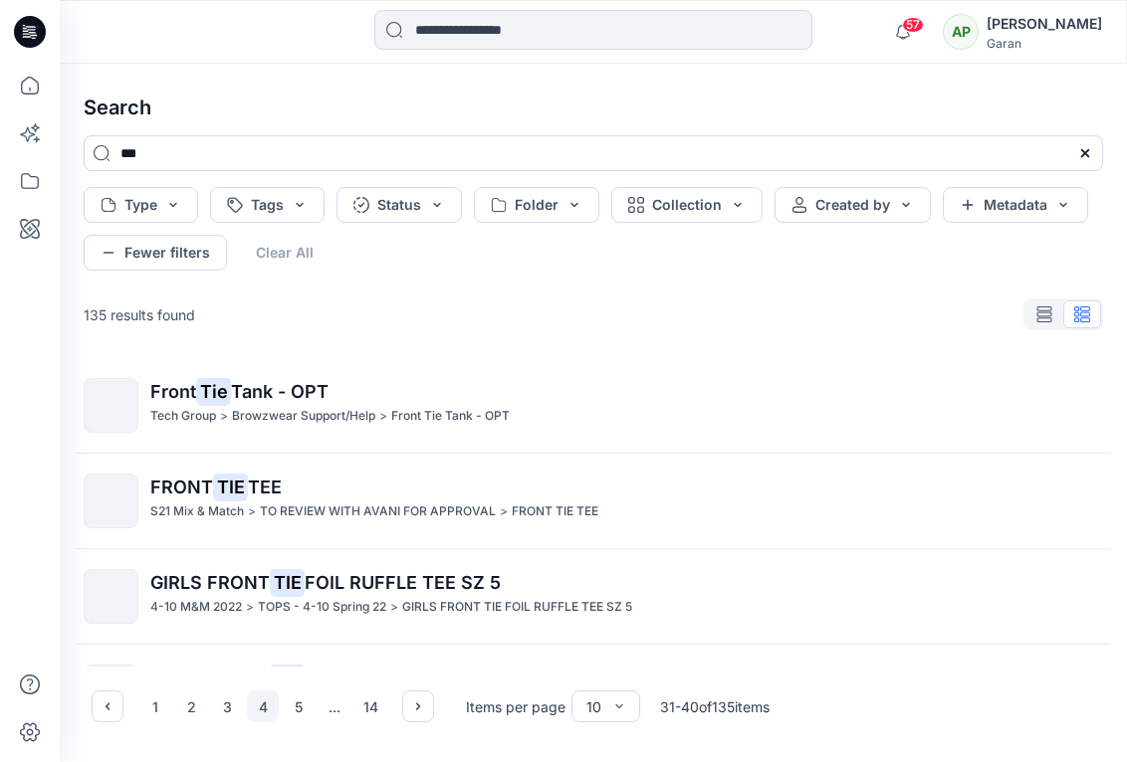
scroll to position [647, 0]
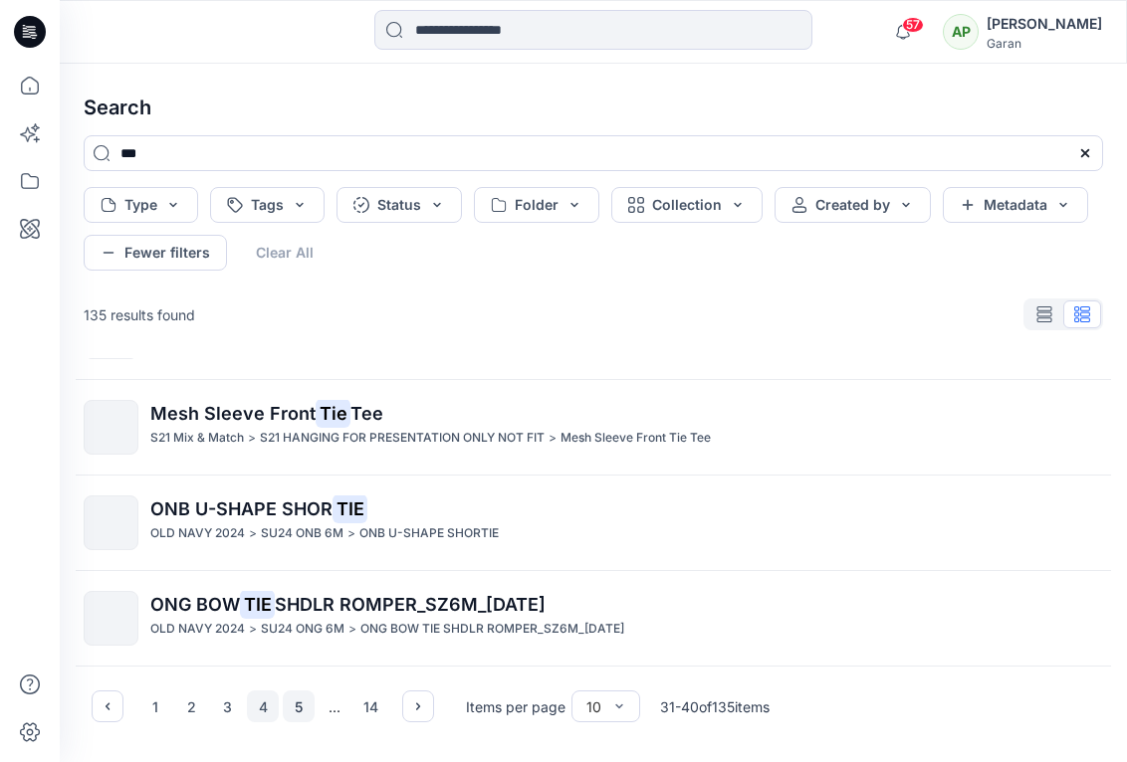
click at [306, 705] on button "5" at bounding box center [299, 707] width 32 height 32
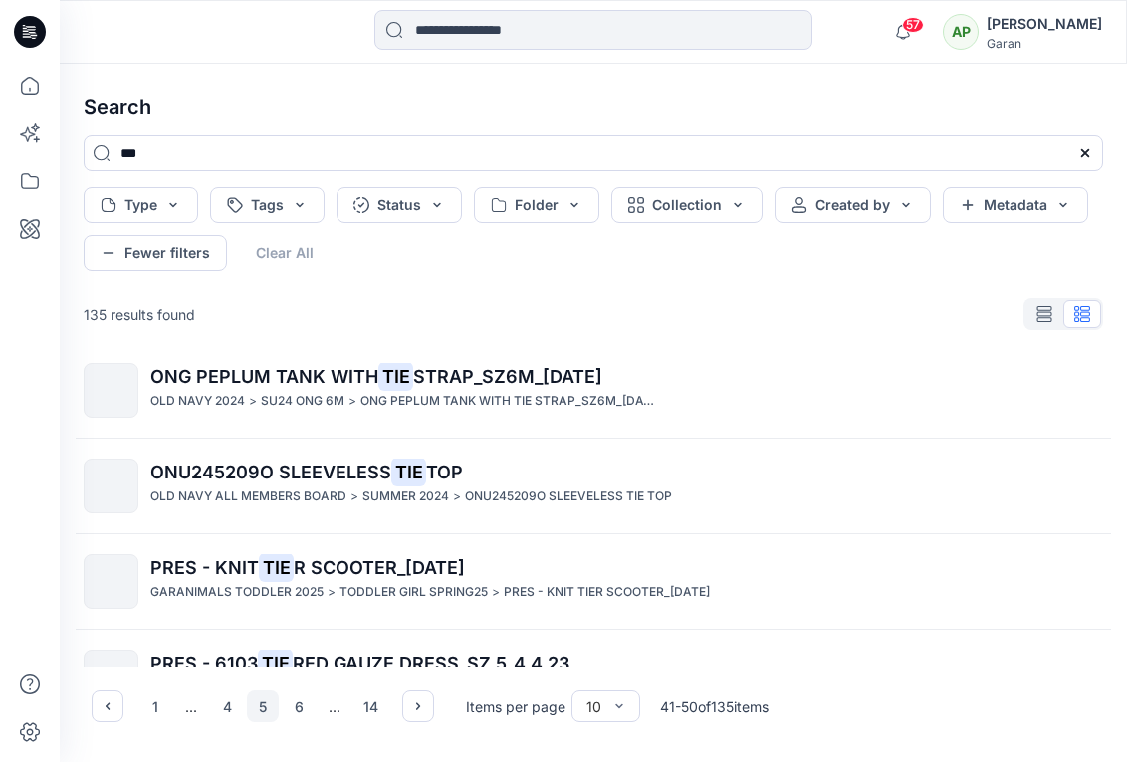
scroll to position [0, 0]
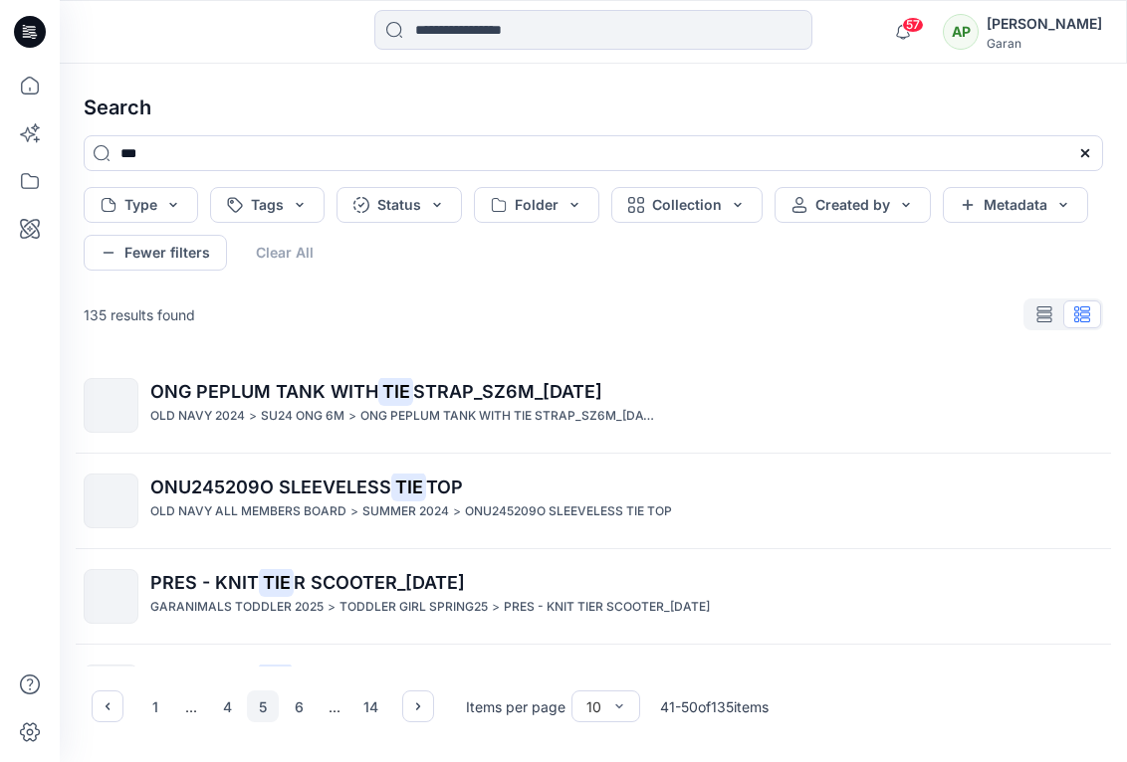
drag, startPoint x: 213, startPoint y: 155, endPoint x: 77, endPoint y: 140, distance: 137.2
click at [79, 151] on div "***" at bounding box center [593, 161] width 1051 height 52
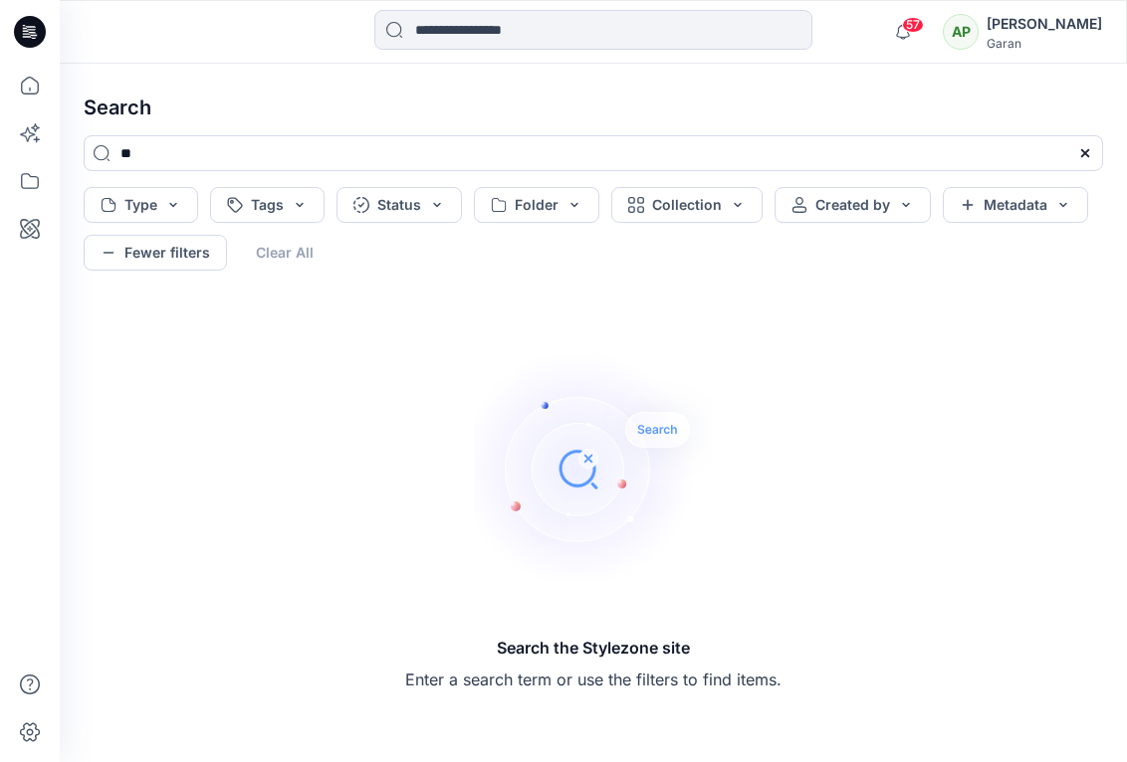
type input "*"
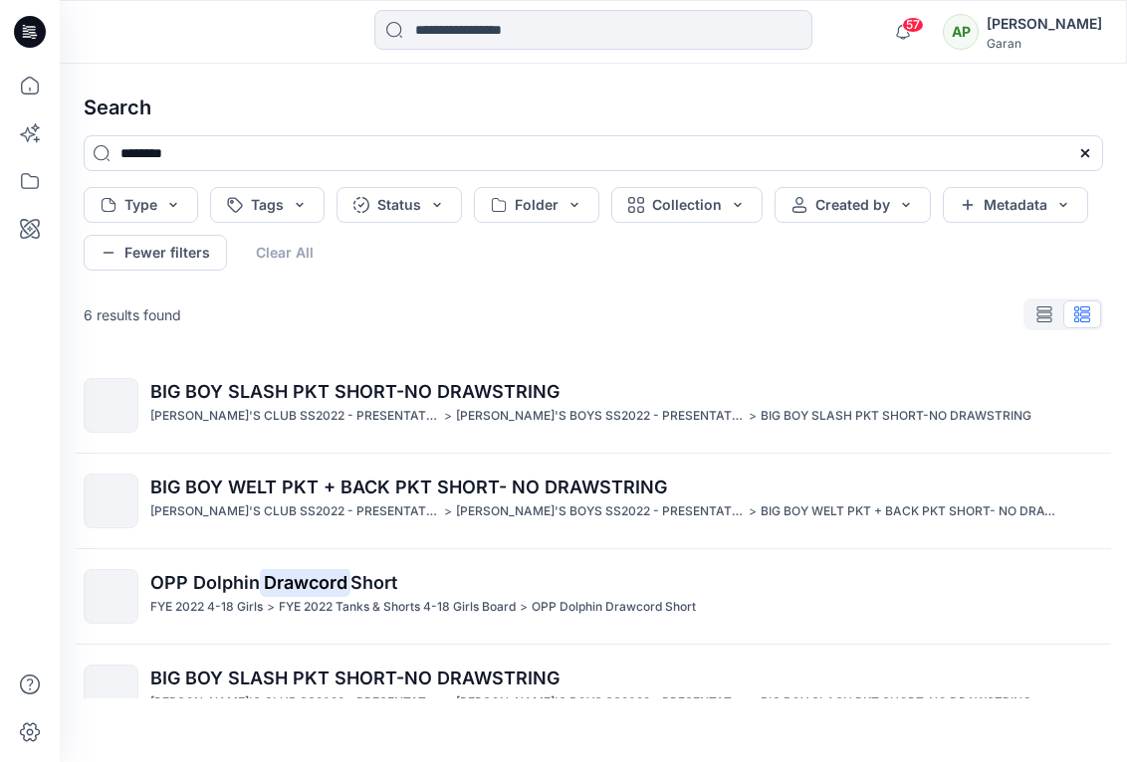
type input "********"
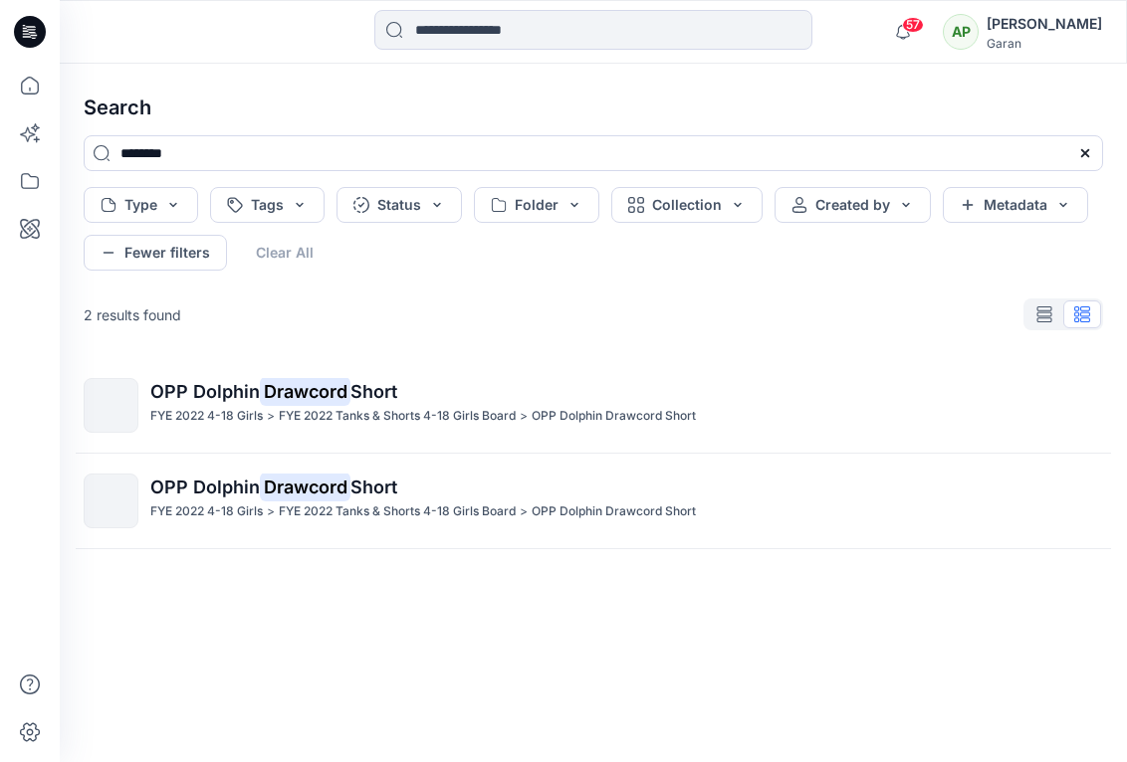
click at [210, 399] on span "OPP Dolphin" at bounding box center [204, 391] width 109 height 21
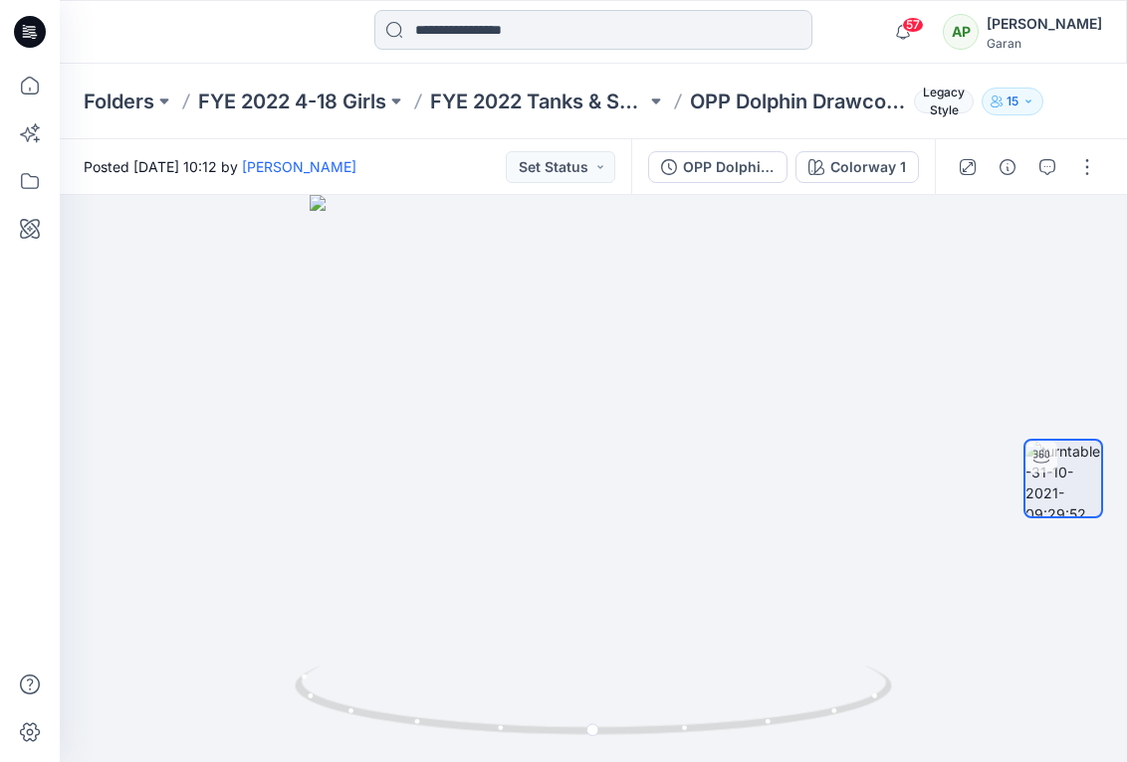
click at [434, 38] on input at bounding box center [593, 30] width 438 height 40
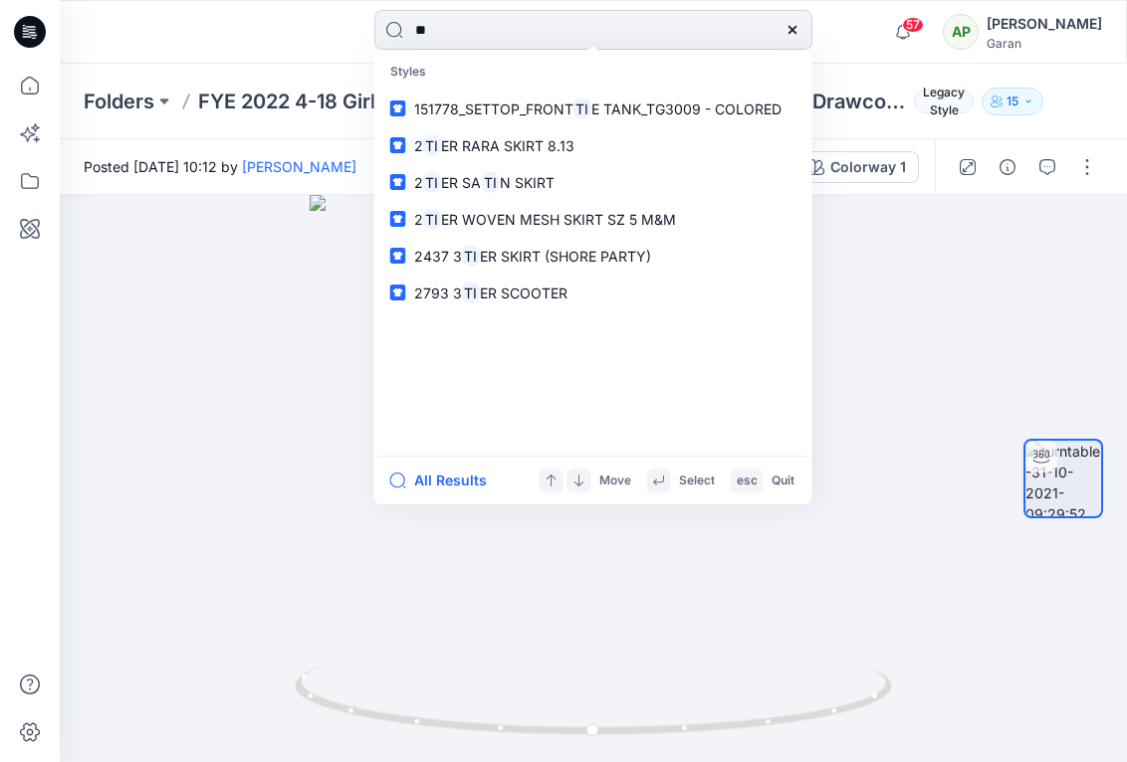
type input "*"
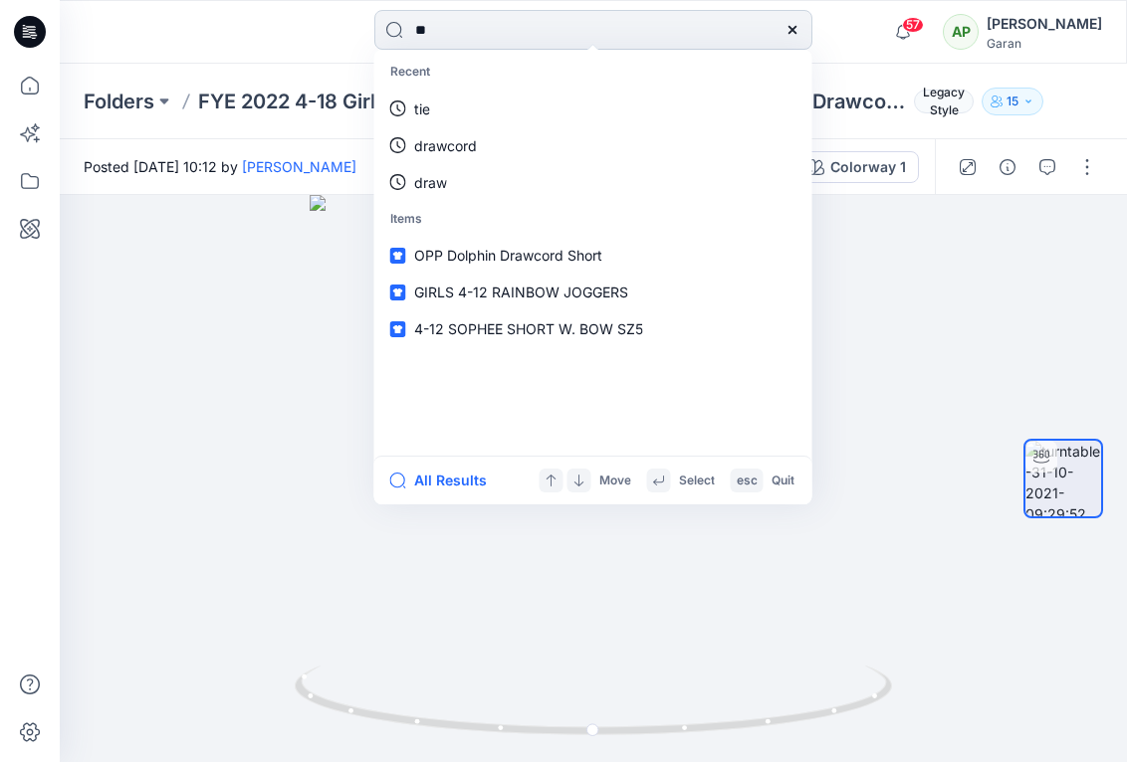
type input "***"
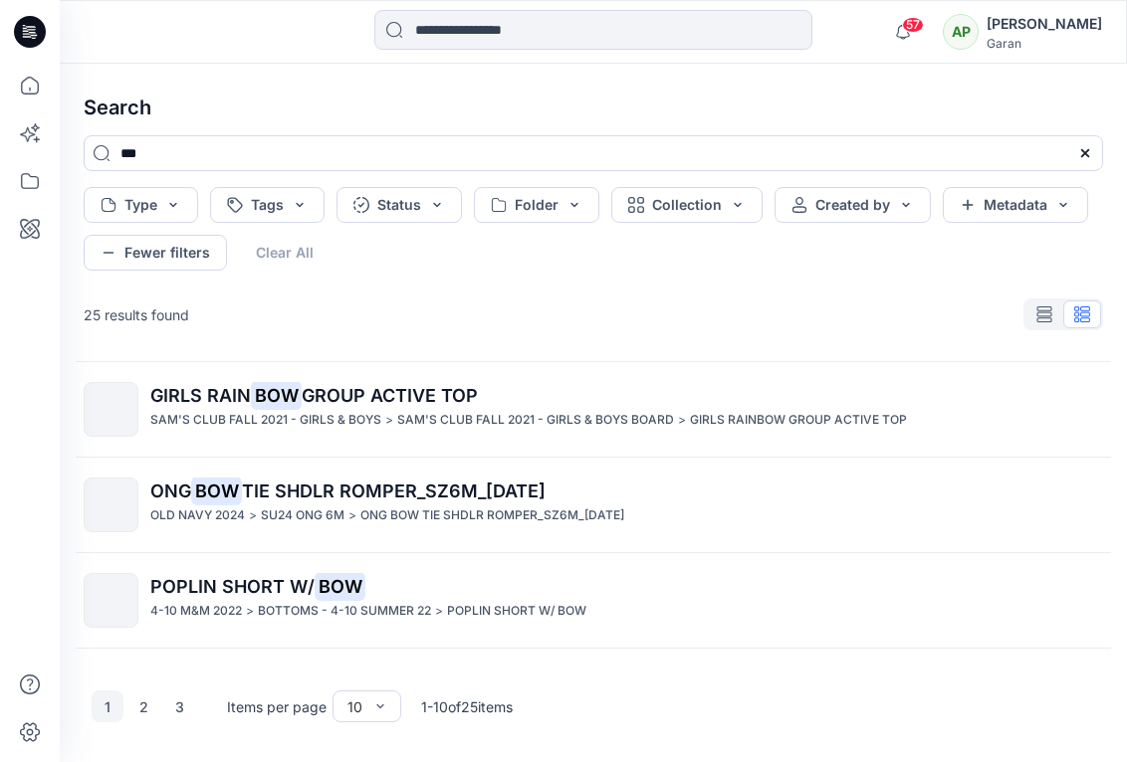
scroll to position [647, 0]
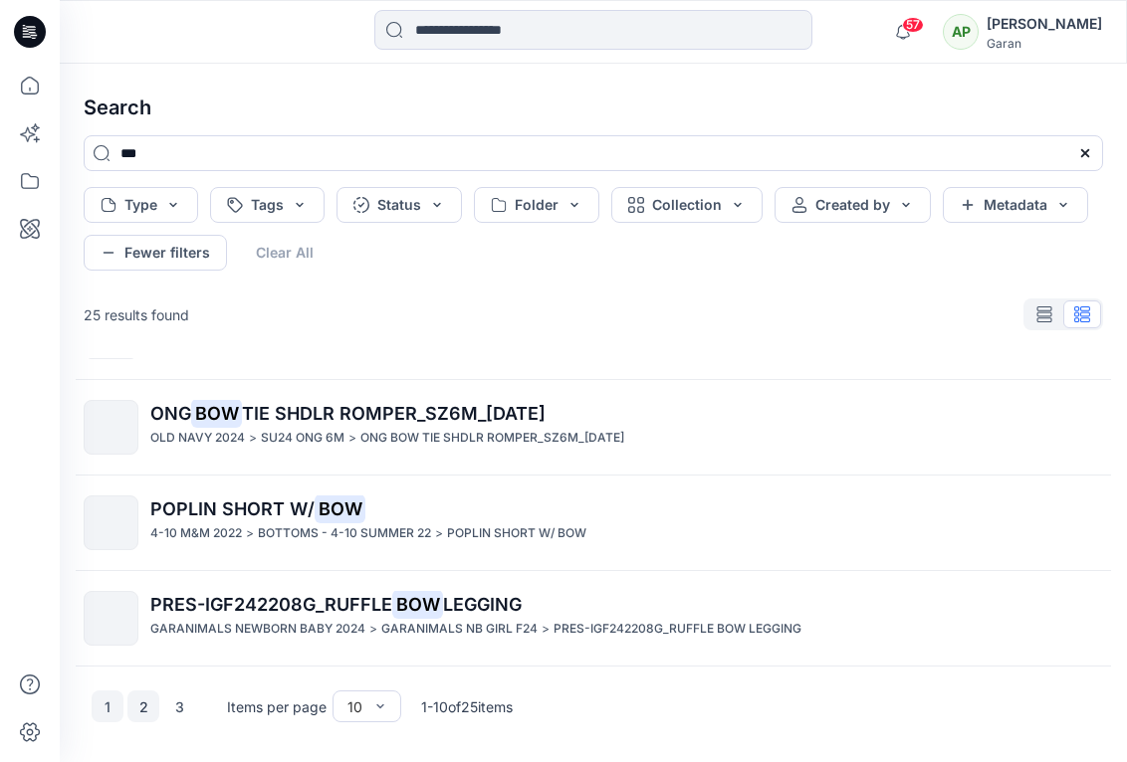
click at [140, 700] on button "2" at bounding box center [143, 707] width 32 height 32
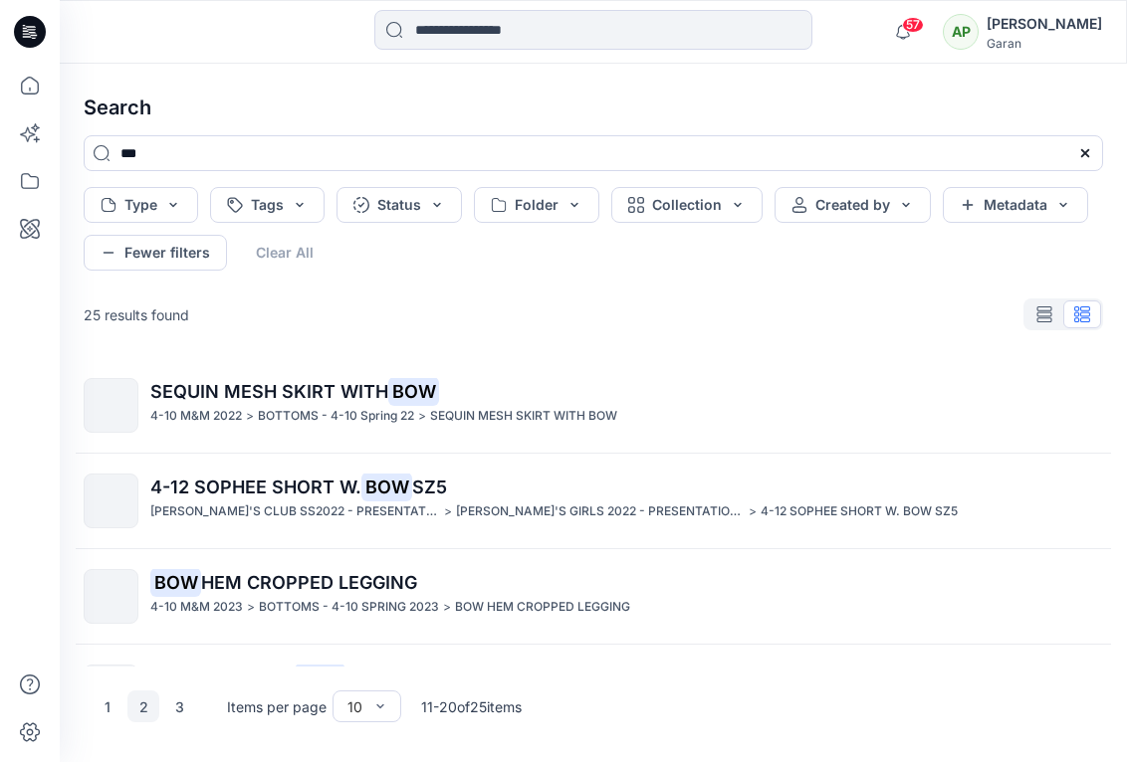
scroll to position [0, 0]
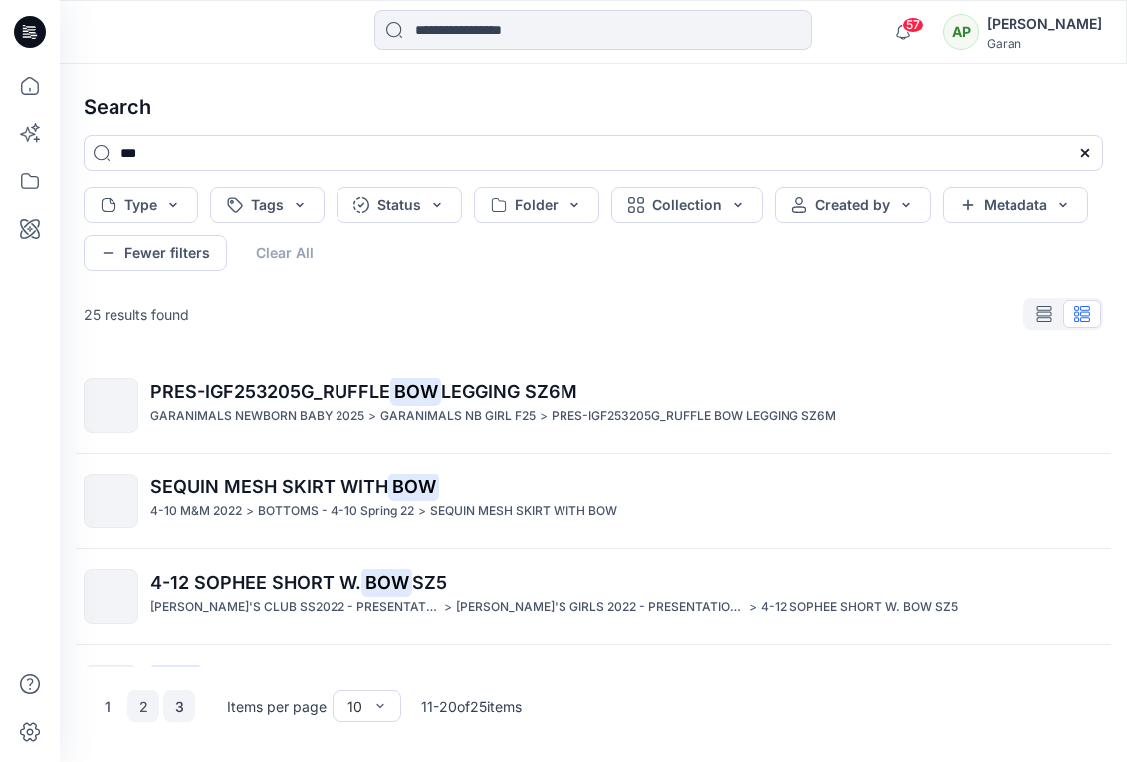
click at [178, 707] on button "3" at bounding box center [179, 707] width 32 height 32
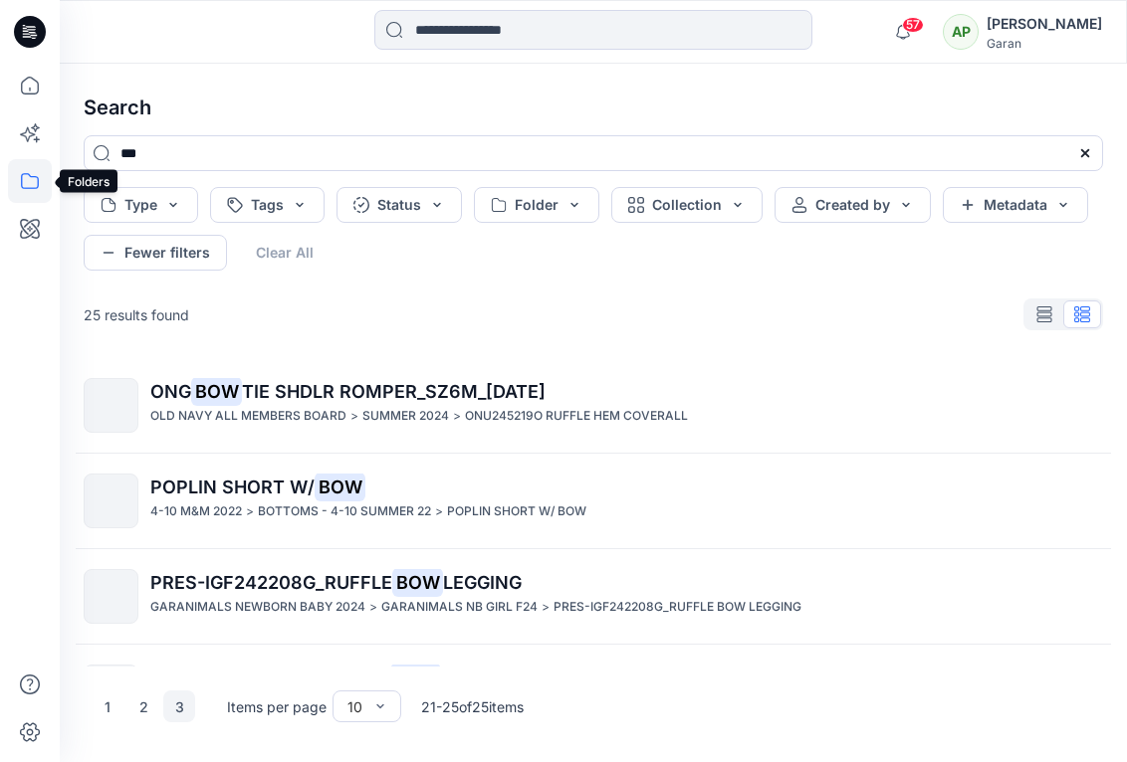
click at [32, 189] on icon at bounding box center [30, 181] width 44 height 44
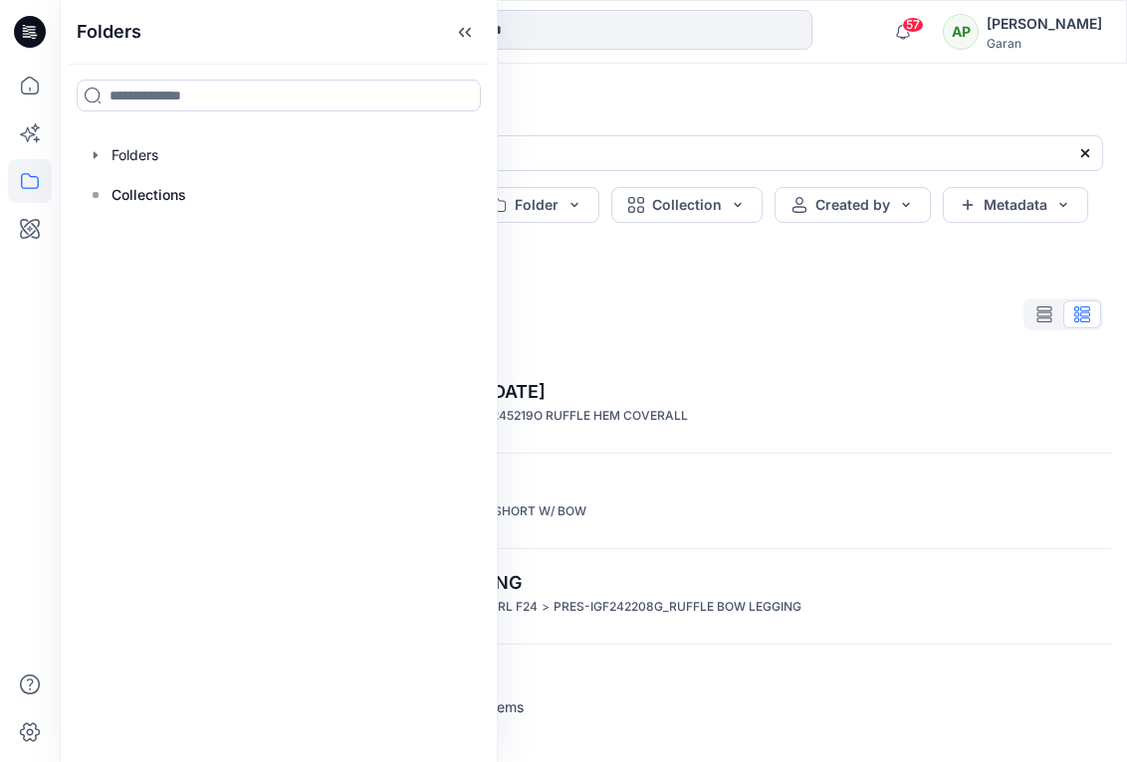
click at [694, 327] on div "25 results found" at bounding box center [593, 315] width 1051 height 40
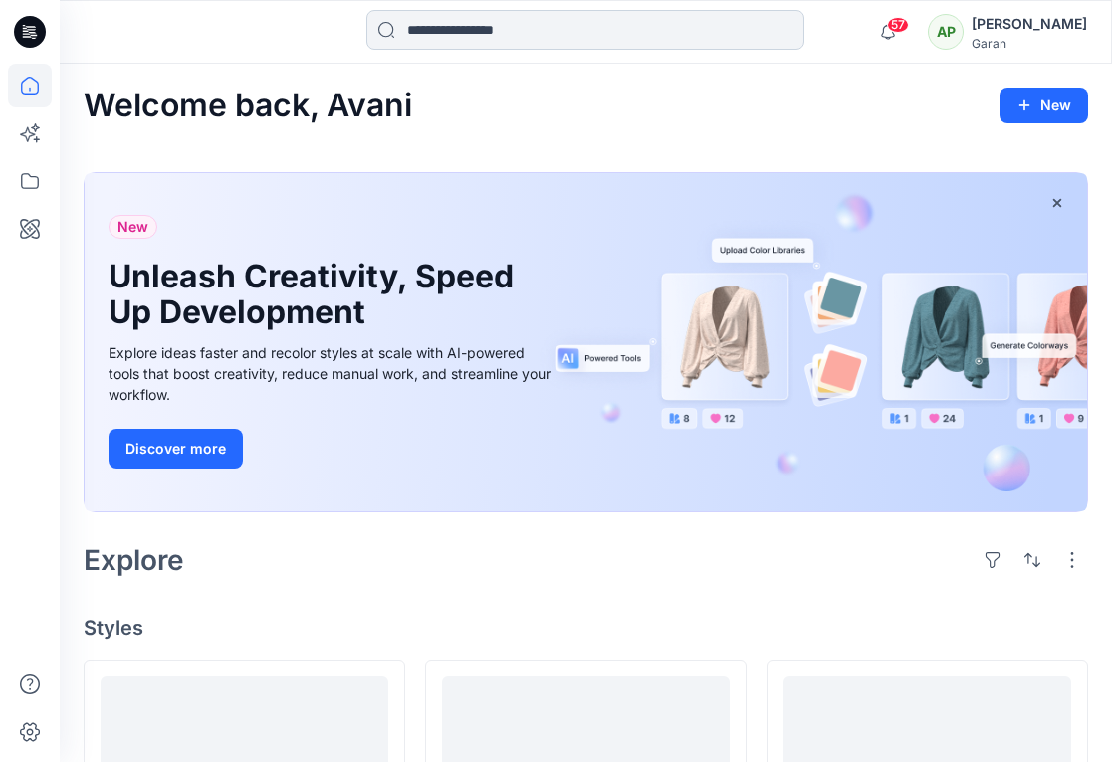
click at [590, 24] on input at bounding box center [585, 30] width 438 height 40
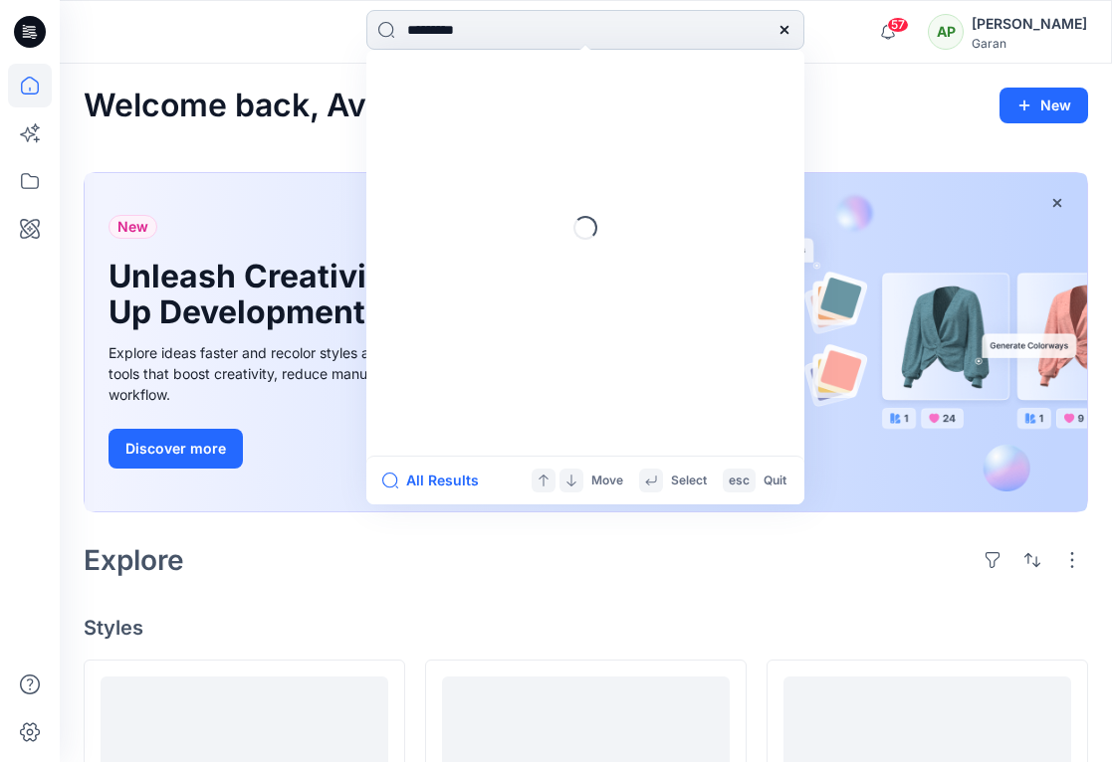
type input "**********"
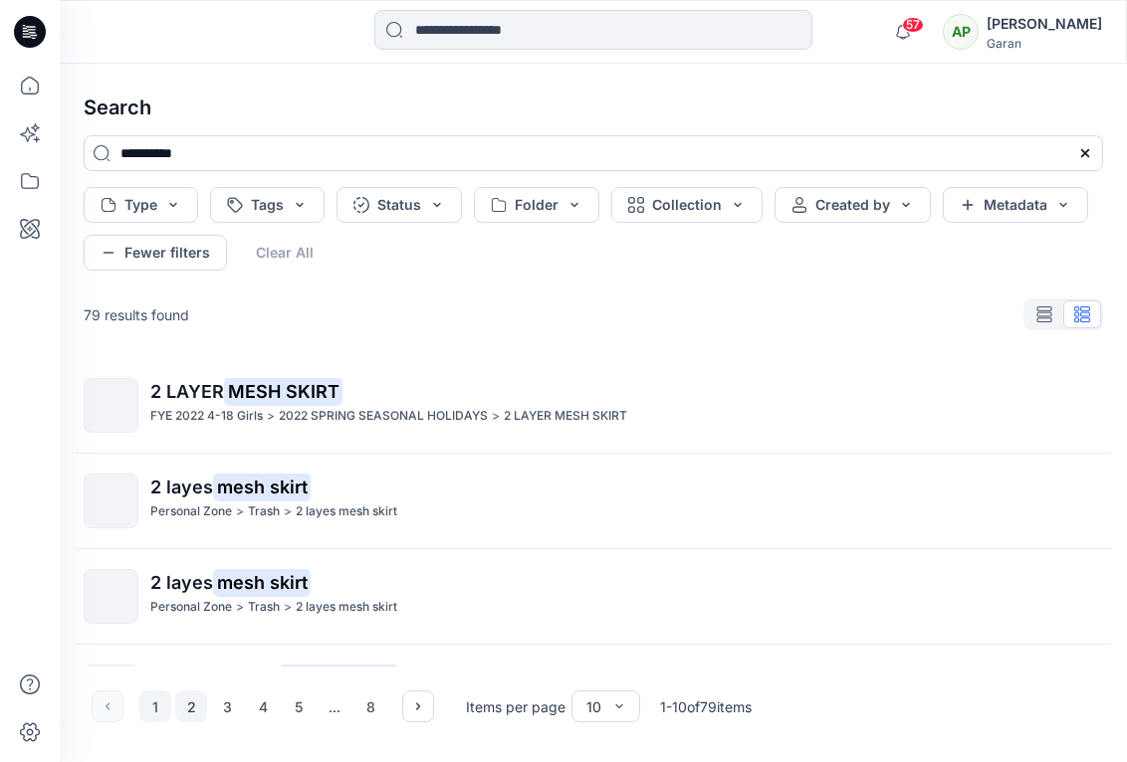
click at [187, 707] on button "2" at bounding box center [191, 707] width 32 height 32
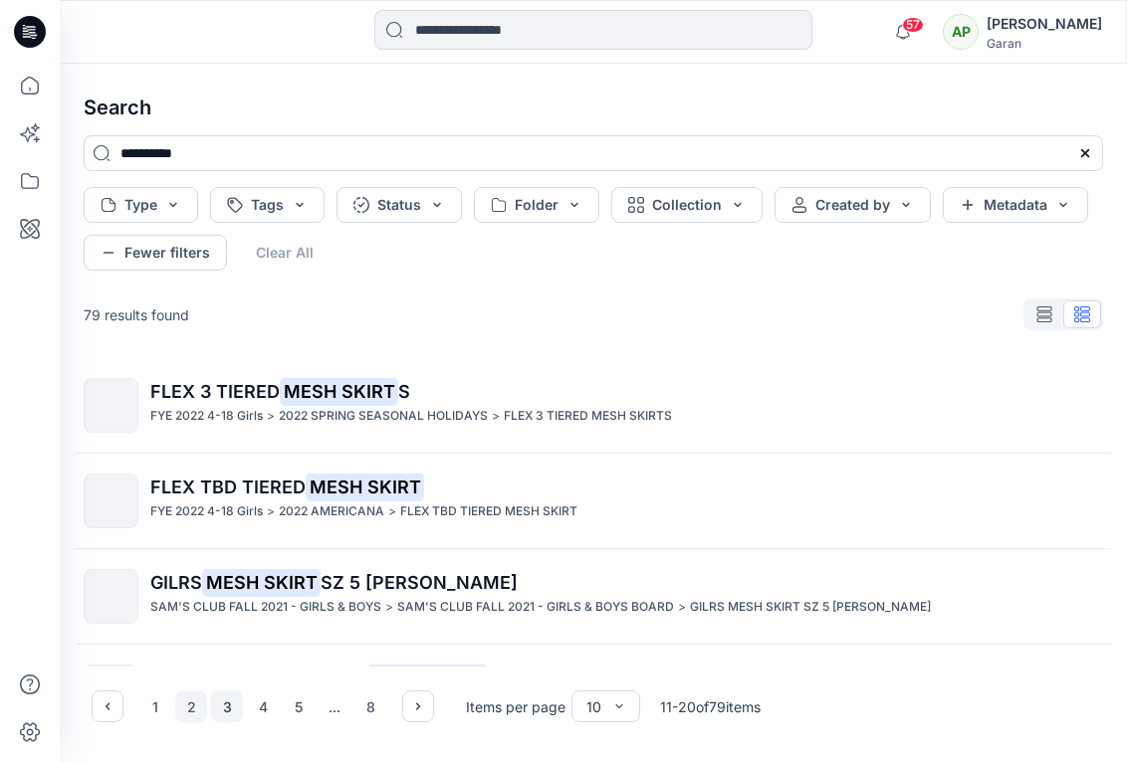
click at [224, 710] on button "3" at bounding box center [227, 707] width 32 height 32
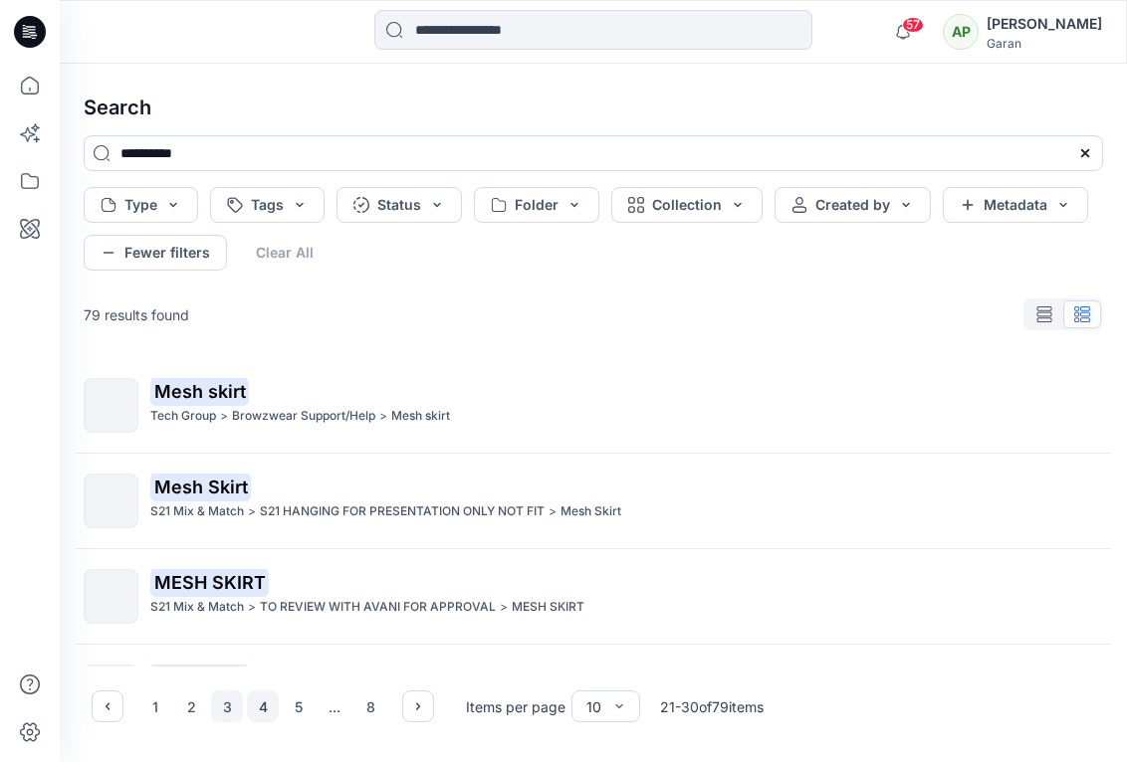
click at [262, 709] on button "4" at bounding box center [263, 707] width 32 height 32
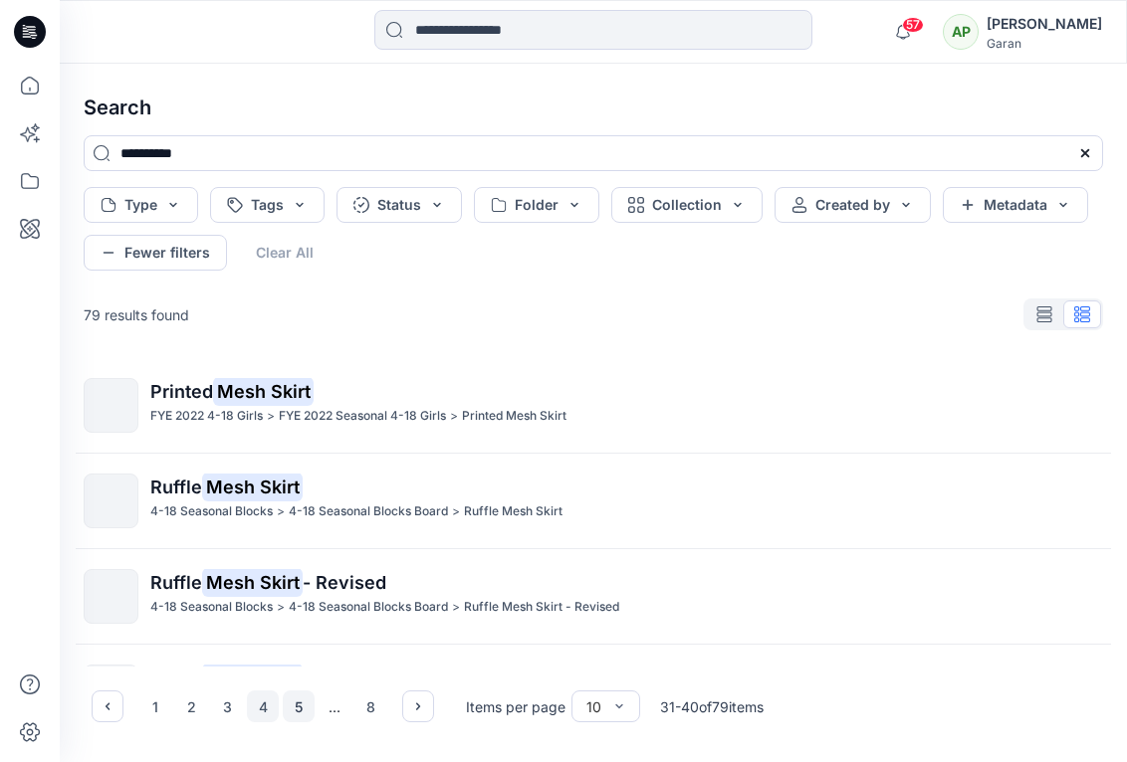
click at [299, 706] on button "5" at bounding box center [299, 707] width 32 height 32
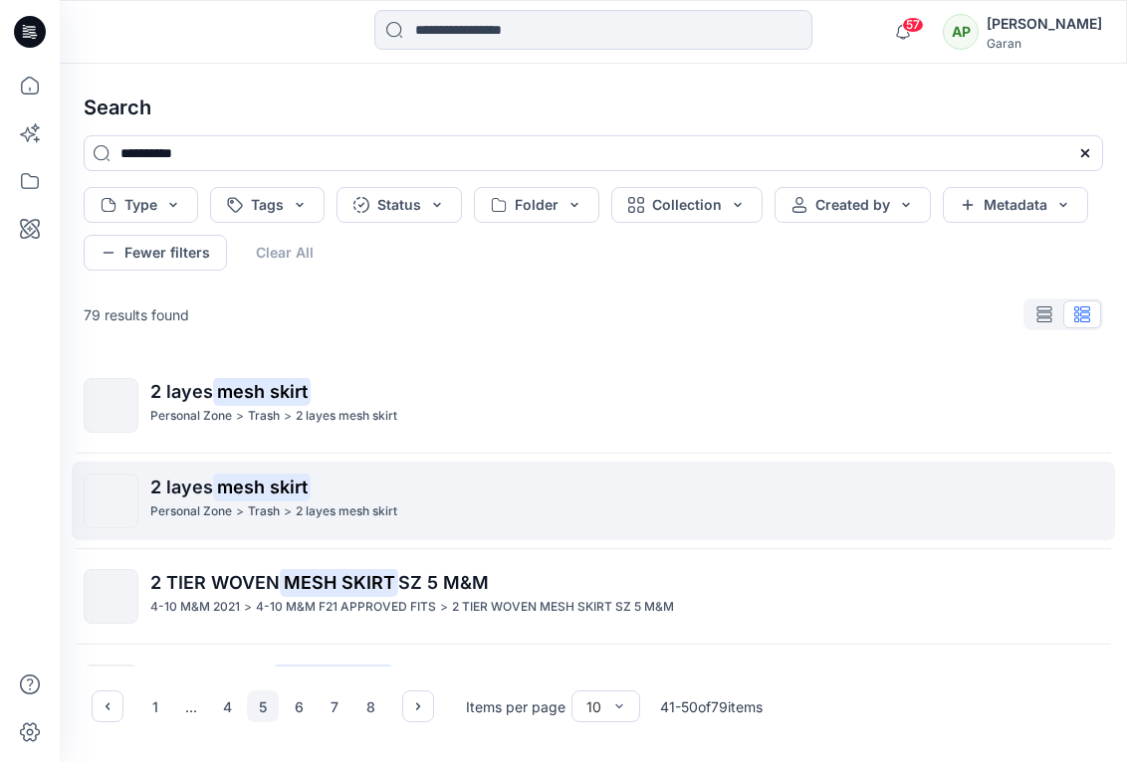
click at [140, 503] on div "2 layes mesh skirt Personal Zone > Trash > 2 layes mesh skirt" at bounding box center [593, 501] width 1019 height 55
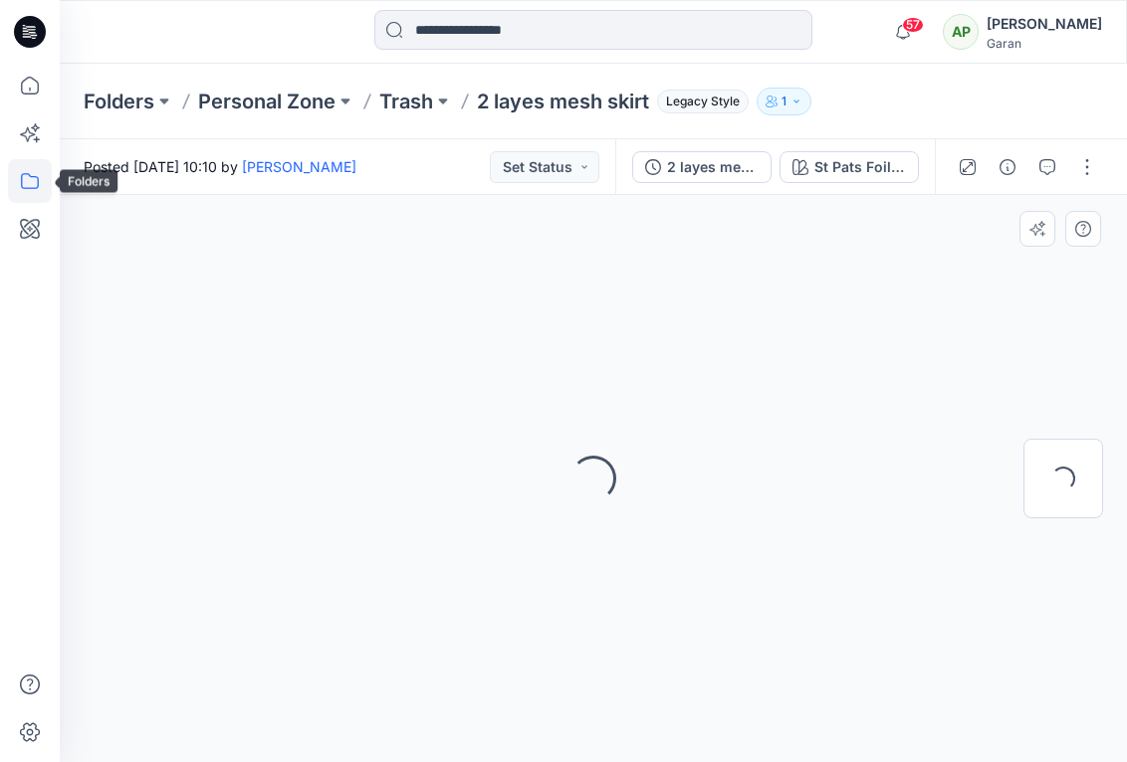
click at [36, 176] on icon at bounding box center [30, 181] width 44 height 44
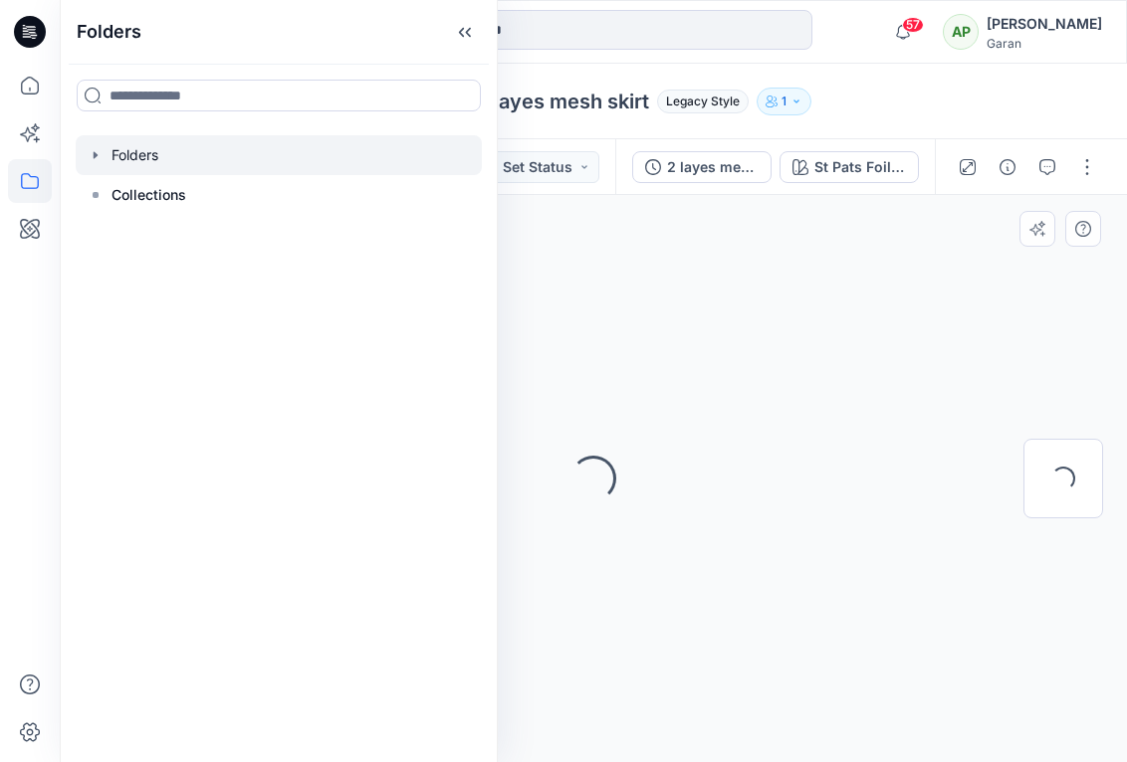
click at [139, 143] on div at bounding box center [279, 155] width 406 height 40
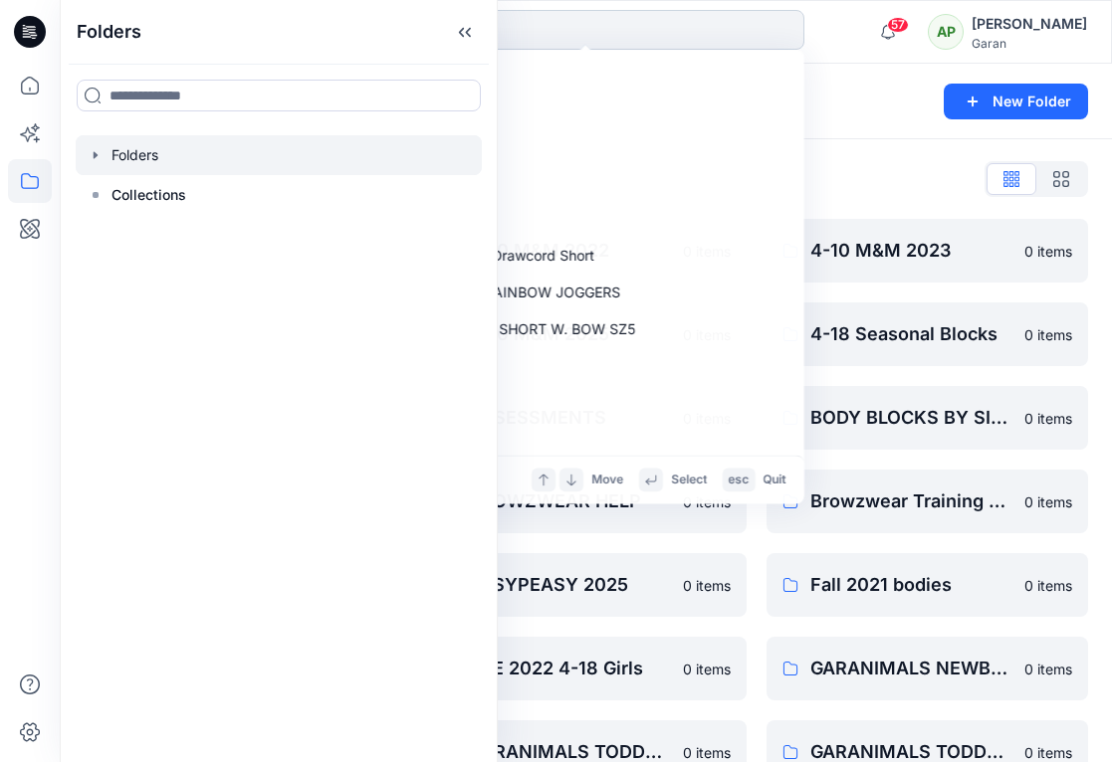
click at [581, 30] on input at bounding box center [585, 30] width 438 height 40
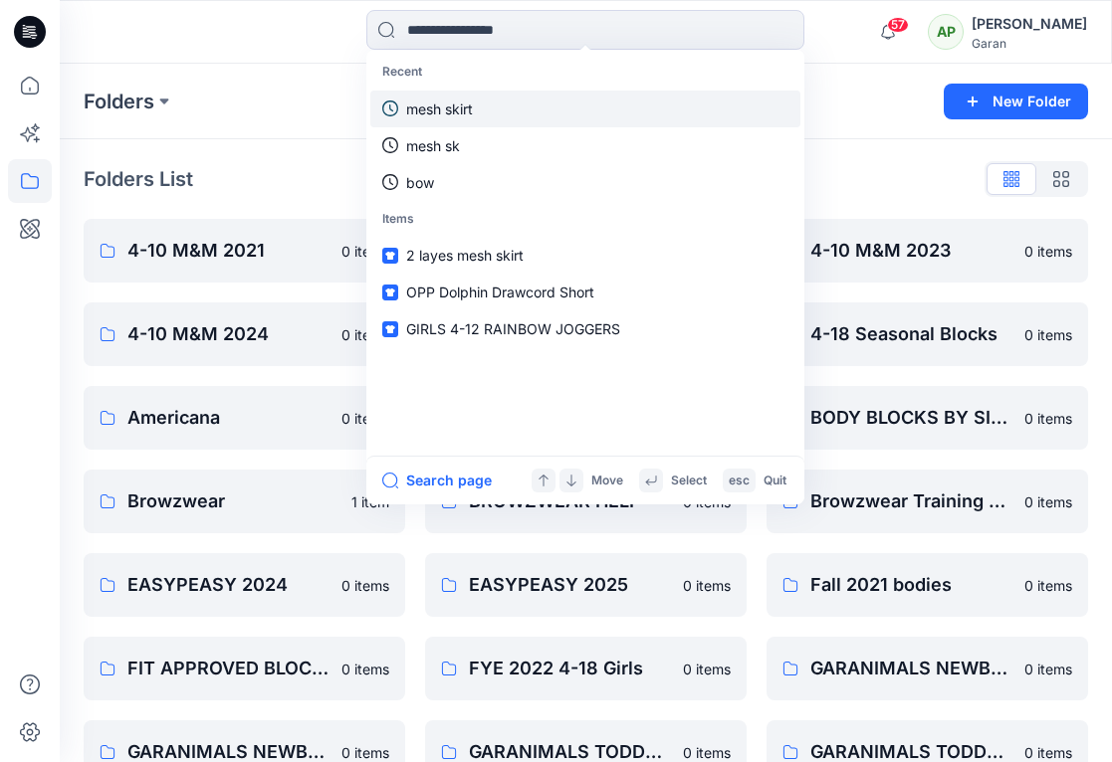
click at [446, 118] on p "mesh skirt" at bounding box center [439, 109] width 67 height 21
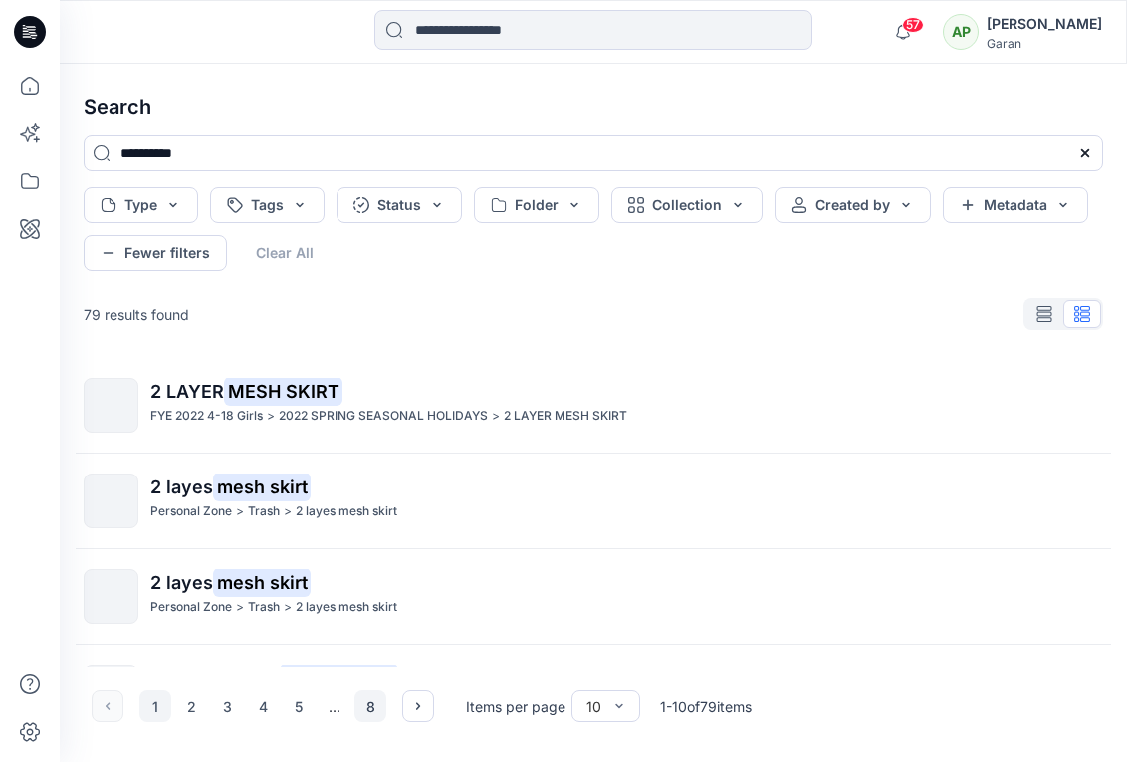
click at [379, 705] on button "8" at bounding box center [370, 707] width 32 height 32
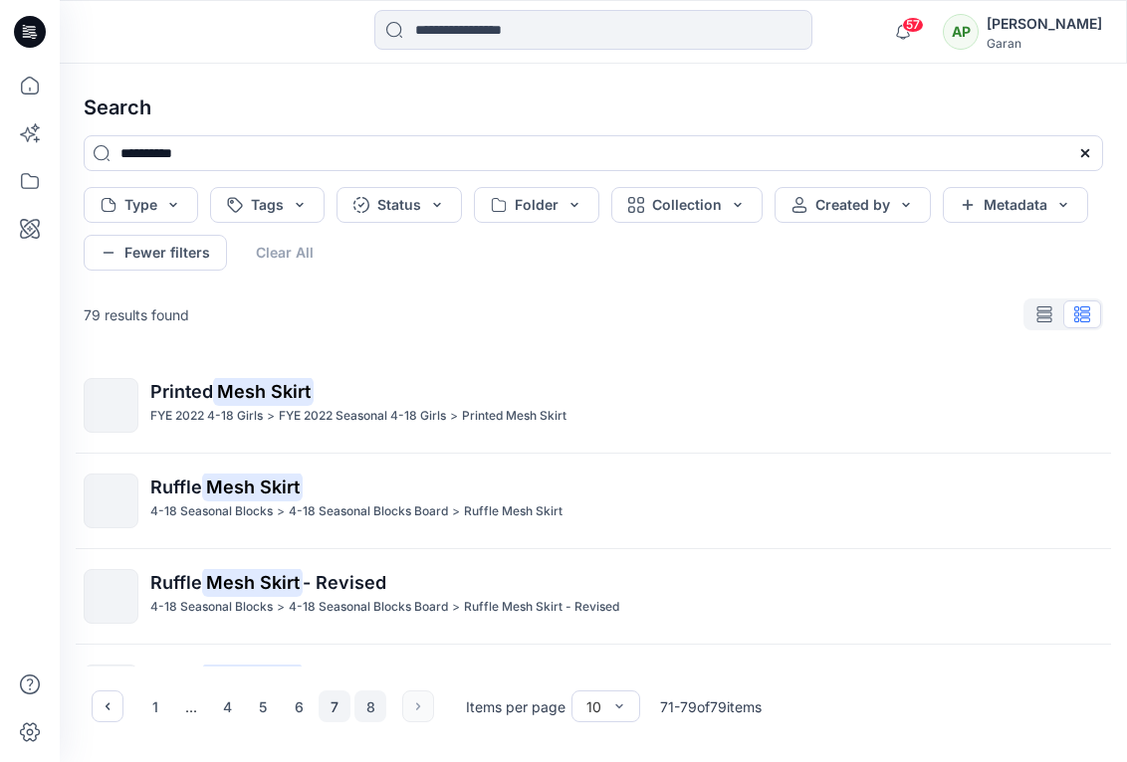
click at [338, 707] on button "7" at bounding box center [334, 707] width 32 height 32
